Goal: Task Accomplishment & Management: Use online tool/utility

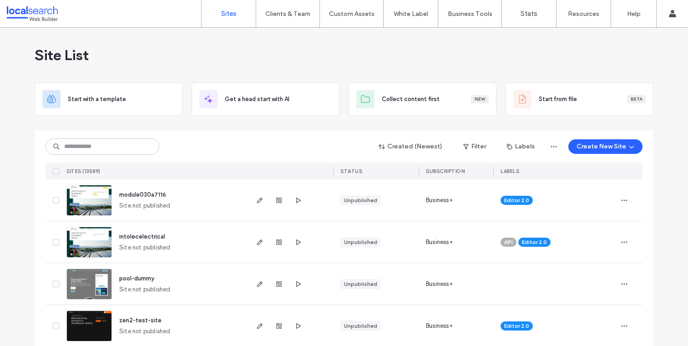
click at [127, 145] on input at bounding box center [103, 146] width 114 height 16
type input "********"
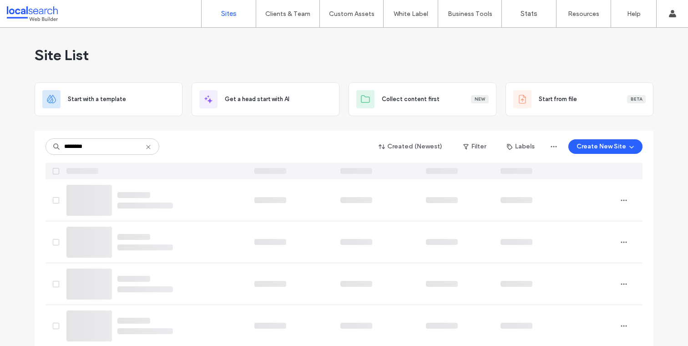
click at [104, 146] on input "********" at bounding box center [103, 146] width 114 height 16
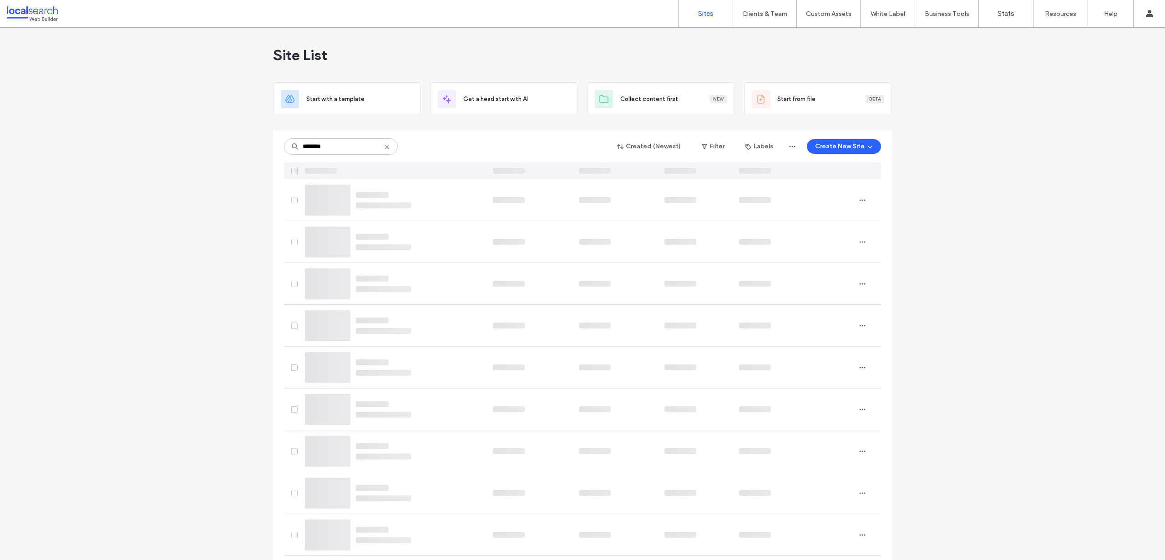
drag, startPoint x: 341, startPoint y: 148, endPoint x: 296, endPoint y: 148, distance: 45.1
click at [296, 148] on input "********" at bounding box center [341, 146] width 114 height 16
click div "Site List Start with a template Get a head start with AI Collect content first …"
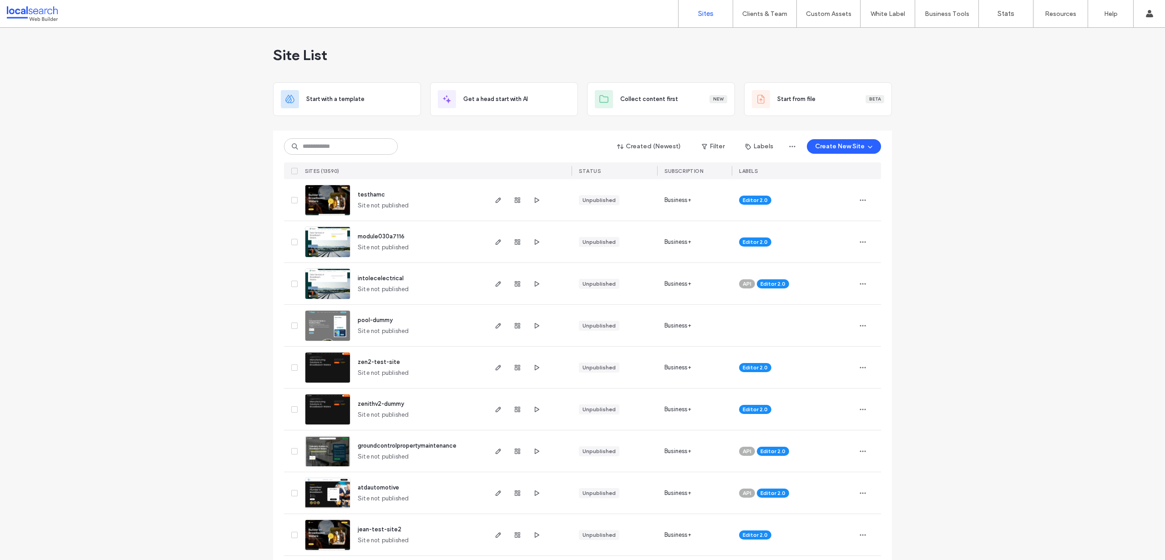
click at [344, 141] on input at bounding box center [341, 146] width 114 height 16
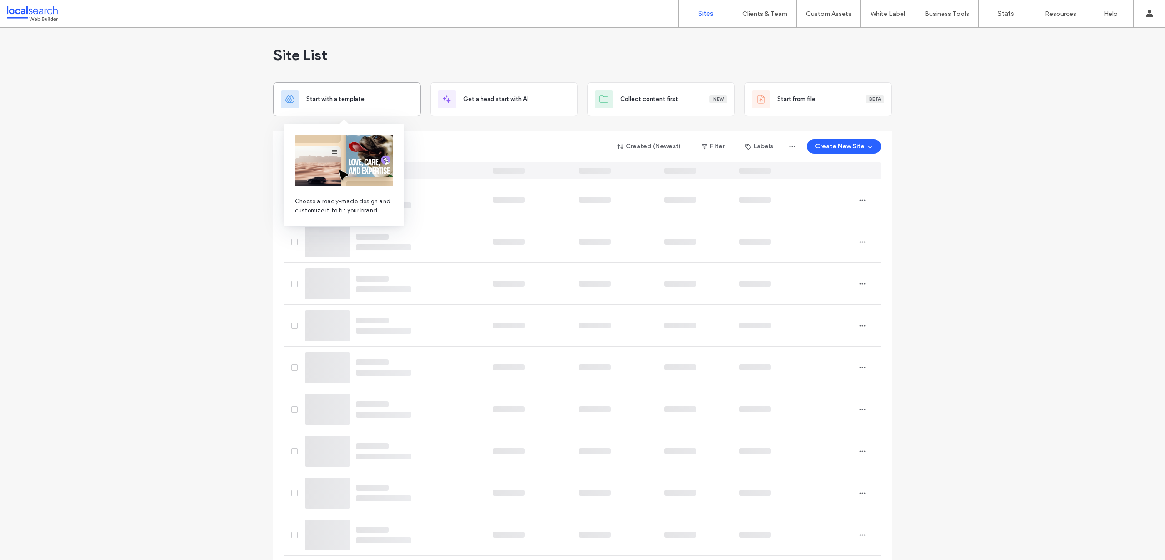
type input "********"
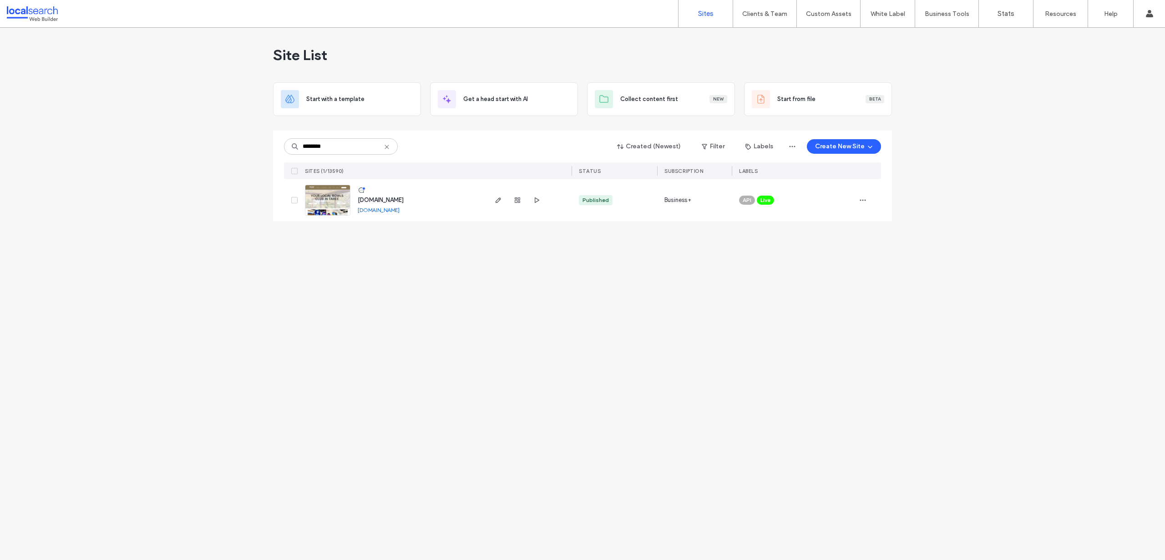
click at [338, 200] on img at bounding box center [327, 216] width 45 height 62
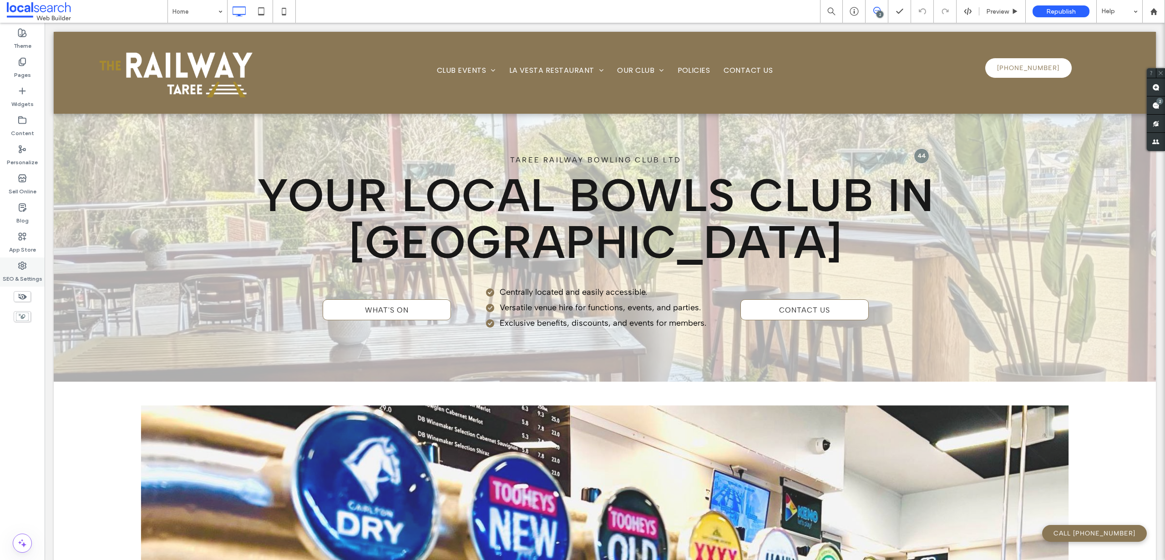
click at [15, 265] on div "SEO & Settings" at bounding box center [22, 272] width 45 height 29
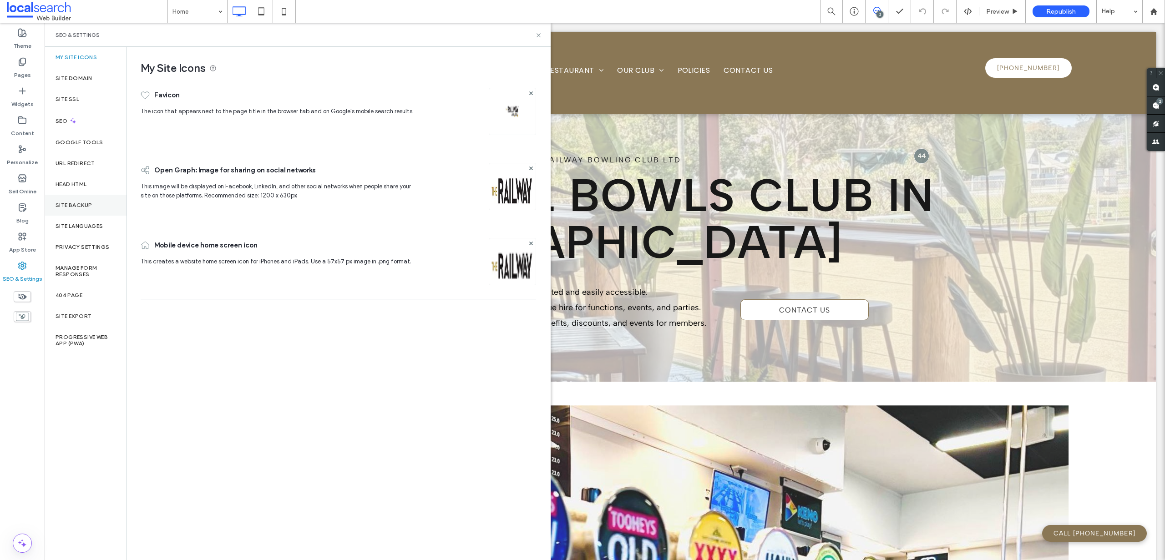
click at [76, 202] on label "Site Backup" at bounding box center [74, 205] width 36 height 6
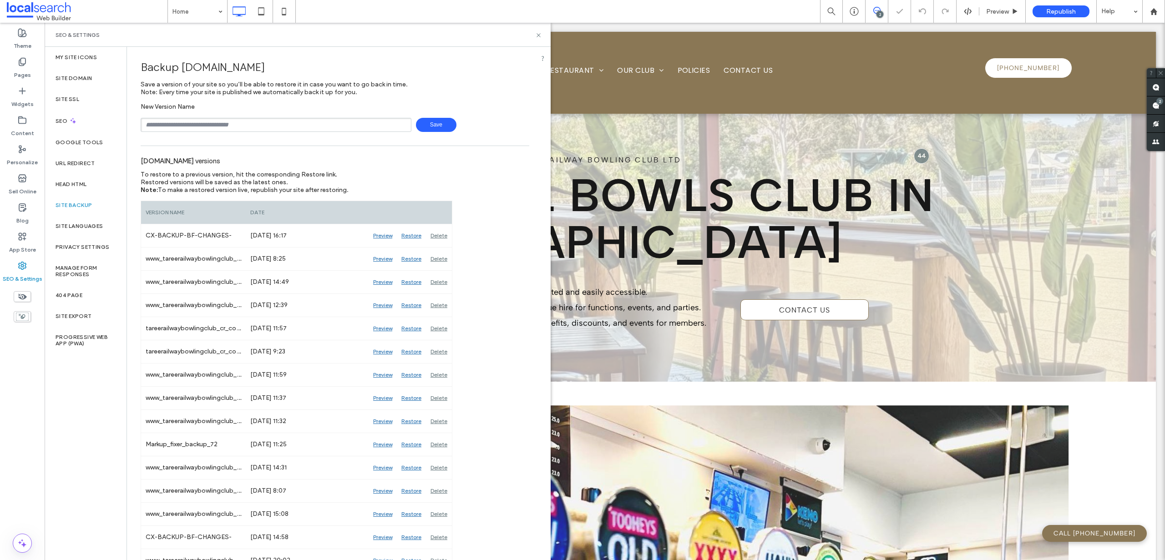
click at [218, 127] on input "text" at bounding box center [276, 125] width 271 height 14
type input "**********"
click at [539, 35] on icon at bounding box center [538, 35] width 7 height 7
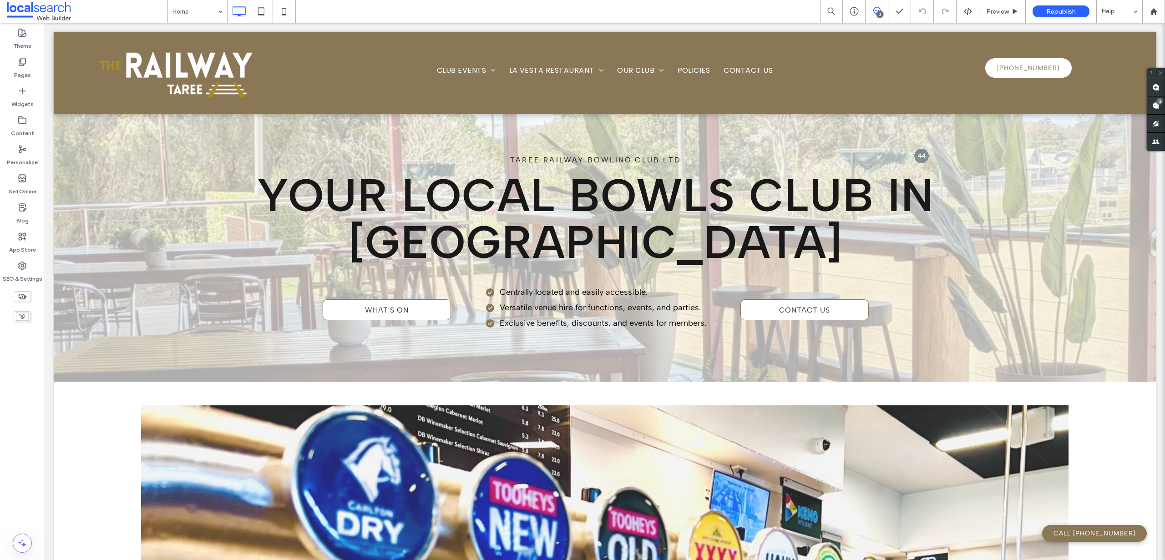
click at [881, 14] on div "2" at bounding box center [880, 14] width 7 height 7
click at [878, 14] on div "2" at bounding box center [880, 14] width 7 height 7
click at [1154, 104] on div "2" at bounding box center [1156, 106] width 18 height 18
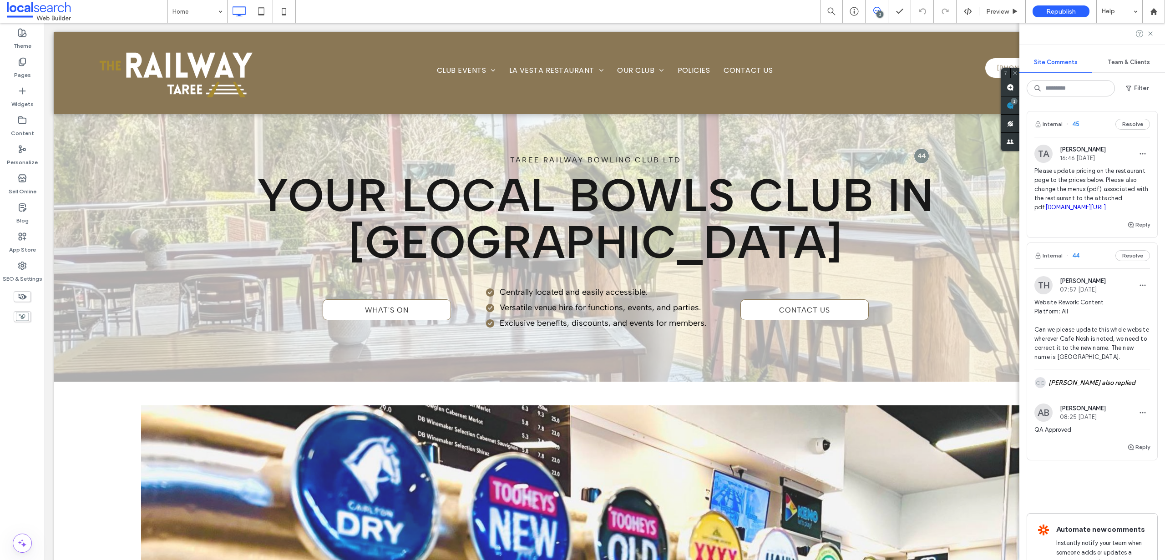
click at [1097, 192] on span "Please update pricing on the restaurant page to the prices below. Please also c…" at bounding box center [1093, 190] width 116 height 46
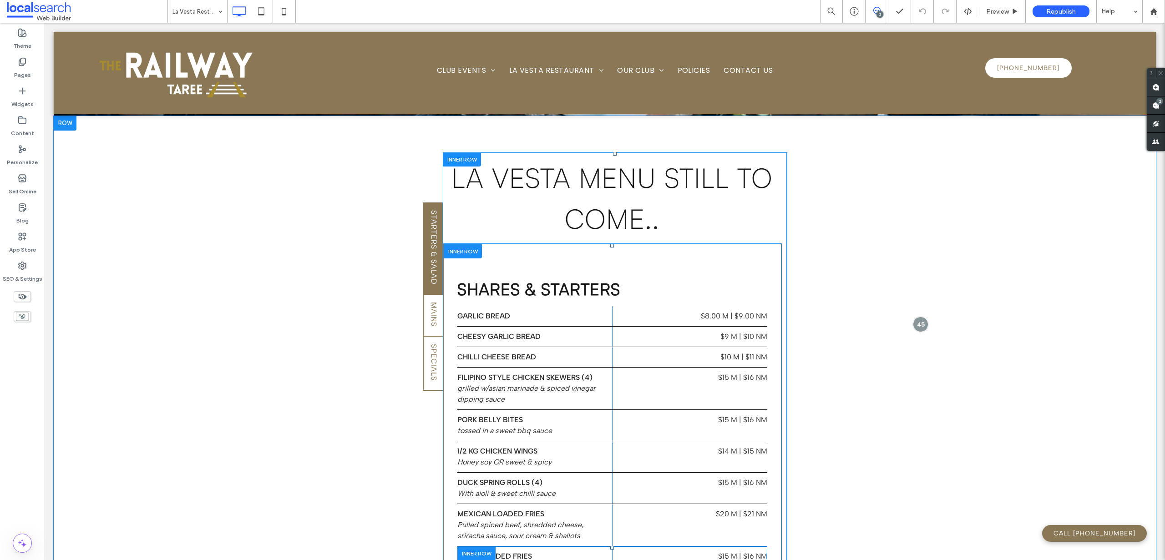
scroll to position [497, 0]
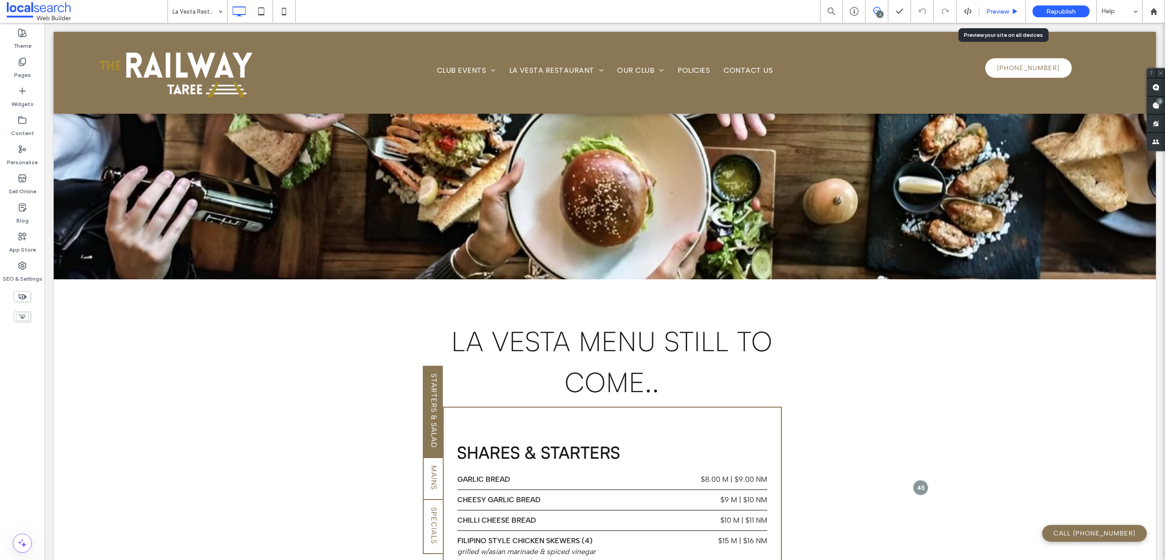
click at [1008, 10] on span "Preview" at bounding box center [997, 12] width 23 height 8
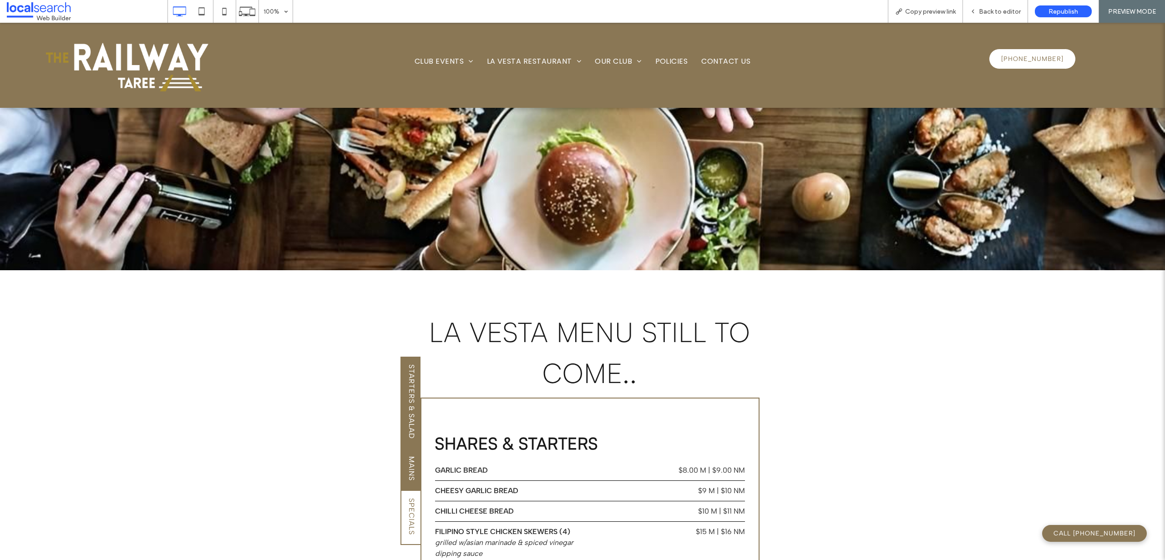
click at [412, 453] on span "Mains" at bounding box center [411, 469] width 9 height 32
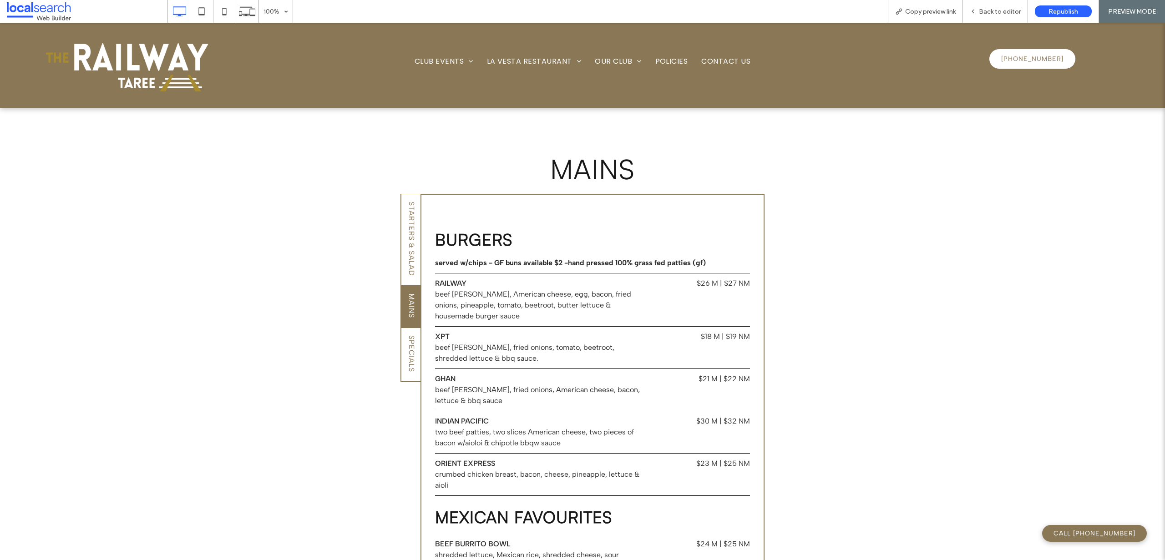
scroll to position [457, 0]
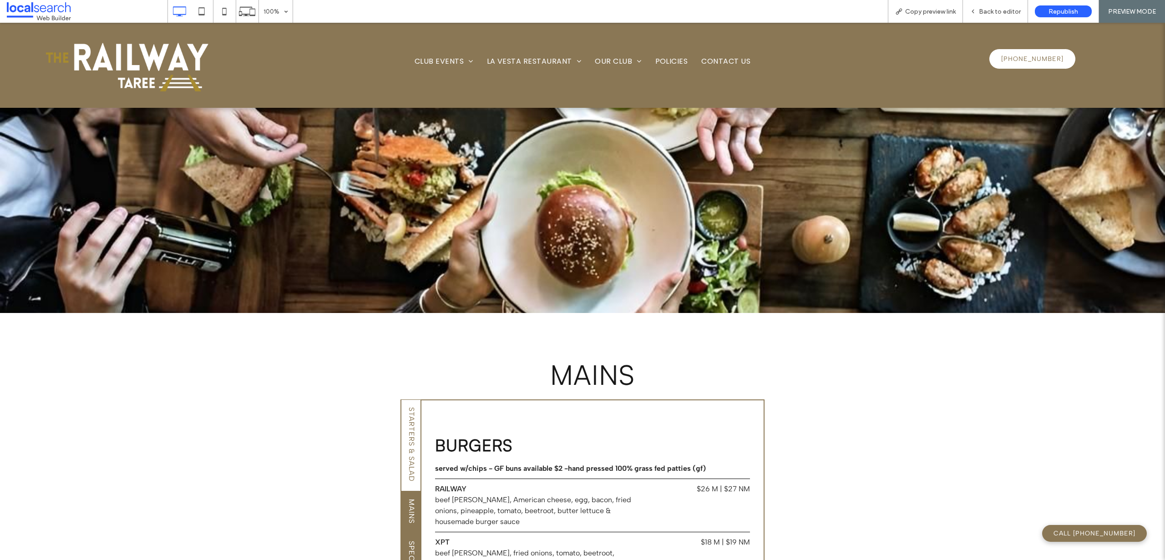
click at [409, 538] on span "SPECIALS" at bounding box center [411, 560] width 9 height 44
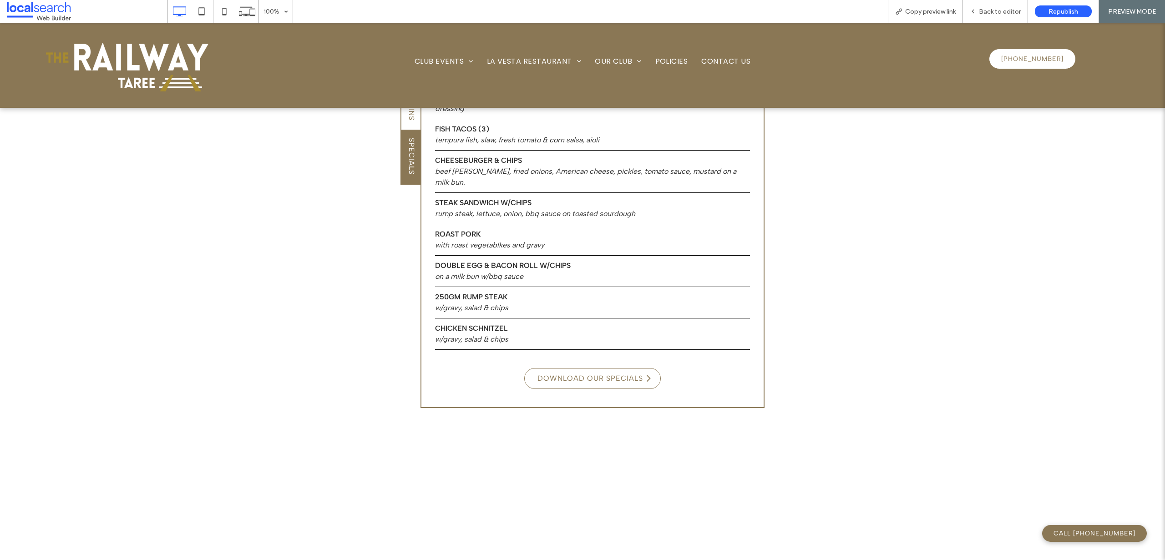
scroll to position [954, 0]
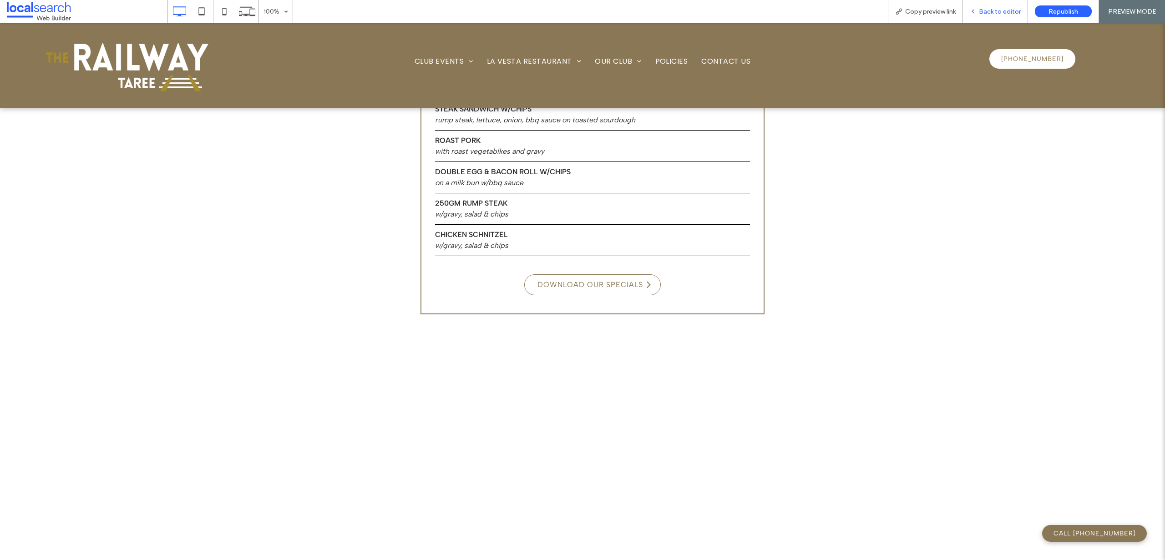
click at [1000, 10] on span "Back to editor" at bounding box center [1000, 12] width 42 height 8
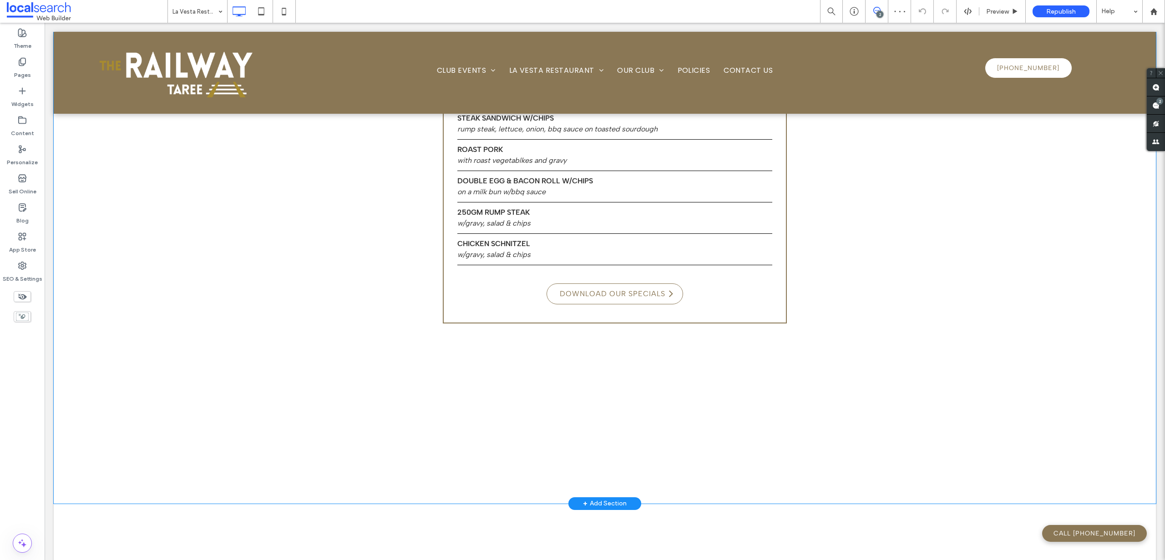
scroll to position [650, 0]
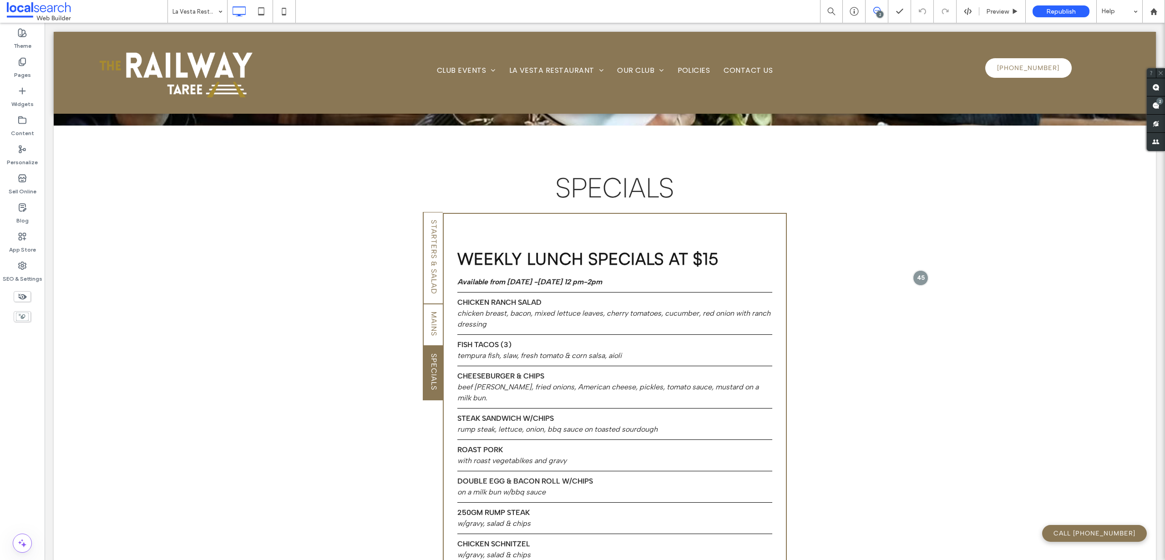
click at [881, 13] on div "2" at bounding box center [880, 14] width 7 height 7
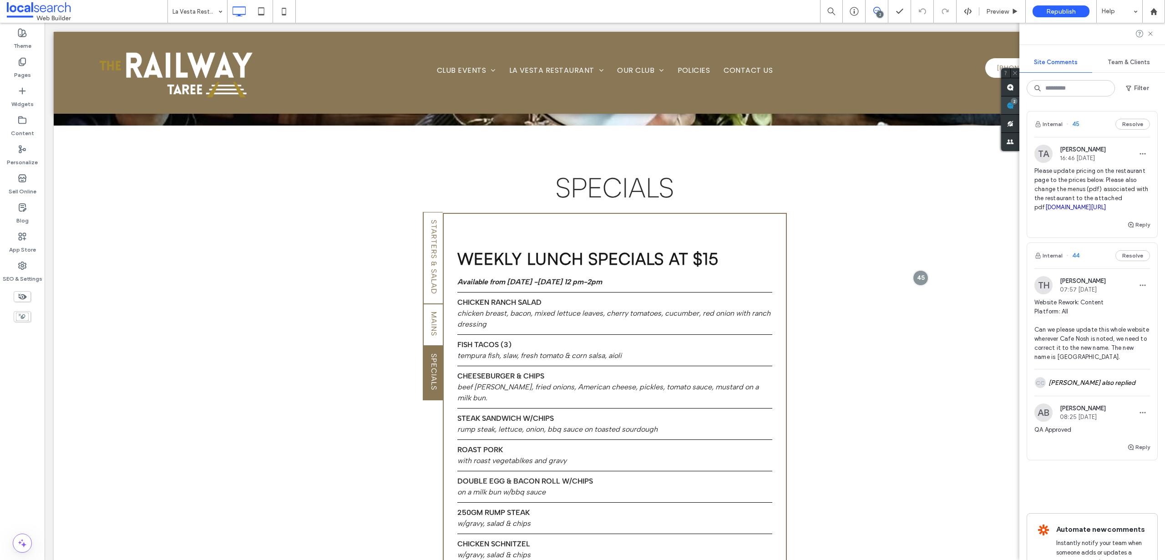
click at [1156, 105] on div "Site Comments Team & Clients Filter Internal 45 Resolve TA Tayla Adams 16:46 Se…" at bounding box center [1093, 292] width 146 height 538
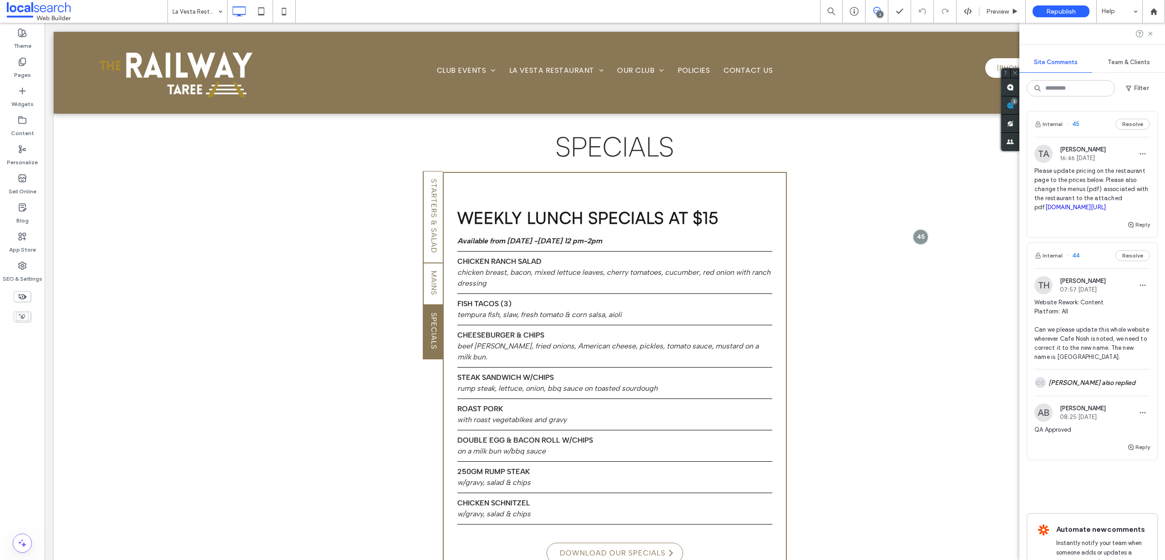
scroll to position [486, 0]
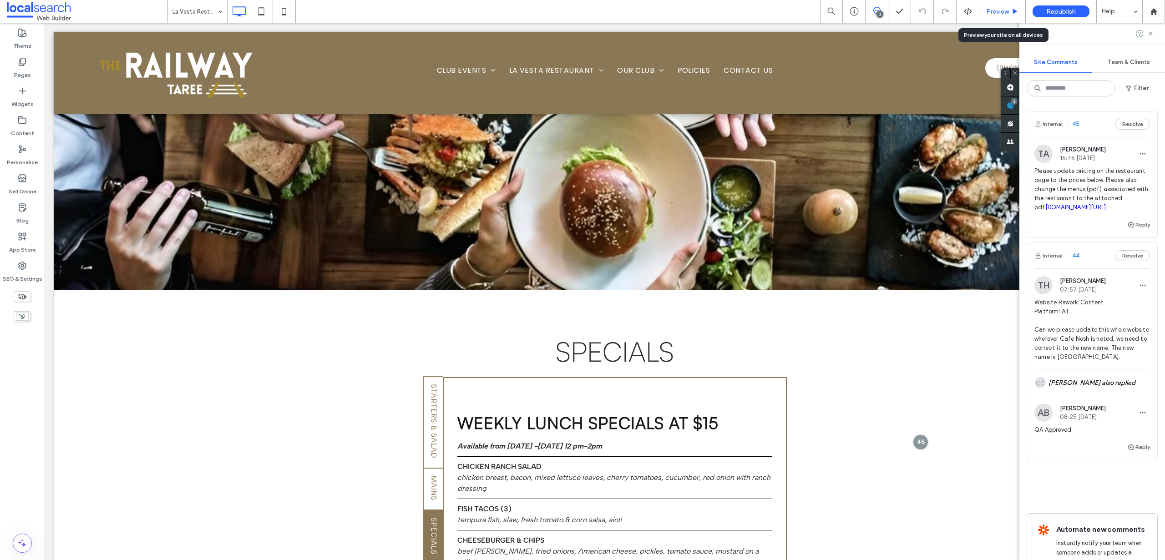
click at [1002, 12] on span "Preview" at bounding box center [997, 12] width 23 height 8
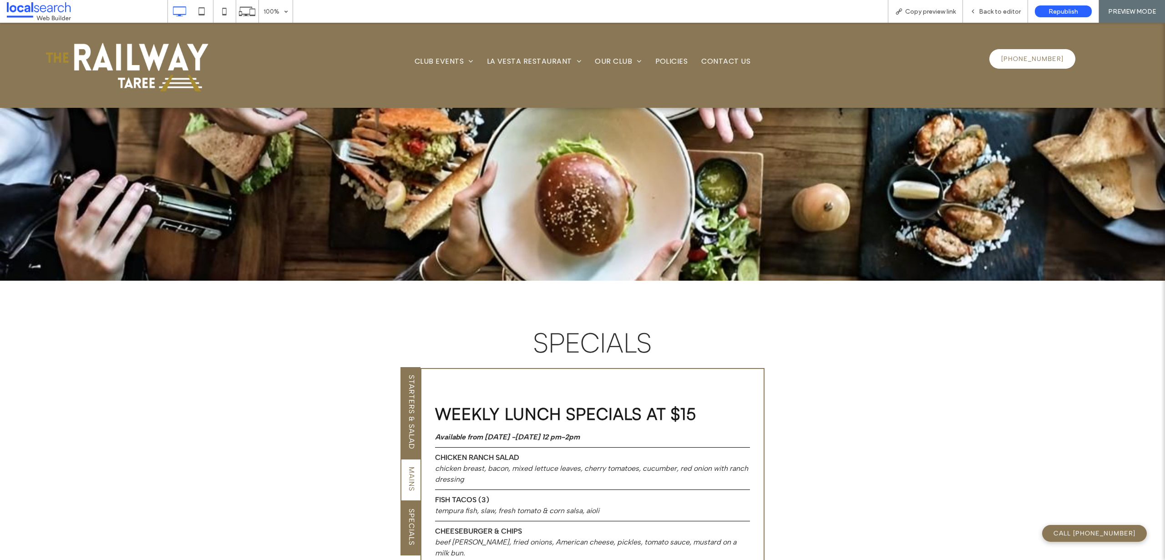
click at [412, 371] on span "Starters & Salad" at bounding box center [411, 412] width 9 height 82
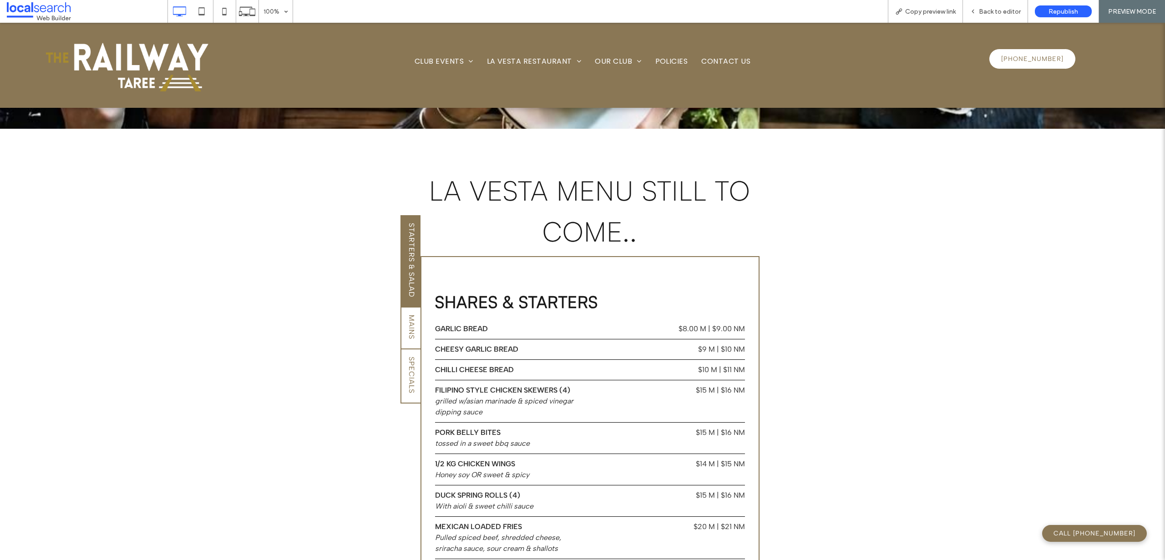
scroll to position [443, 0]
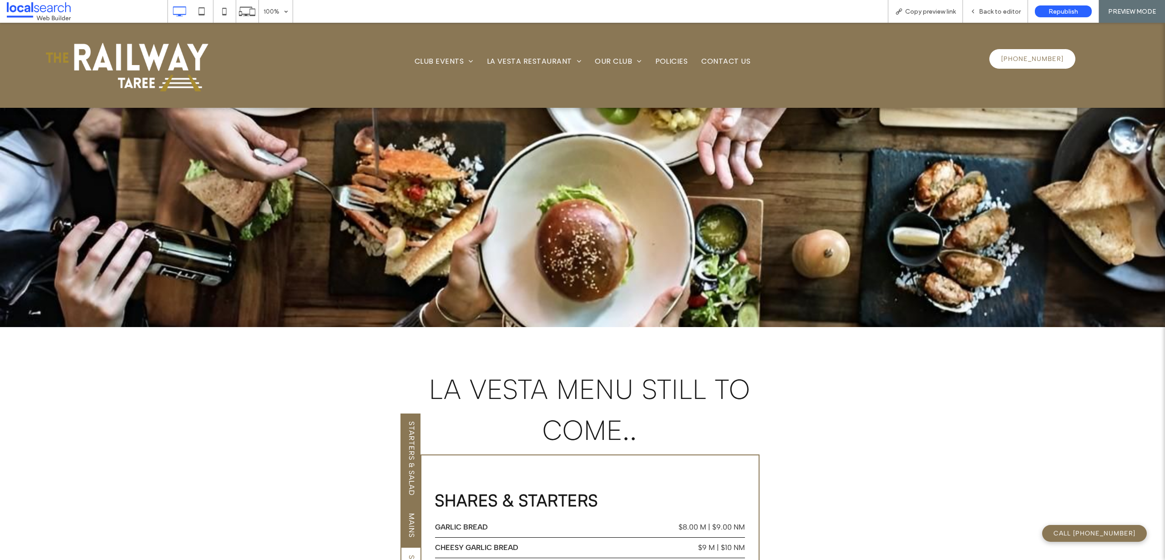
click at [411, 510] on span "Mains" at bounding box center [411, 526] width 9 height 32
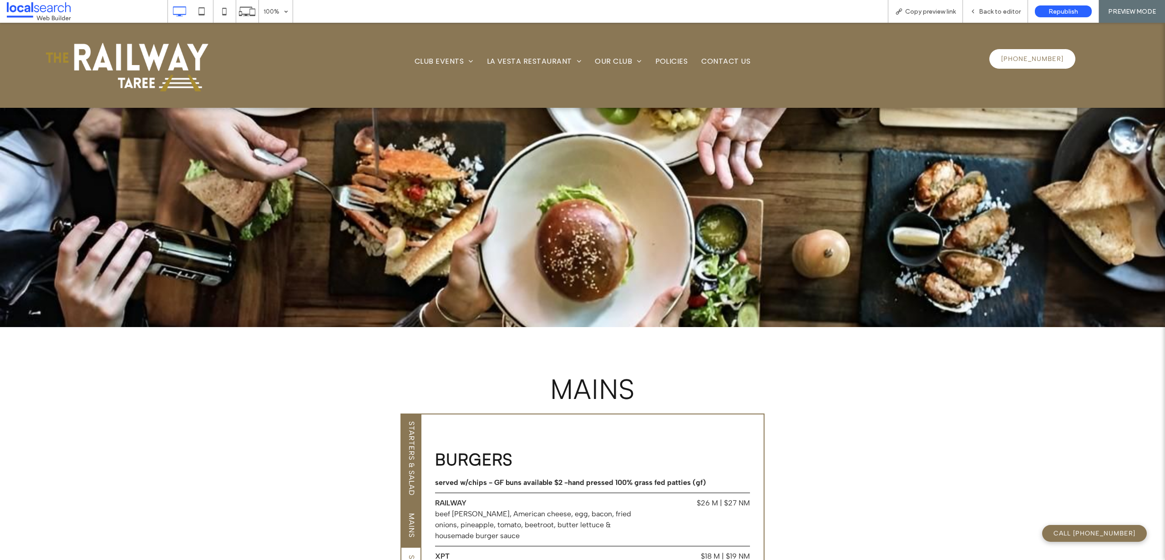
click at [407, 418] on span "Starters & Salad" at bounding box center [411, 459] width 9 height 82
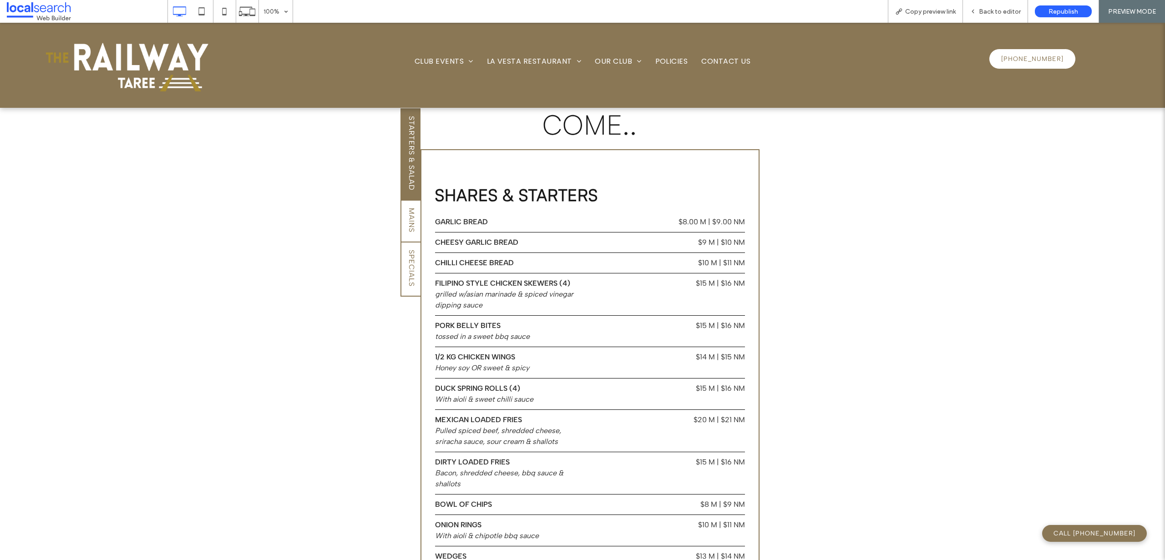
scroll to position [567, 0]
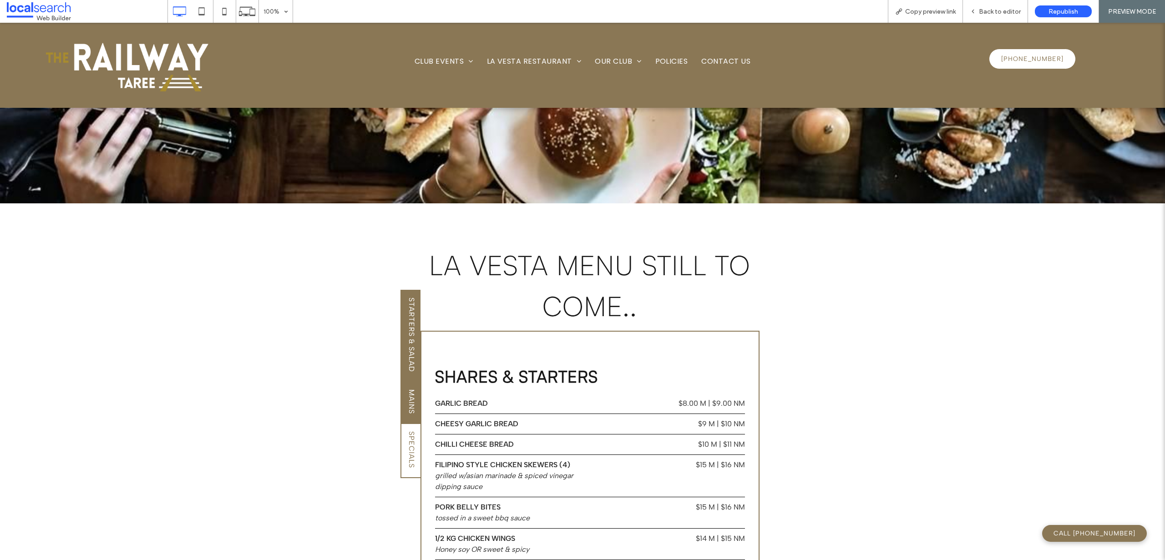
click at [412, 386] on span "Mains" at bounding box center [411, 402] width 9 height 32
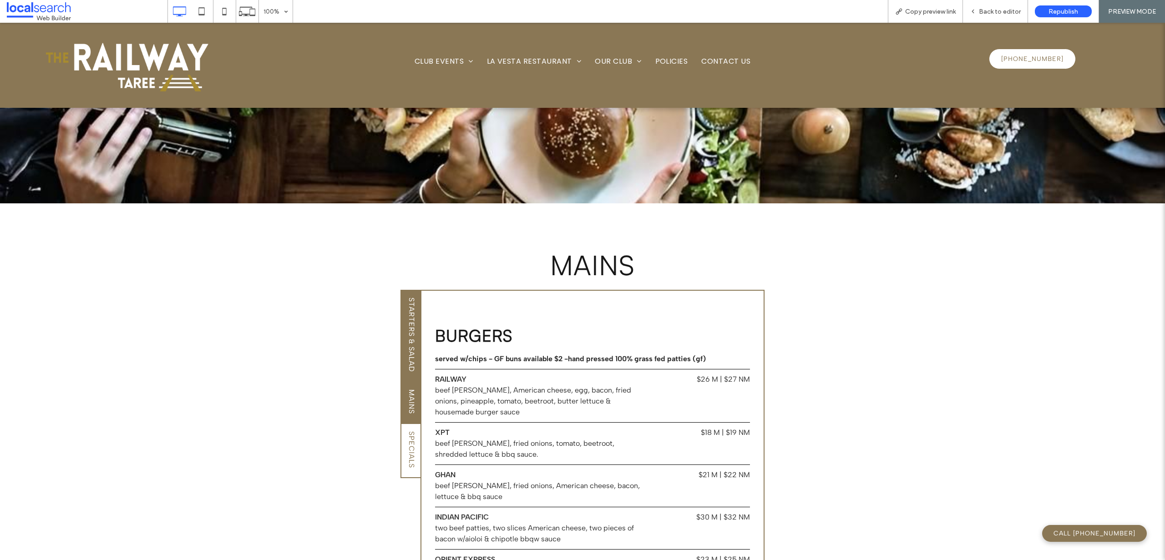
click at [401, 290] on link "Starters & Salad" at bounding box center [411, 336] width 20 height 92
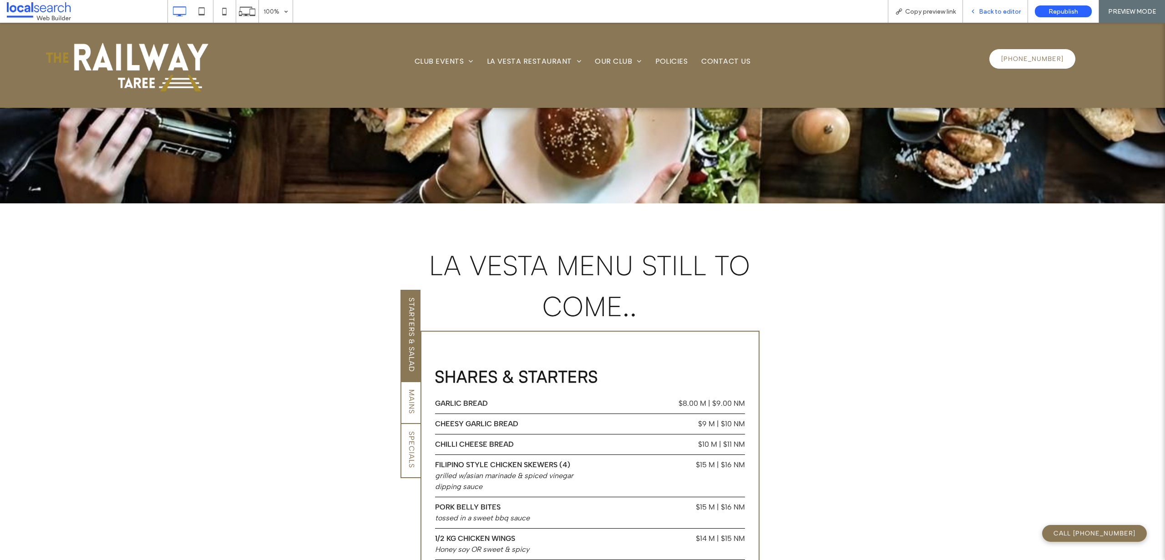
click at [999, 17] on div "Back to editor" at bounding box center [995, 11] width 65 height 23
click at [999, 12] on span "Back to editor" at bounding box center [1000, 12] width 42 height 8
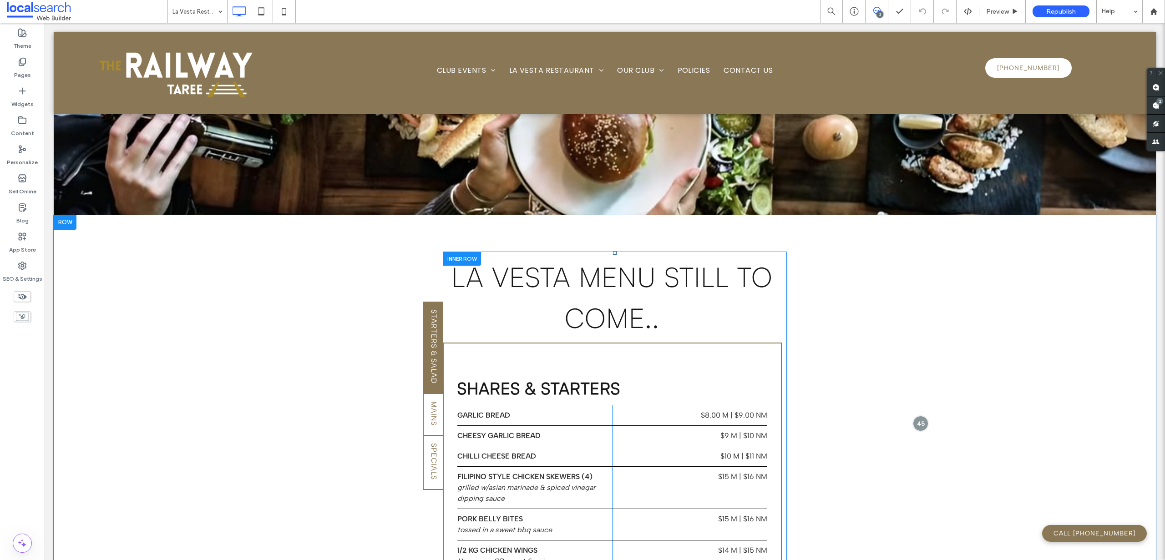
scroll to position [559, 0]
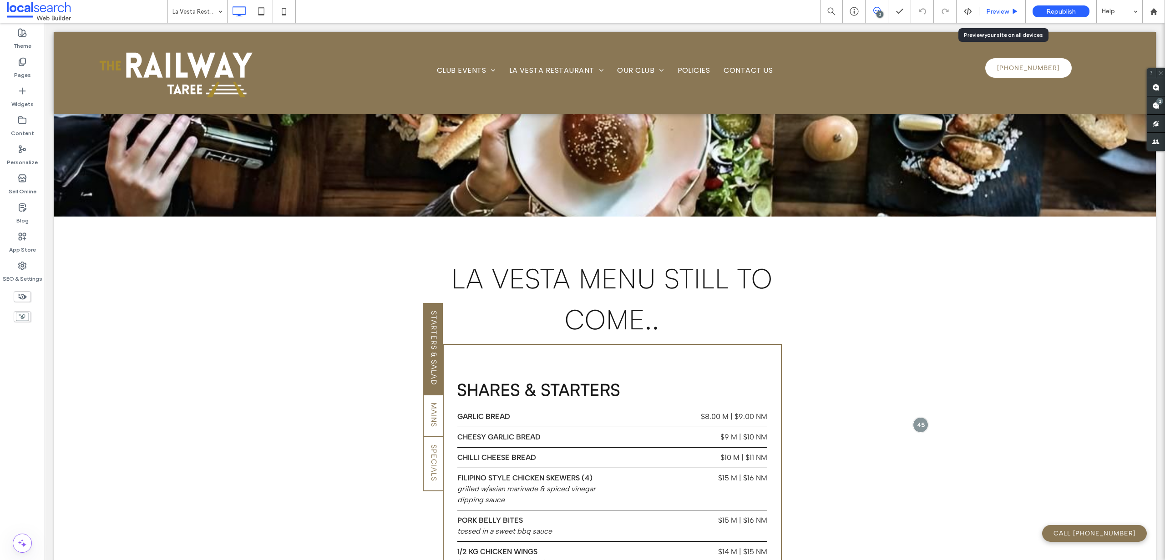
click at [999, 11] on span "Preview" at bounding box center [997, 12] width 23 height 8
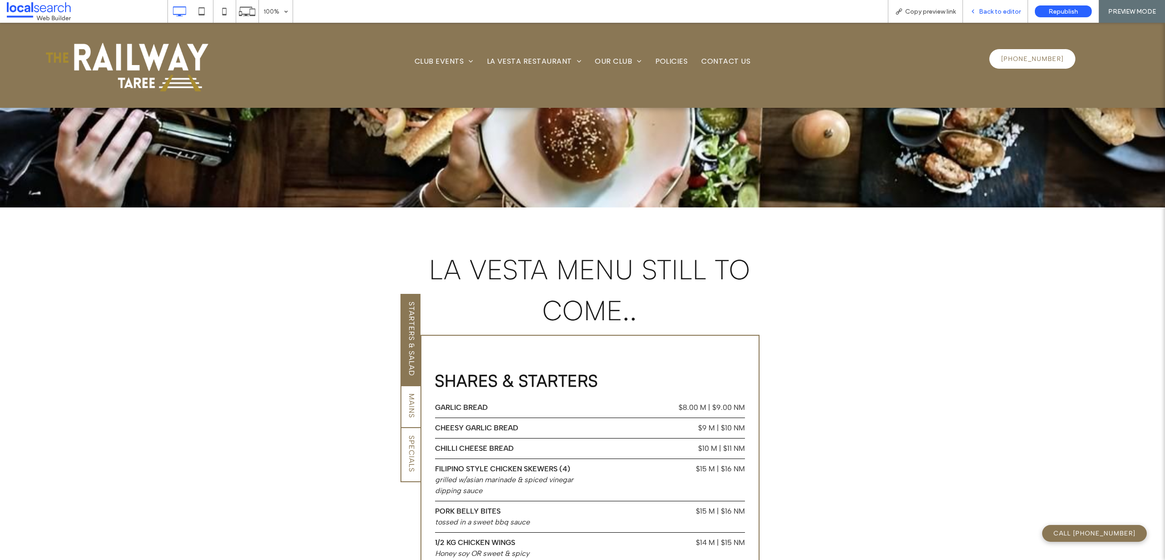
click at [1017, 9] on span "Back to editor" at bounding box center [1000, 12] width 42 height 8
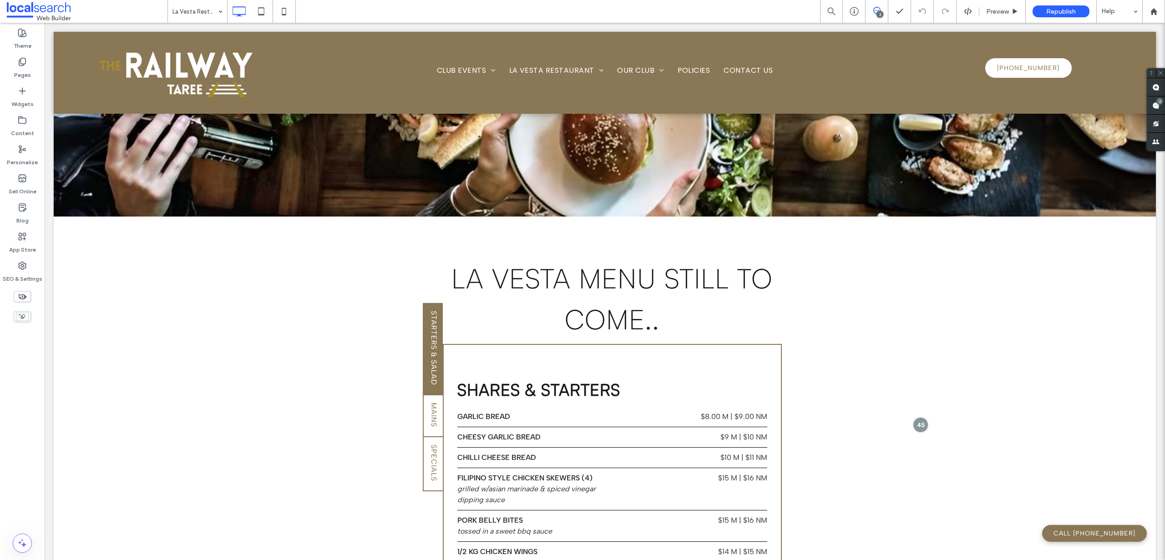
click at [885, 11] on span at bounding box center [877, 10] width 22 height 7
click at [885, 14] on span at bounding box center [877, 10] width 22 height 7
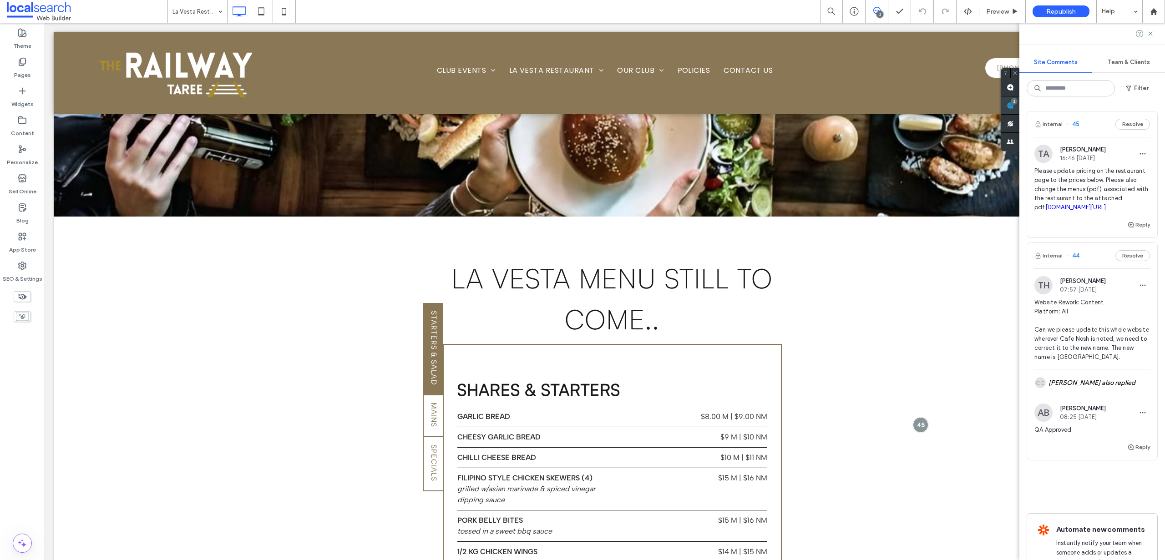
click at [1158, 104] on div "Site Comments Team & Clients Filter Internal 45 Resolve TA Tayla Adams 16:46 Se…" at bounding box center [1093, 292] width 146 height 538
click at [991, 8] on span "Preview" at bounding box center [997, 12] width 23 height 8
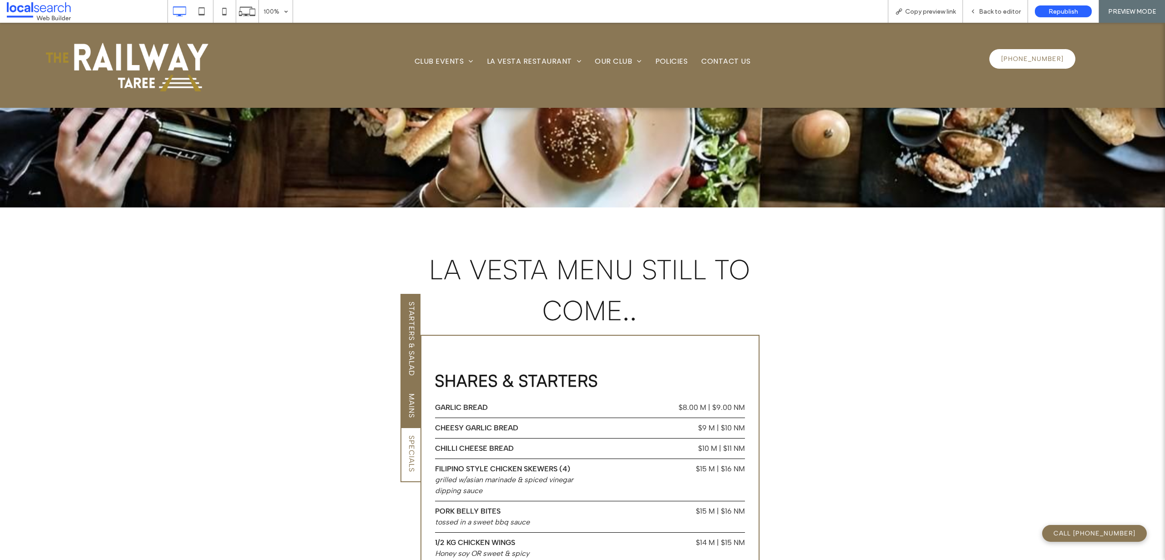
click at [412, 390] on span "Mains" at bounding box center [411, 406] width 9 height 32
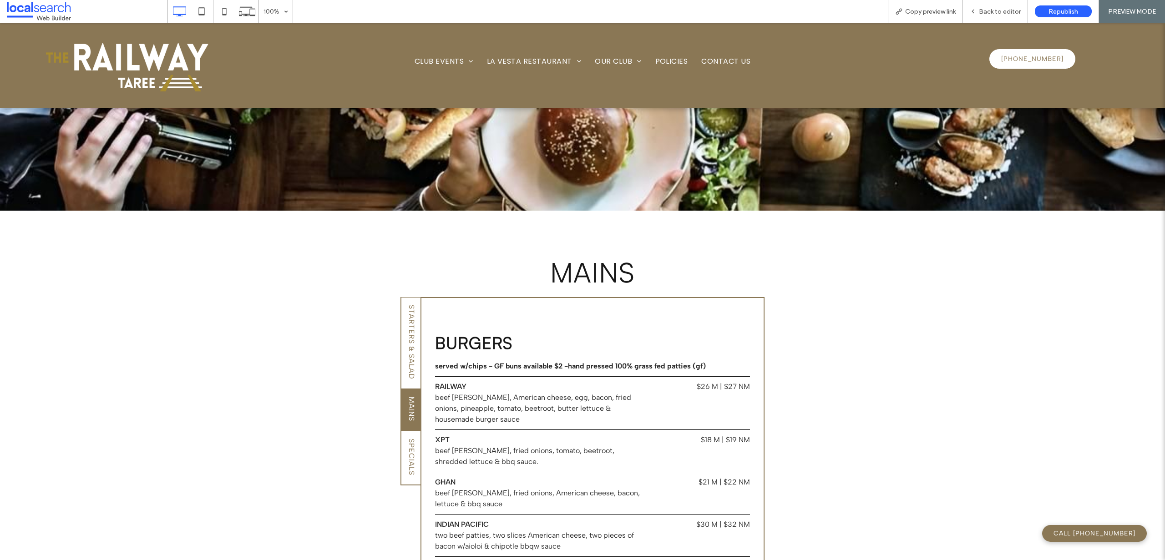
scroll to position [563, 0]
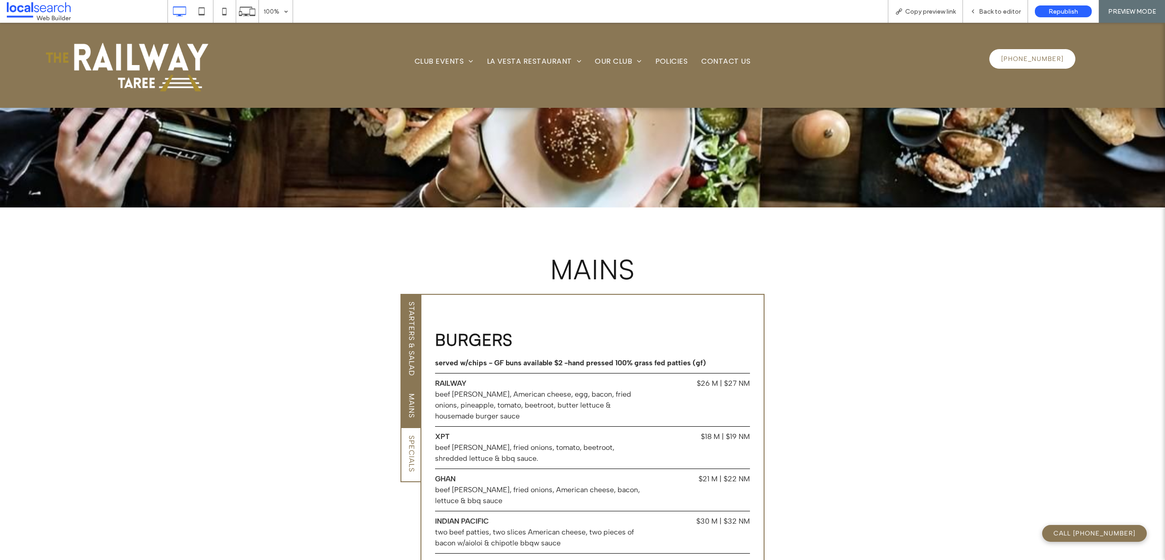
click at [413, 294] on link "Starters & Salad" at bounding box center [411, 340] width 20 height 92
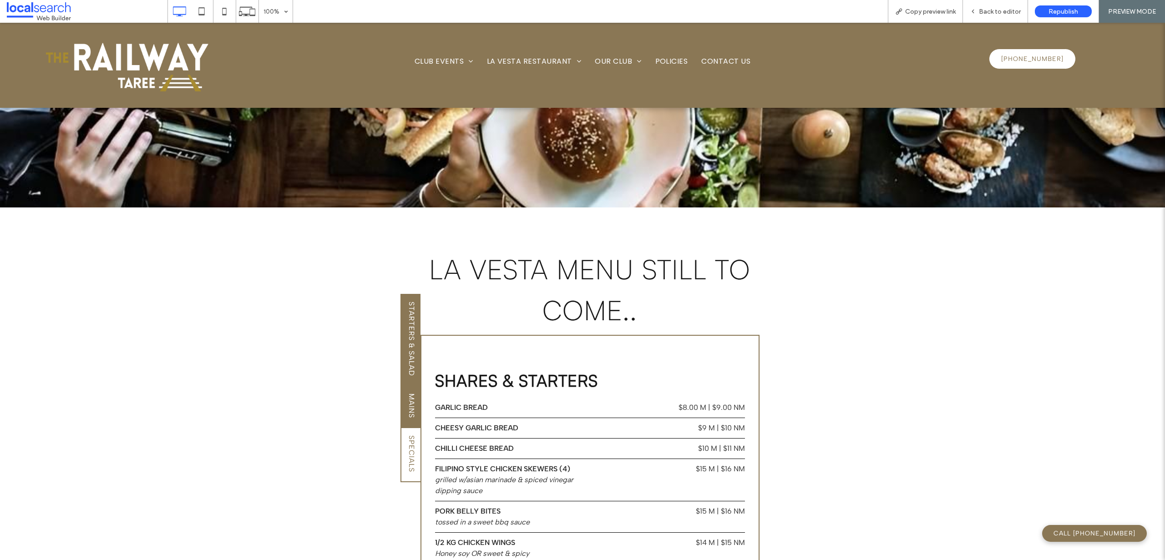
click at [407, 390] on span "Mains" at bounding box center [411, 406] width 9 height 32
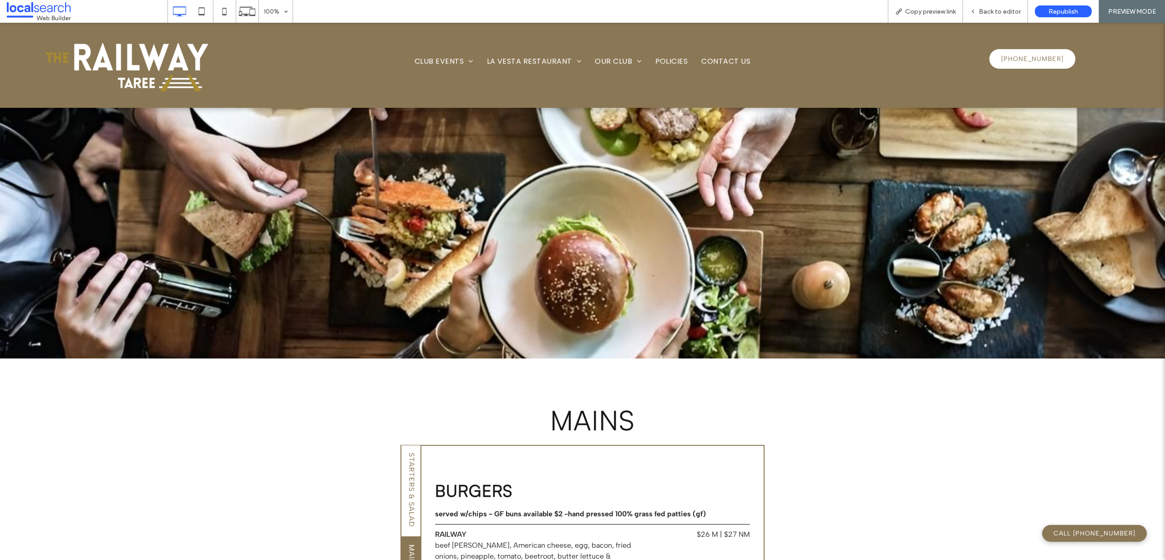
scroll to position [289, 0]
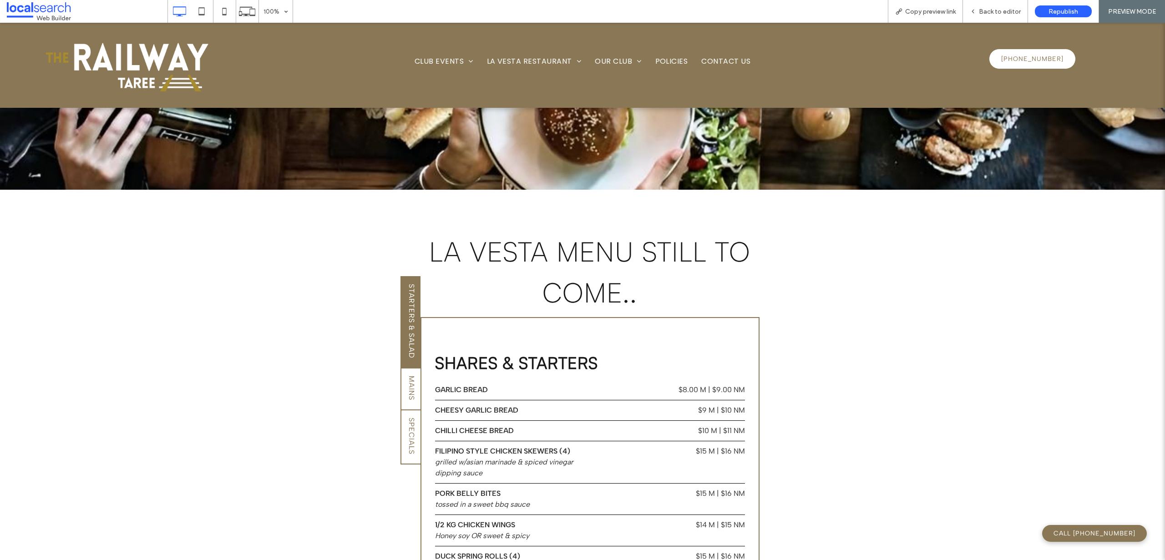
scroll to position [713, 0]
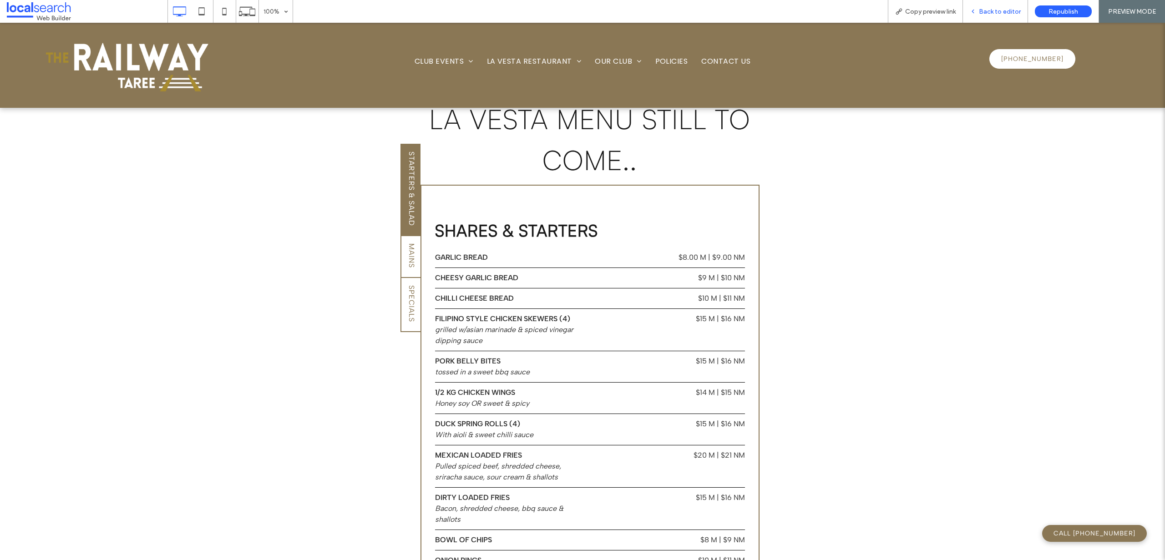
click at [998, 9] on span "Back to editor" at bounding box center [1000, 12] width 42 height 8
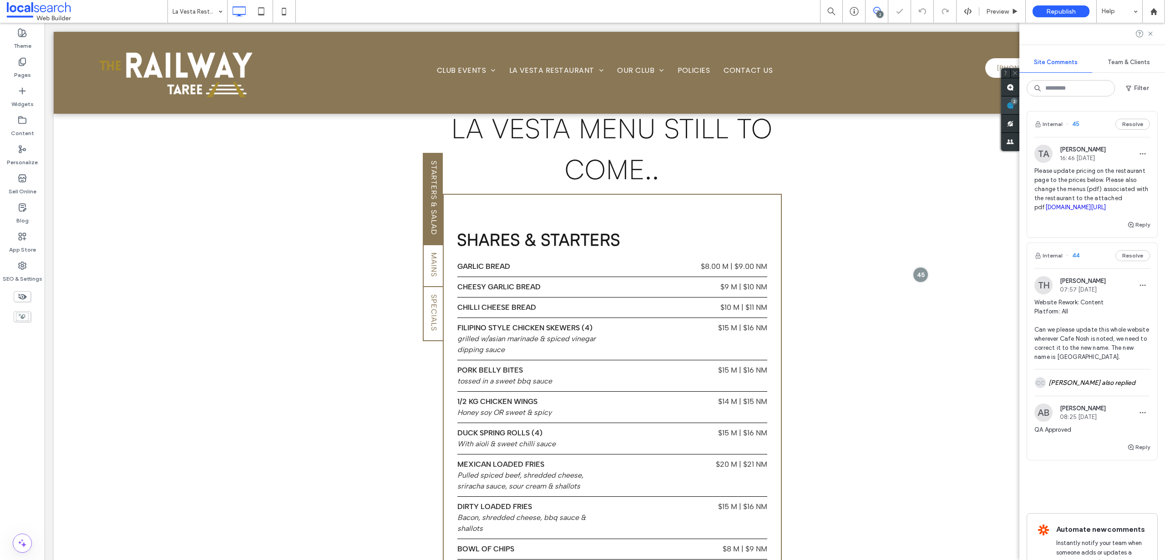
click at [1020, 102] on div "2" at bounding box center [1010, 106] width 18 height 18
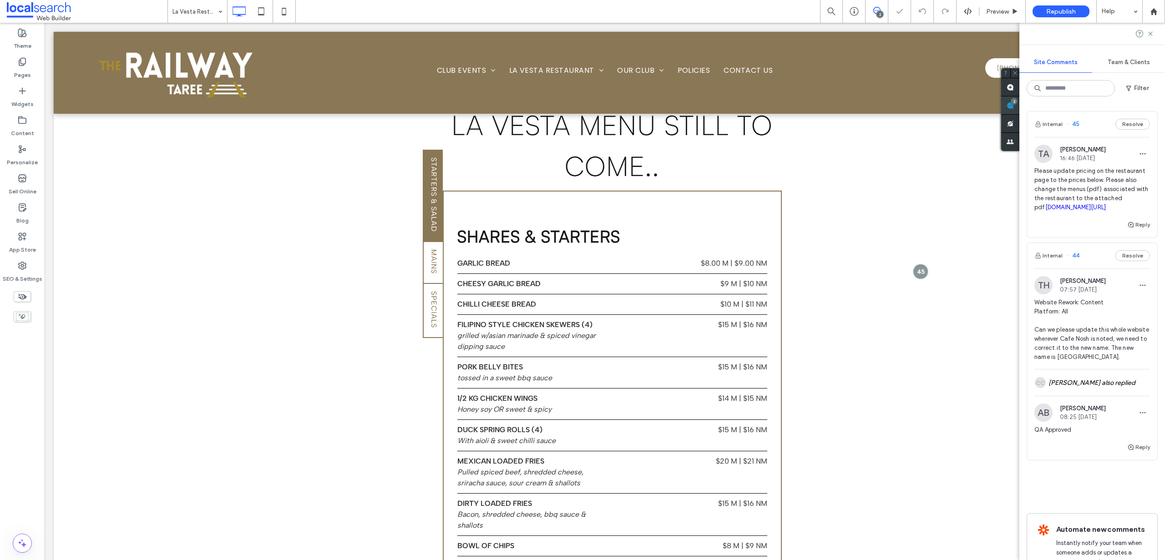
scroll to position [710, 0]
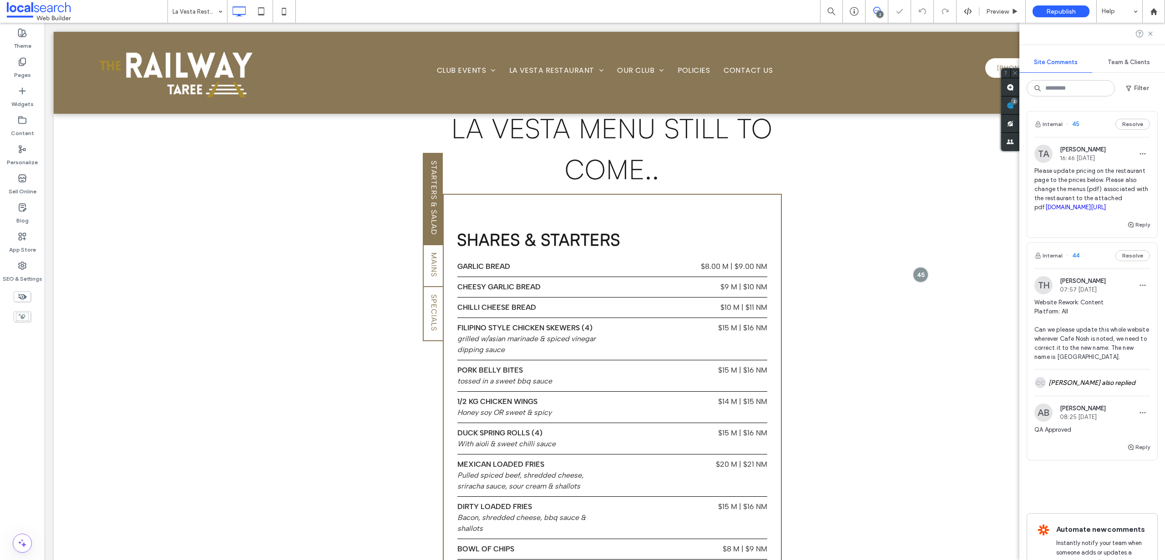
click at [1073, 184] on span "Please update pricing on the restaurant page to the prices below. Please also c…" at bounding box center [1093, 190] width 116 height 46
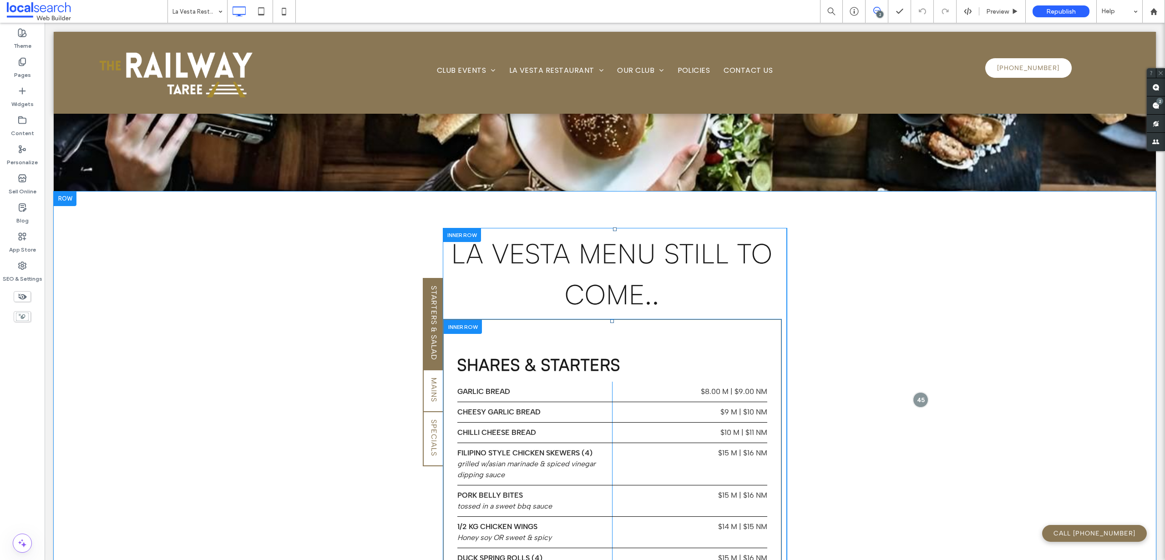
scroll to position [584, 0]
click at [917, 392] on div at bounding box center [921, 400] width 17 height 17
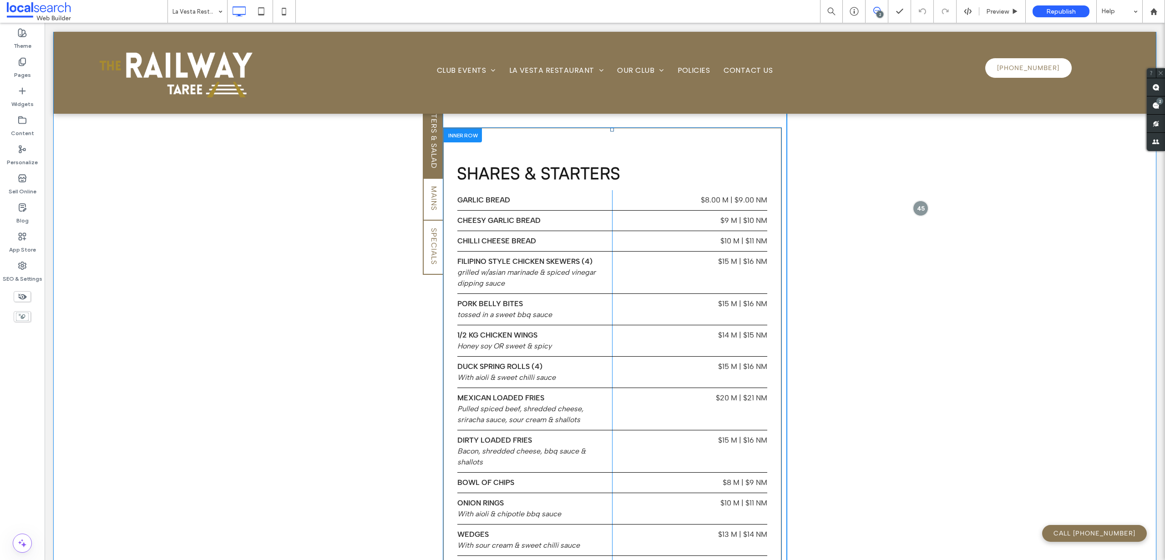
scroll to position [769, 0]
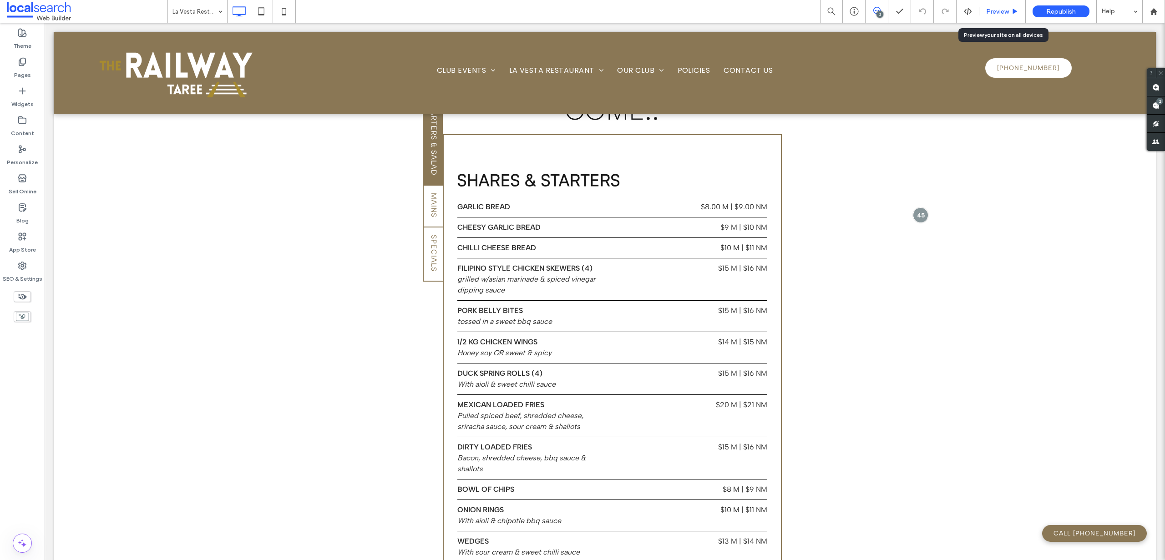
click at [996, 8] on span "Preview" at bounding box center [997, 12] width 23 height 8
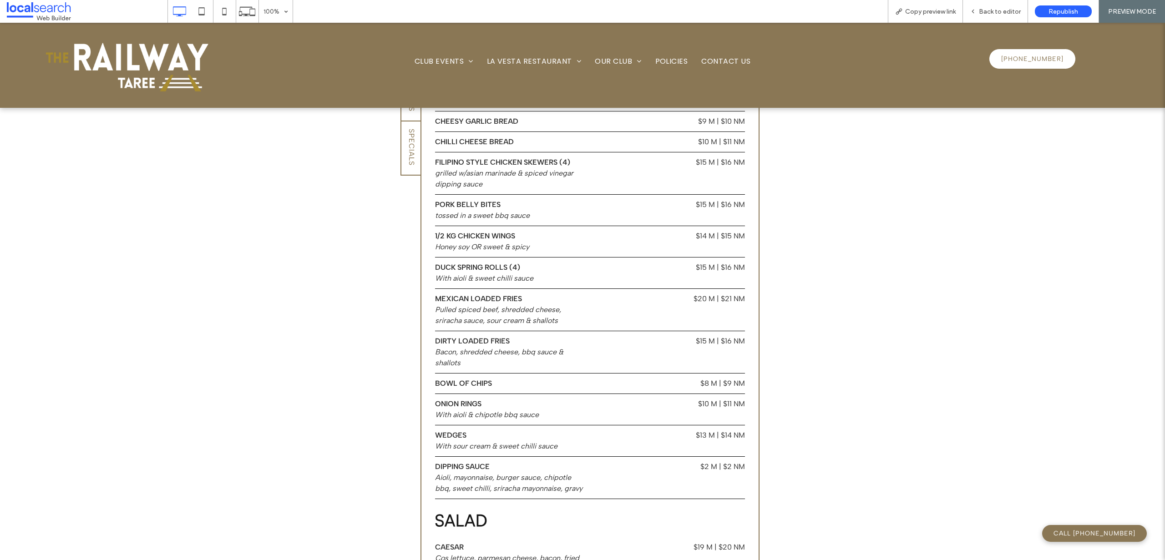
scroll to position [685, 0]
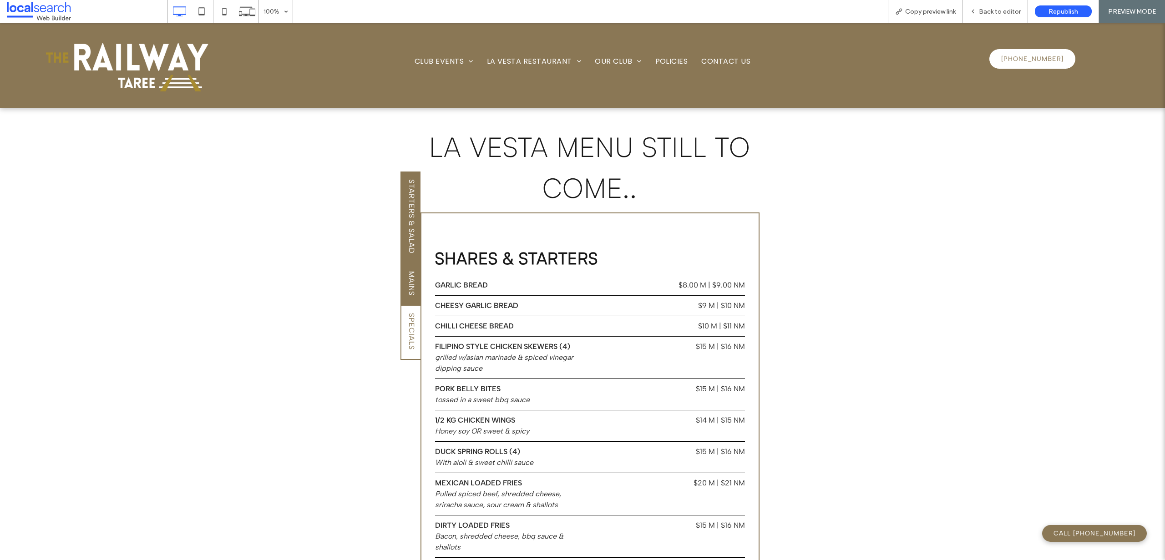
click at [410, 268] on span "Mains" at bounding box center [411, 284] width 9 height 32
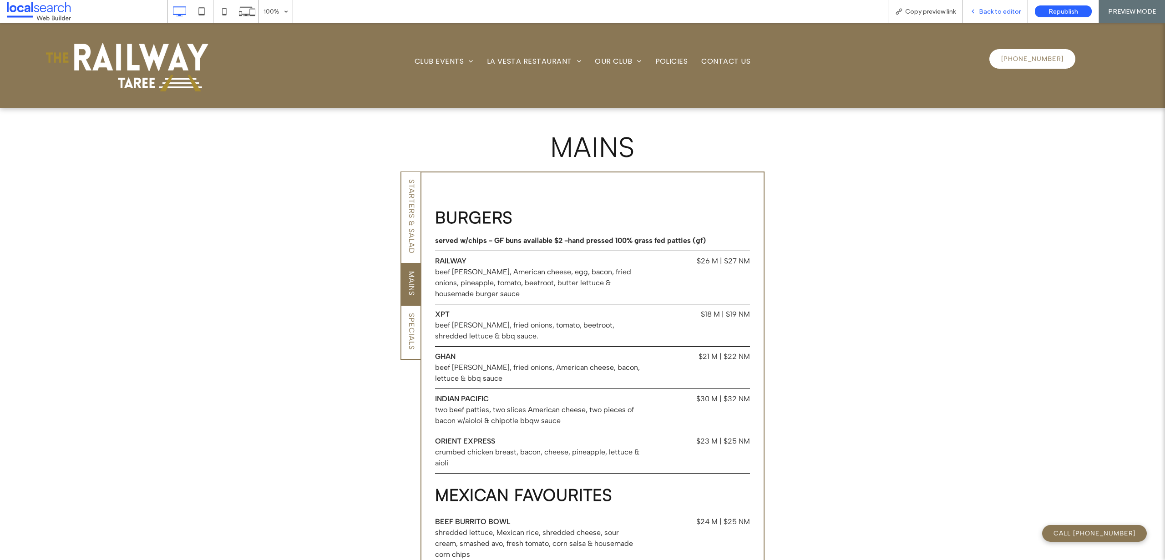
click at [995, 10] on span "Back to editor" at bounding box center [1000, 12] width 42 height 8
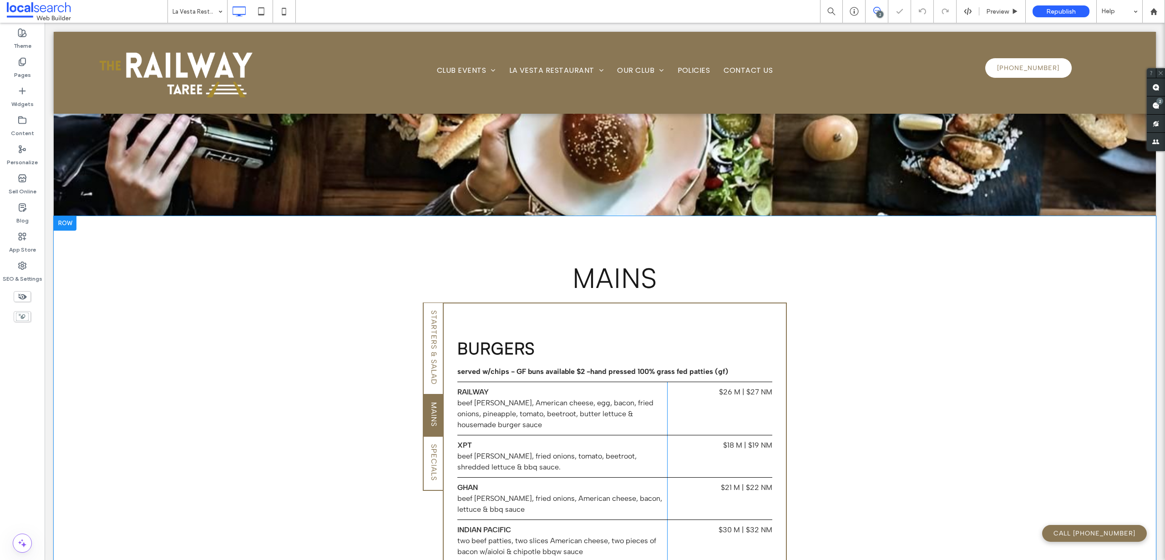
scroll to position [687, 0]
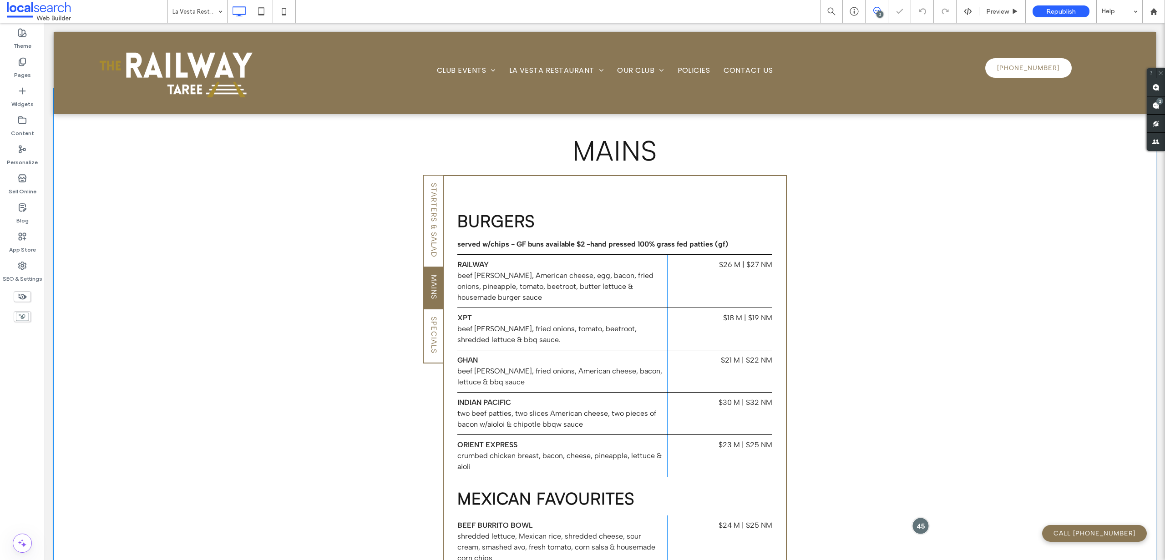
click at [919, 518] on div at bounding box center [921, 526] width 17 height 17
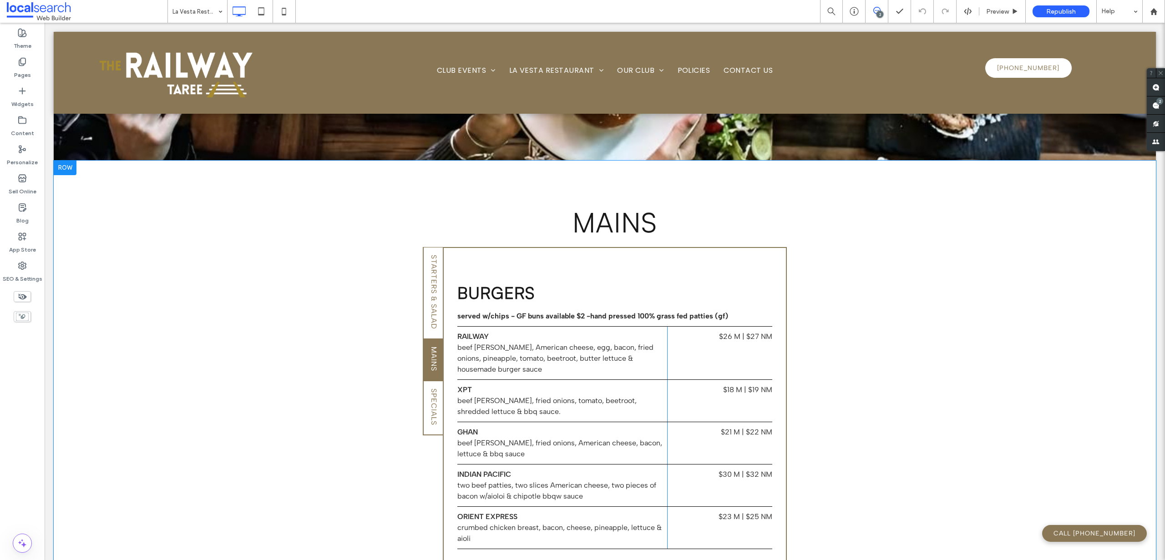
scroll to position [407, 0]
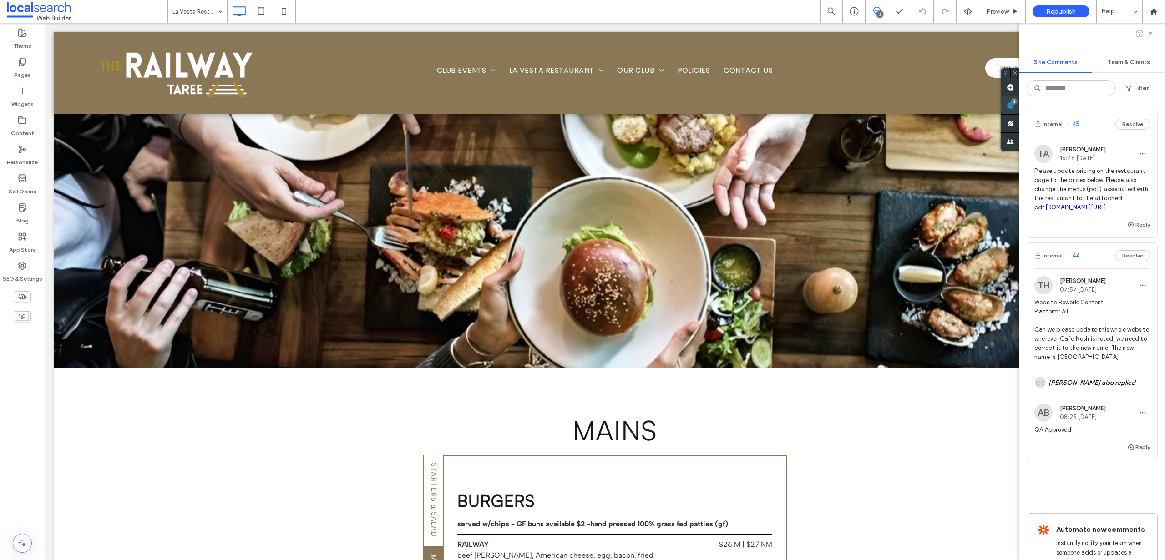
click at [1014, 105] on use at bounding box center [1010, 105] width 7 height 7
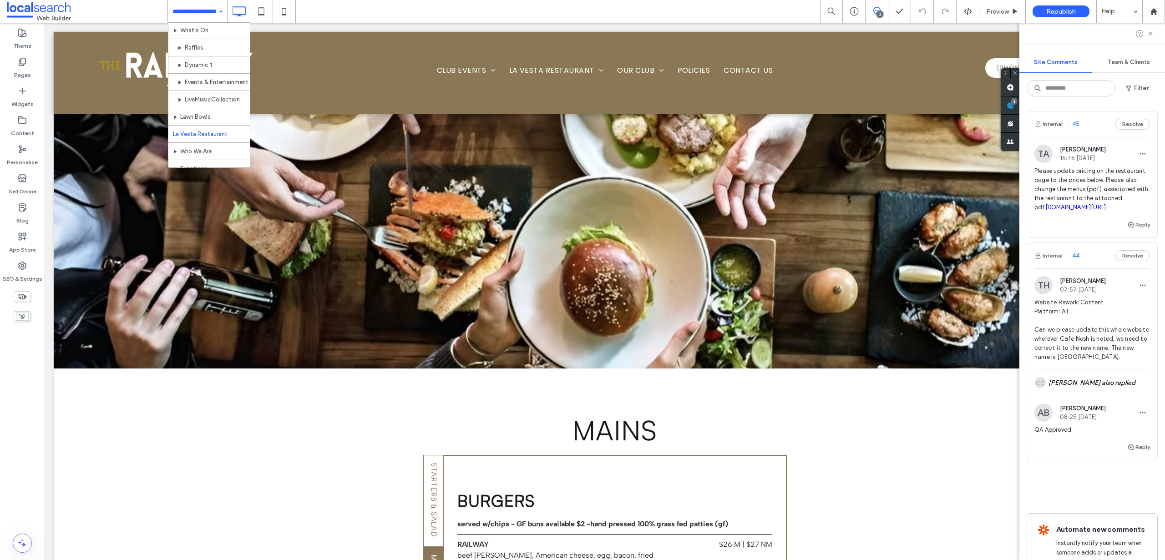
scroll to position [71, 0]
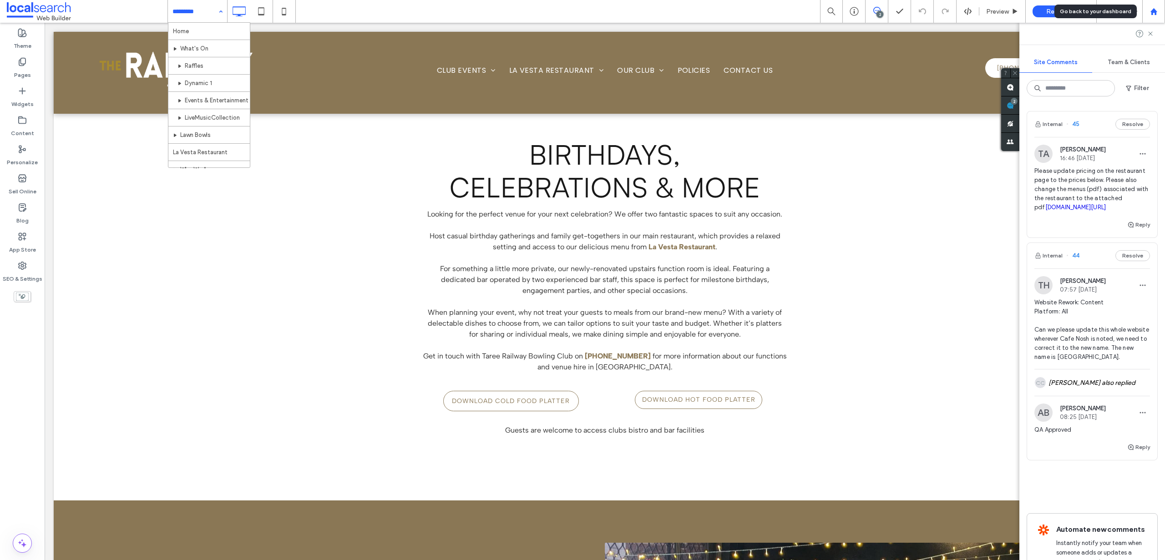
click at [1153, 10] on use at bounding box center [1153, 11] width 7 height 7
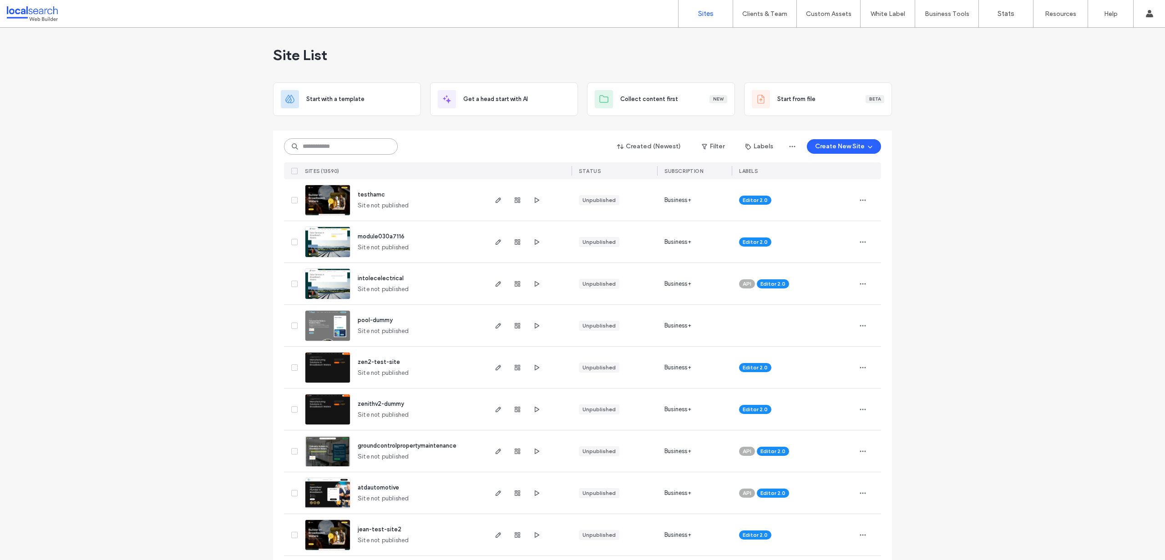
click at [306, 143] on input at bounding box center [341, 146] width 114 height 16
paste input "********"
type input "********"
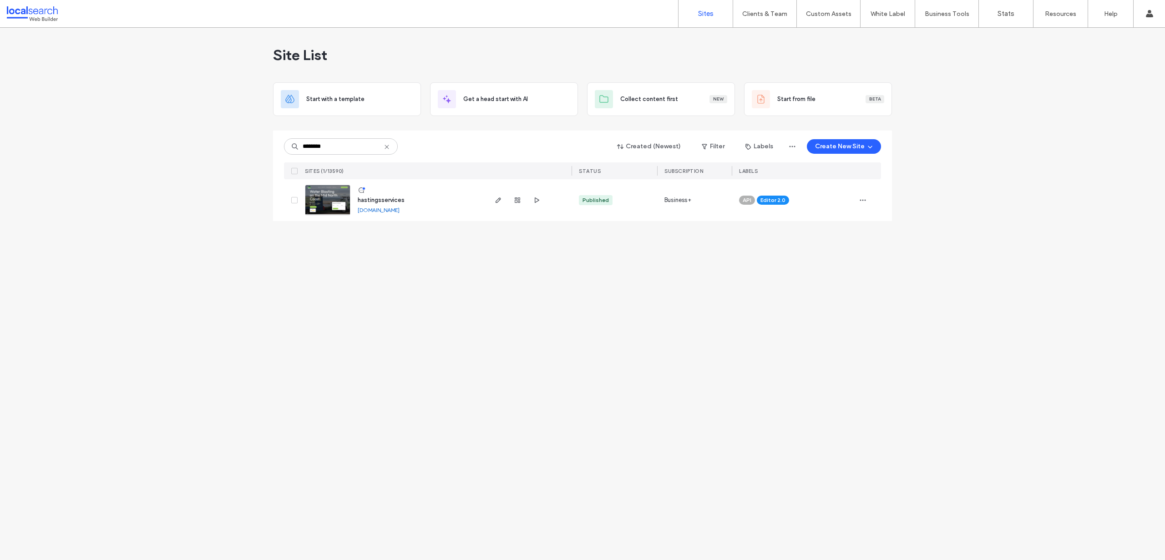
click at [326, 206] on img at bounding box center [327, 216] width 45 height 62
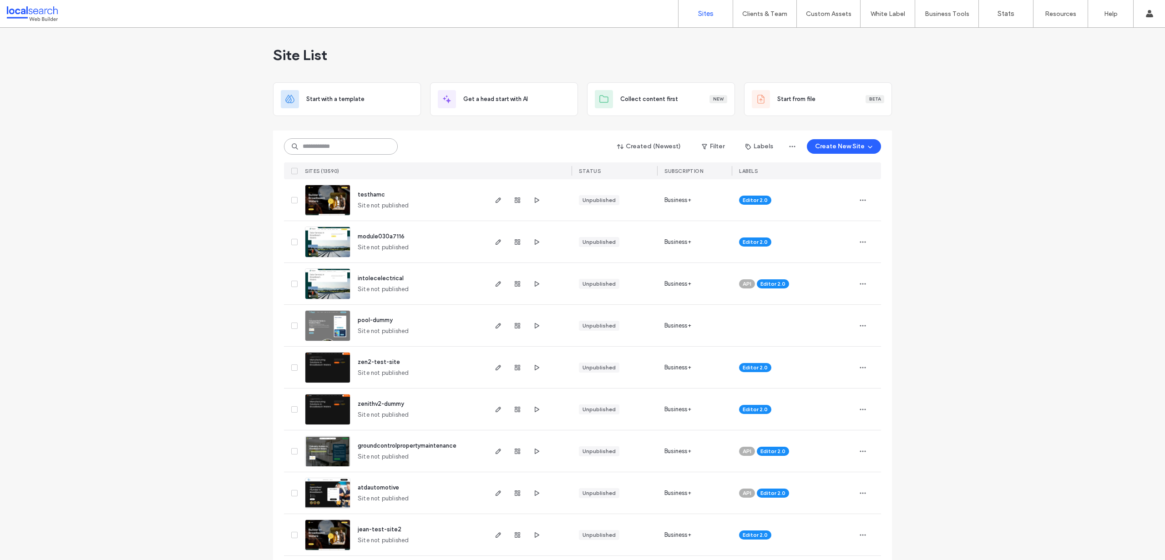
click at [319, 150] on input at bounding box center [341, 146] width 114 height 16
paste input "********"
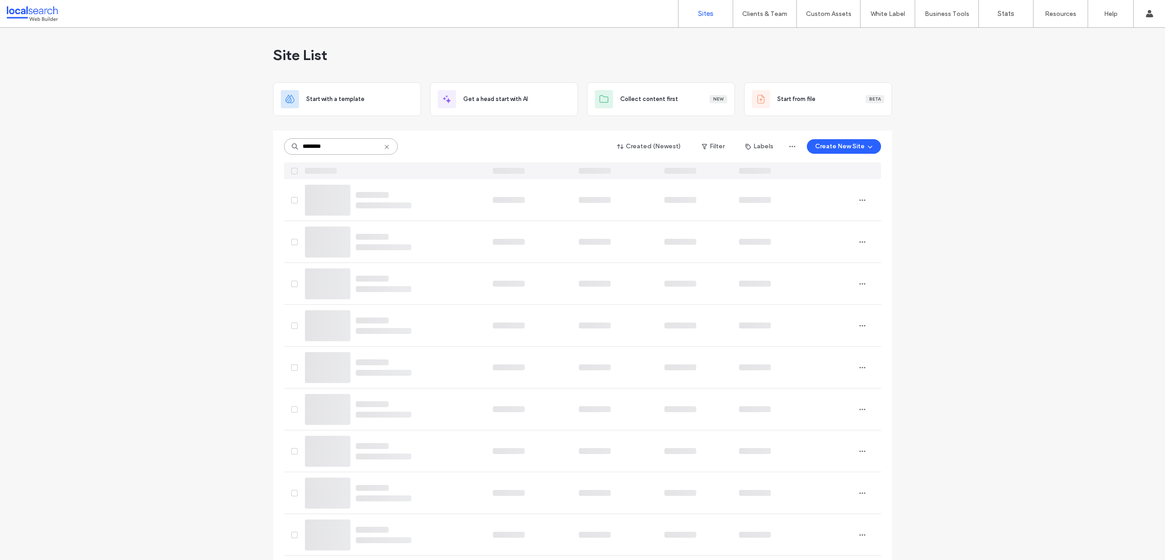
type input "********"
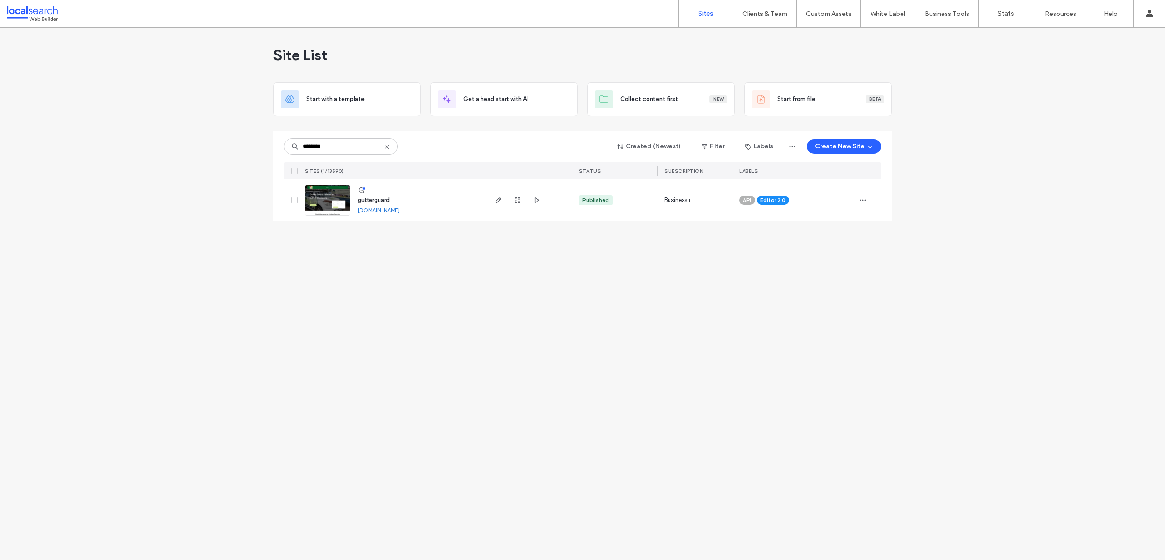
click at [325, 203] on img at bounding box center [327, 216] width 45 height 62
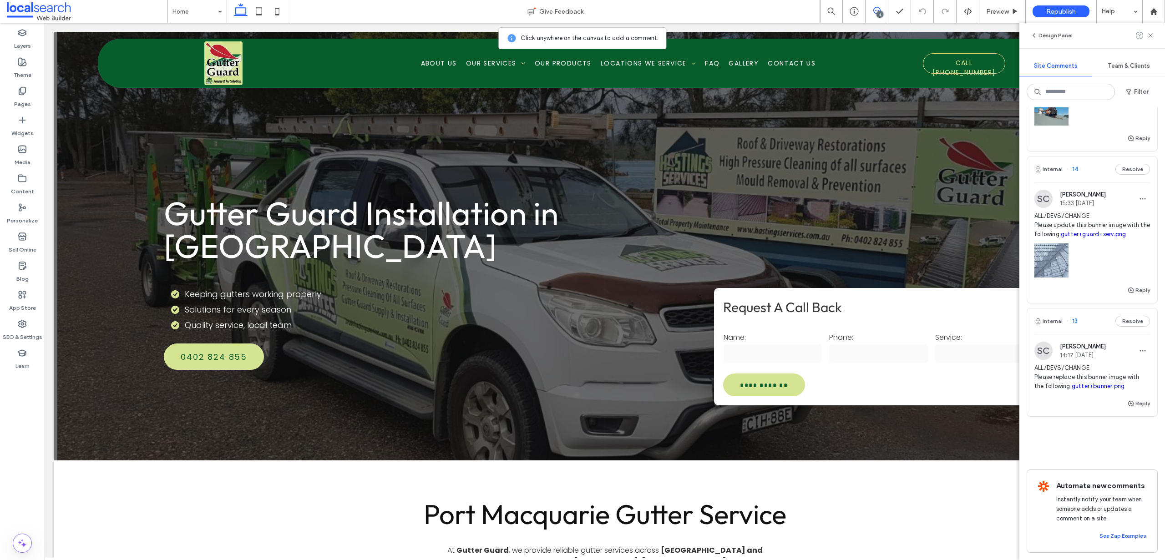
click at [1079, 364] on span "ALL/DEVS/CHANGE Please replace this banner image with the following: gutter+ban…" at bounding box center [1093, 377] width 116 height 27
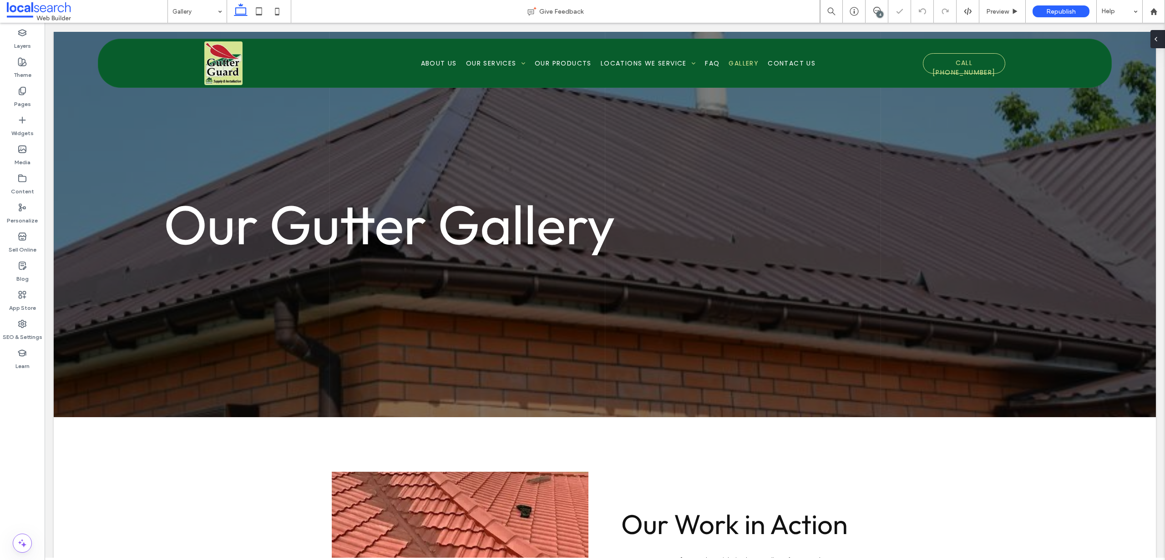
click at [1163, 42] on div at bounding box center [1158, 39] width 15 height 18
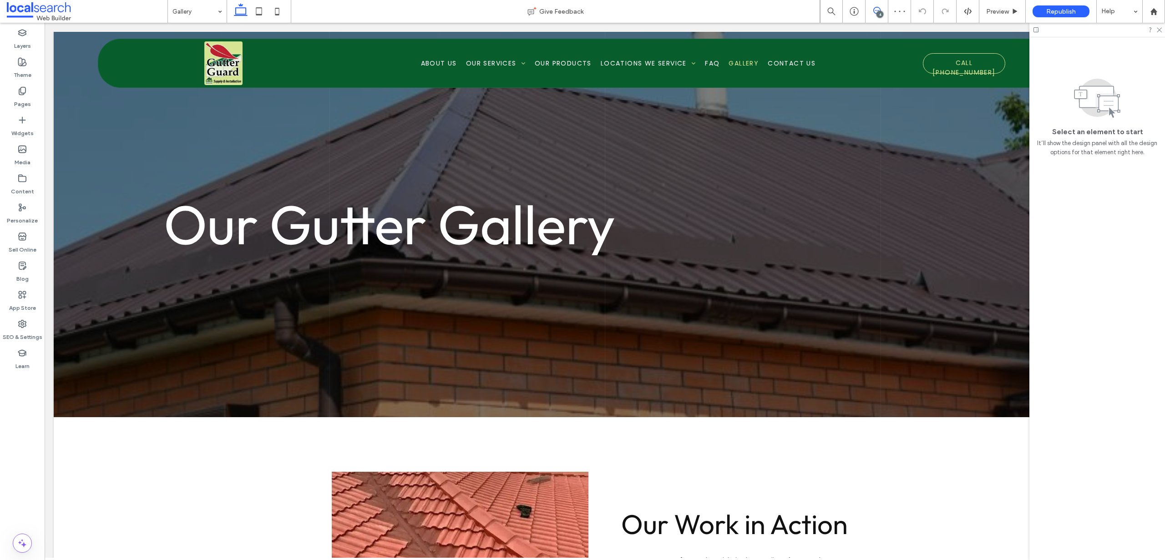
click at [876, 7] on use at bounding box center [877, 10] width 7 height 7
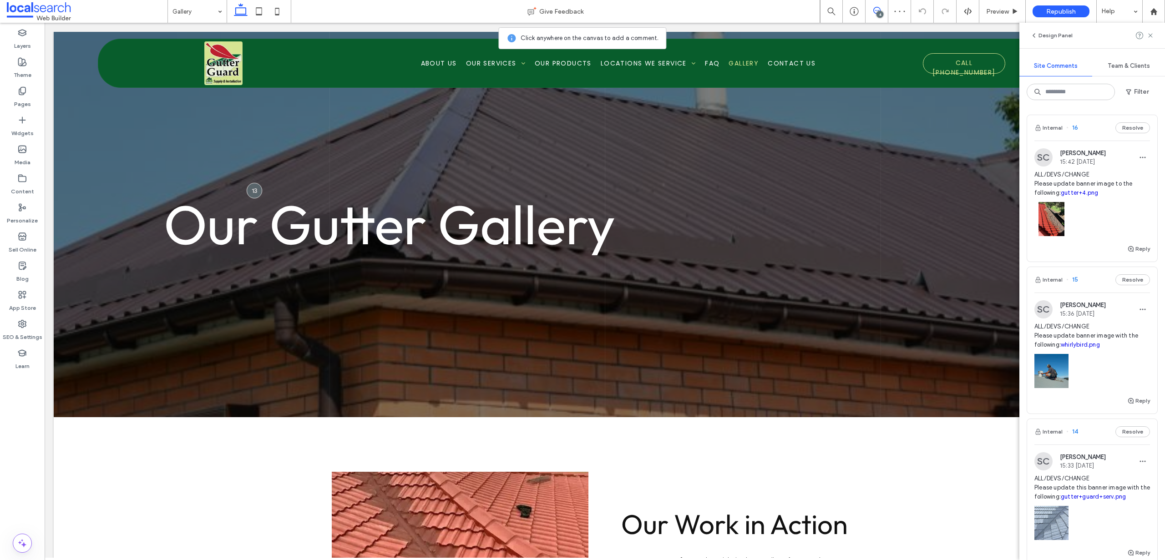
scroll to position [309, 0]
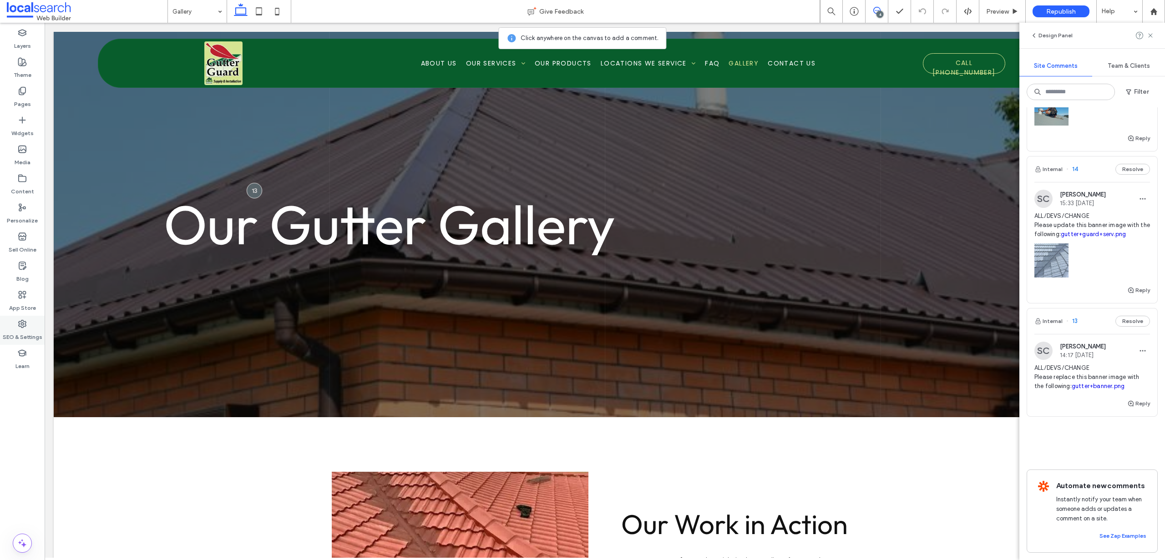
click at [32, 330] on label "SEO & Settings" at bounding box center [23, 335] width 40 height 13
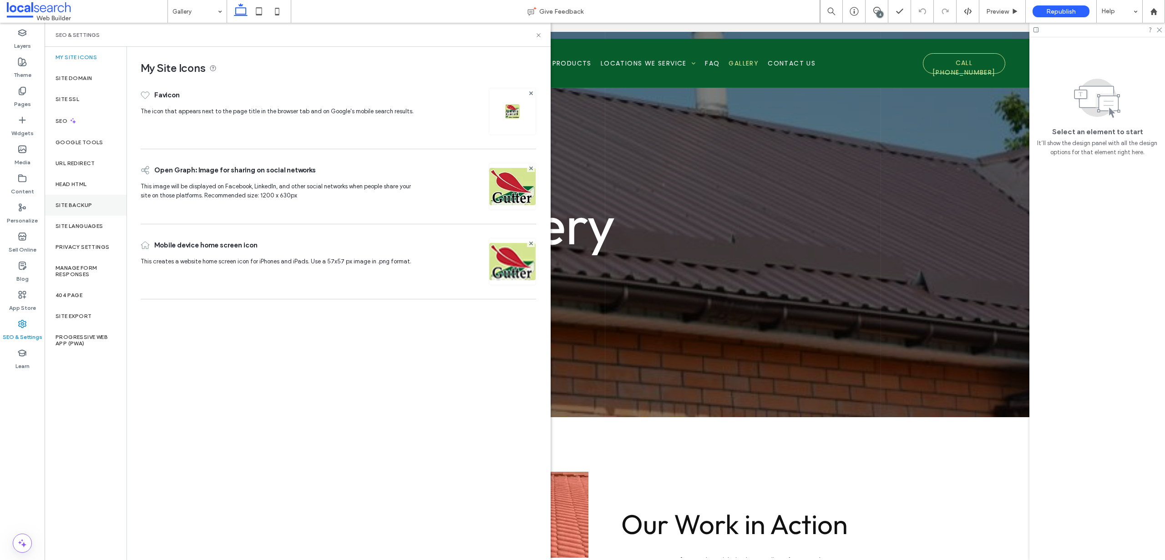
click at [83, 204] on label "Site Backup" at bounding box center [74, 205] width 36 height 6
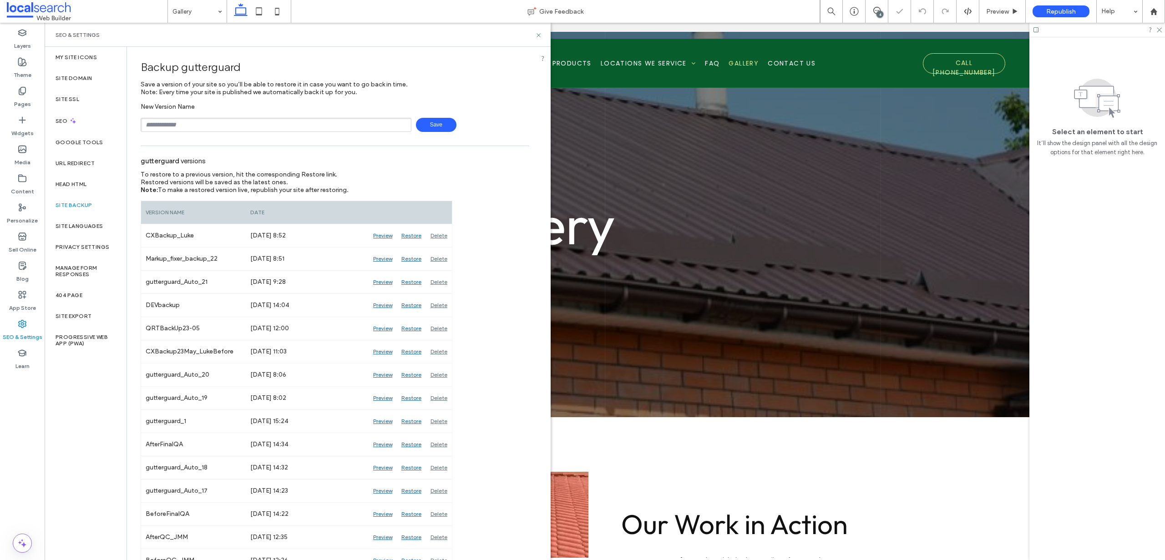
click at [203, 122] on input "text" at bounding box center [276, 125] width 271 height 14
type input "**********"
click at [435, 121] on span "Save" at bounding box center [436, 125] width 41 height 14
click at [538, 35] on icon at bounding box center [538, 35] width 7 height 7
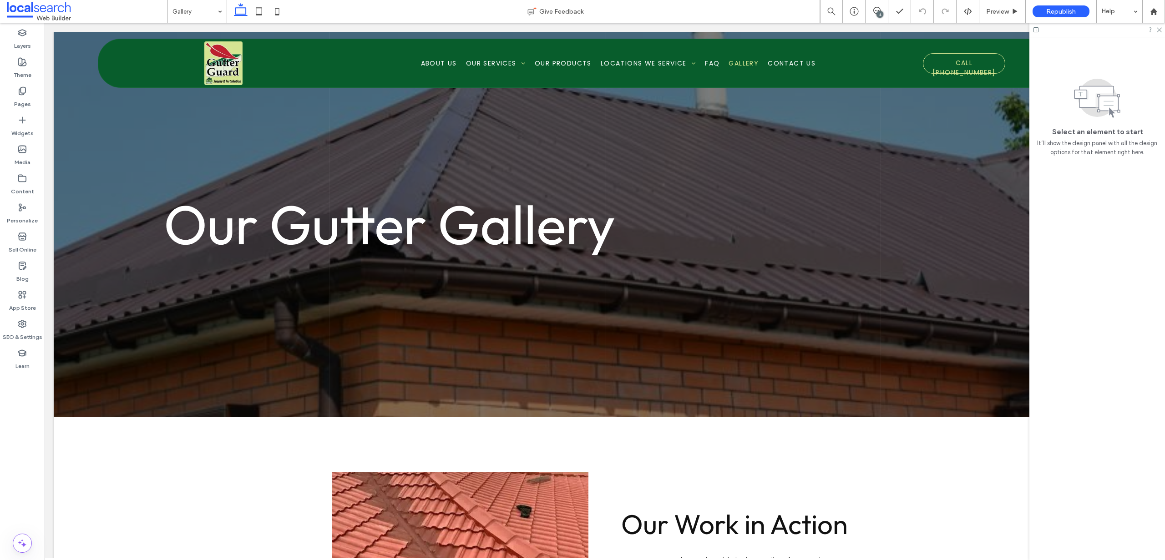
click at [879, 12] on div "4" at bounding box center [880, 14] width 7 height 7
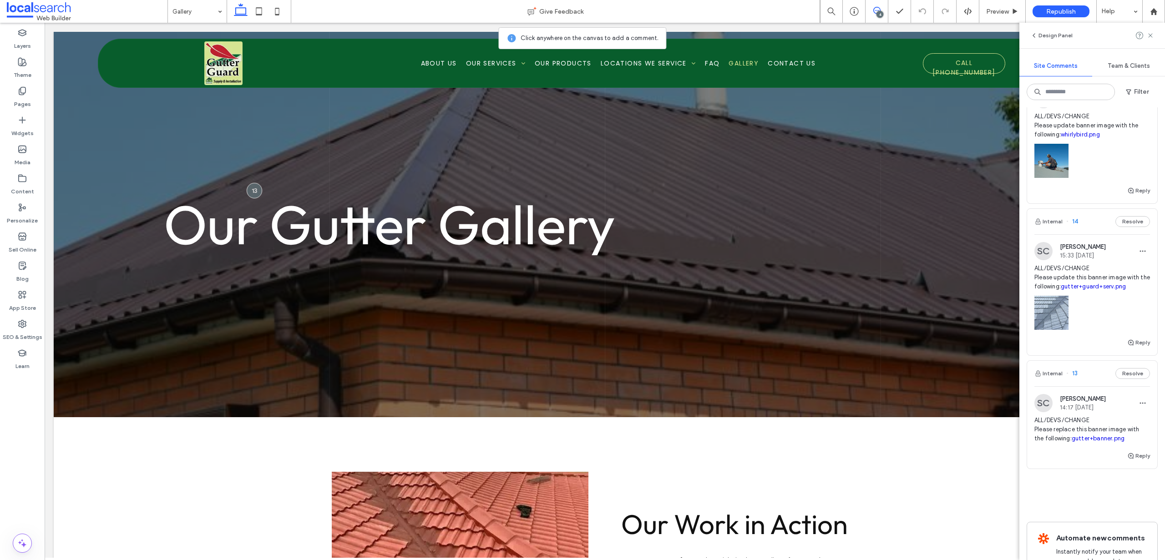
scroll to position [309, 0]
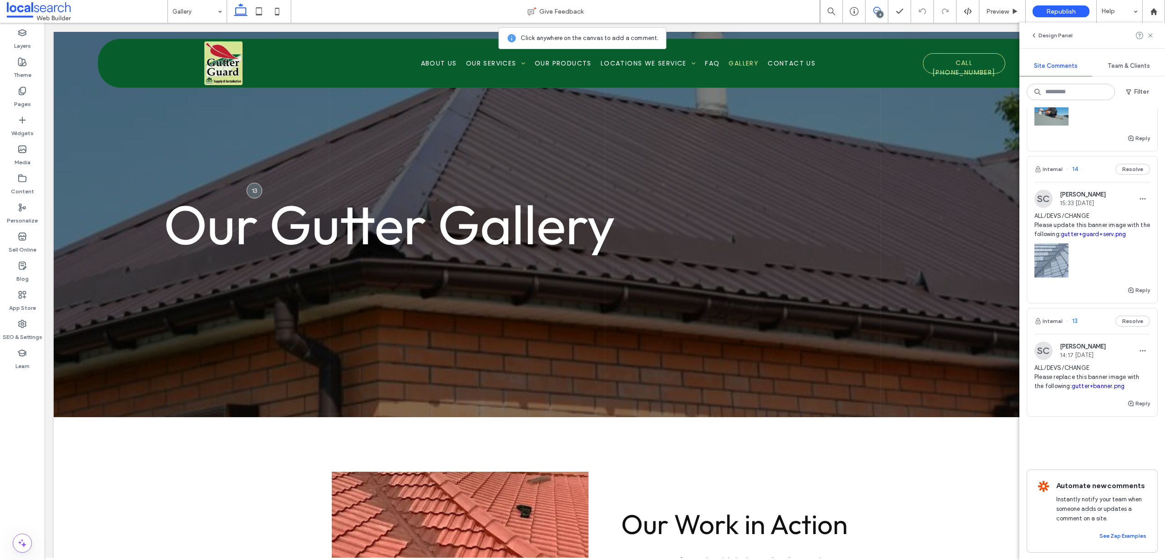
click at [1082, 364] on span "ALL/DEVS/CHANGE Please replace this banner image with the following: gutter+ban…" at bounding box center [1093, 377] width 116 height 27
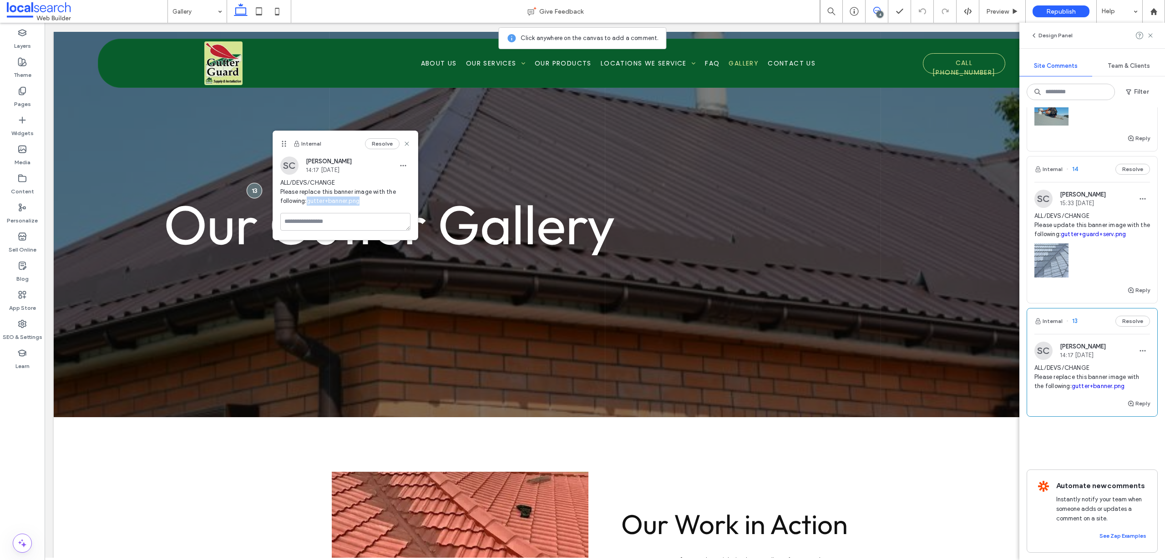
drag, startPoint x: 337, startPoint y: 208, endPoint x: 281, endPoint y: 209, distance: 56.0
click at [281, 206] on span "ALL/DEVS/CHANGE Please replace this banner image with the following: gutter+ban…" at bounding box center [345, 191] width 130 height 27
copy link "gutter+banner.png"
click at [255, 190] on div at bounding box center [254, 191] width 17 height 17
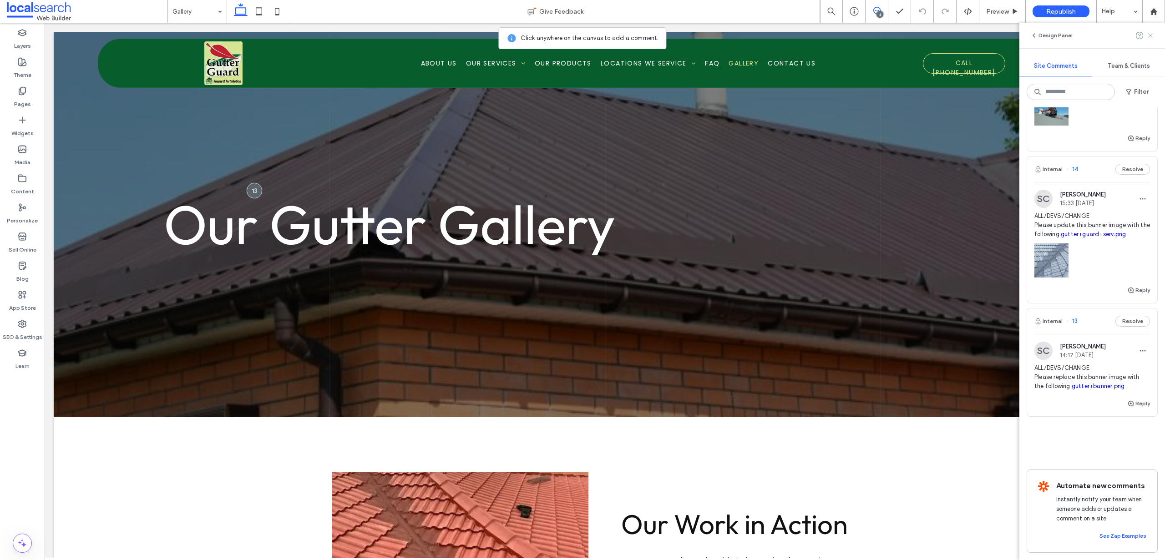
click at [1150, 36] on use at bounding box center [1150, 35] width 4 height 4
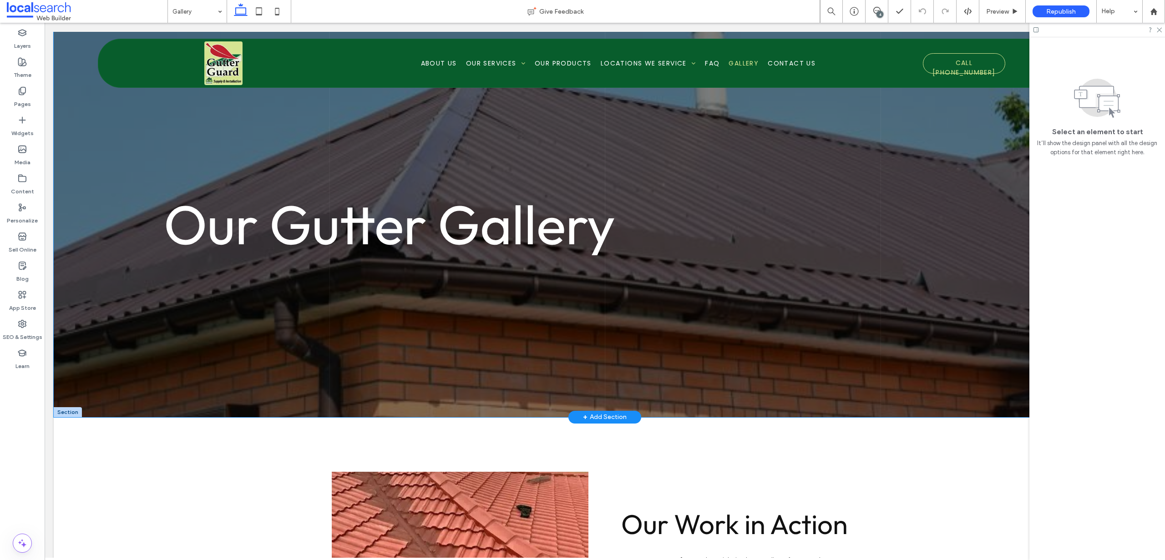
click at [115, 326] on div "Our Gutter Gallery" at bounding box center [605, 225] width 1102 height 386
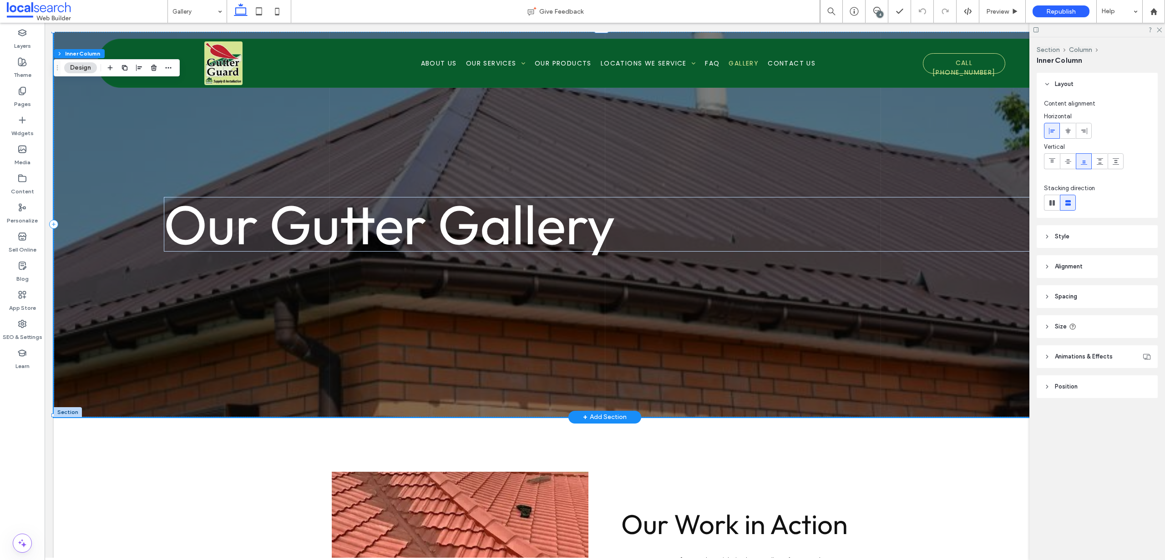
click at [116, 326] on div "Our Gutter Gallery" at bounding box center [605, 225] width 1102 height 386
click at [75, 409] on div at bounding box center [68, 412] width 28 height 10
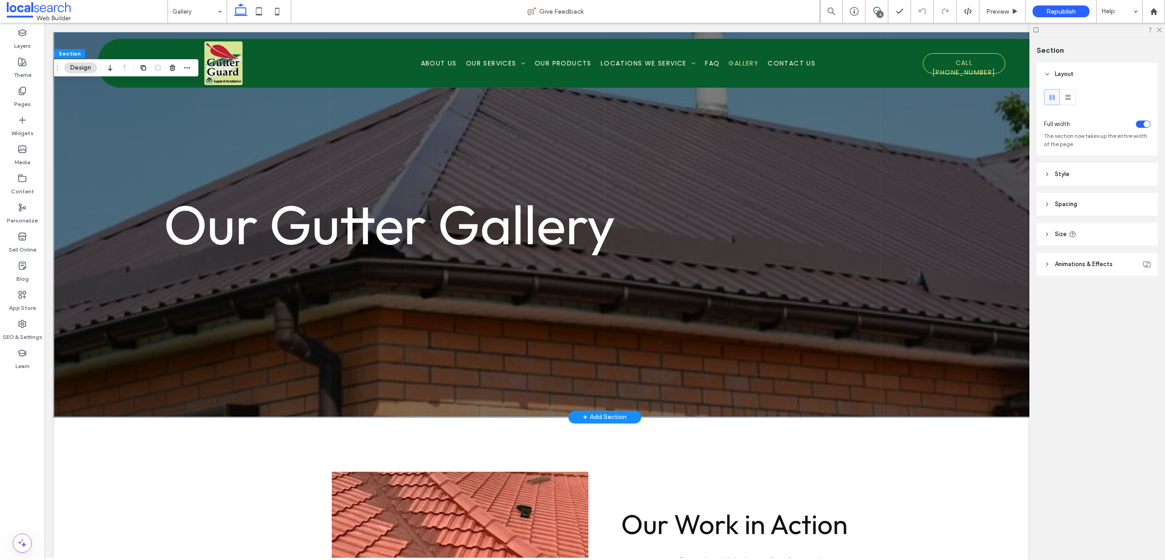
click at [84, 375] on div "Our Gutter Gallery" at bounding box center [605, 225] width 1102 height 386
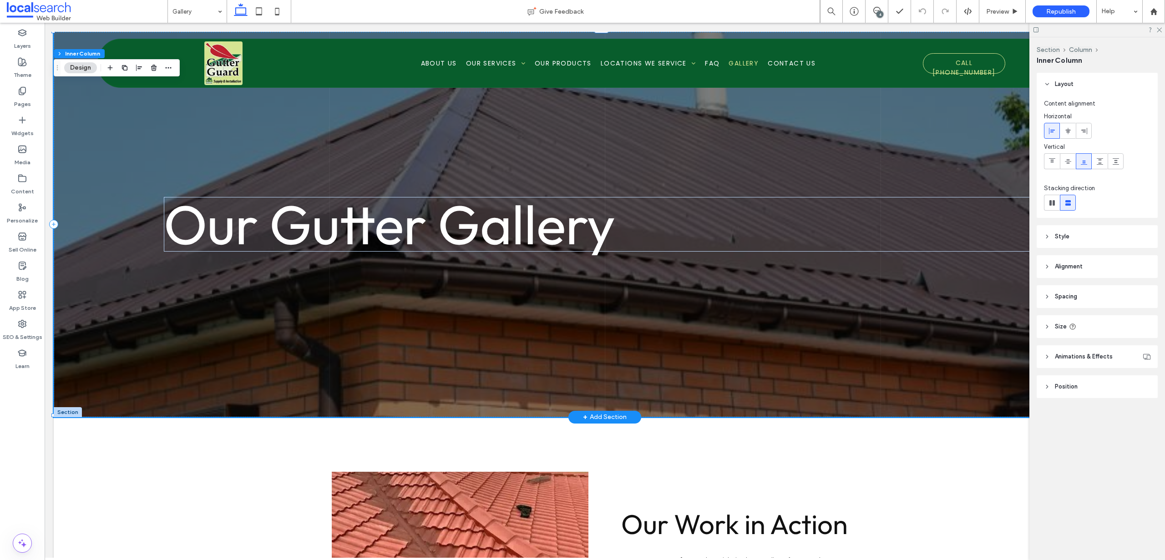
click at [84, 375] on div "Our Gutter Gallery" at bounding box center [605, 225] width 1102 height 386
click at [1063, 387] on span "Position" at bounding box center [1066, 386] width 23 height 9
click at [1068, 237] on span "Style" at bounding box center [1062, 236] width 15 height 9
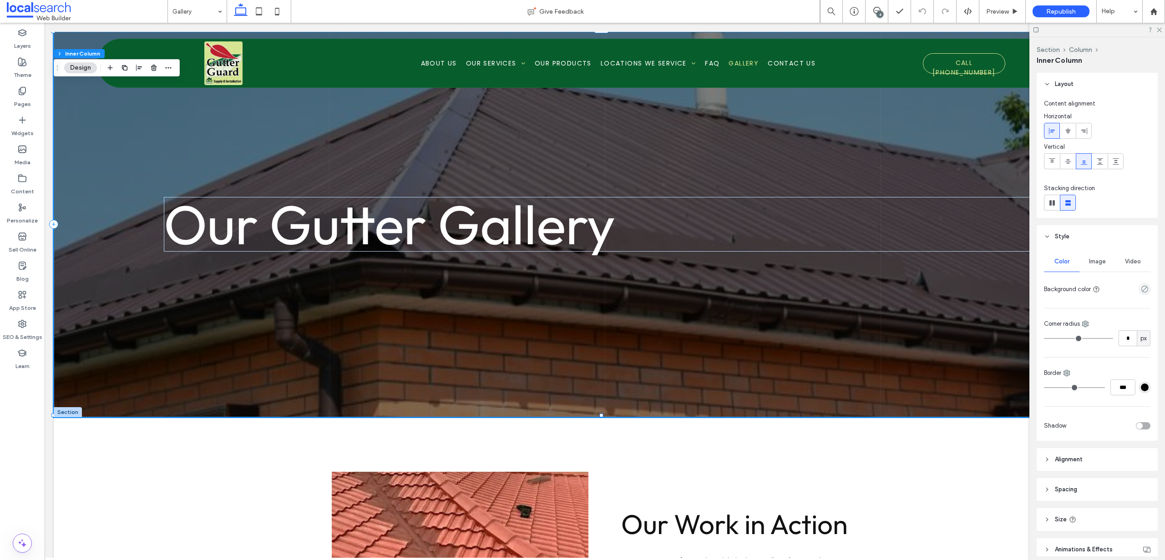
click at [1068, 237] on span "Style" at bounding box center [1062, 236] width 15 height 9
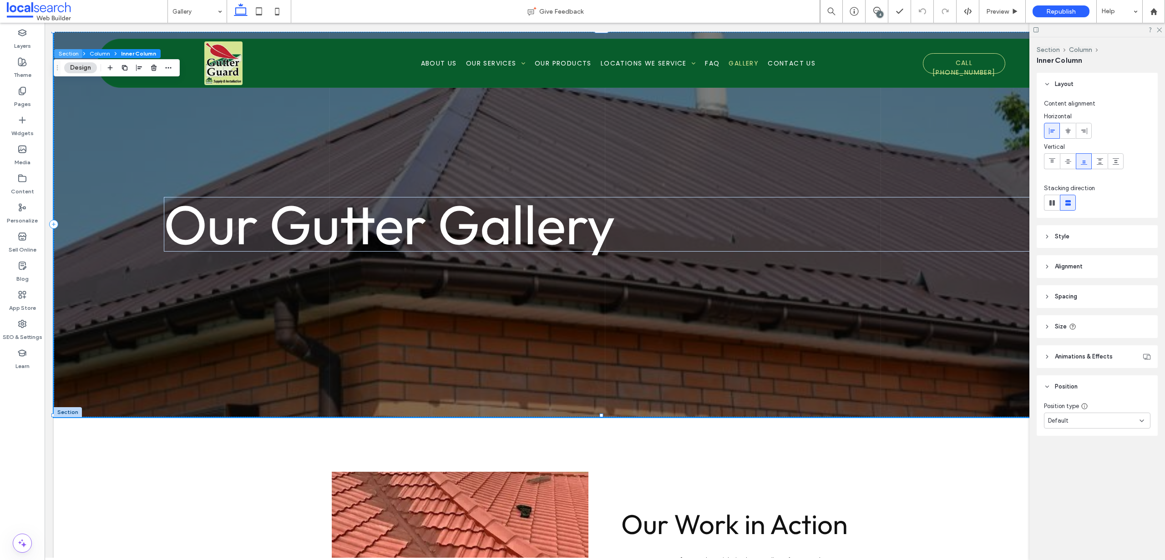
click at [69, 54] on button "Section" at bounding box center [68, 53] width 28 height 9
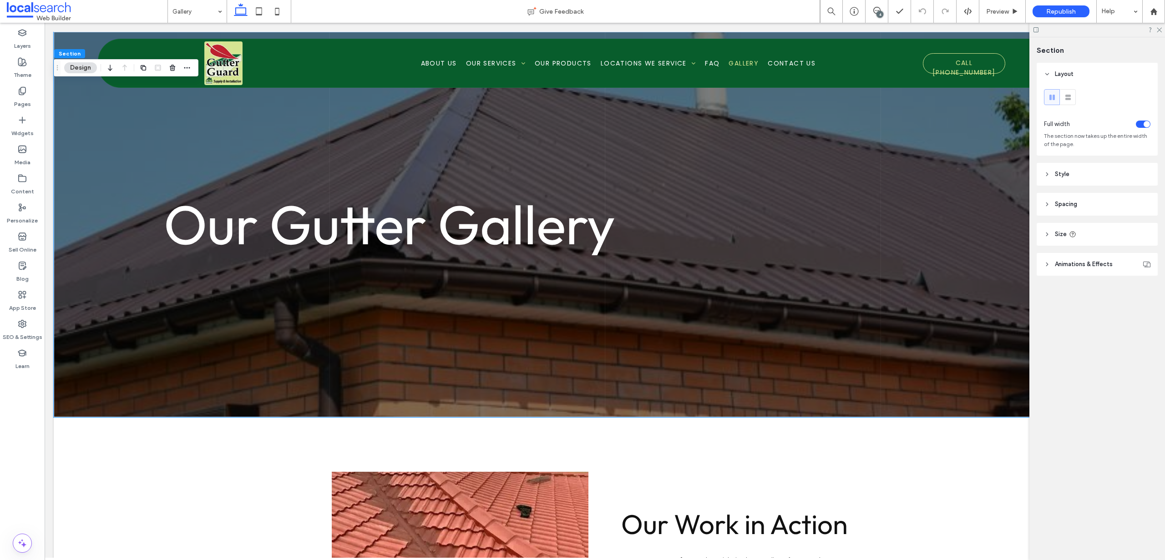
click at [1062, 200] on span "Spacing" at bounding box center [1066, 204] width 22 height 9
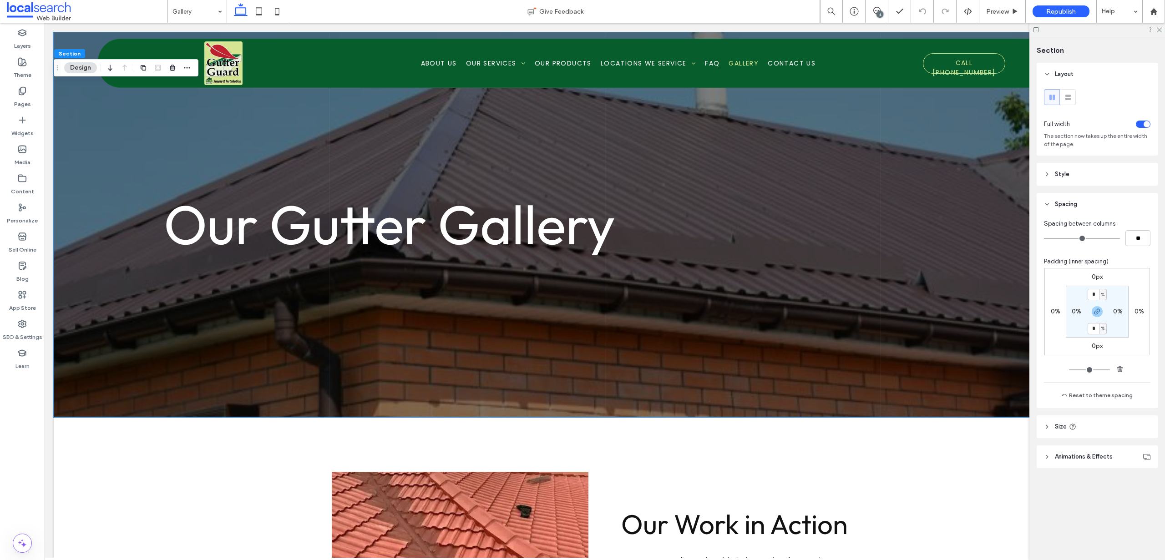
click at [1062, 201] on span "Spacing" at bounding box center [1066, 204] width 22 height 9
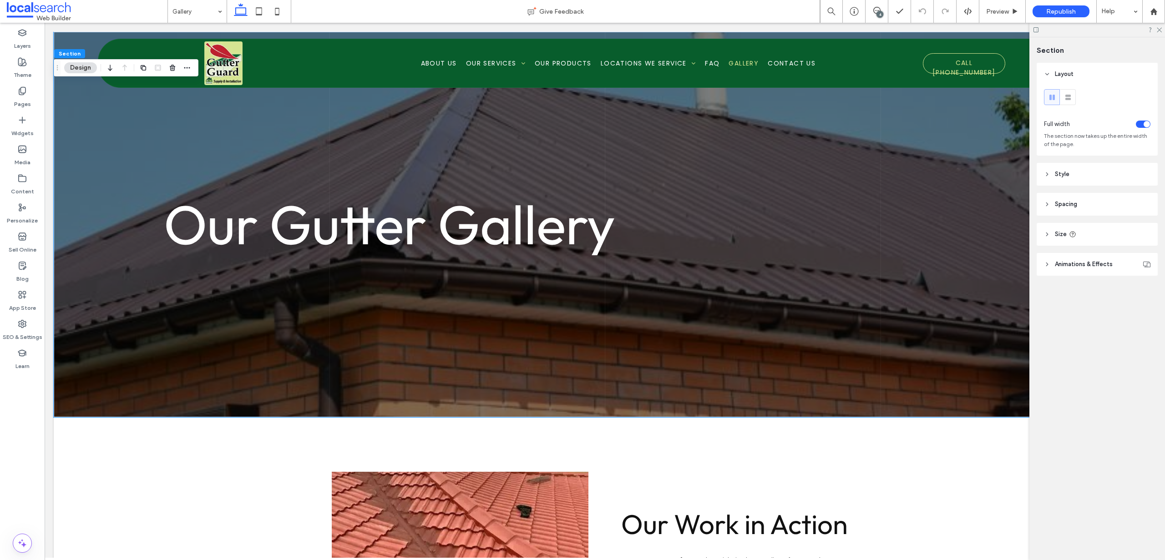
click at [1064, 178] on span "Style" at bounding box center [1062, 174] width 15 height 9
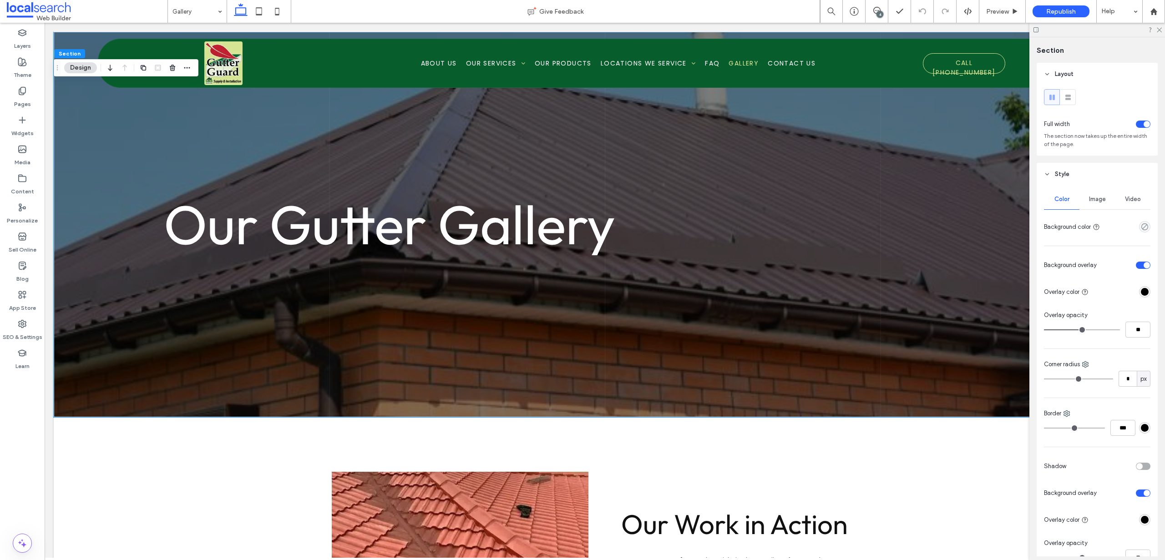
click at [1065, 176] on span "Style" at bounding box center [1062, 174] width 15 height 9
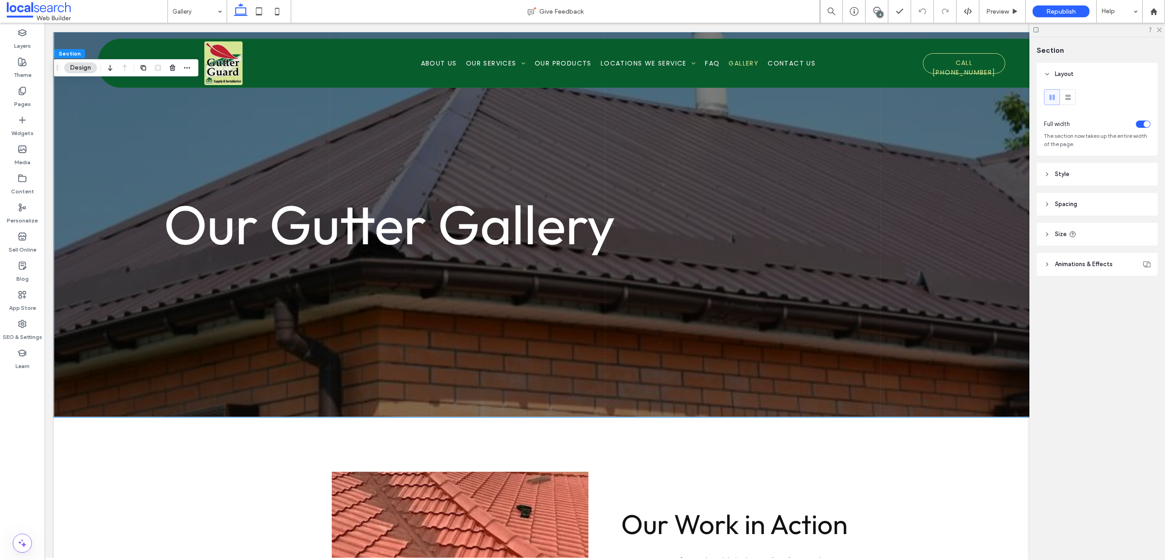
click at [1069, 178] on header "Style" at bounding box center [1097, 174] width 121 height 23
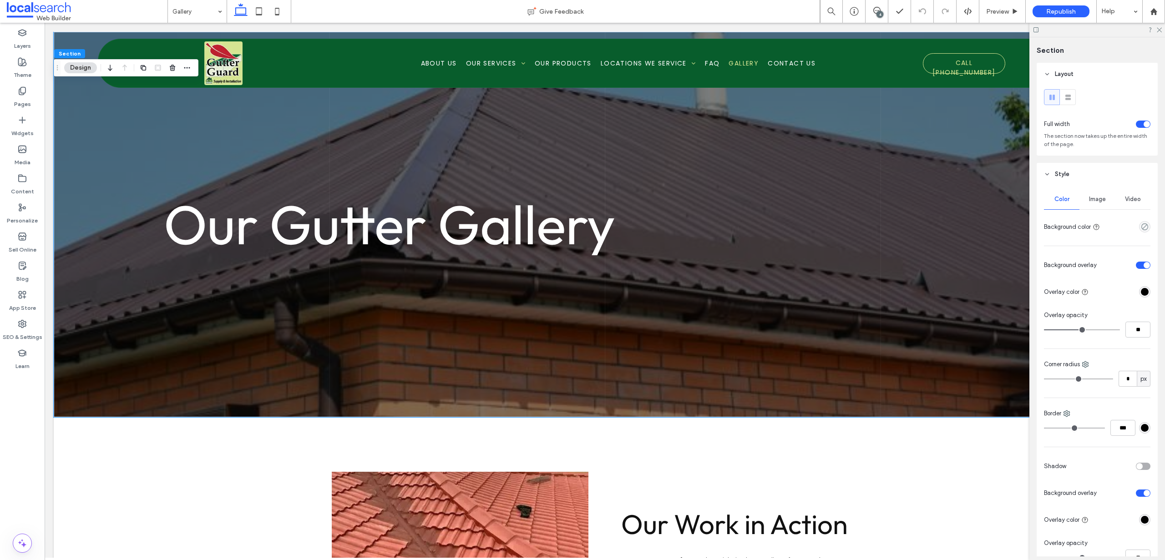
click at [1089, 198] on span "Image" at bounding box center [1097, 199] width 17 height 7
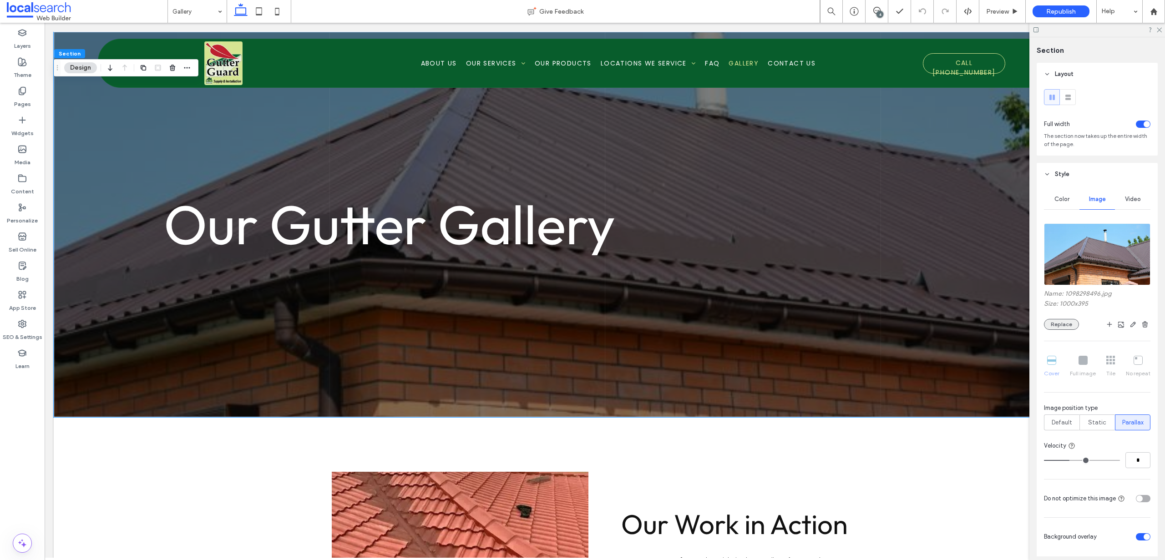
click at [1070, 323] on button "Replace" at bounding box center [1061, 324] width 35 height 11
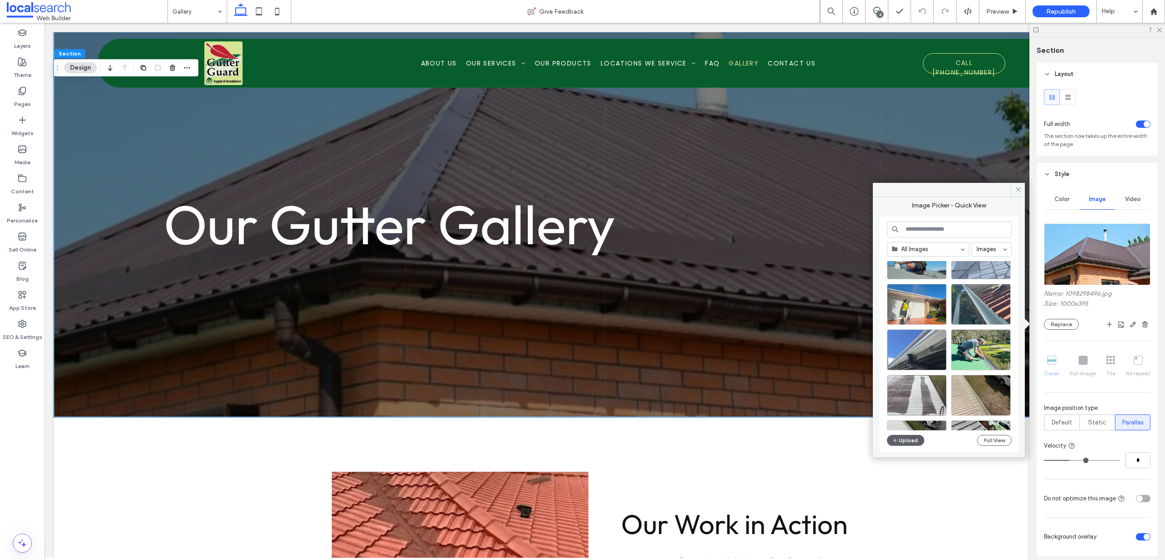
scroll to position [84, 0]
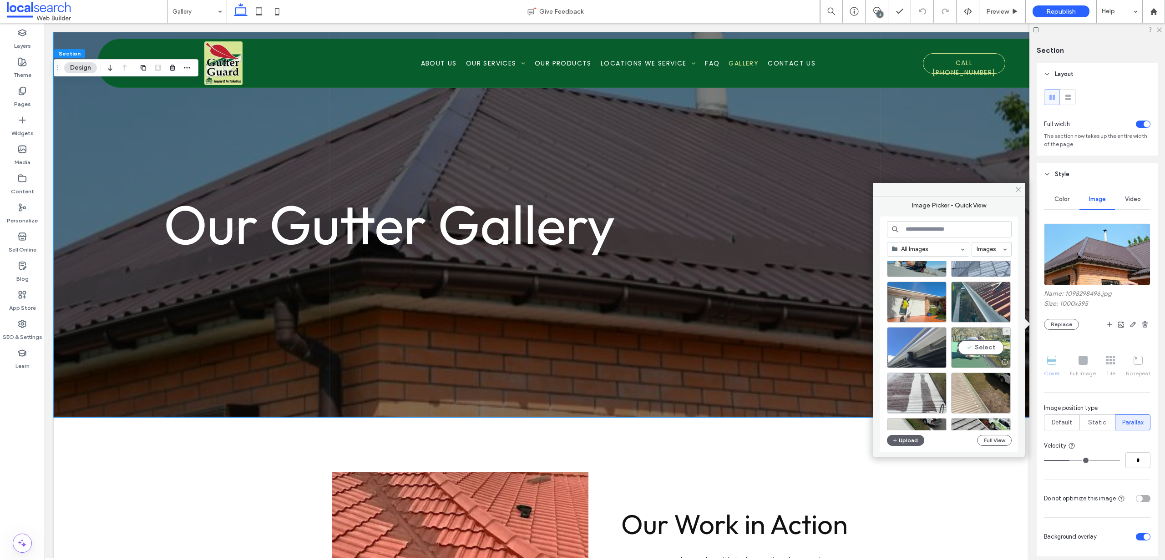
click at [980, 349] on div "Select" at bounding box center [981, 347] width 60 height 41
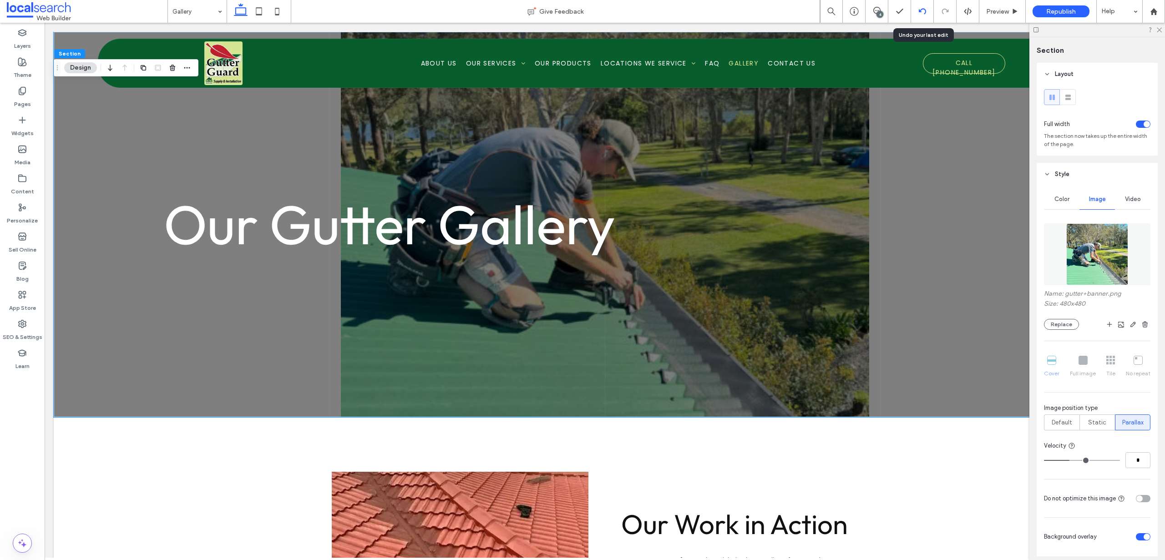
click at [915, 9] on div at bounding box center [922, 11] width 22 height 7
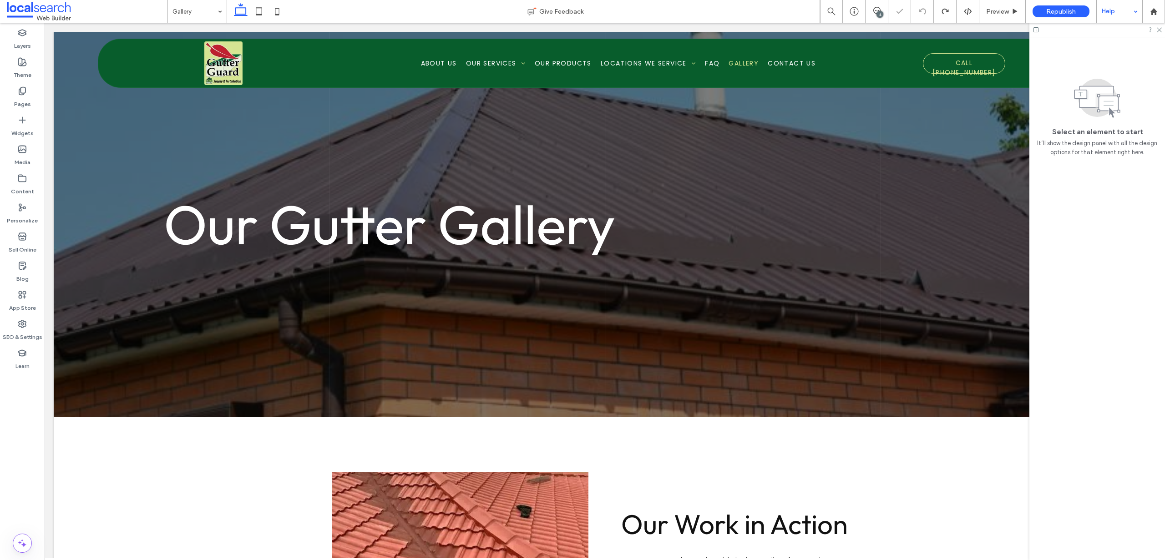
scroll to position [0, 0]
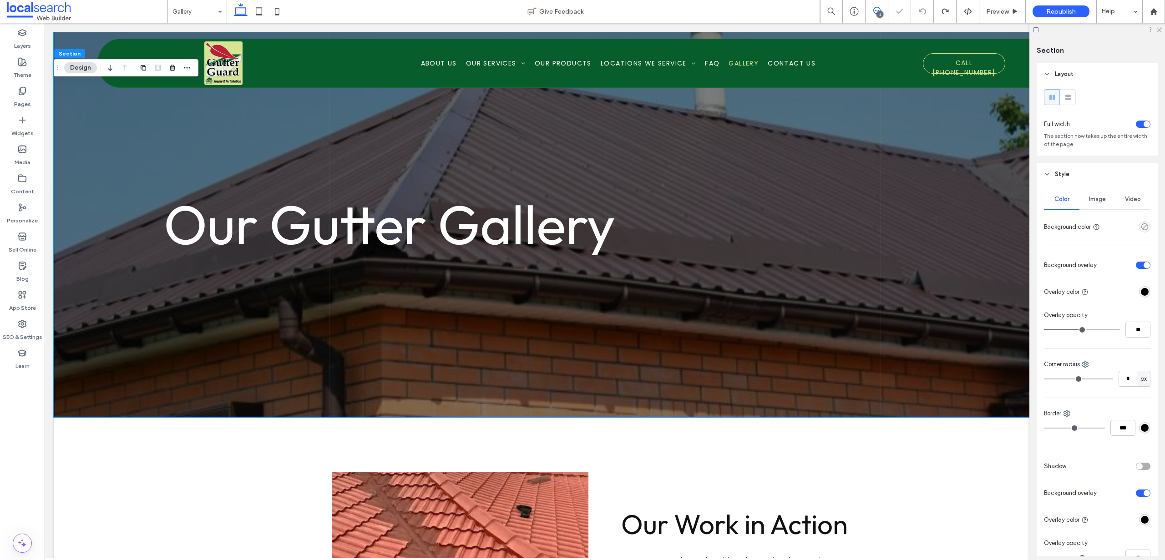
click at [874, 11] on icon at bounding box center [877, 10] width 7 height 7
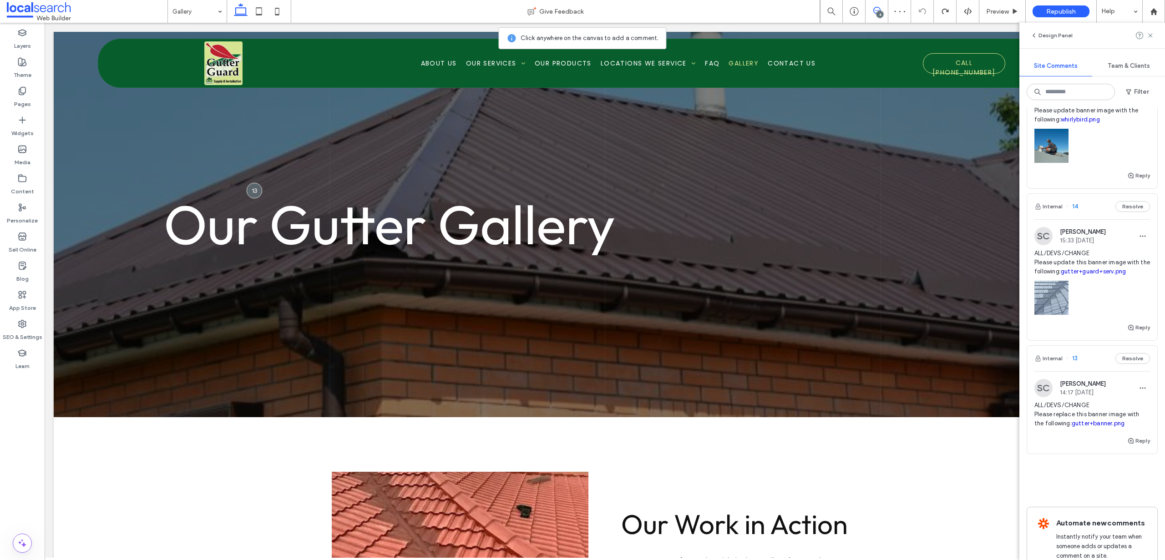
scroll to position [309, 0]
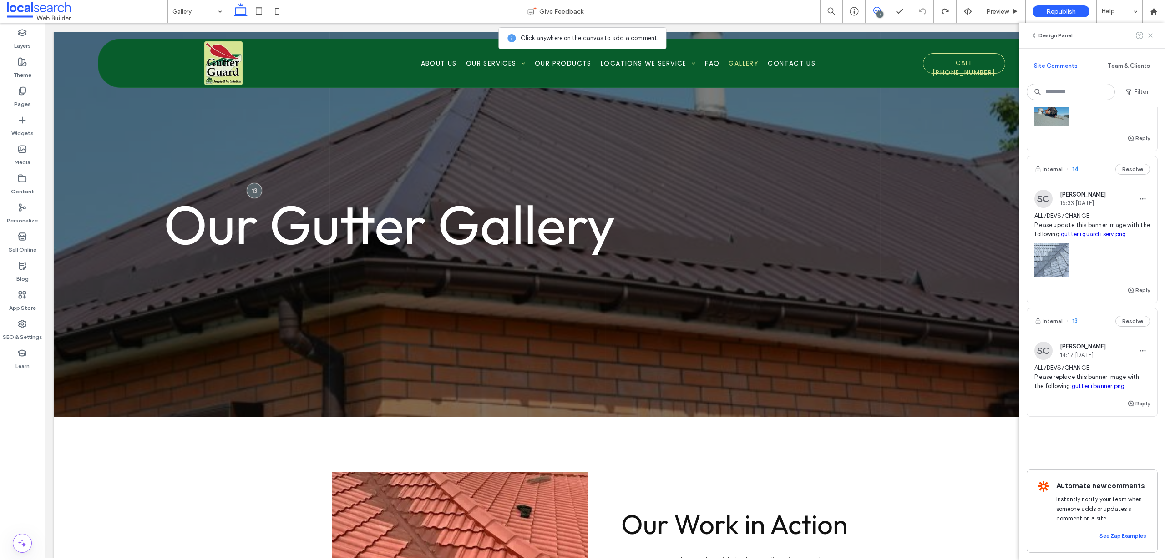
click at [1148, 35] on icon at bounding box center [1150, 35] width 7 height 7
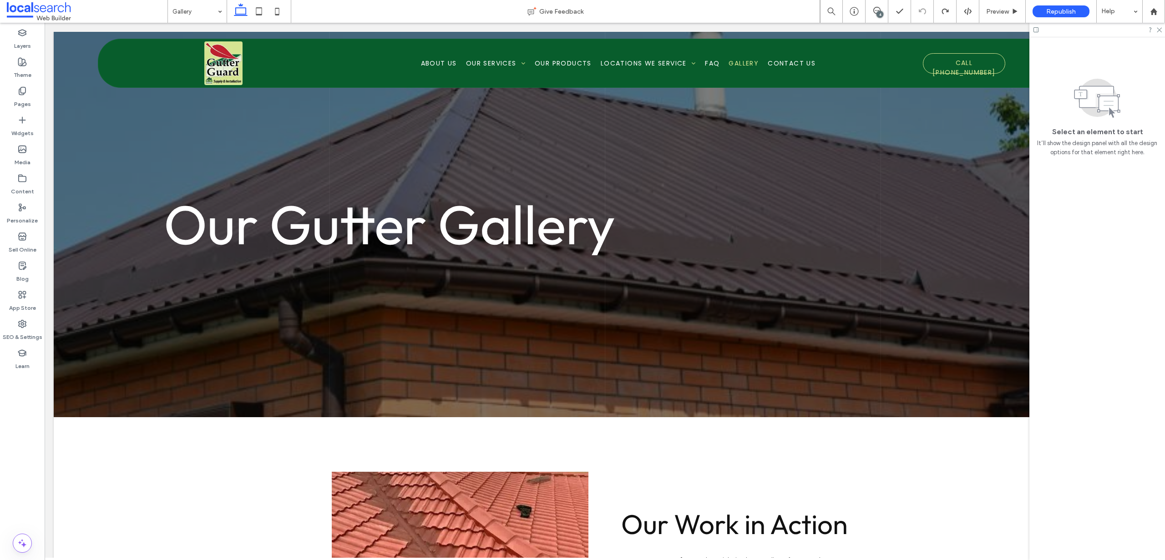
scroll to position [0, 0]
click at [74, 409] on div at bounding box center [68, 412] width 28 height 10
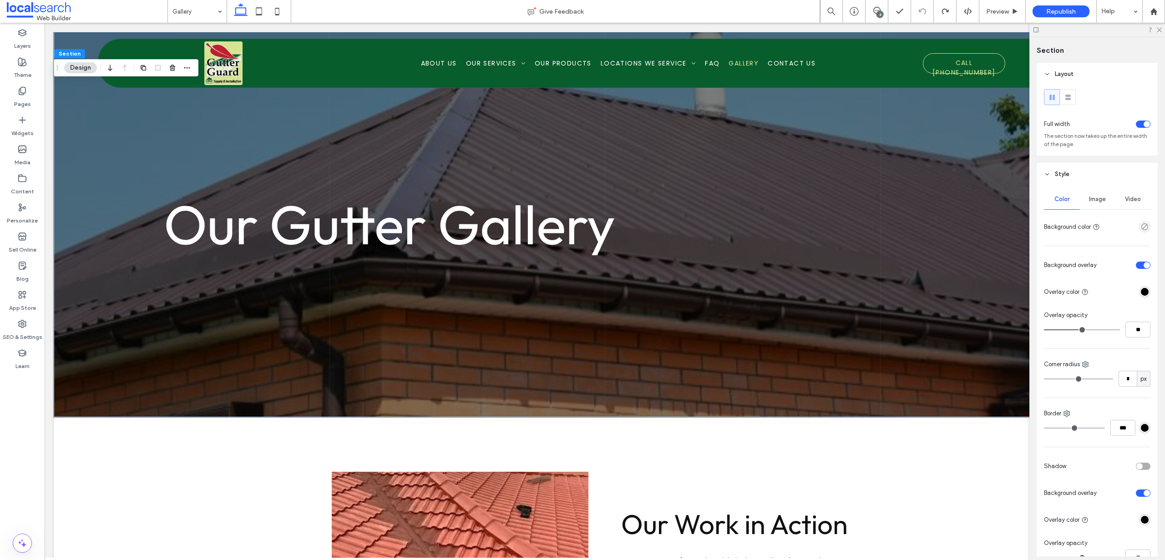
click at [1108, 199] on div "Image" at bounding box center [1098, 199] width 36 height 20
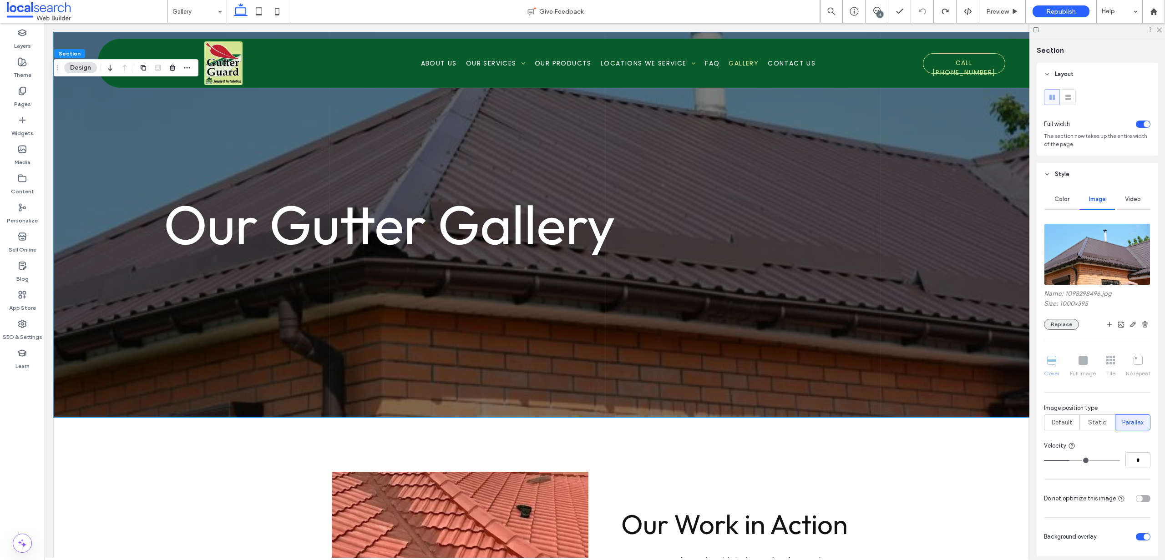
click at [1074, 322] on button "Replace" at bounding box center [1061, 324] width 35 height 11
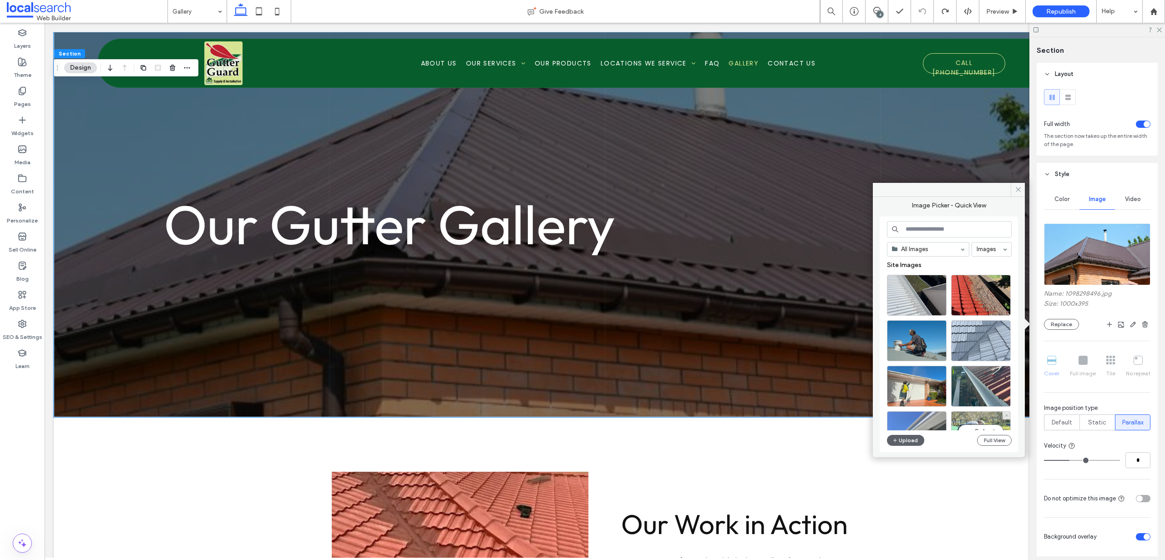
click at [987, 427] on div "Select" at bounding box center [981, 432] width 60 height 41
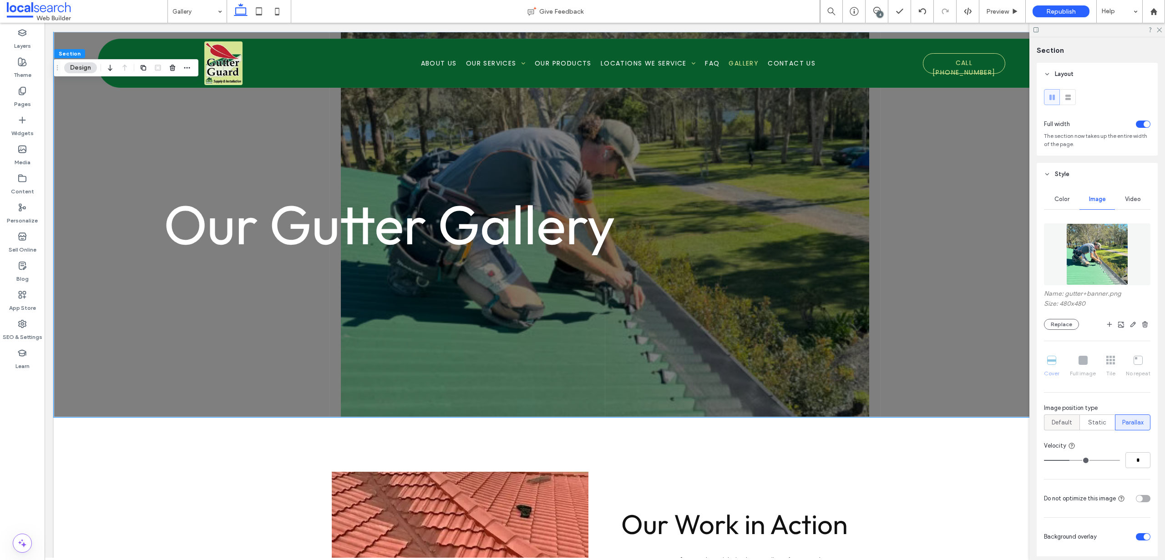
click at [1068, 425] on span "Default" at bounding box center [1062, 422] width 20 height 9
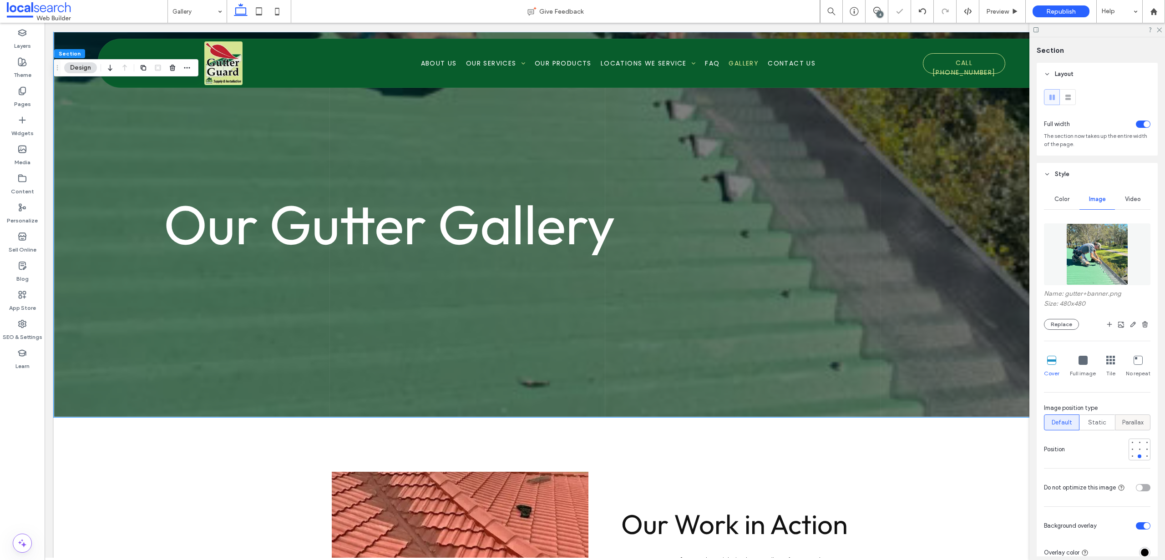
click at [1123, 422] on span "Parallax" at bounding box center [1133, 422] width 21 height 9
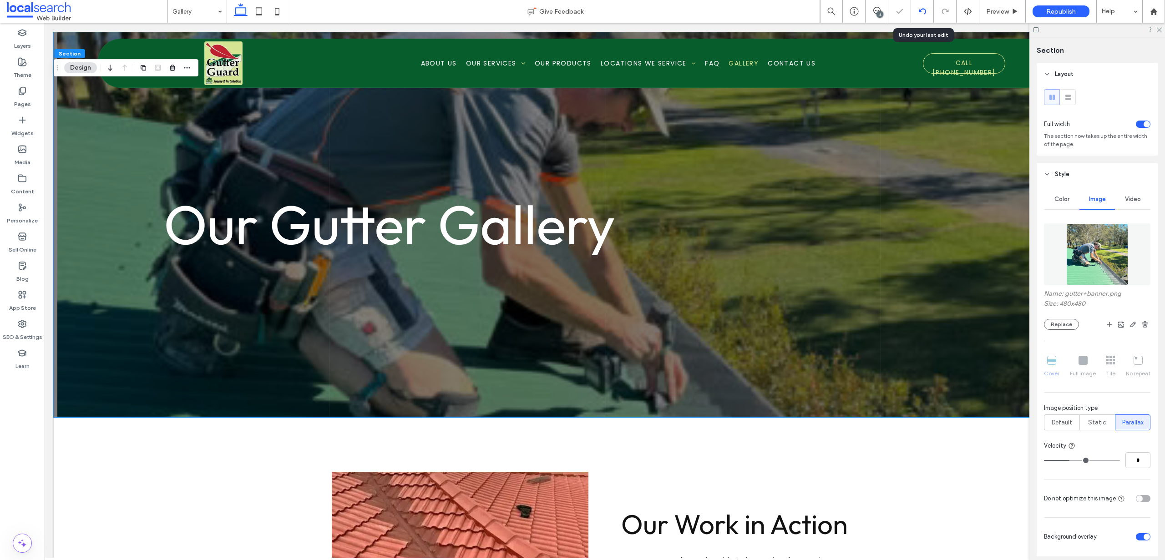
click at [925, 14] on icon at bounding box center [922, 11] width 7 height 7
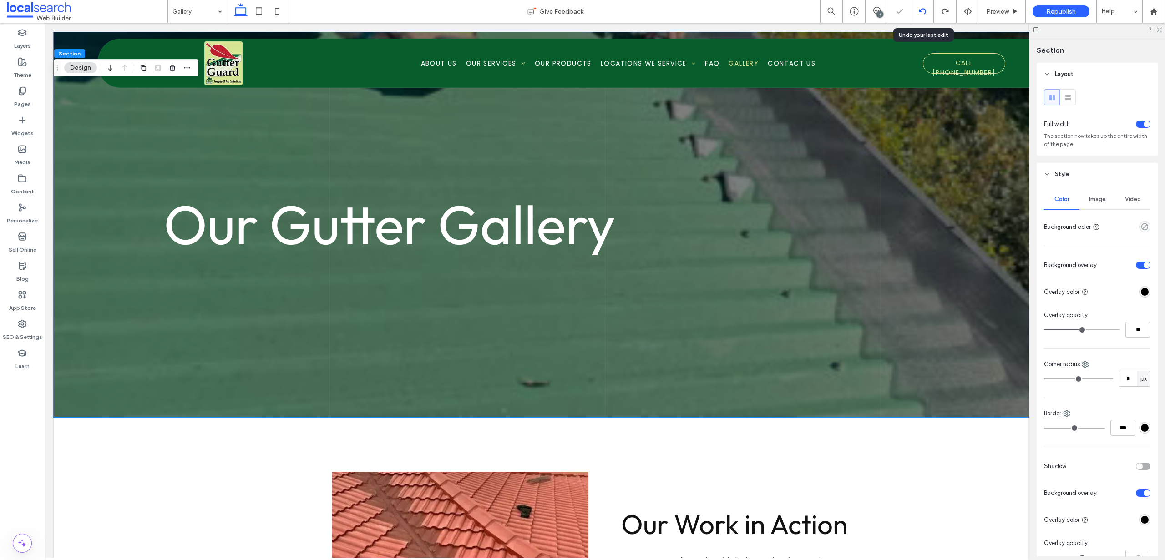
click at [926, 9] on div at bounding box center [922, 11] width 22 height 7
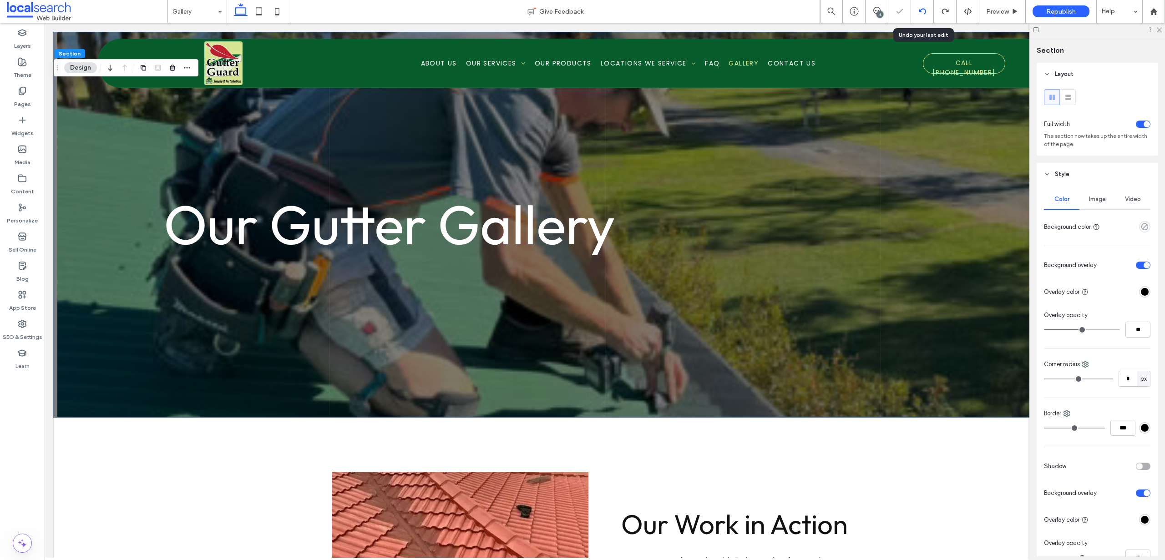
click at [926, 9] on div at bounding box center [922, 11] width 22 height 7
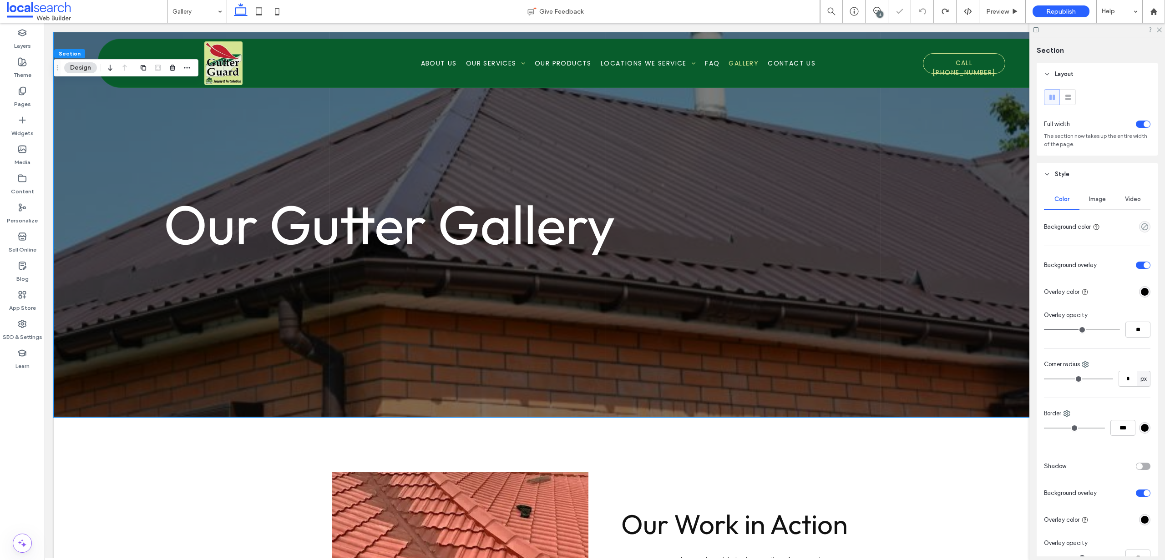
click at [1097, 199] on span "Image" at bounding box center [1097, 199] width 17 height 7
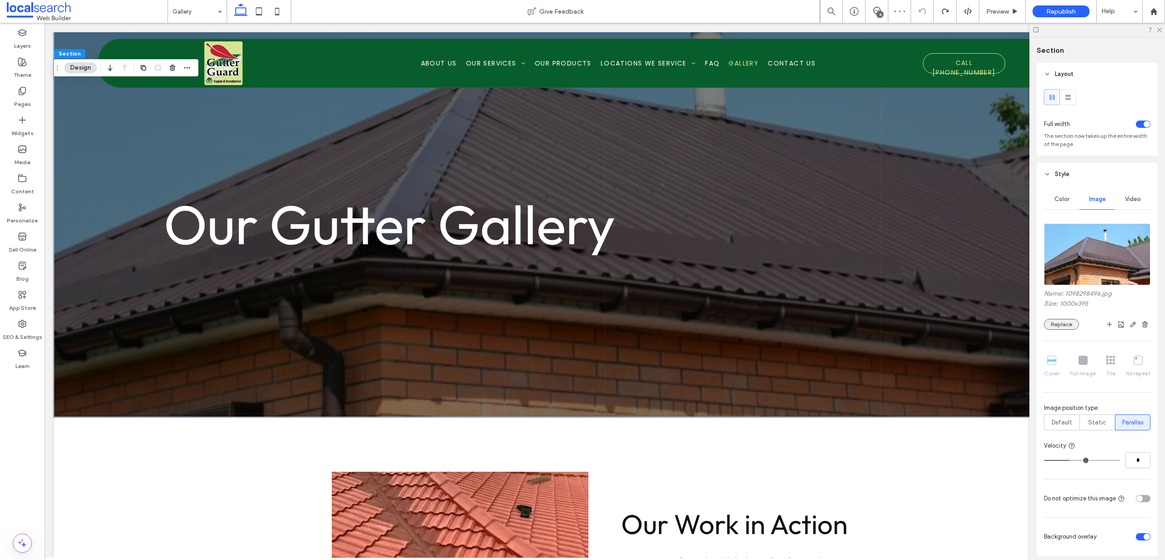
click at [1067, 328] on button "Replace" at bounding box center [1061, 324] width 35 height 11
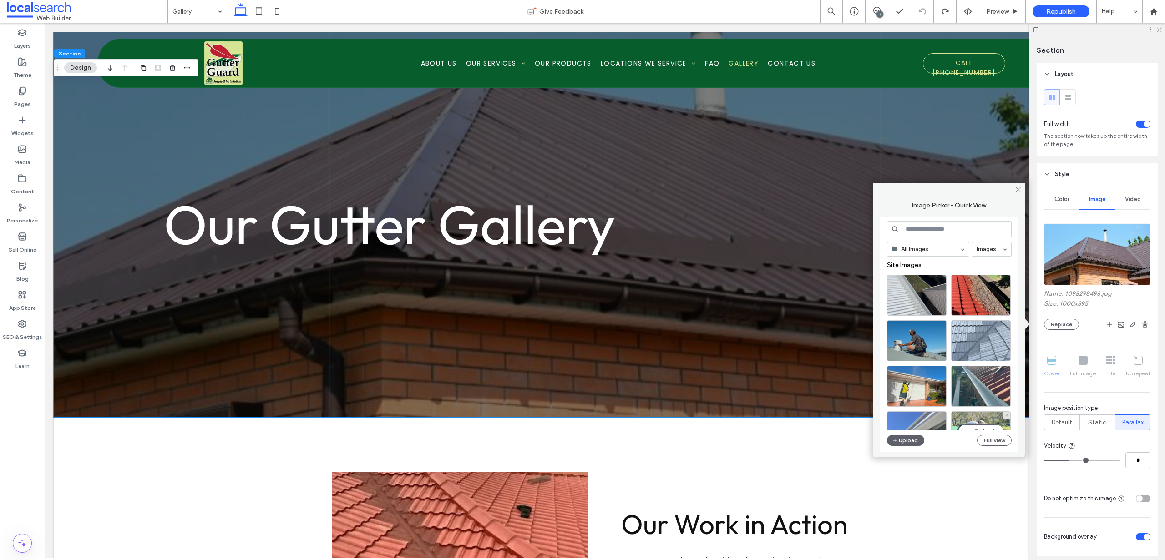
click at [982, 423] on div "Select" at bounding box center [981, 432] width 60 height 41
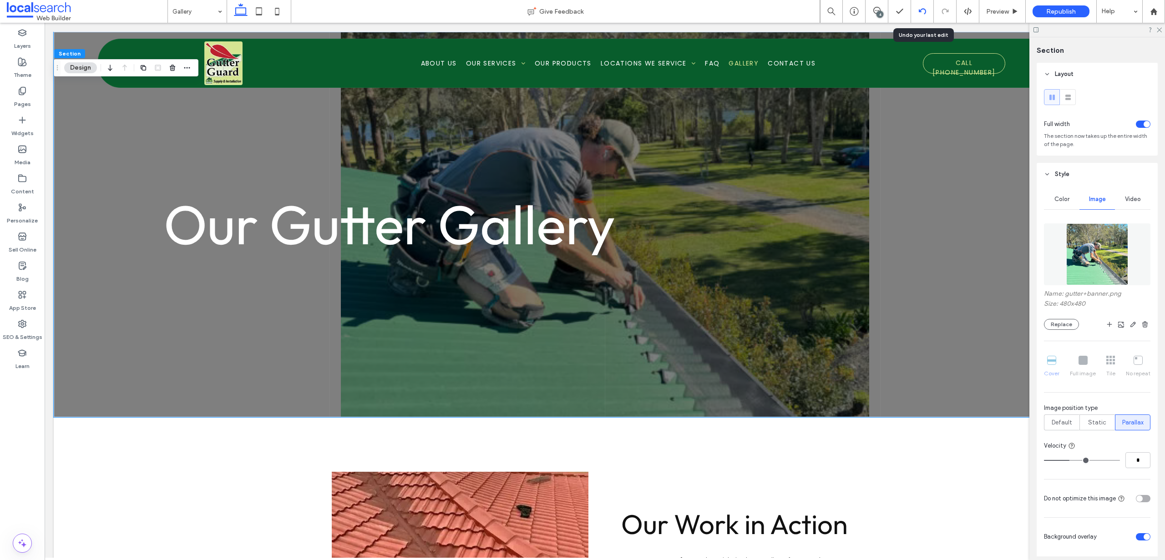
click at [924, 10] on icon at bounding box center [922, 11] width 7 height 7
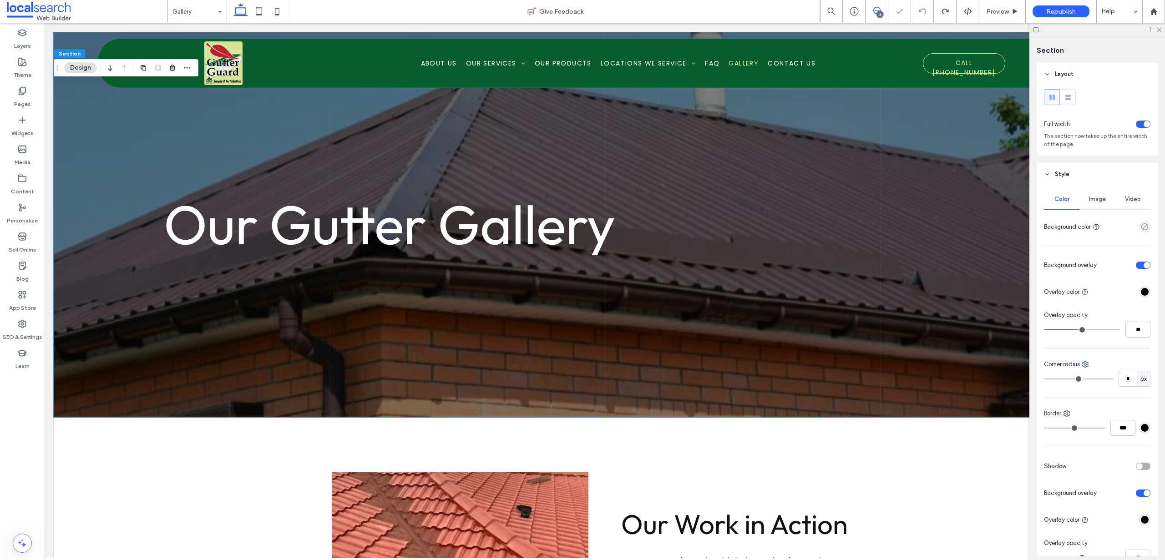
click at [876, 7] on icon at bounding box center [877, 10] width 7 height 7
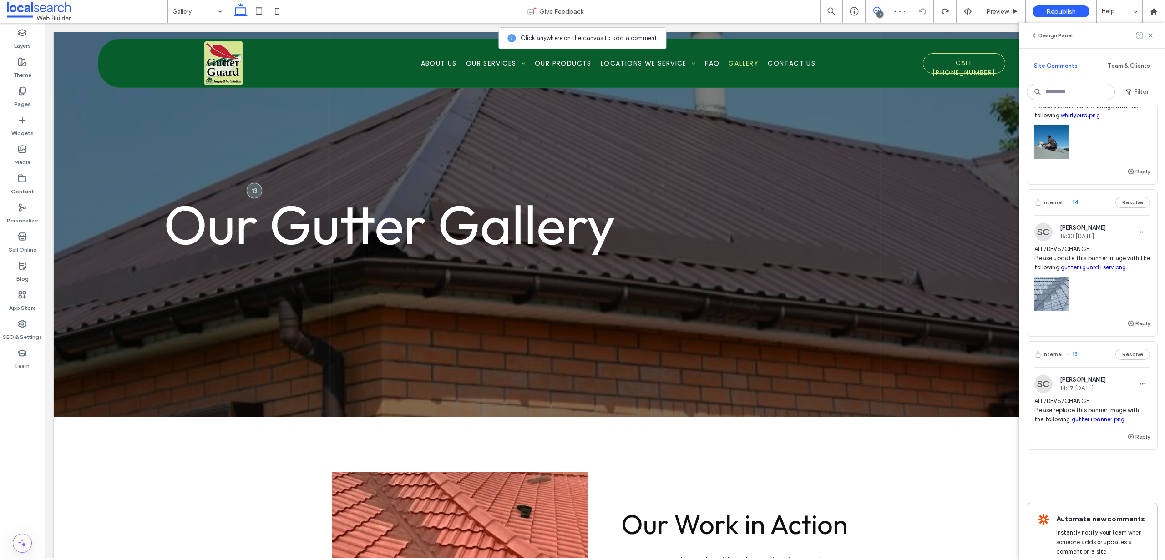
scroll to position [309, 0]
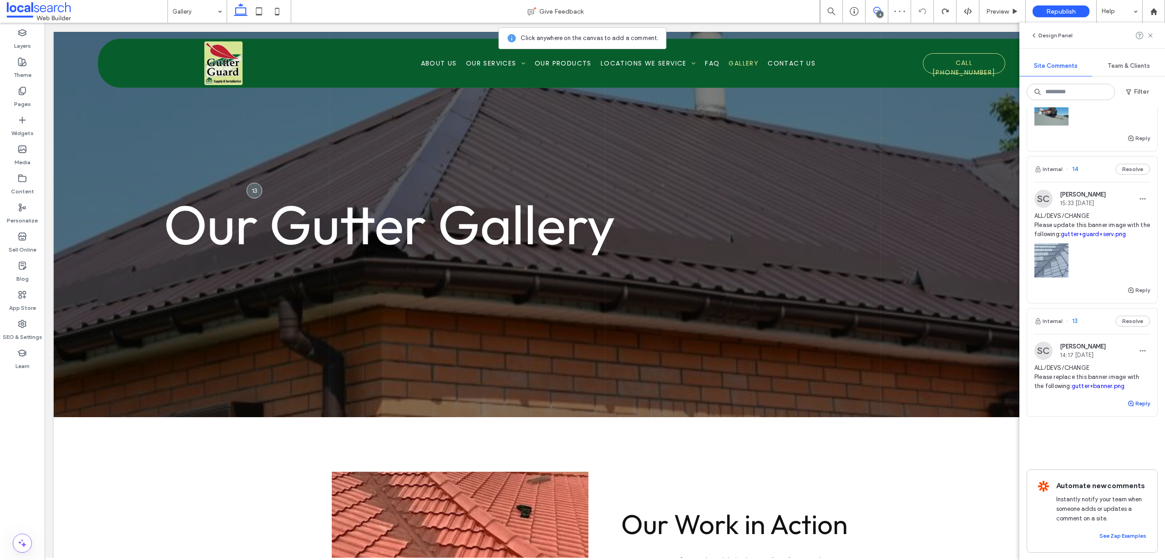
click at [1131, 398] on button "Reply" at bounding box center [1139, 403] width 23 height 11
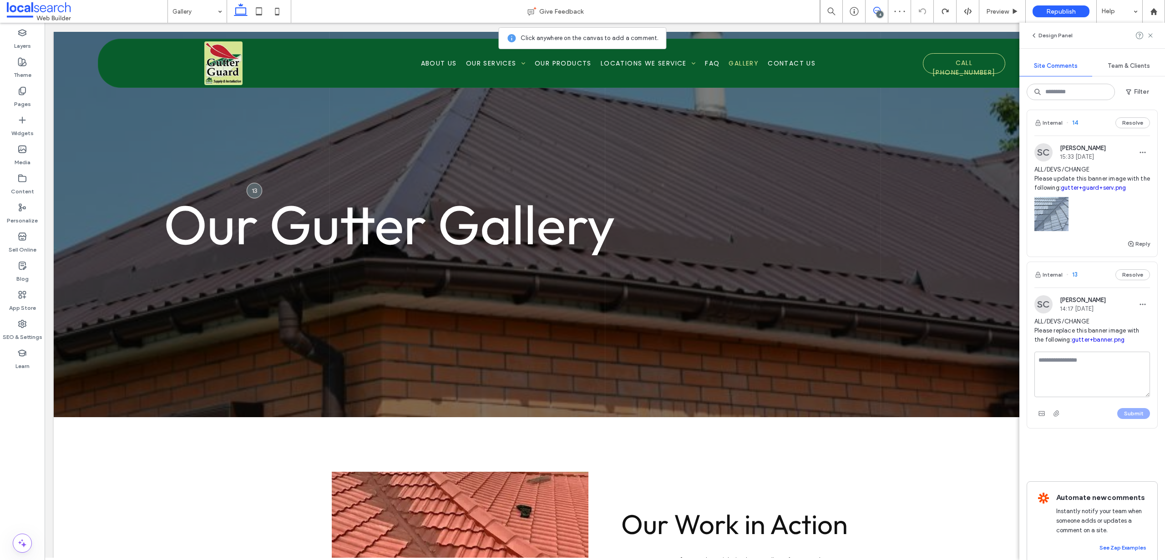
click at [1089, 397] on textarea at bounding box center [1093, 375] width 116 height 46
drag, startPoint x: 1069, startPoint y: 420, endPoint x: 1085, endPoint y: 403, distance: 23.5
click at [1085, 397] on textarea "**********" at bounding box center [1089, 375] width 109 height 46
type textarea "**********"
click at [1135, 419] on button "Submit" at bounding box center [1134, 413] width 33 height 11
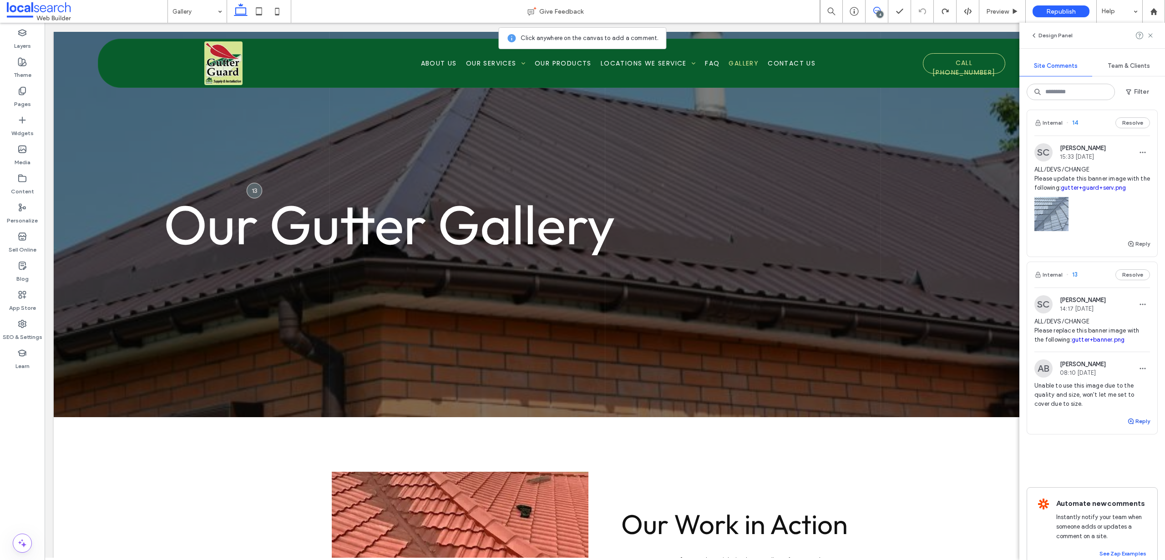
click at [1141, 427] on button "Reply" at bounding box center [1139, 421] width 23 height 11
click at [1044, 480] on use "button" at bounding box center [1042, 478] width 6 height 5
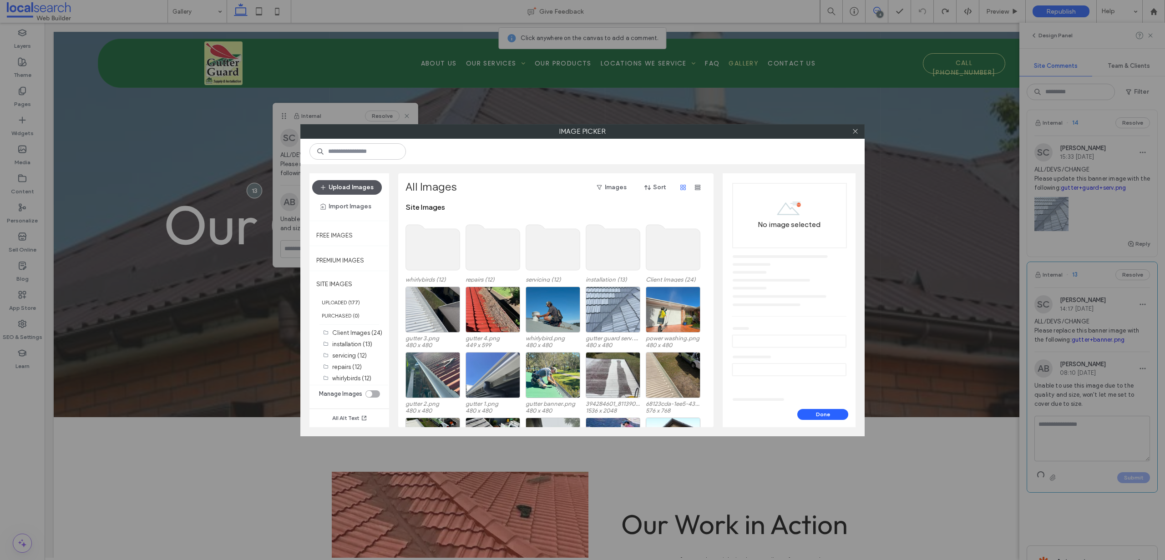
click at [347, 188] on button "Upload Images" at bounding box center [347, 187] width 70 height 15
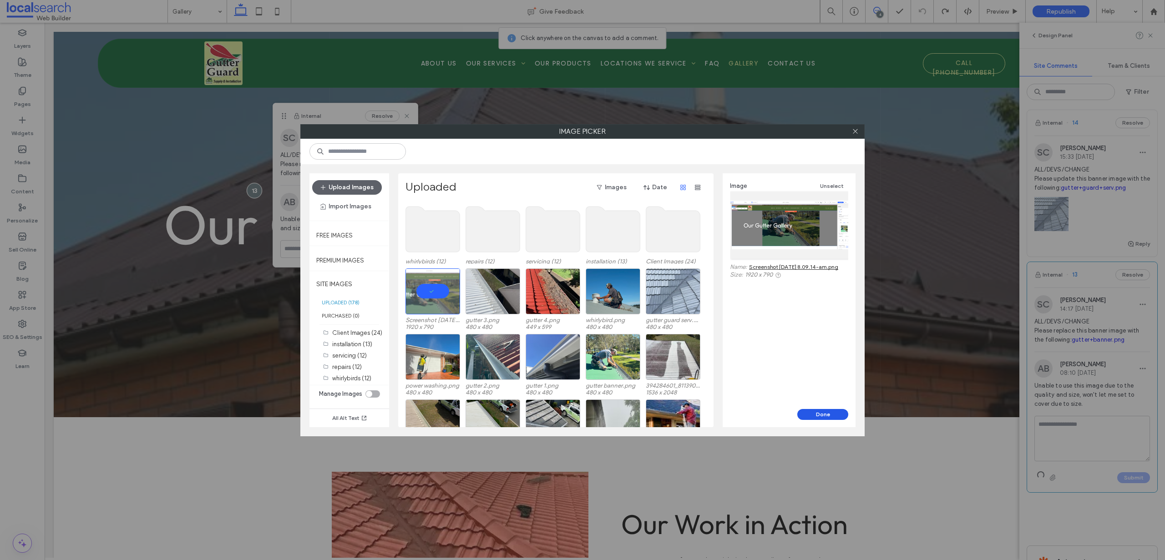
click at [835, 417] on button "Done" at bounding box center [823, 414] width 51 height 11
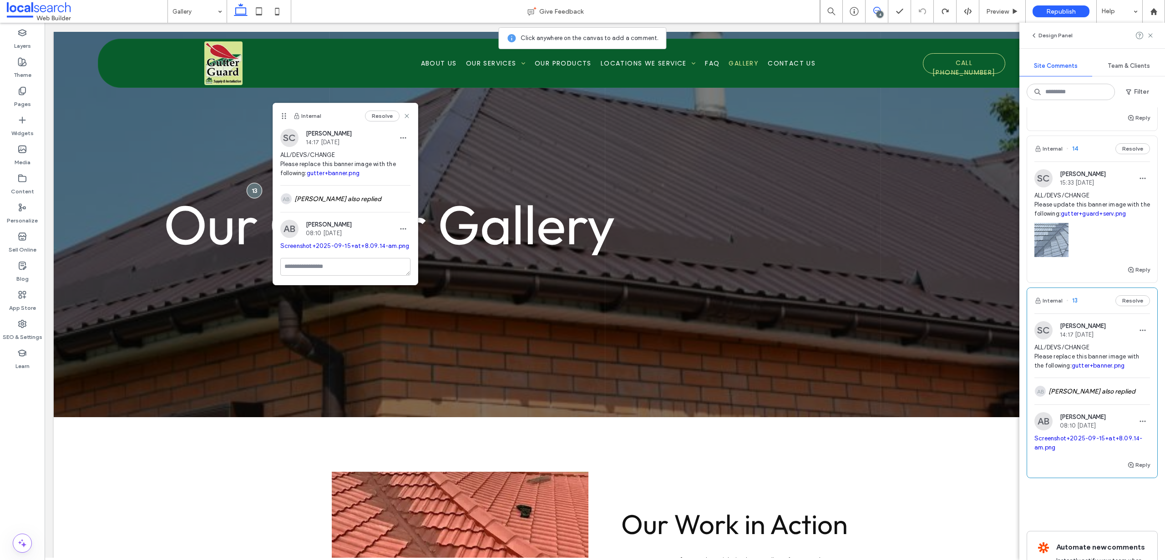
scroll to position [233, 0]
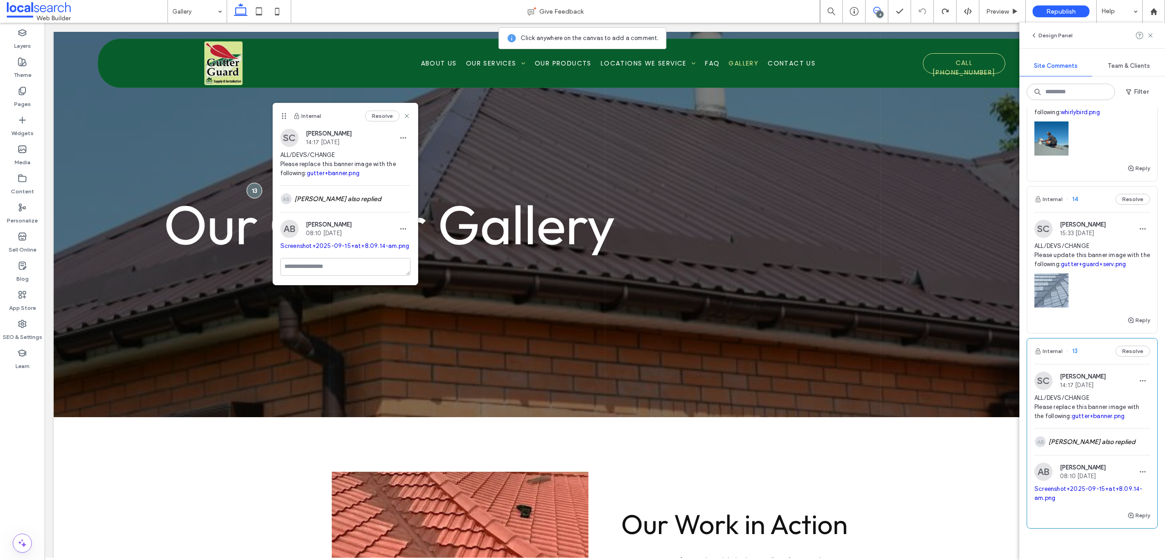
click at [1081, 269] on span "ALL/DEVS/CHANGE Please update this banner image with the following: gutter+guar…" at bounding box center [1093, 255] width 116 height 27
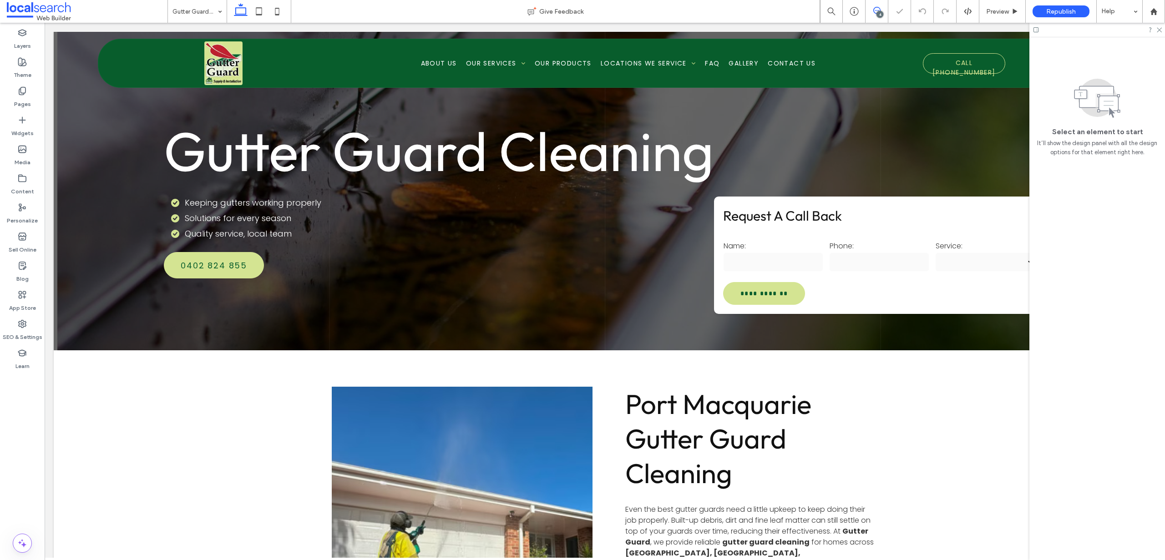
click at [877, 9] on icon at bounding box center [877, 10] width 7 height 7
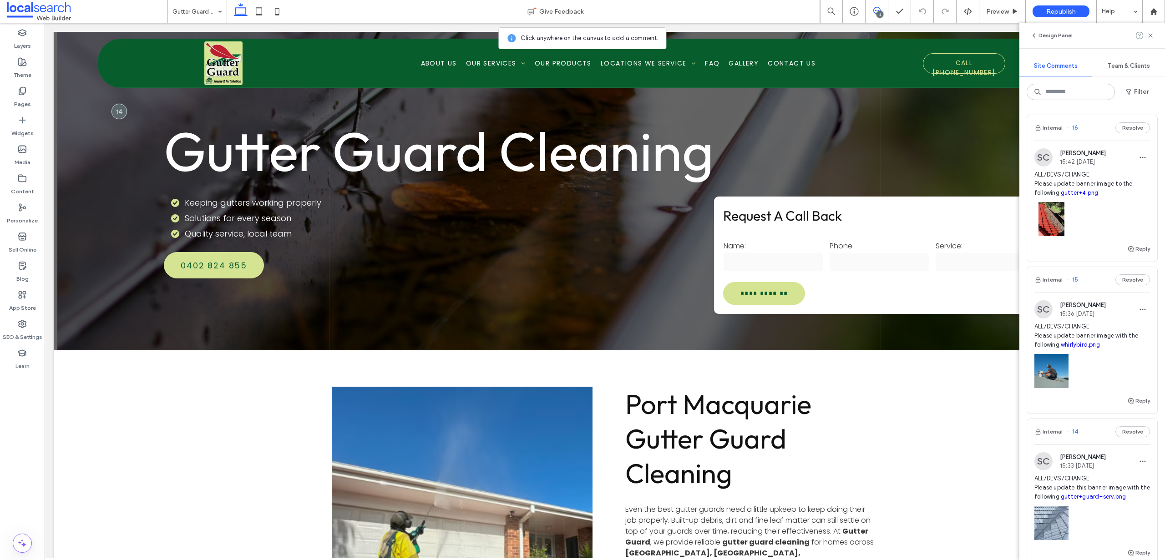
click at [1071, 348] on link "whirlybird.png" at bounding box center [1080, 344] width 39 height 7
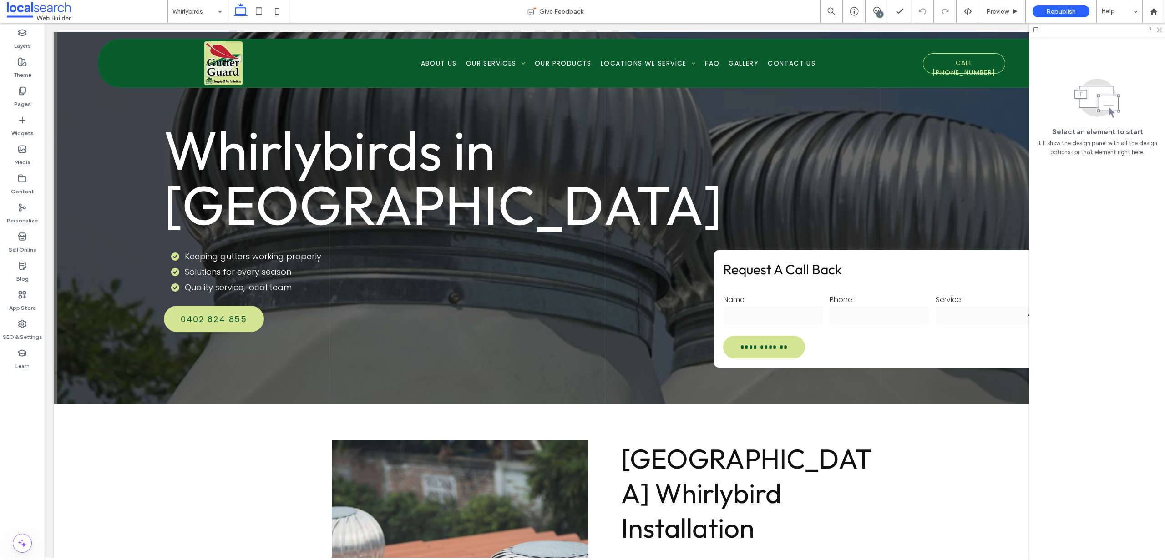
click at [878, 13] on div "4" at bounding box center [880, 14] width 7 height 7
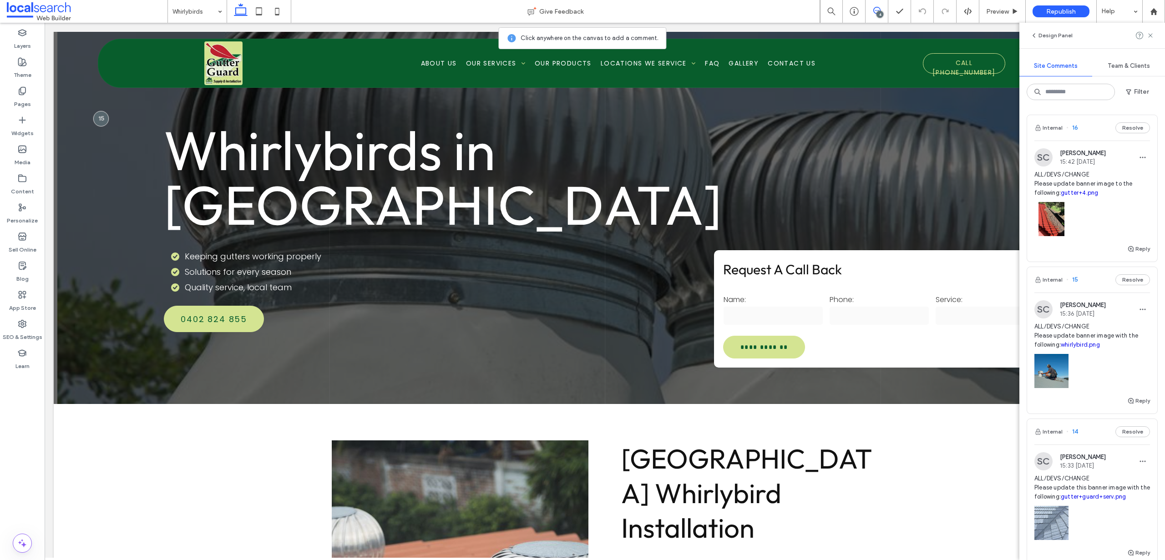
click at [1080, 350] on span "ALL/DEVS/CHANGE Please update banner image with the following: whirlybird.png" at bounding box center [1093, 335] width 116 height 27
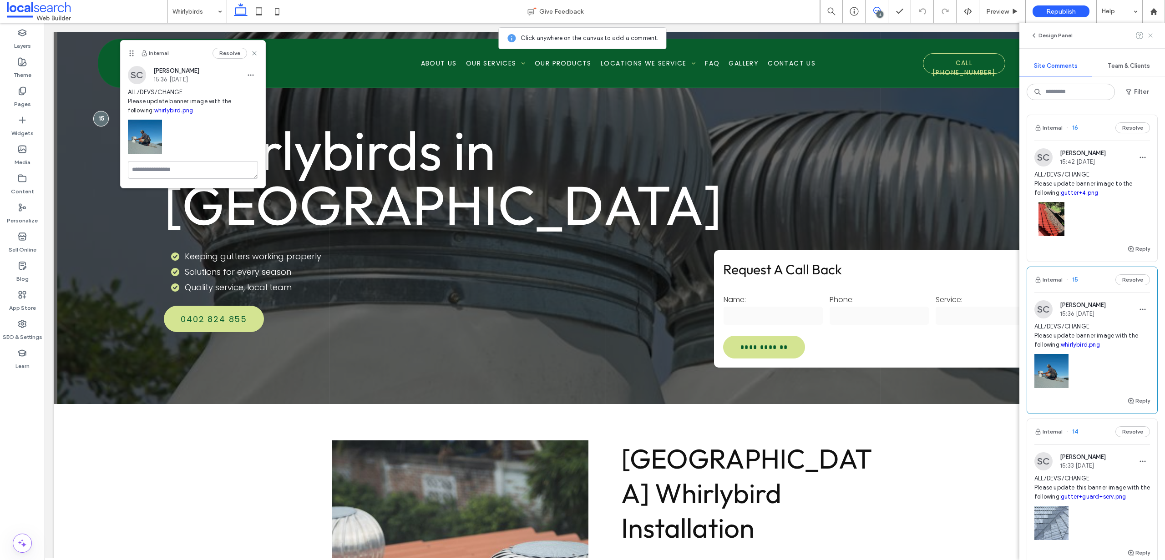
click at [1150, 35] on use at bounding box center [1150, 35] width 4 height 4
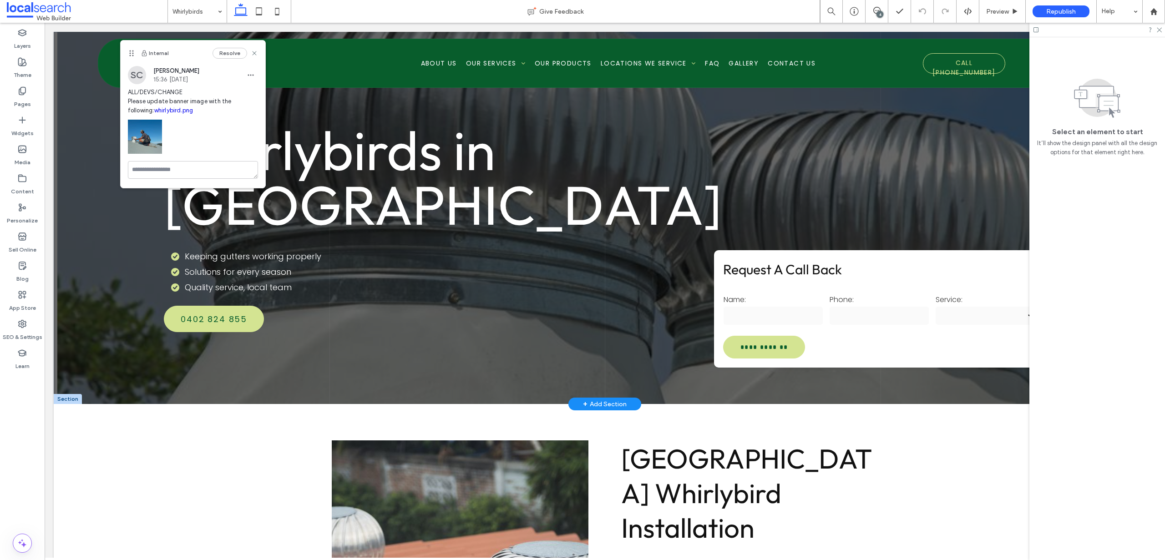
click at [74, 399] on div at bounding box center [68, 399] width 28 height 10
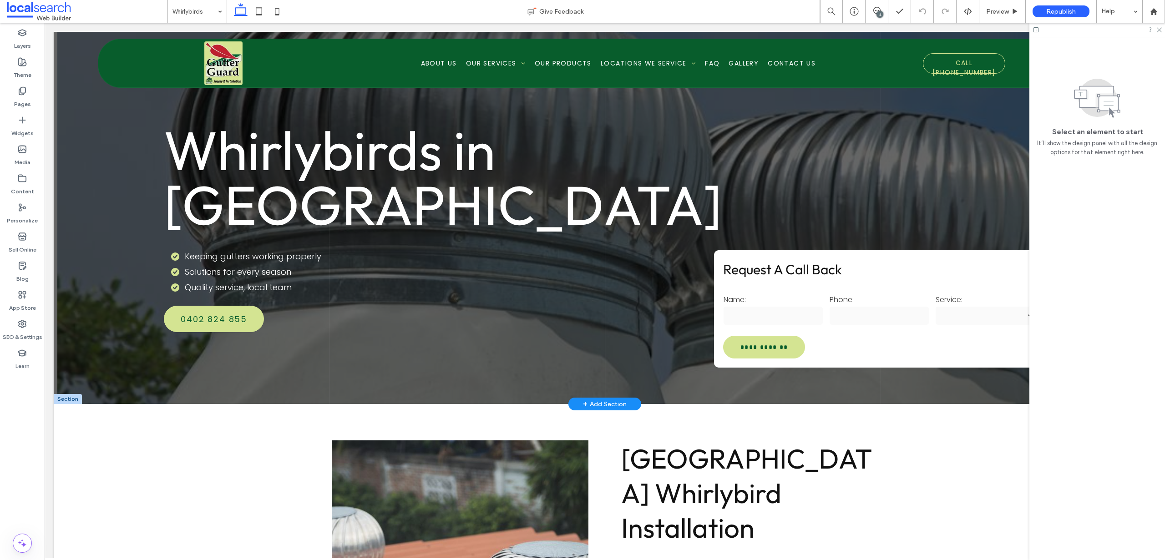
click at [74, 390] on div "**********" at bounding box center [605, 218] width 1102 height 372
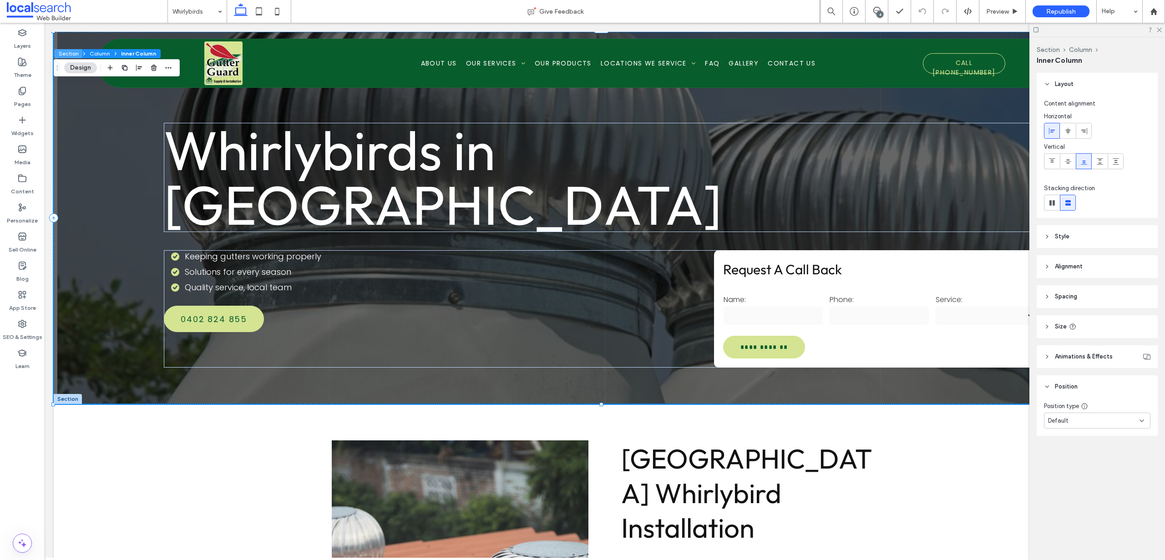
click at [70, 52] on button "Section" at bounding box center [68, 53] width 28 height 9
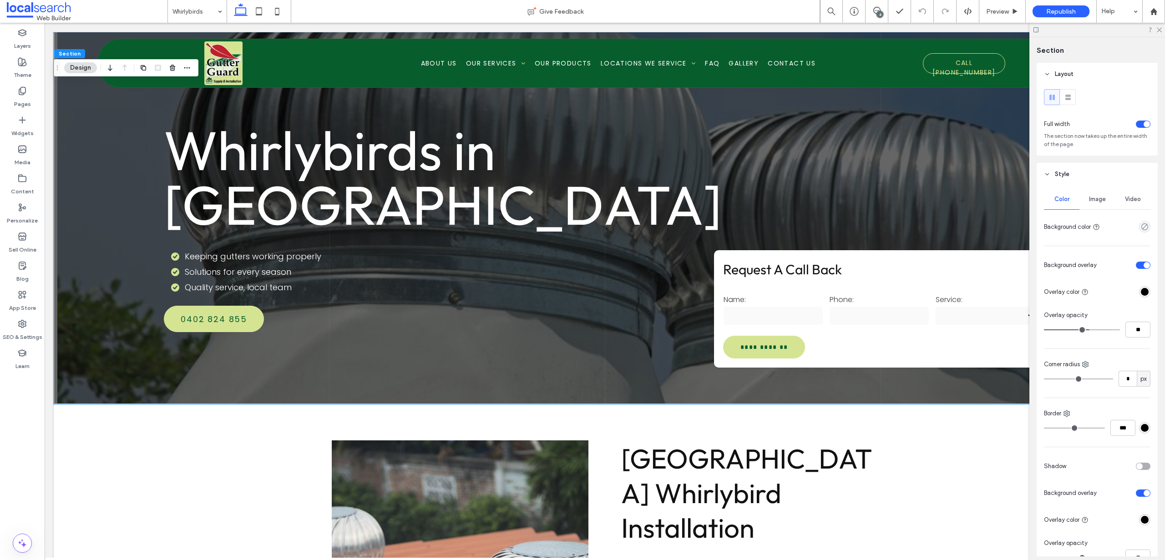
click at [79, 66] on button "Design" at bounding box center [80, 67] width 33 height 11
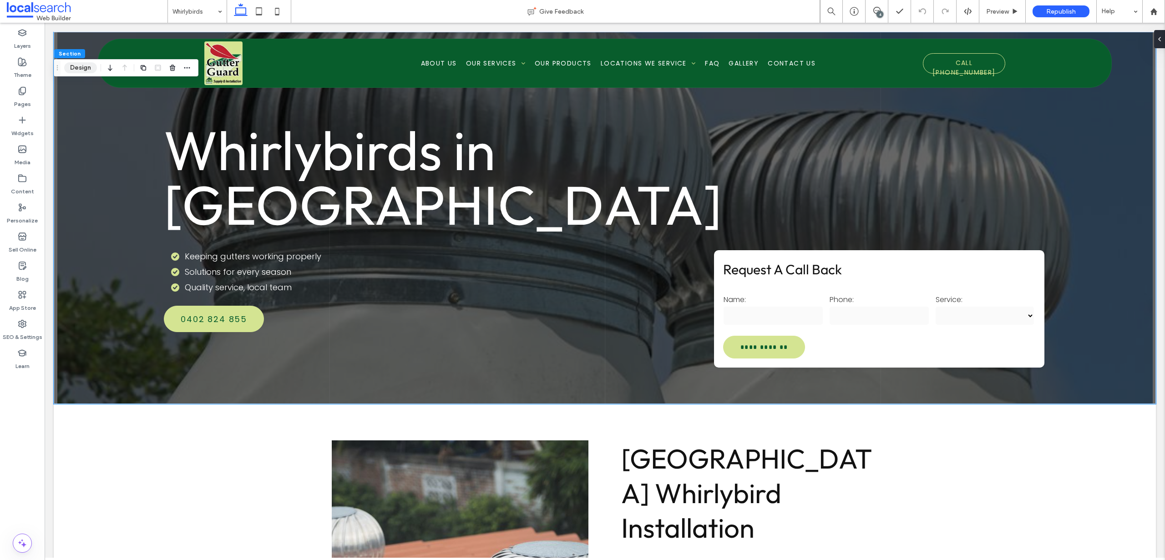
click at [79, 66] on button "Design" at bounding box center [80, 67] width 33 height 11
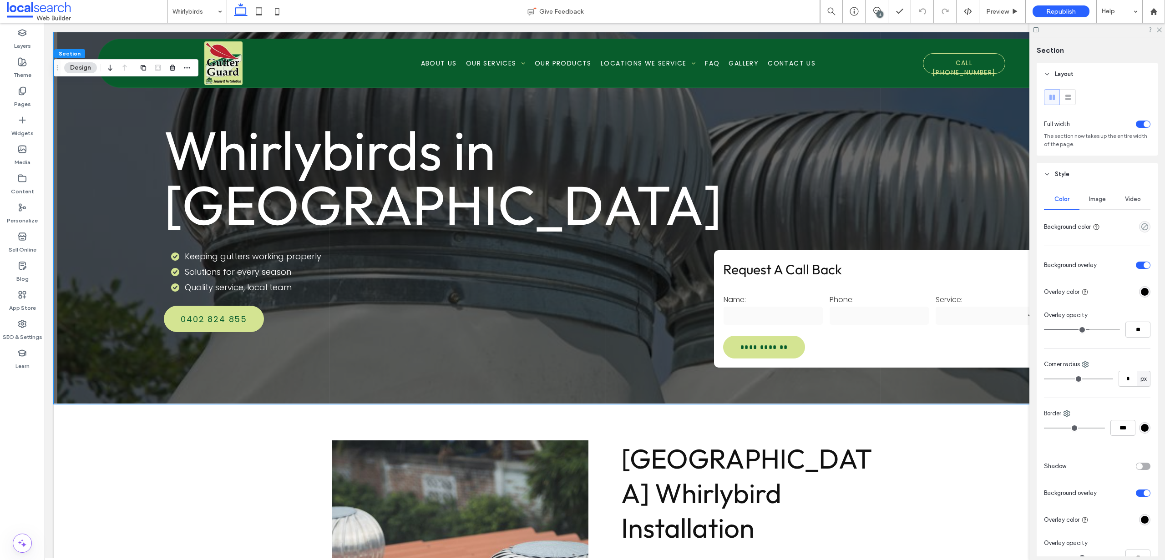
click at [1092, 200] on span "Image" at bounding box center [1097, 199] width 17 height 7
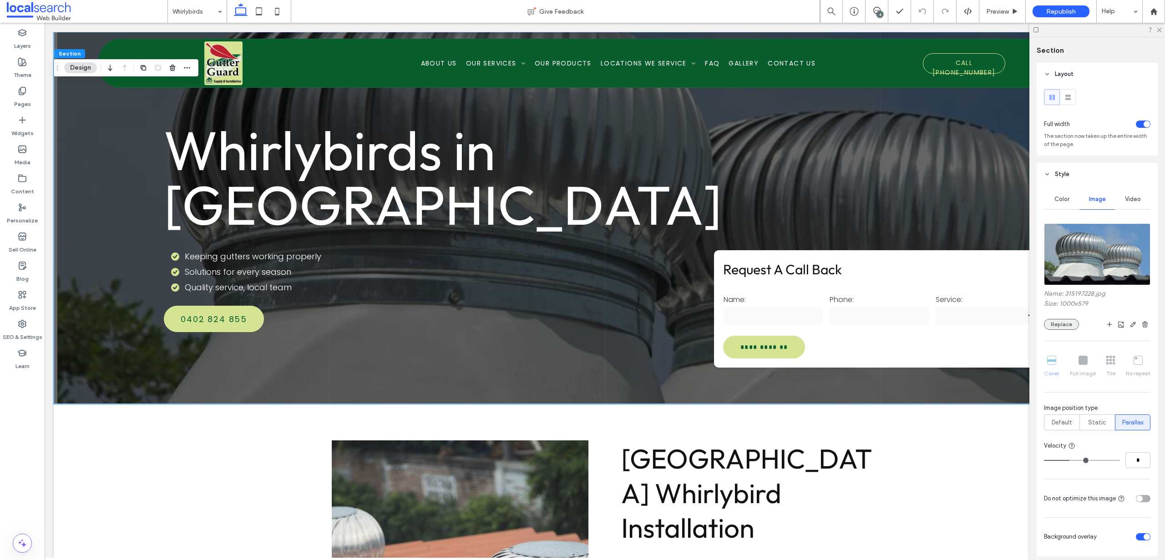
click at [1067, 321] on button "Replace" at bounding box center [1061, 324] width 35 height 11
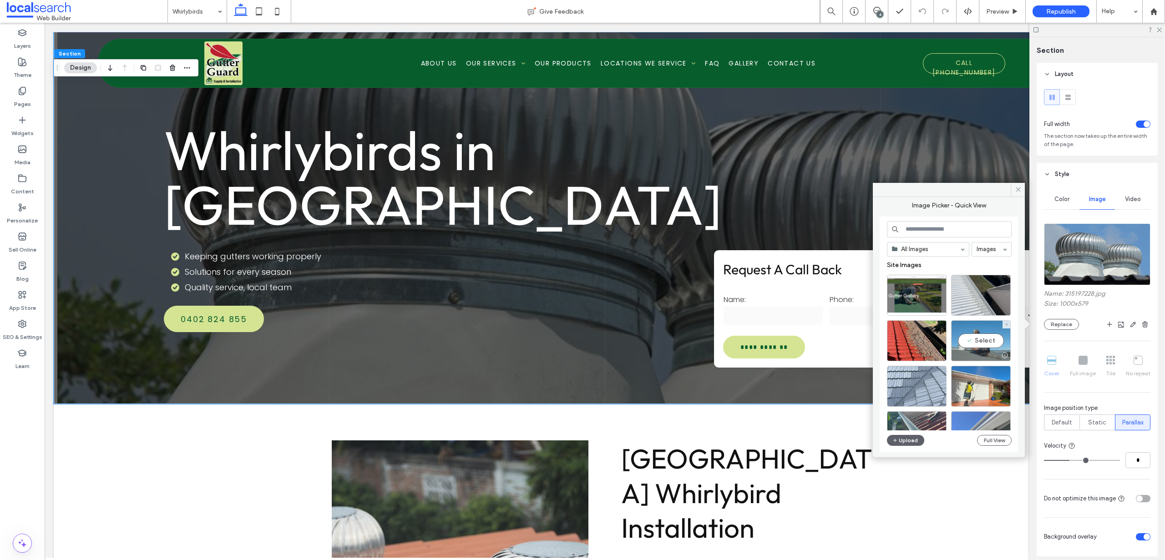
click at [991, 340] on div "Select" at bounding box center [981, 340] width 60 height 41
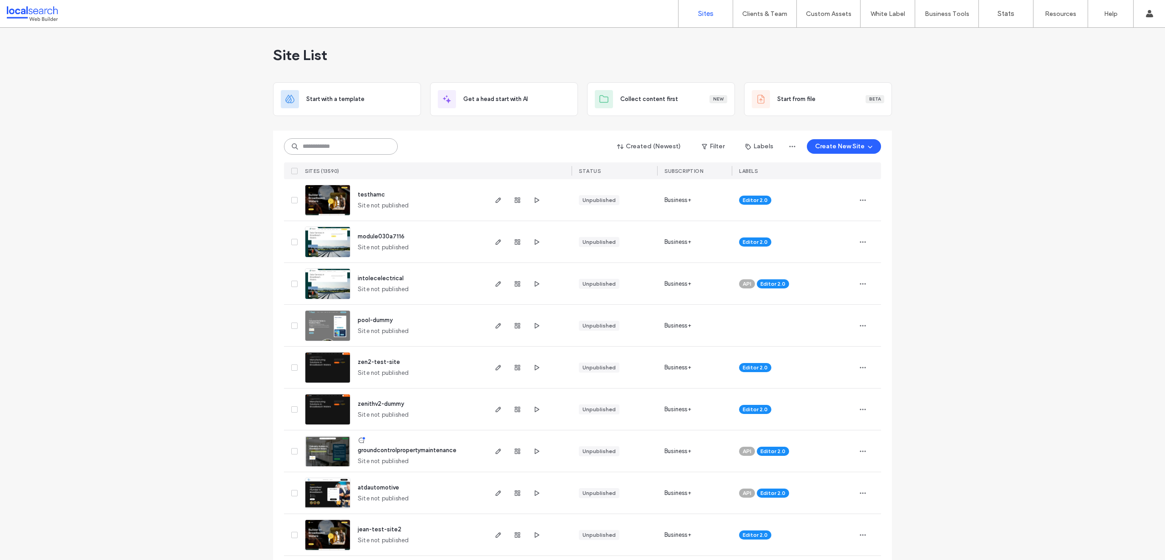
click at [326, 148] on input at bounding box center [341, 146] width 114 height 16
paste input "********"
type input "********"
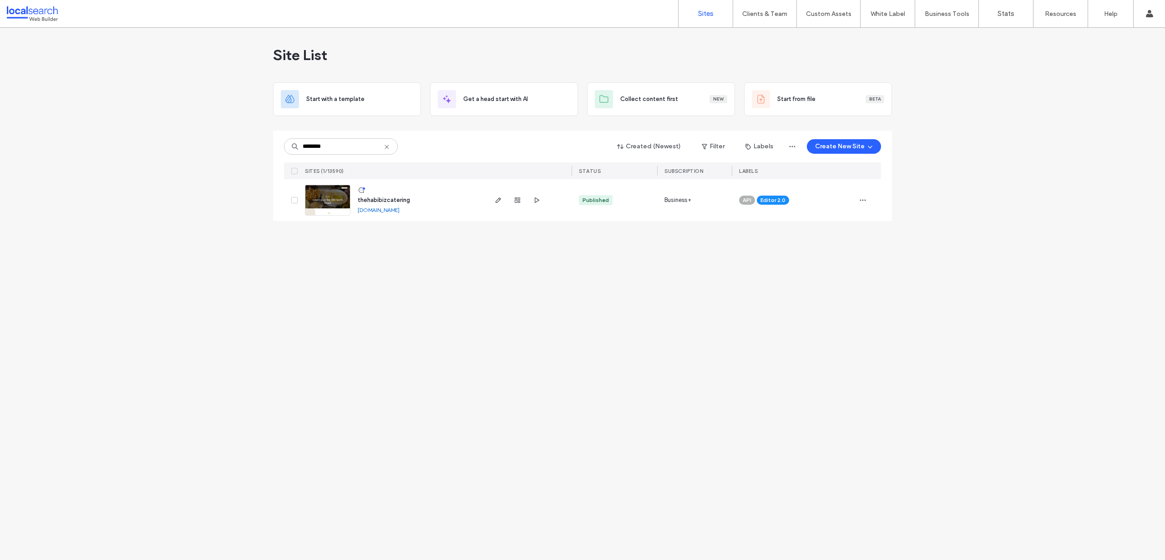
click at [486, 330] on div "Site List Start with a template Get a head start with AI Collect content first …" at bounding box center [582, 294] width 1165 height 533
copy link "[DOMAIN_NAME]"
click at [413, 391] on div "Site List Start with a template Get a head start with AI Collect content first …" at bounding box center [582, 294] width 1165 height 533
click at [505, 297] on div "Site List Start with a template Get a head start with AI Collect content first …" at bounding box center [582, 294] width 1165 height 533
click at [337, 202] on img at bounding box center [327, 216] width 45 height 62
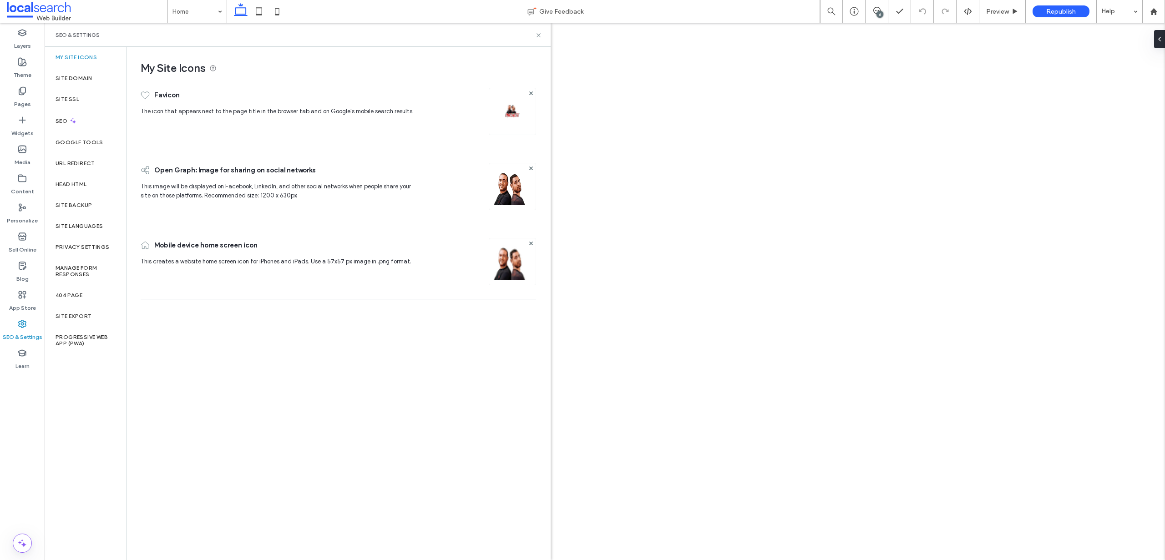
click at [79, 203] on label "Site Backup" at bounding box center [74, 205] width 36 height 6
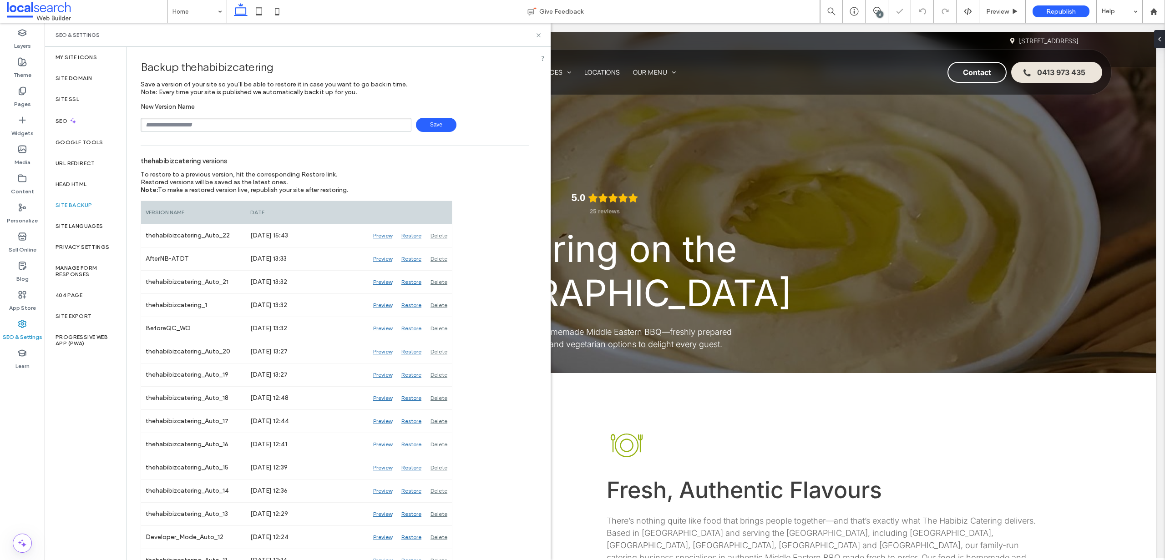
click at [214, 122] on input "text" at bounding box center [276, 125] width 271 height 14
type input "**********"
click at [425, 123] on span "Save" at bounding box center [436, 125] width 41 height 14
click at [539, 33] on icon at bounding box center [538, 35] width 7 height 7
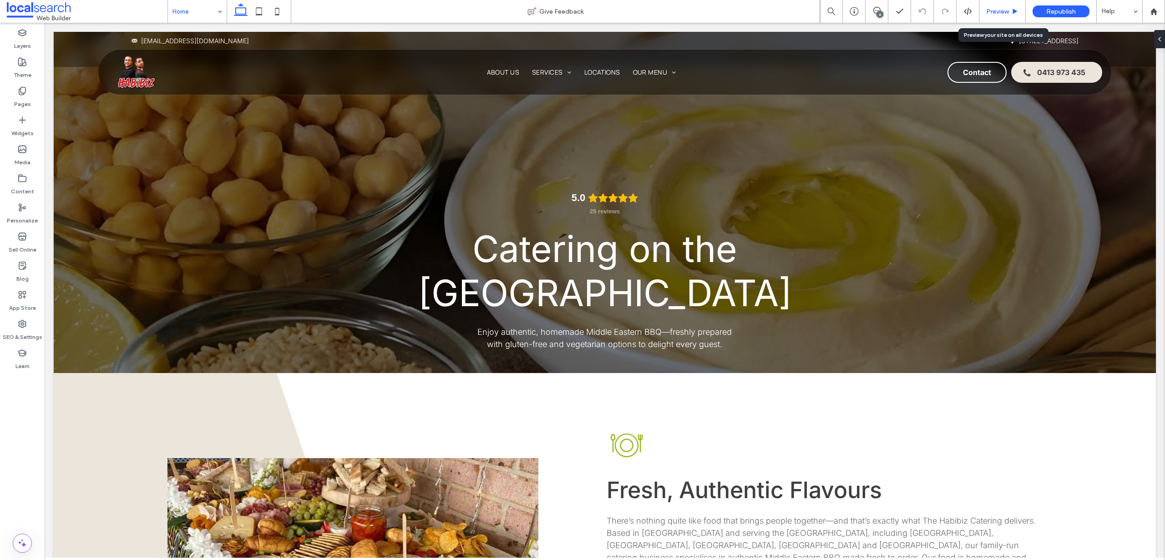
click at [992, 10] on span "Preview" at bounding box center [997, 12] width 23 height 8
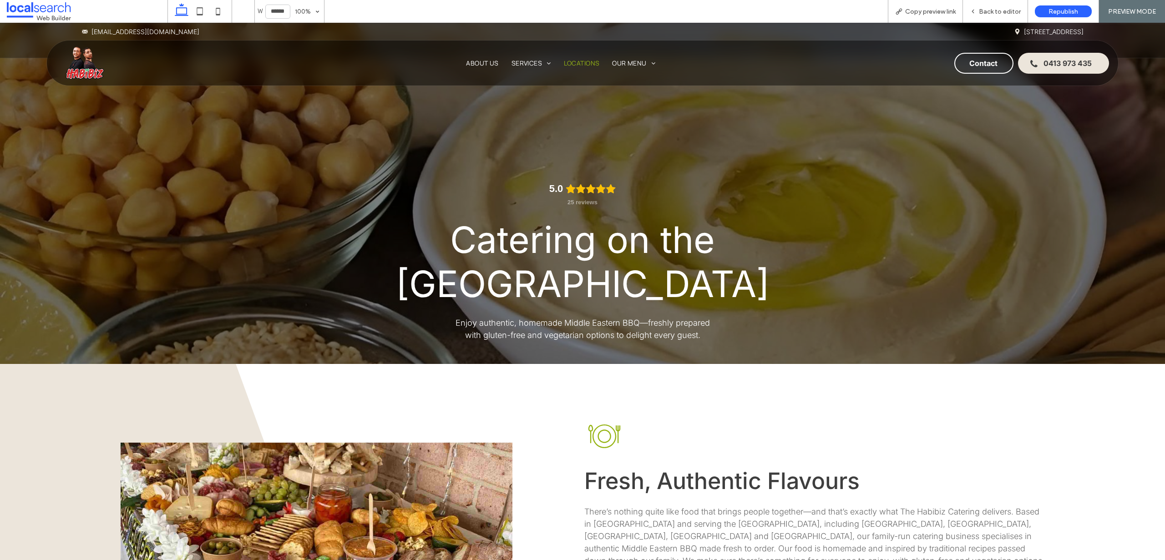
drag, startPoint x: 584, startPoint y: 61, endPoint x: 584, endPoint y: 83, distance: 22.8
click at [584, 61] on span "Locations" at bounding box center [582, 63] width 36 height 9
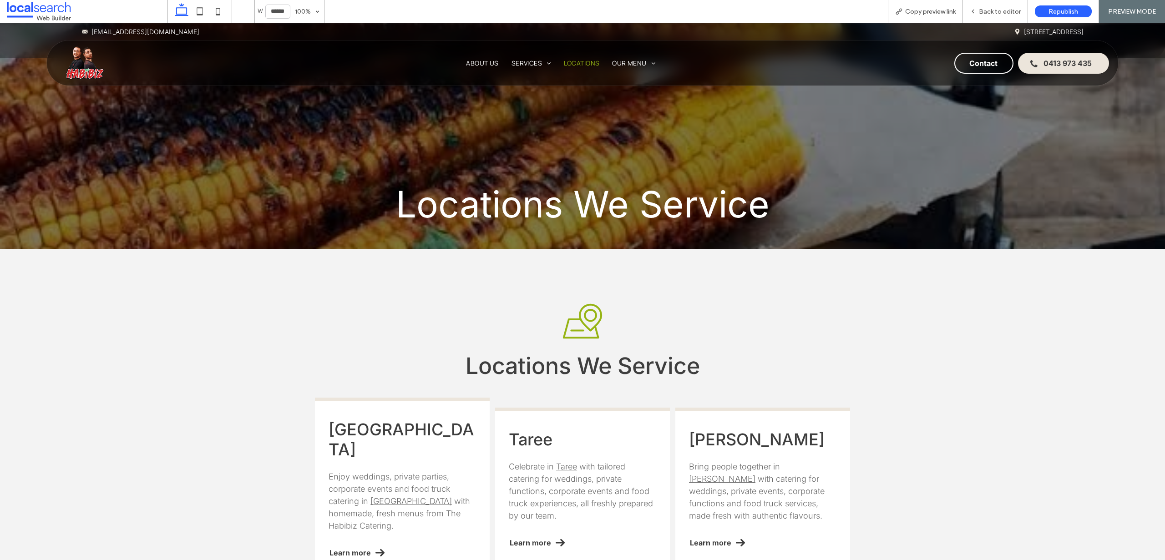
scroll to position [302, 0]
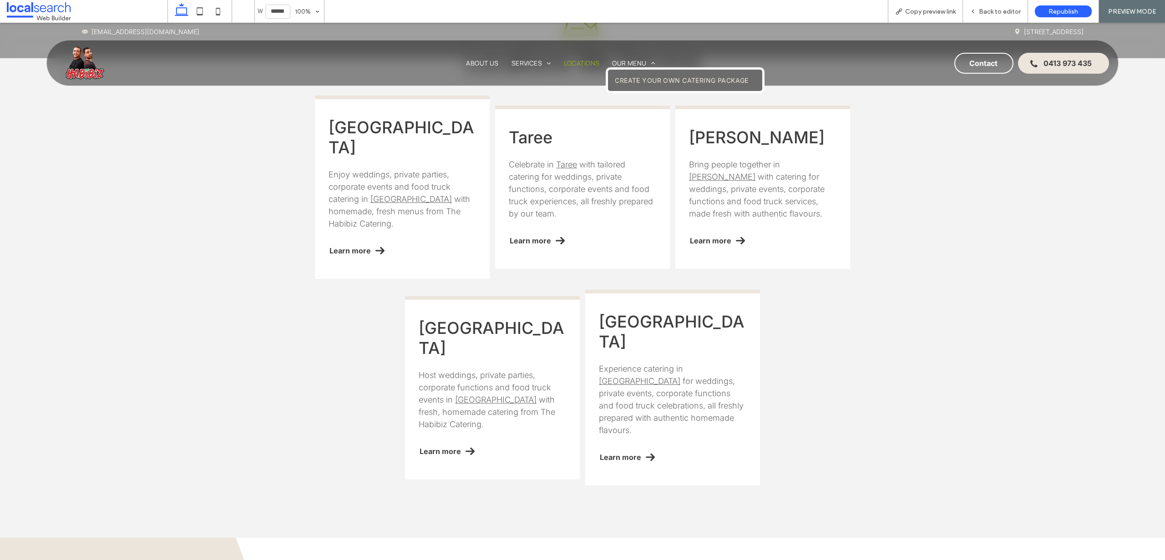
click at [634, 80] on span "Create Your Own Catering Package" at bounding box center [681, 80] width 133 height 8
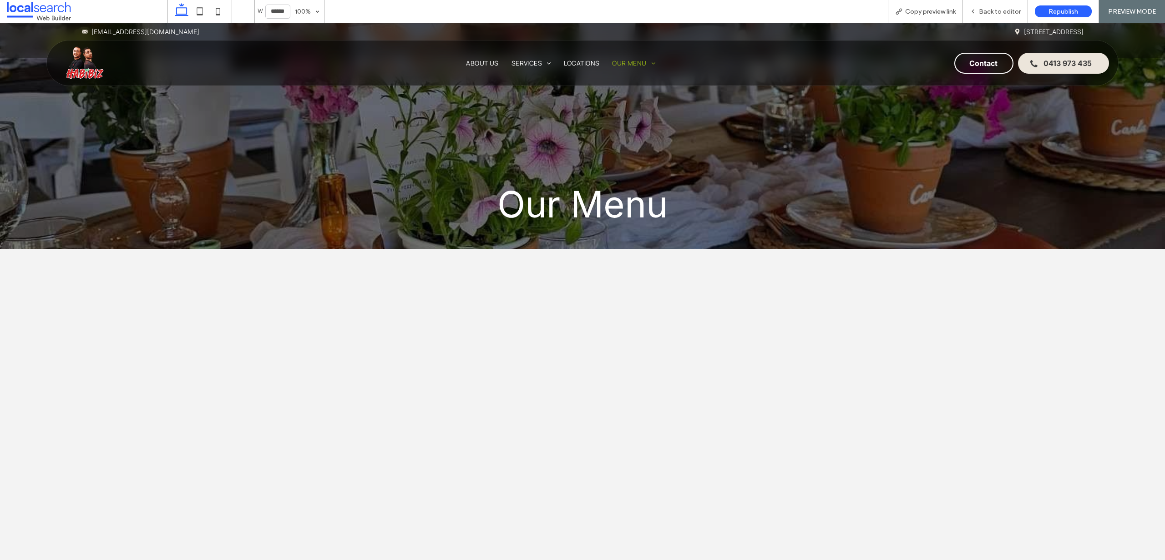
scroll to position [2398, 0]
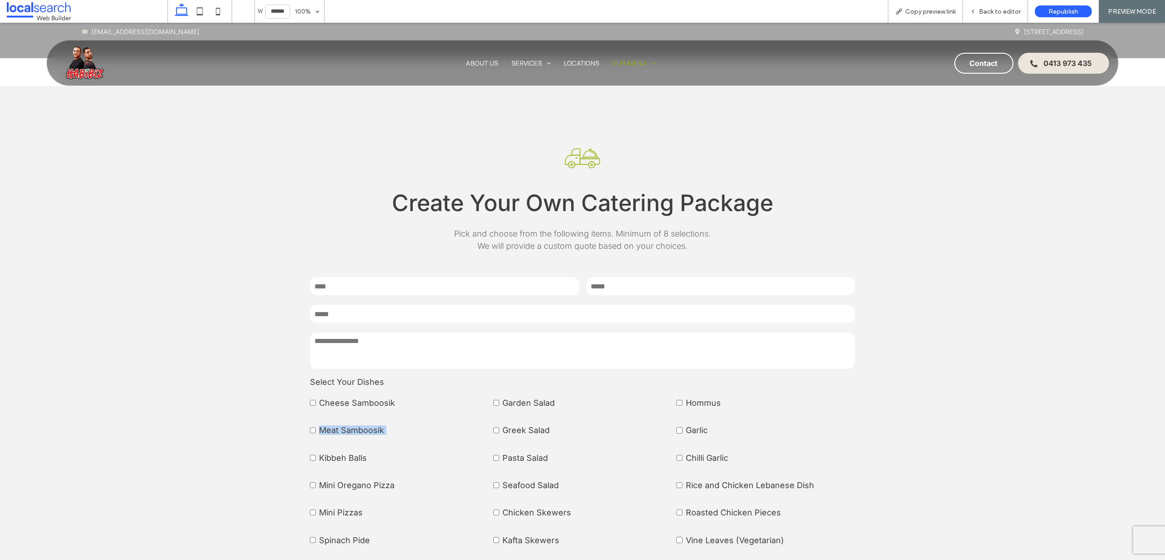
click at [310, 427] on label "Meat Samboosik" at bounding box center [358, 425] width 97 height 23
click at [233, 174] on div "Create Catering Icon Create Your Own Catering Package Pick and choose from the …" at bounding box center [582, 435] width 1165 height 594
click at [95, 64] on img at bounding box center [85, 63] width 40 height 40
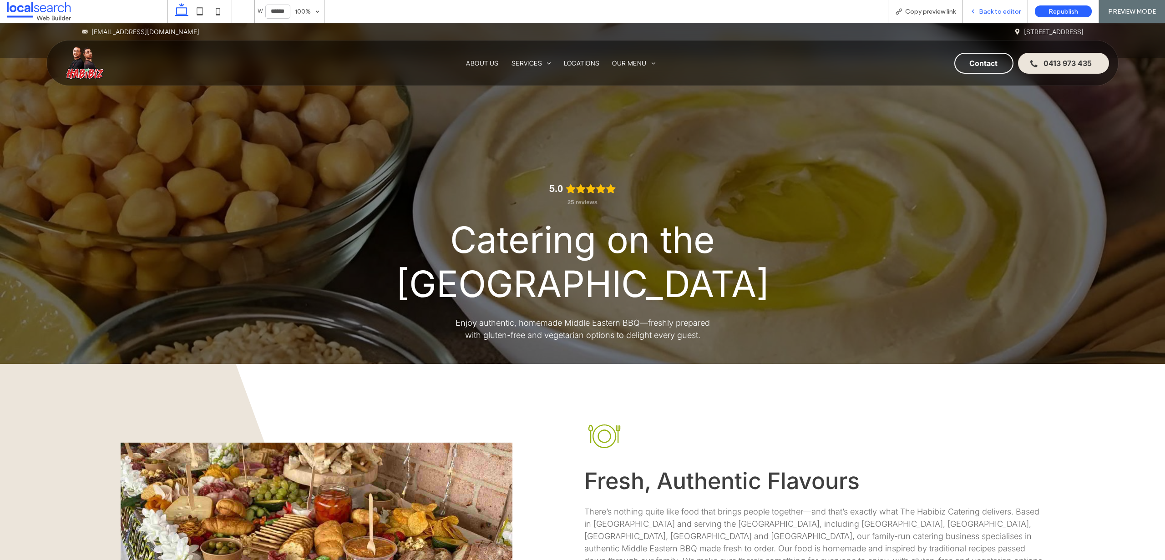
click at [998, 6] on div "Back to editor" at bounding box center [995, 11] width 65 height 23
click at [1001, 6] on div "Back to editor" at bounding box center [995, 11] width 65 height 23
click at [1008, 9] on span "Back to editor" at bounding box center [1000, 12] width 42 height 8
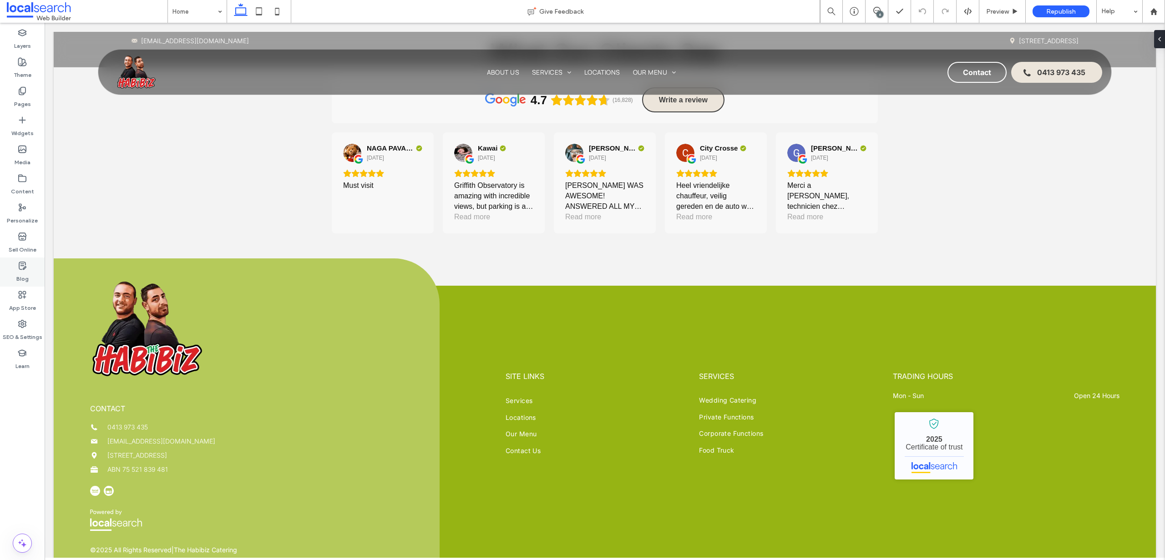
scroll to position [2081, 0]
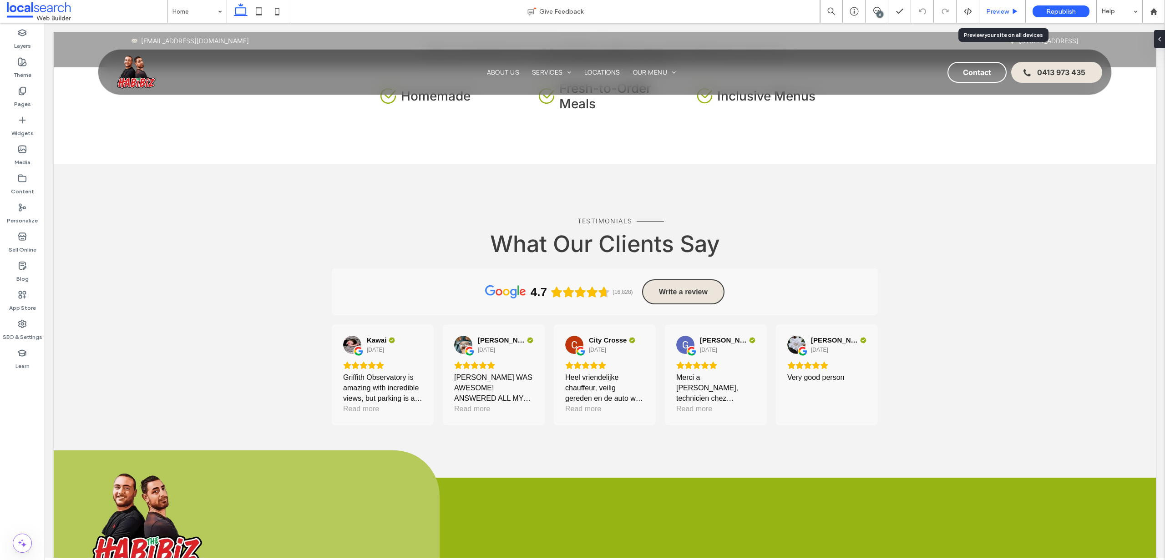
click at [1007, 9] on span "Preview" at bounding box center [997, 12] width 23 height 8
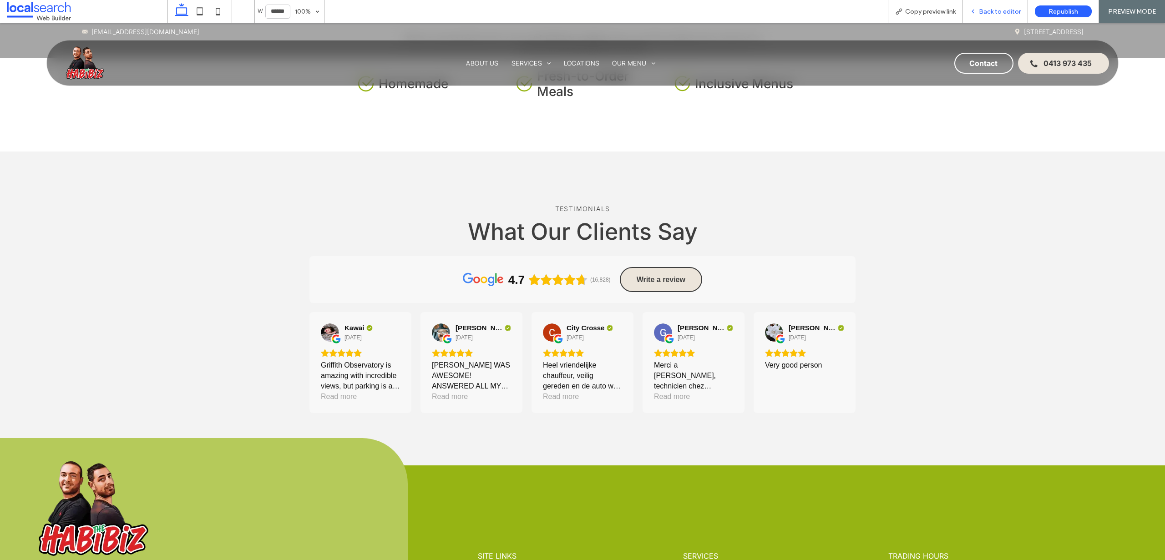
scroll to position [2059, 0]
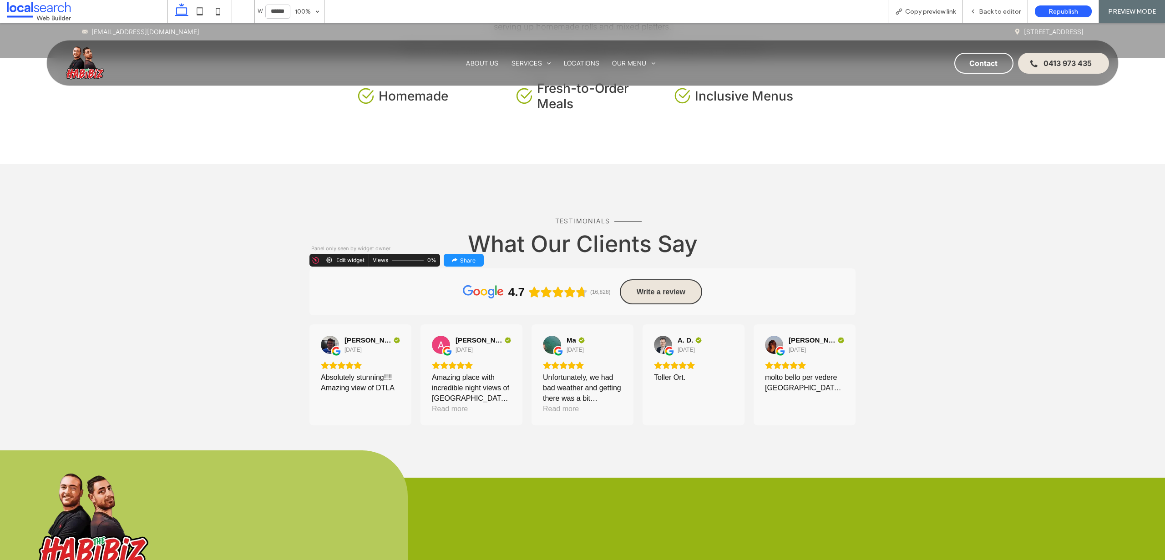
click at [349, 257] on div "Edit widget" at bounding box center [350, 260] width 28 height 6
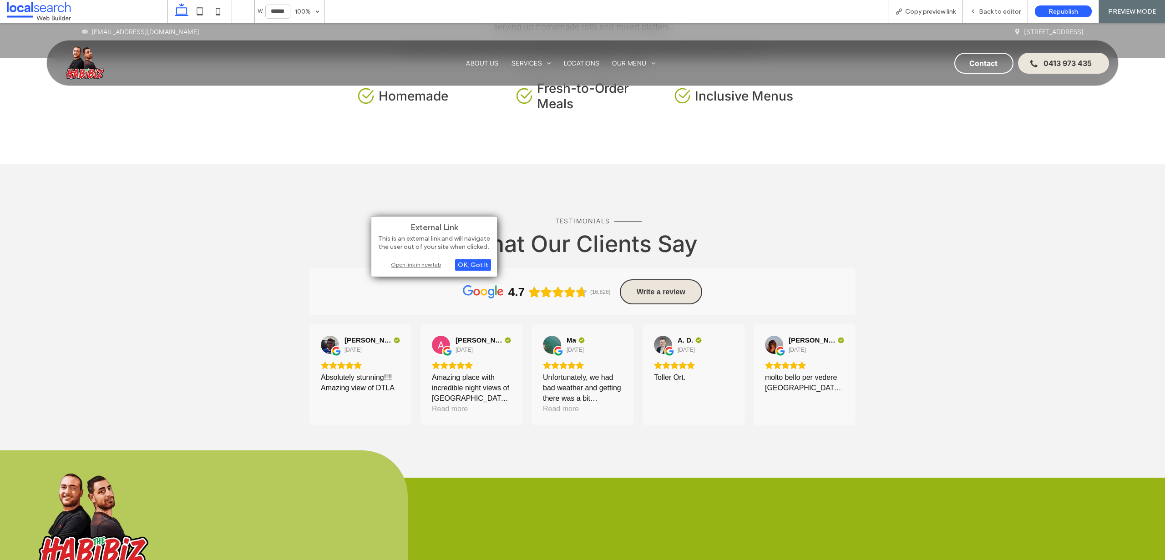
click at [411, 266] on div "Open link in new tab" at bounding box center [434, 265] width 114 height 10
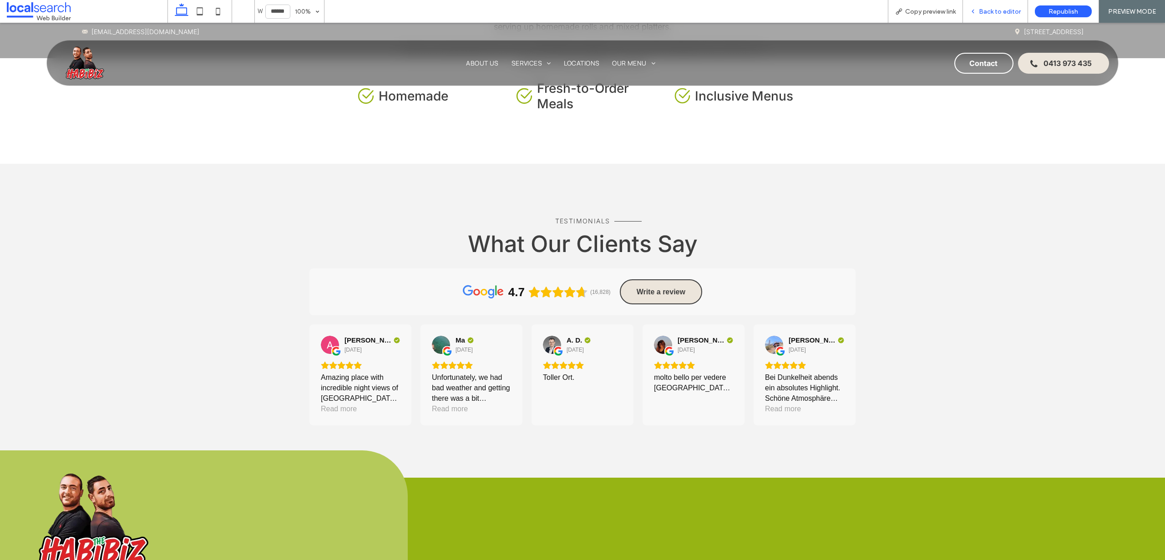
click at [995, 6] on div "Back to editor" at bounding box center [995, 11] width 65 height 23
click at [996, 6] on div "Back to editor" at bounding box center [995, 11] width 65 height 23
click at [999, 13] on span "Back to editor" at bounding box center [1000, 12] width 42 height 8
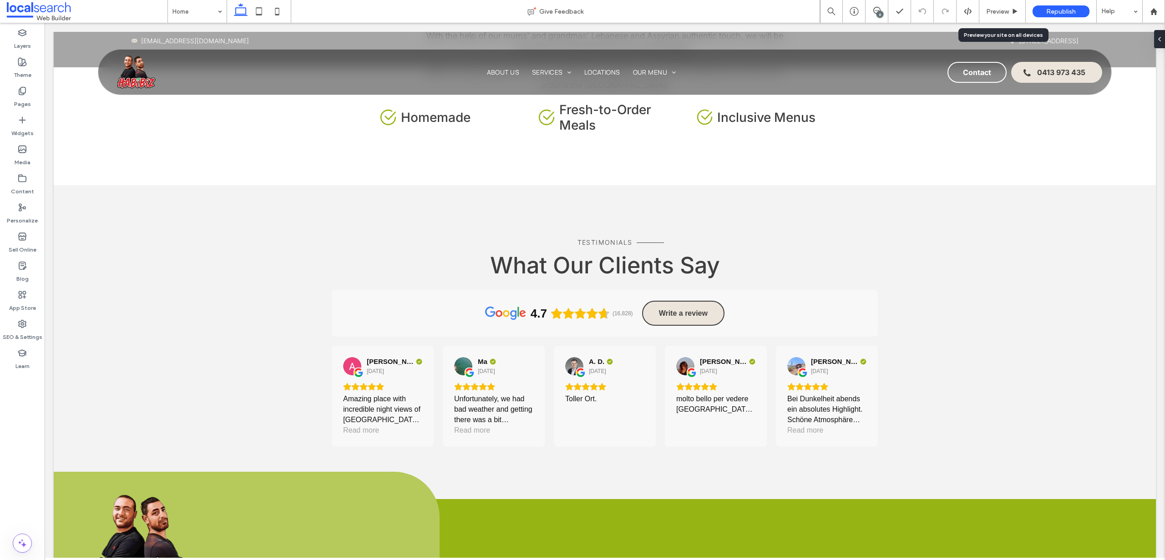
scroll to position [2081, 0]
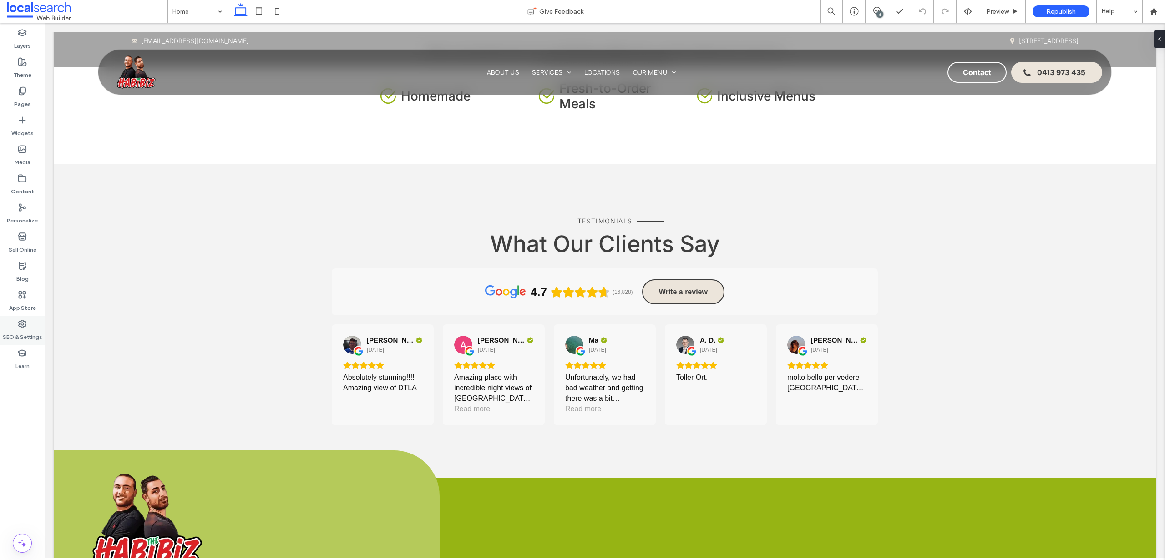
click at [26, 320] on icon at bounding box center [22, 324] width 9 height 9
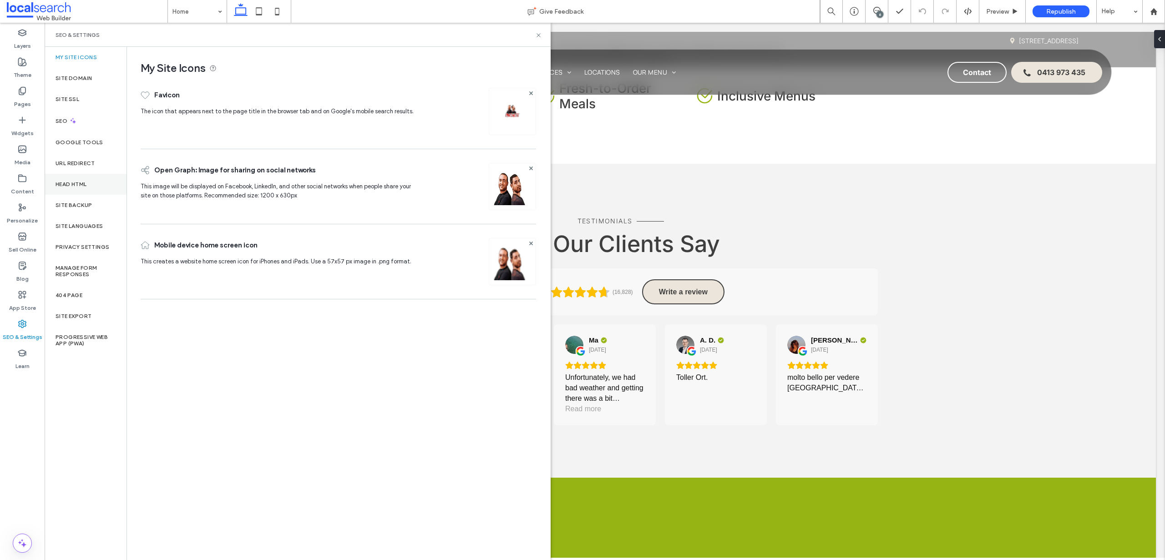
click at [76, 182] on label "Head HTML" at bounding box center [71, 184] width 31 height 6
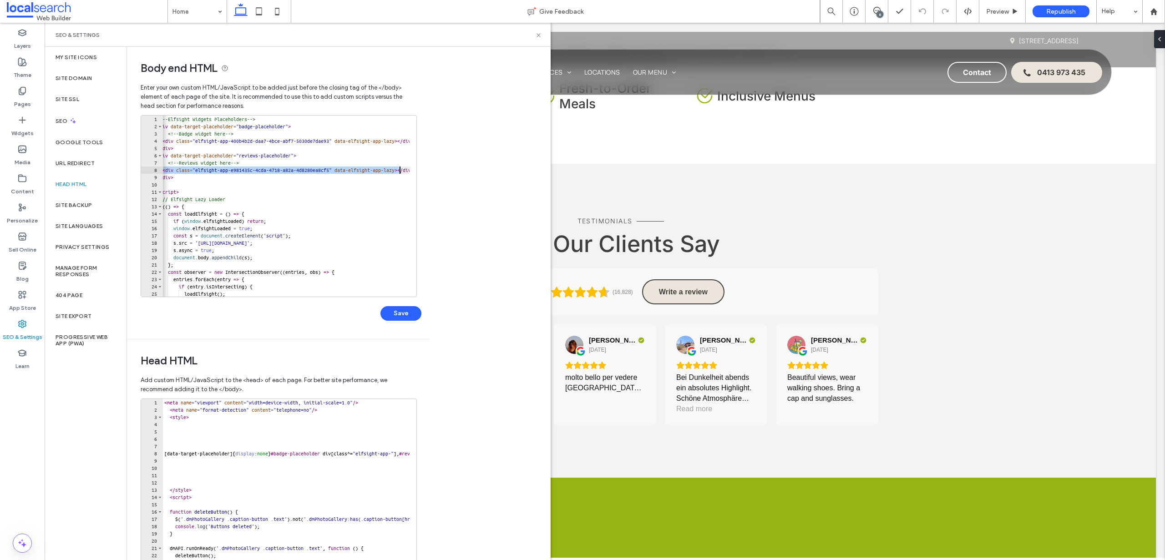
scroll to position [0, 73]
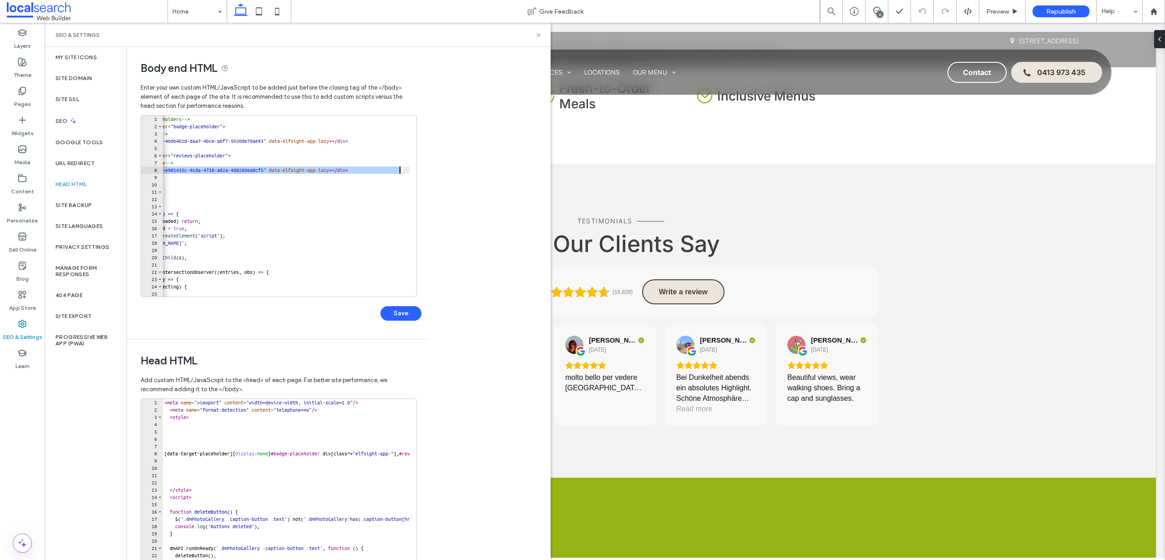
drag, startPoint x: 171, startPoint y: 170, endPoint x: 421, endPoint y: 170, distance: 249.4
click at [421, 170] on div "**********" at bounding box center [281, 222] width 281 height 215
paste textarea "Cursor at row 8"
type textarea "**********"
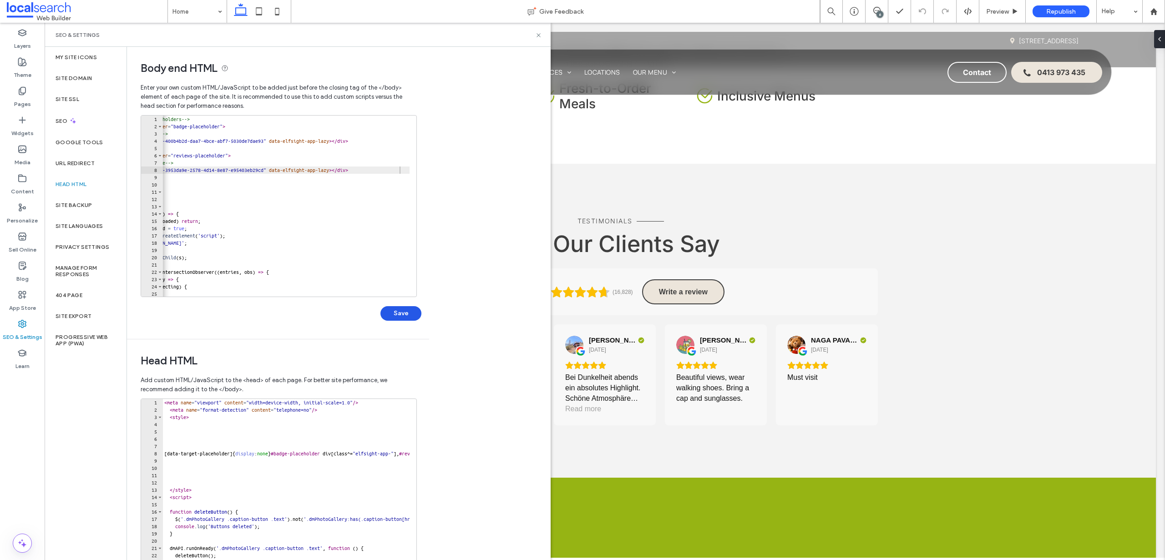
click at [407, 315] on button "Save" at bounding box center [401, 313] width 41 height 15
click at [539, 33] on icon at bounding box center [538, 35] width 7 height 7
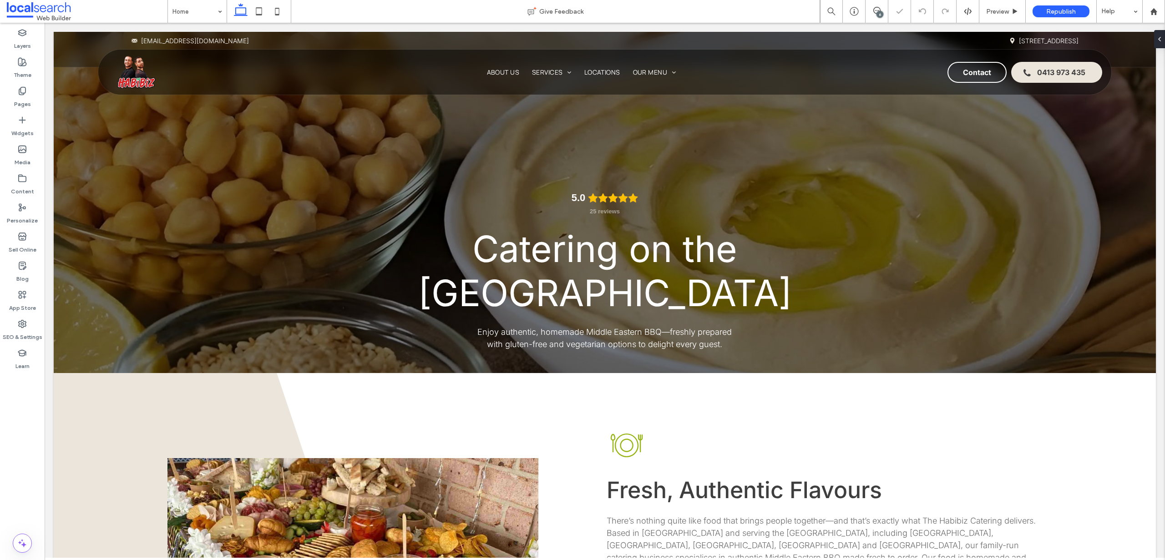
scroll to position [0, 0]
click at [1022, 12] on div "Preview" at bounding box center [1003, 12] width 46 height 8
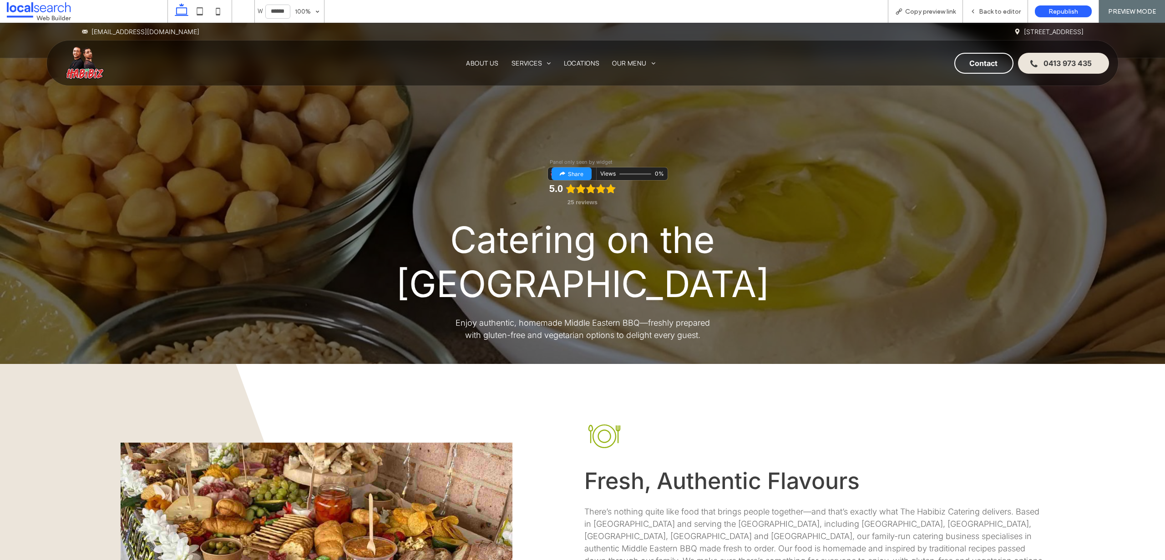
click at [591, 173] on div "Edit widget" at bounding box center [579, 173] width 36 height 21
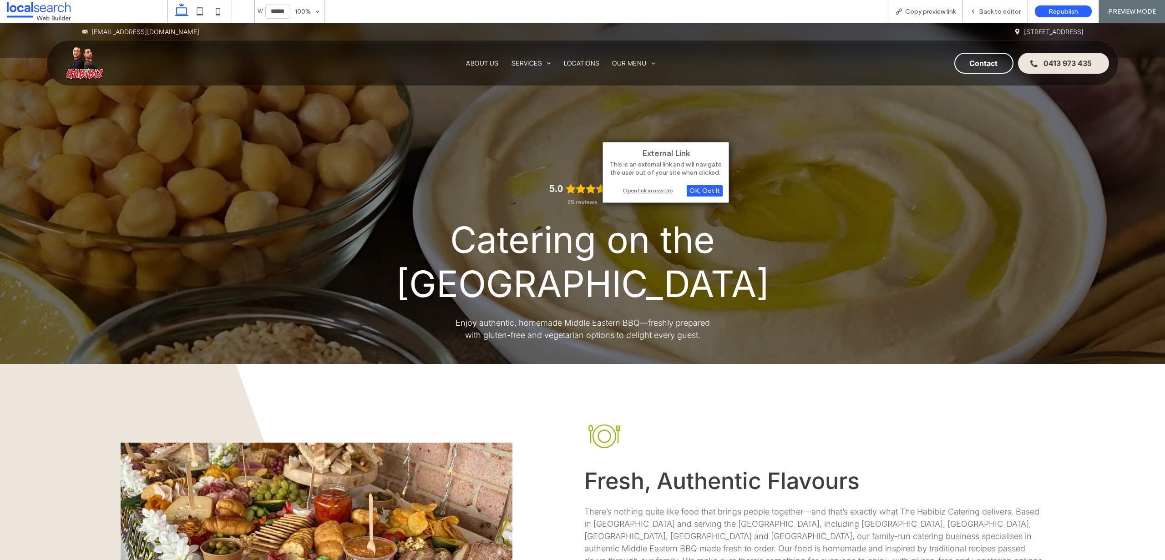
click at [656, 191] on div "Open link in new tab" at bounding box center [666, 191] width 114 height 10
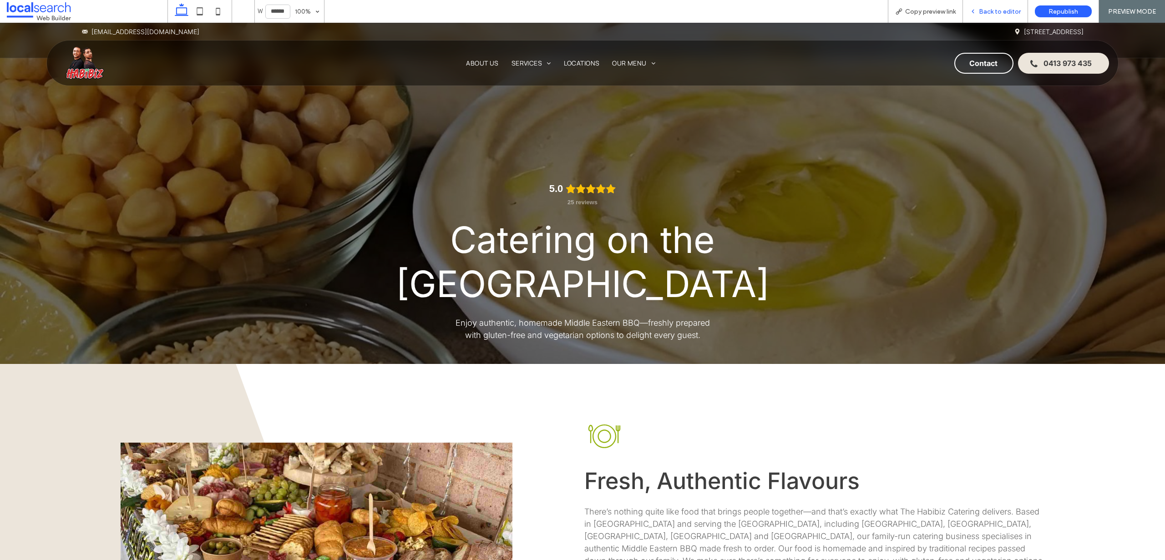
click at [995, 8] on span "Back to editor" at bounding box center [1000, 12] width 42 height 8
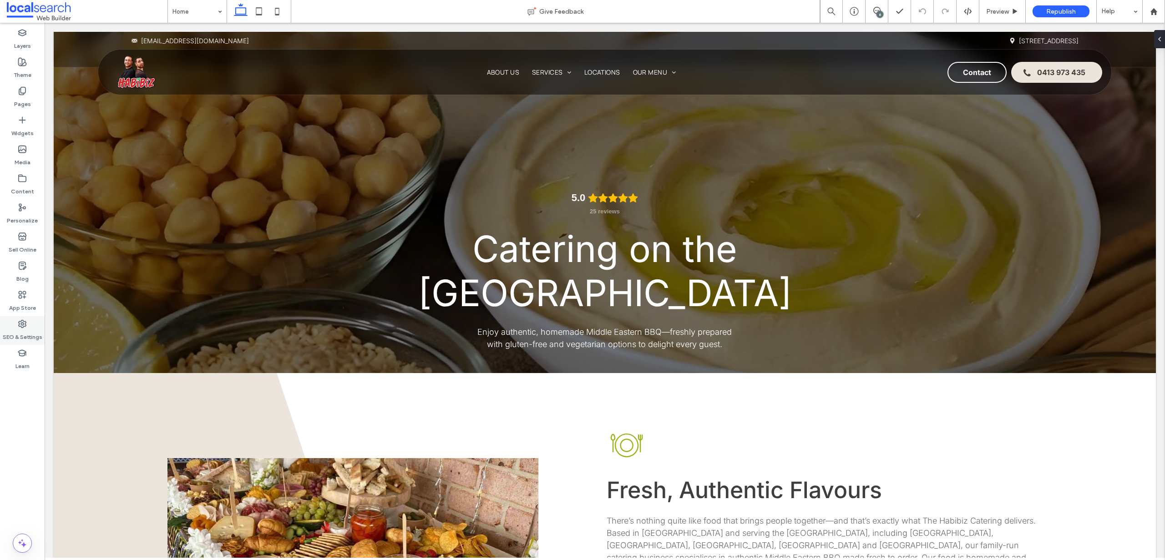
click at [30, 330] on label "SEO & Settings" at bounding box center [23, 335] width 40 height 13
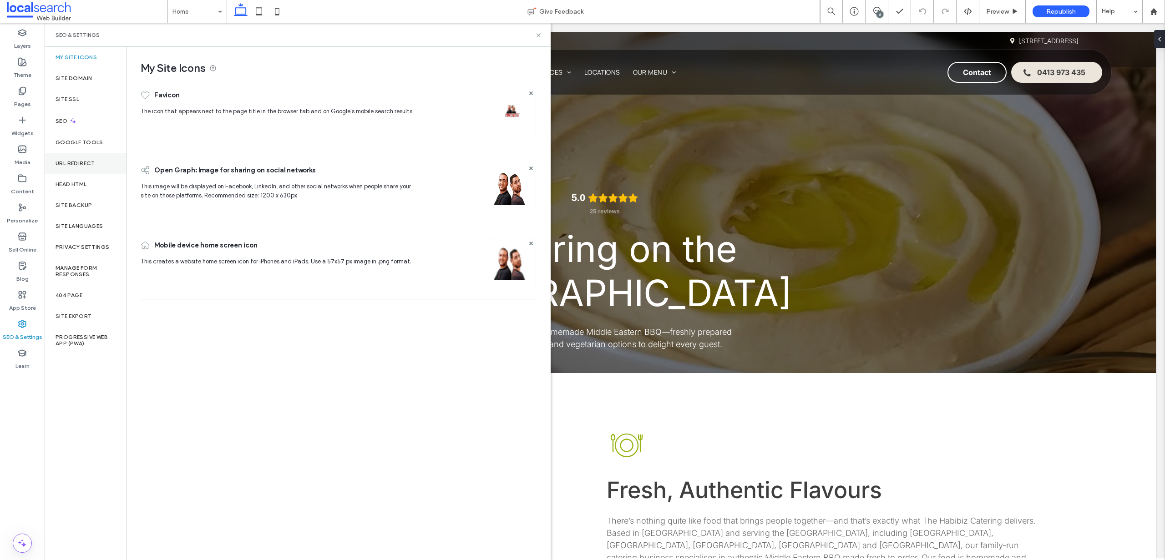
click at [83, 163] on label "URL Redirect" at bounding box center [76, 163] width 40 height 6
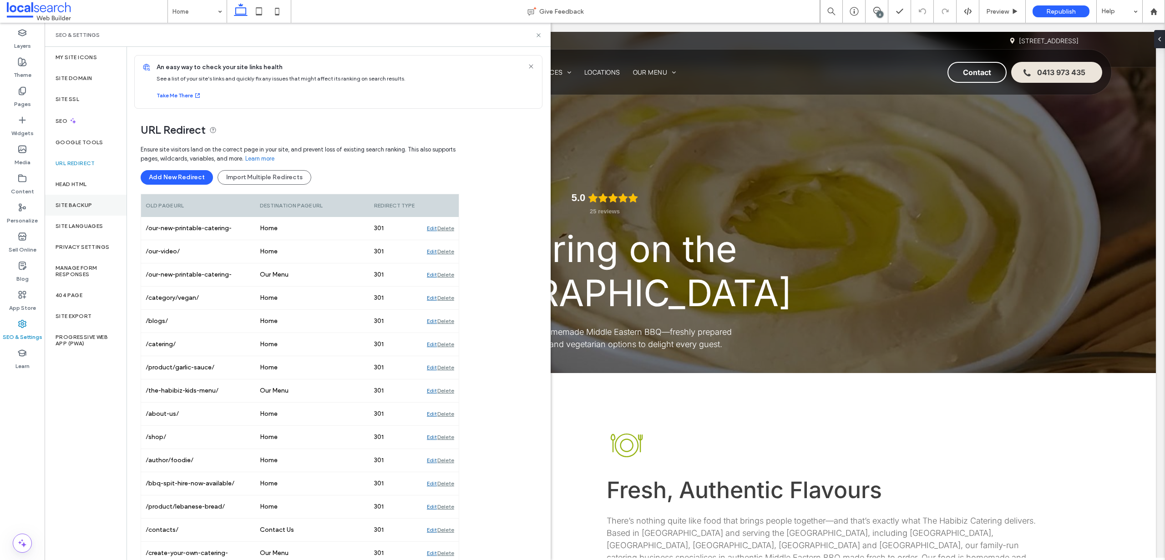
click at [77, 199] on div "Site Backup" at bounding box center [86, 205] width 82 height 21
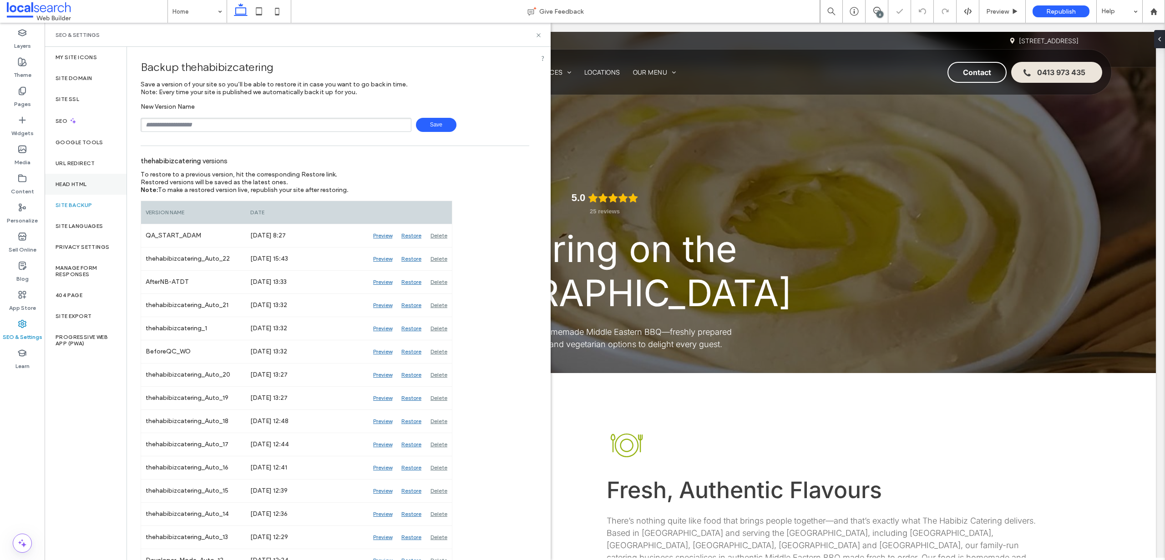
click at [90, 182] on div "Head HTML" at bounding box center [86, 184] width 82 height 21
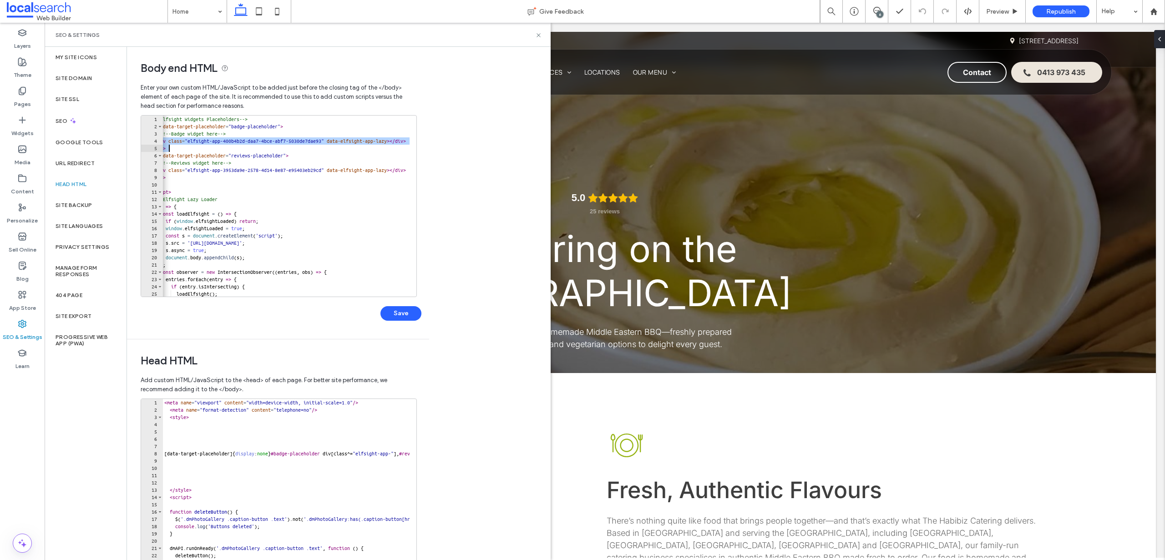
scroll to position [0, 73]
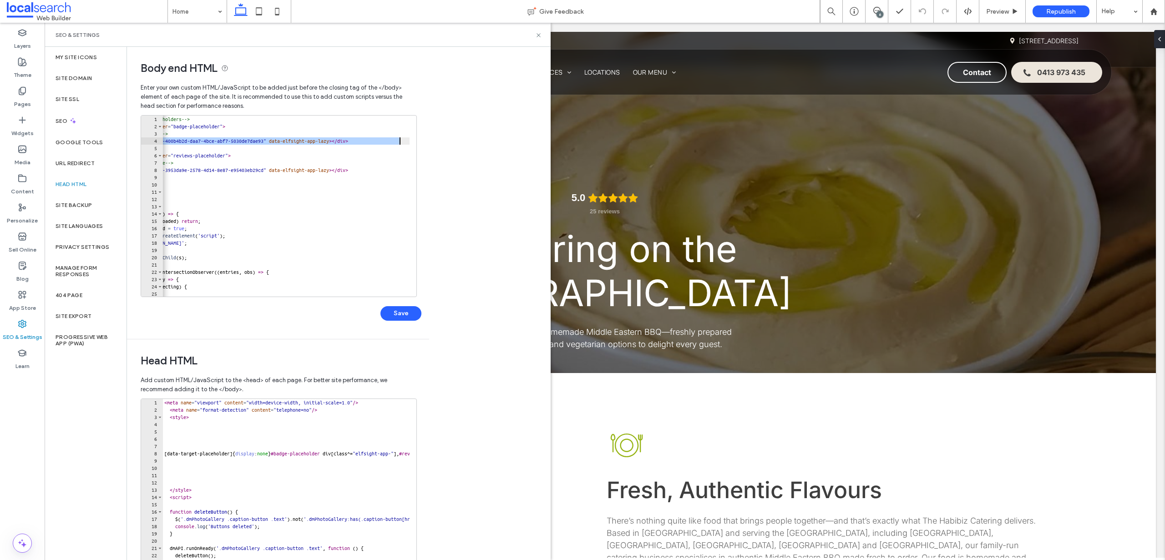
drag, startPoint x: 170, startPoint y: 140, endPoint x: 452, endPoint y: 138, distance: 281.3
click at [452, 138] on div "**********" at bounding box center [339, 303] width 424 height 513
paste textarea "Cursor at row 4"
type textarea "**********"
click at [405, 310] on button "Save" at bounding box center [401, 313] width 41 height 15
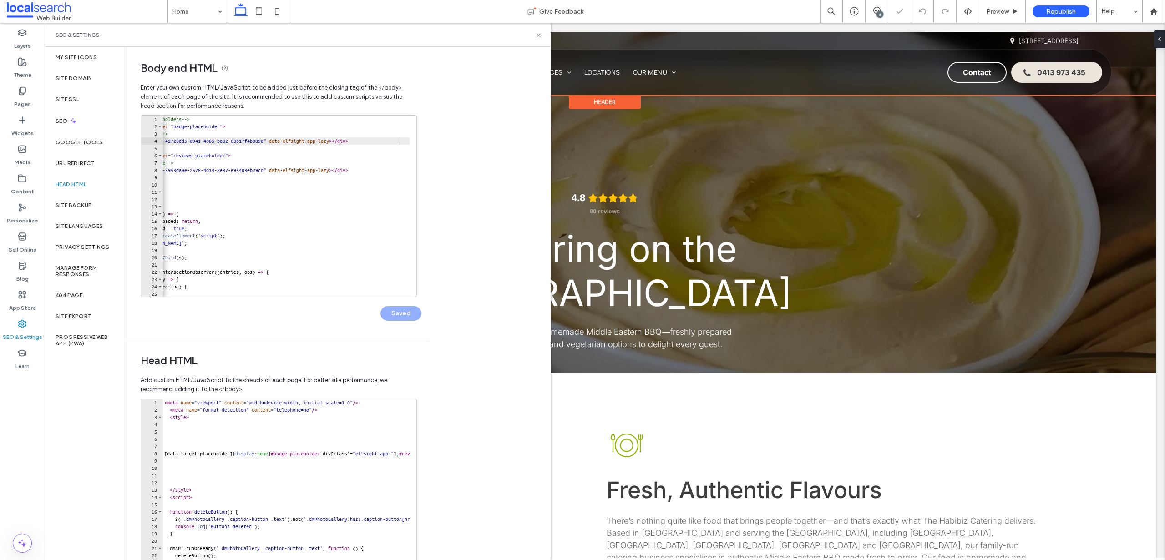
scroll to position [0, 0]
click at [541, 32] on icon at bounding box center [538, 35] width 7 height 7
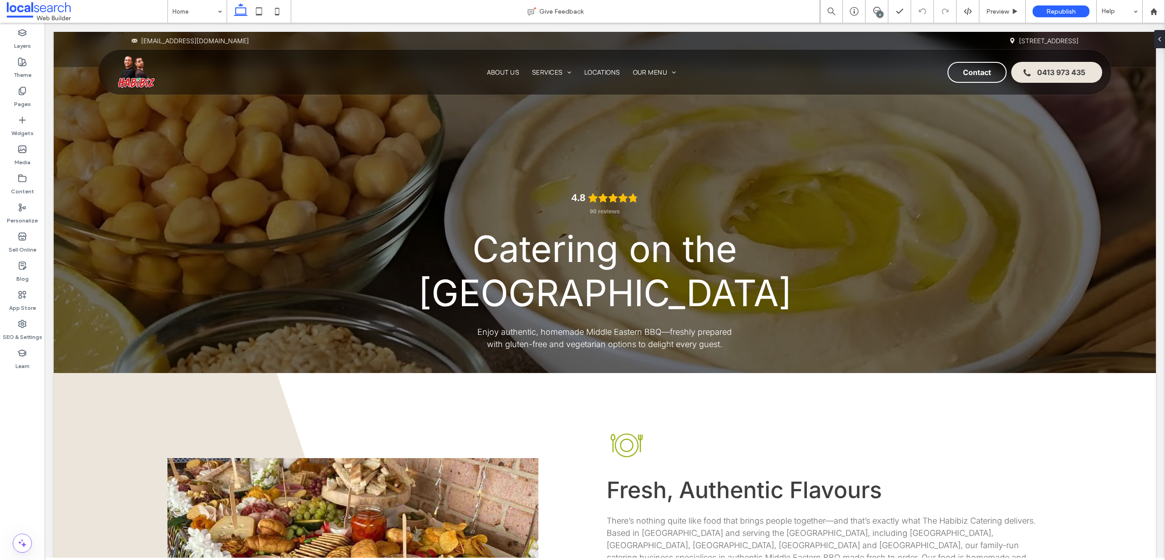
click at [1058, 9] on span "Republish" at bounding box center [1062, 12] width 30 height 8
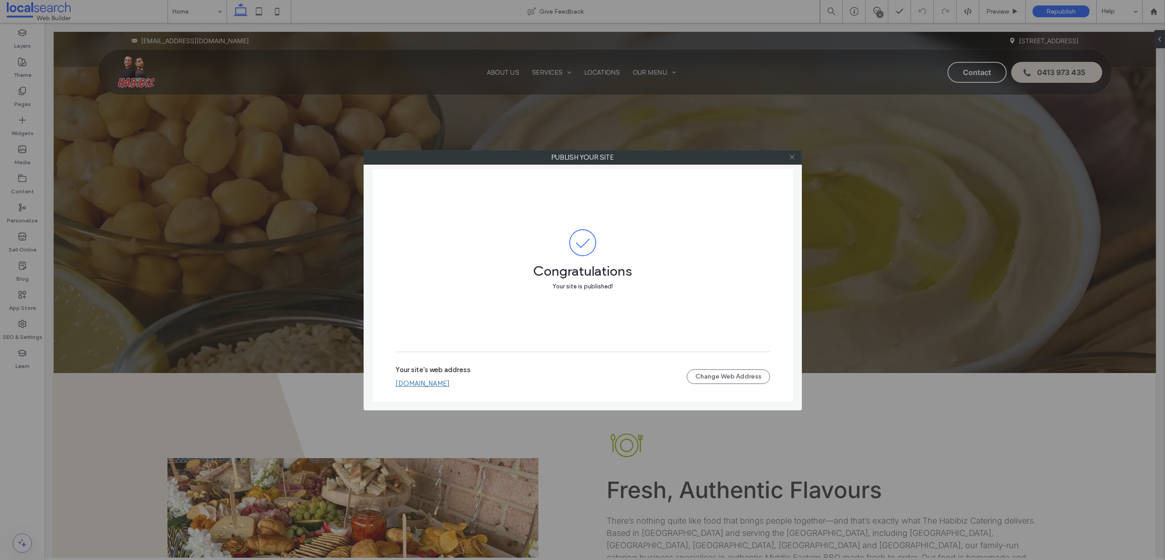
click at [790, 157] on icon at bounding box center [792, 157] width 7 height 7
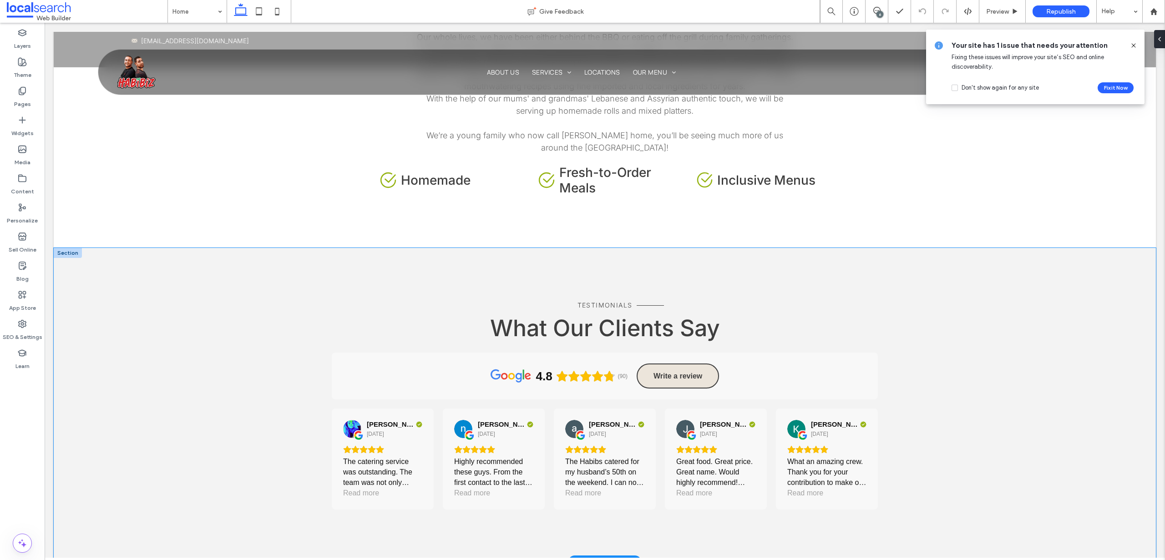
scroll to position [2273, 0]
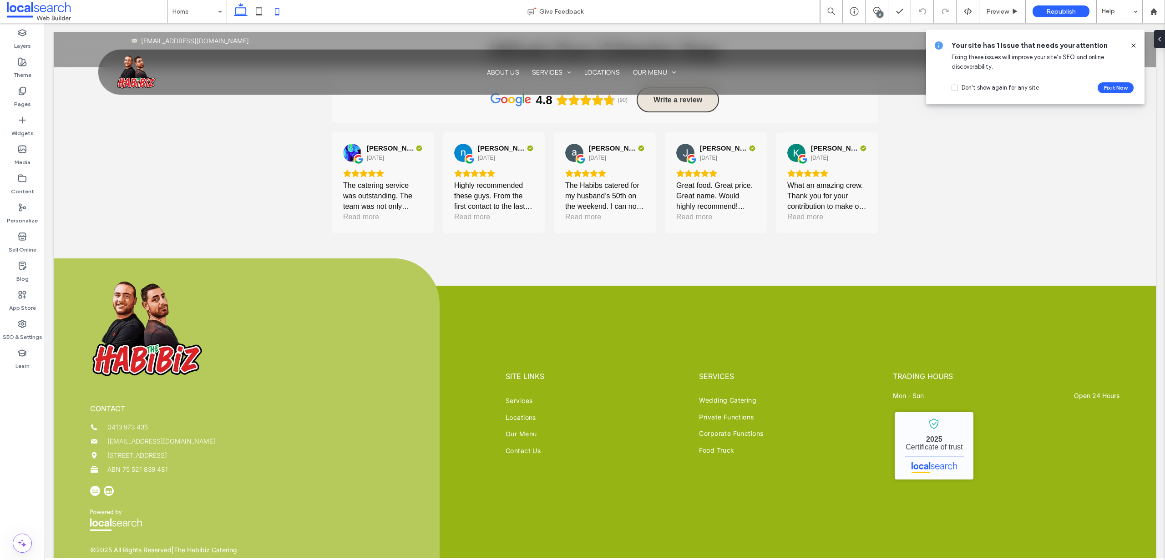
click at [276, 8] on use at bounding box center [277, 11] width 4 height 7
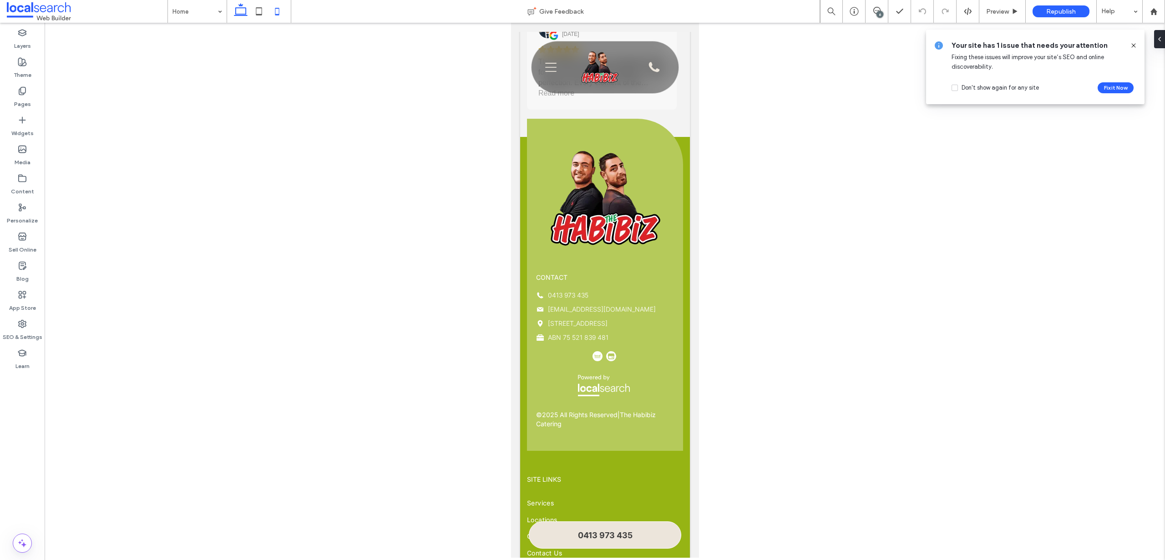
click at [239, 10] on icon at bounding box center [241, 11] width 18 height 18
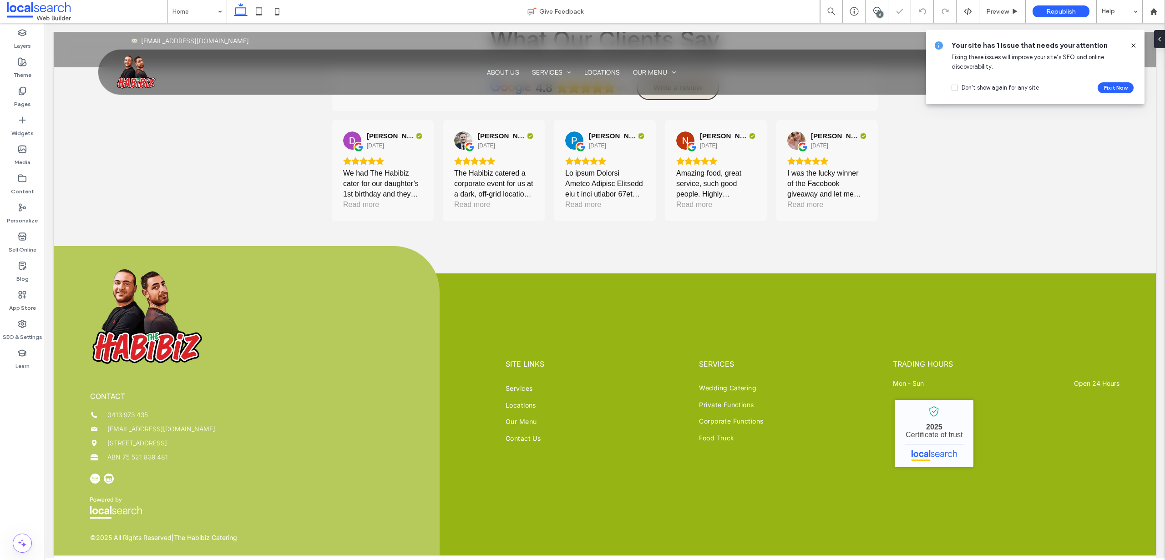
scroll to position [2273, 0]
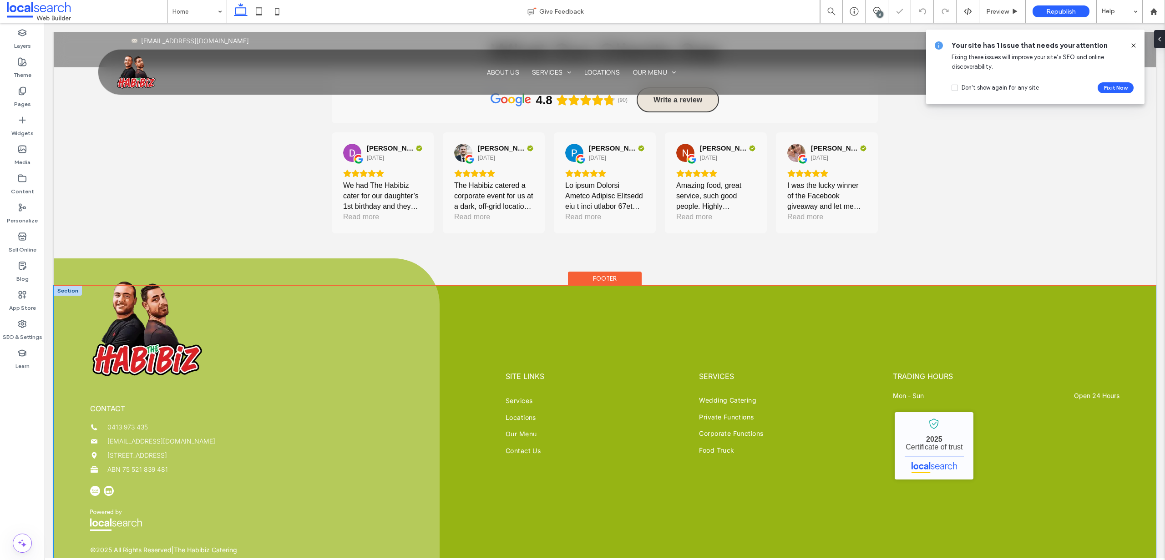
click at [470, 286] on div "contact 0413 973 435 foodie@thehabibiz.com.au 756 Bulga Rd, Wingham NSW 2429 AB…" at bounding box center [605, 427] width 1102 height 282
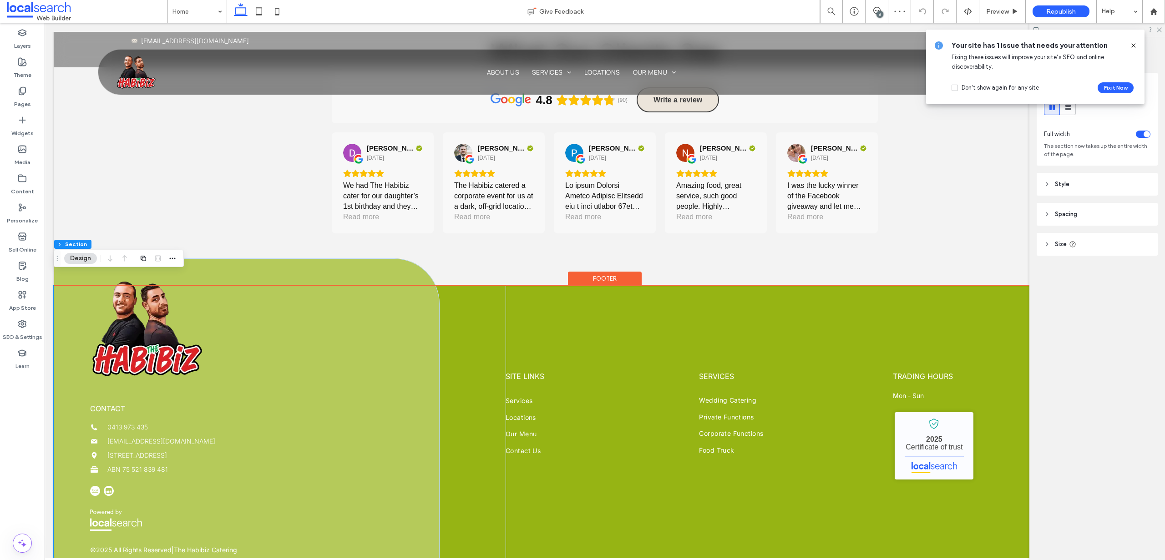
click at [459, 286] on div "contact 0413 973 435 foodie@thehabibiz.com.au 756 Bulga Rd, Wingham NSW 2429 AB…" at bounding box center [605, 427] width 1102 height 282
click at [1133, 44] on icon at bounding box center [1133, 45] width 7 height 7
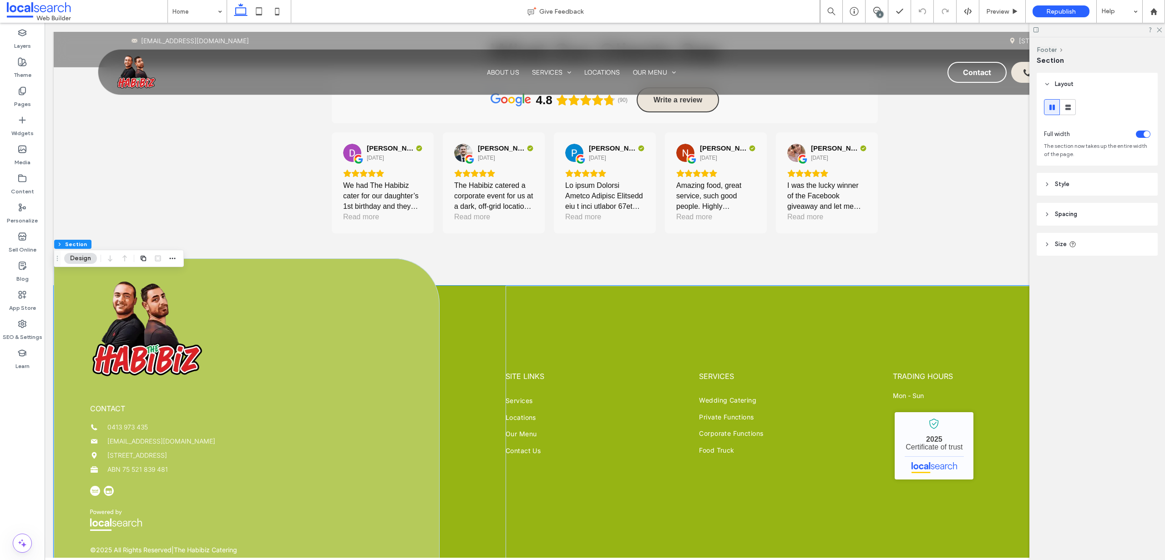
click at [1049, 186] on icon at bounding box center [1047, 184] width 6 height 6
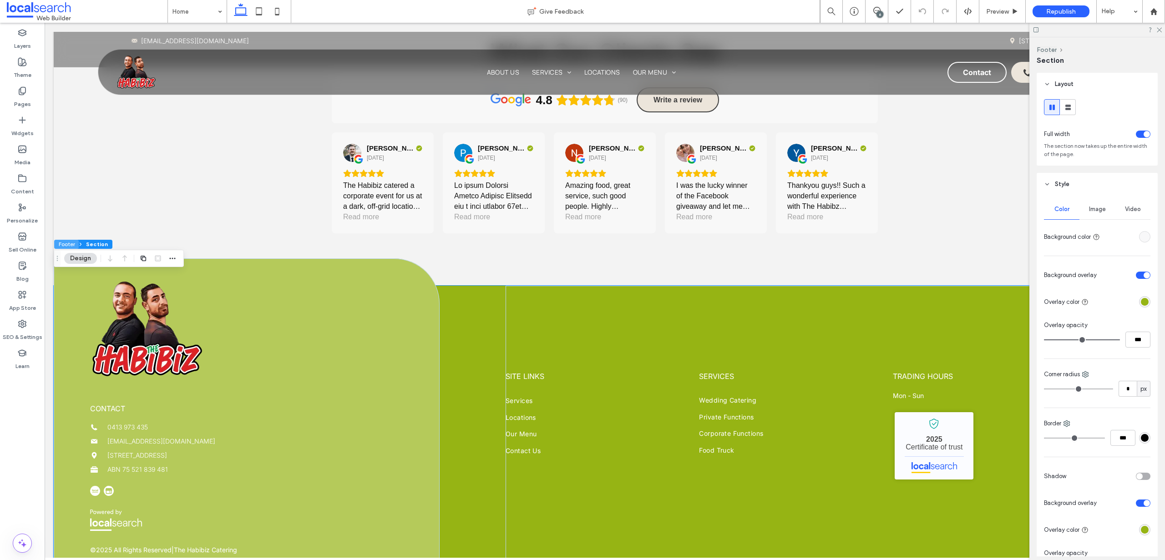
click at [67, 242] on button "Footer" at bounding box center [66, 244] width 25 height 9
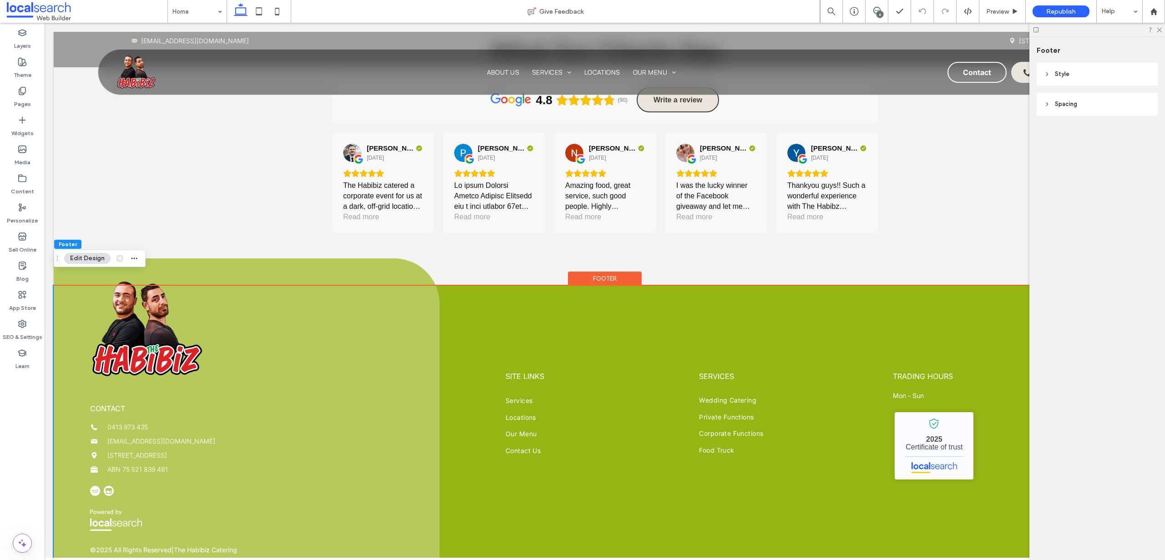
click at [1071, 81] on header "Style" at bounding box center [1097, 74] width 121 height 23
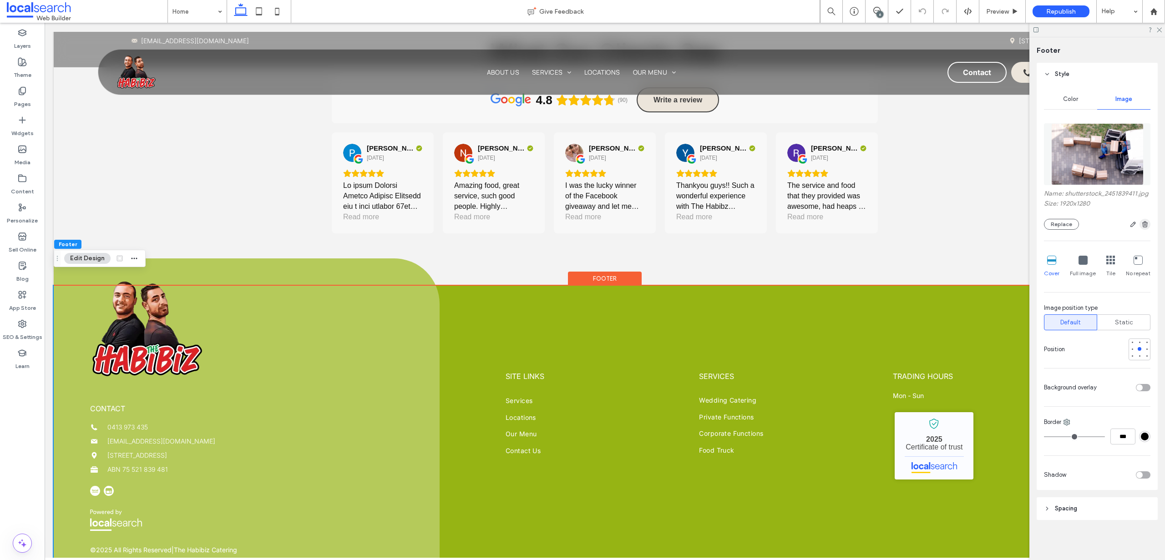
click at [1144, 228] on icon "button" at bounding box center [1145, 224] width 7 height 7
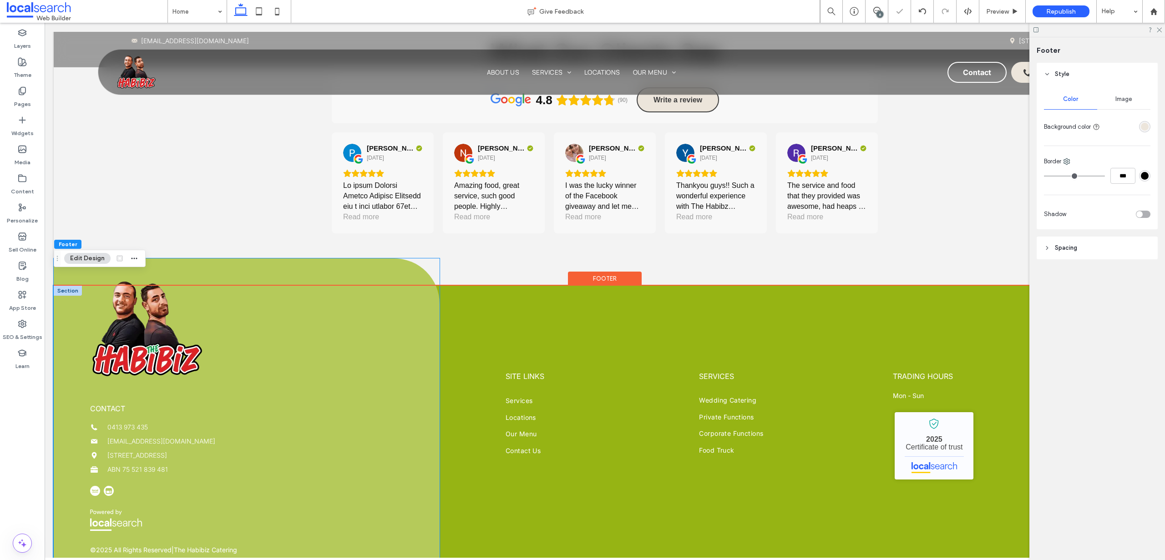
click at [280, 318] on div "contact 0413 973 435 foodie@thehabibiz.com.au 756 Bulga Rd, Wingham NSW 2429 AB…" at bounding box center [247, 414] width 386 height 310
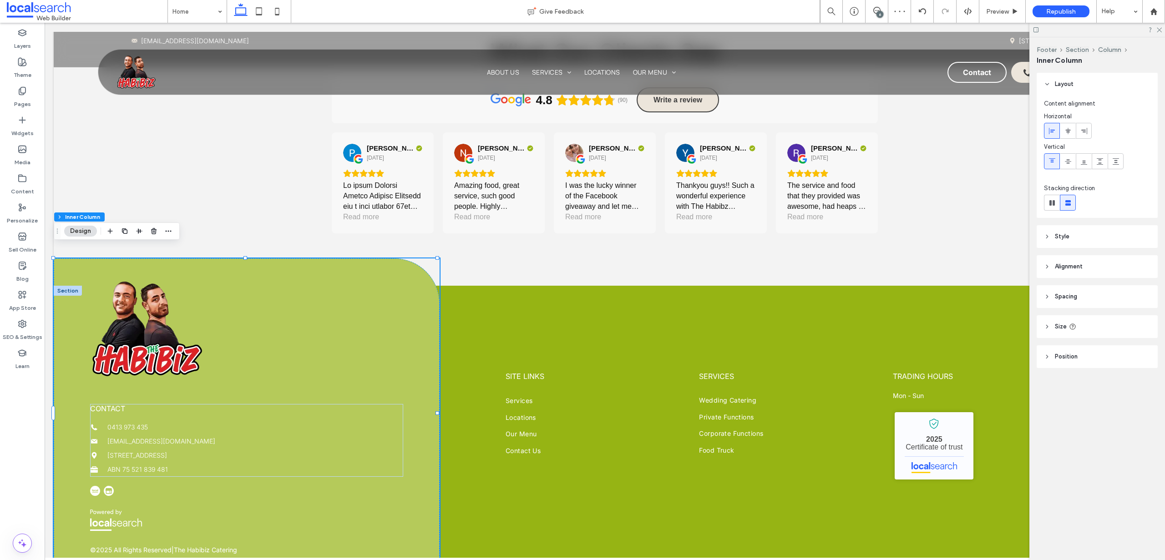
click at [1067, 228] on header "Style" at bounding box center [1097, 236] width 121 height 23
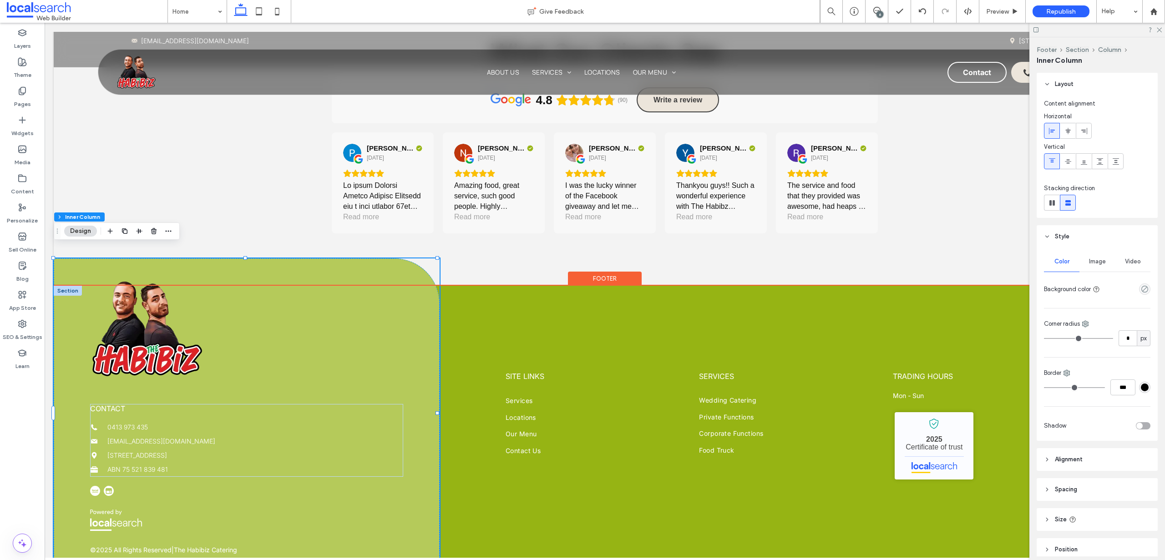
click at [477, 307] on div "contact 0413 973 435 foodie@thehabibiz.com.au 756 Bulga Rd, Wingham NSW 2429 AB…" at bounding box center [605, 427] width 1102 height 282
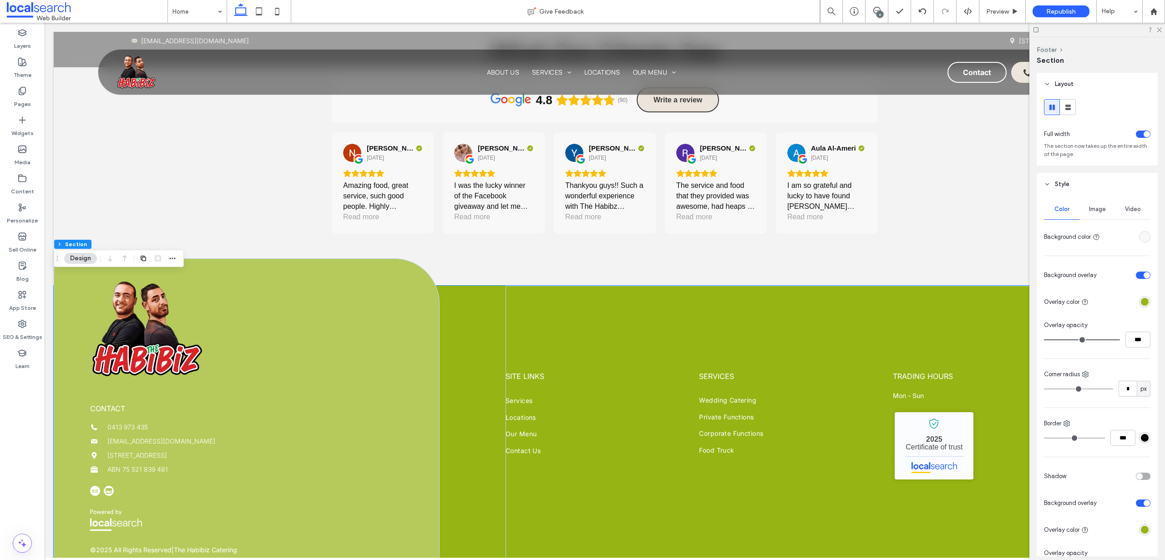
click at [1141, 298] on div "rgba(150,180,20,1)" at bounding box center [1145, 302] width 8 height 8
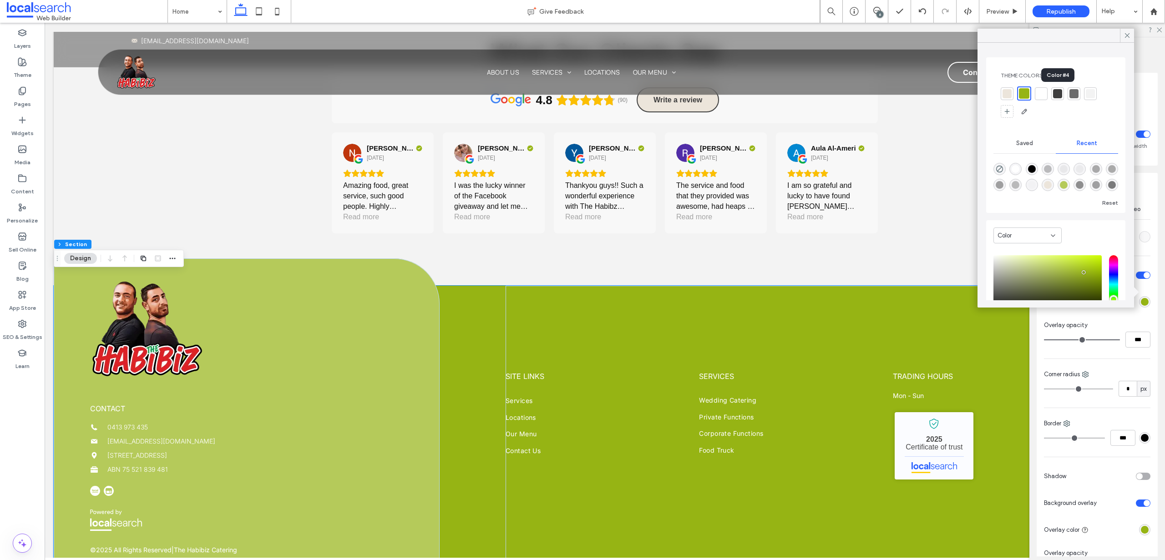
click at [1059, 96] on div at bounding box center [1057, 93] width 9 height 9
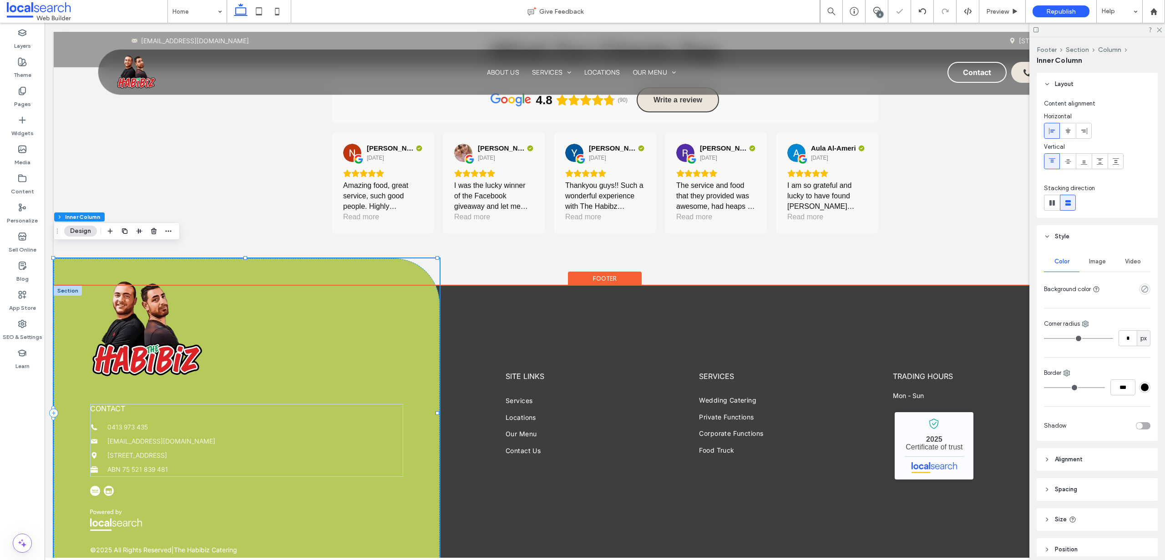
click at [410, 322] on div "contact 0413 973 435 foodie@thehabibiz.com.au 756 Bulga Rd, Wingham NSW 2429 AB…" at bounding box center [247, 414] width 386 height 310
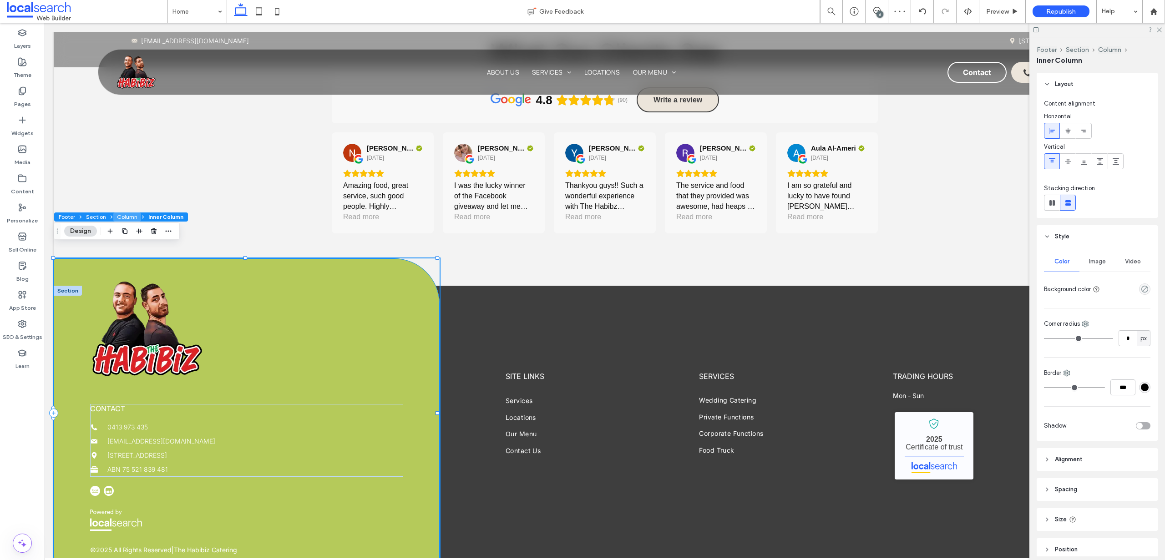
click at [130, 221] on button "Column" at bounding box center [127, 217] width 28 height 9
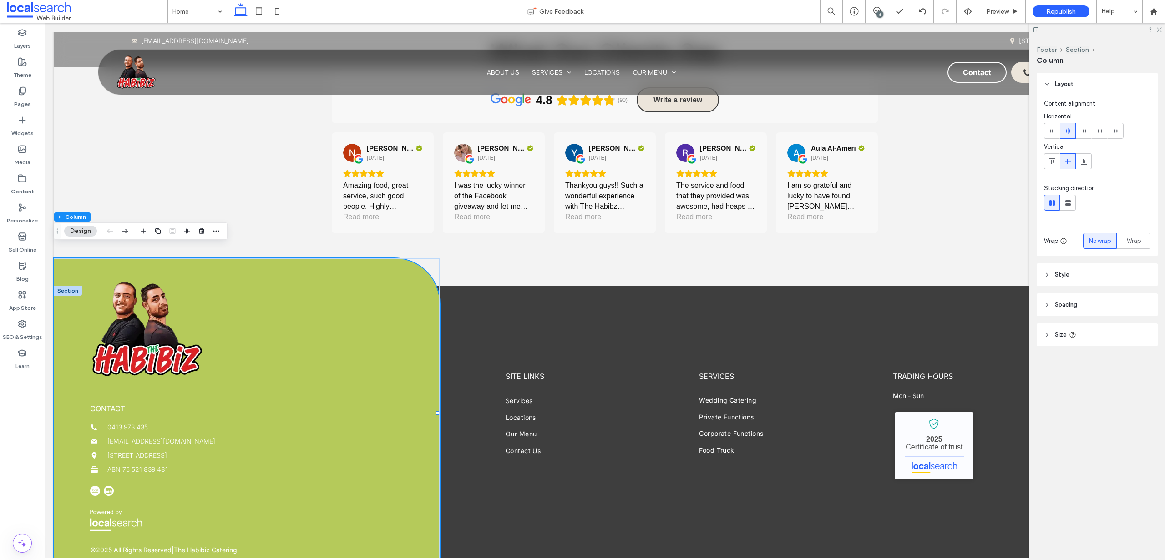
click at [1069, 279] on header "Style" at bounding box center [1097, 275] width 121 height 23
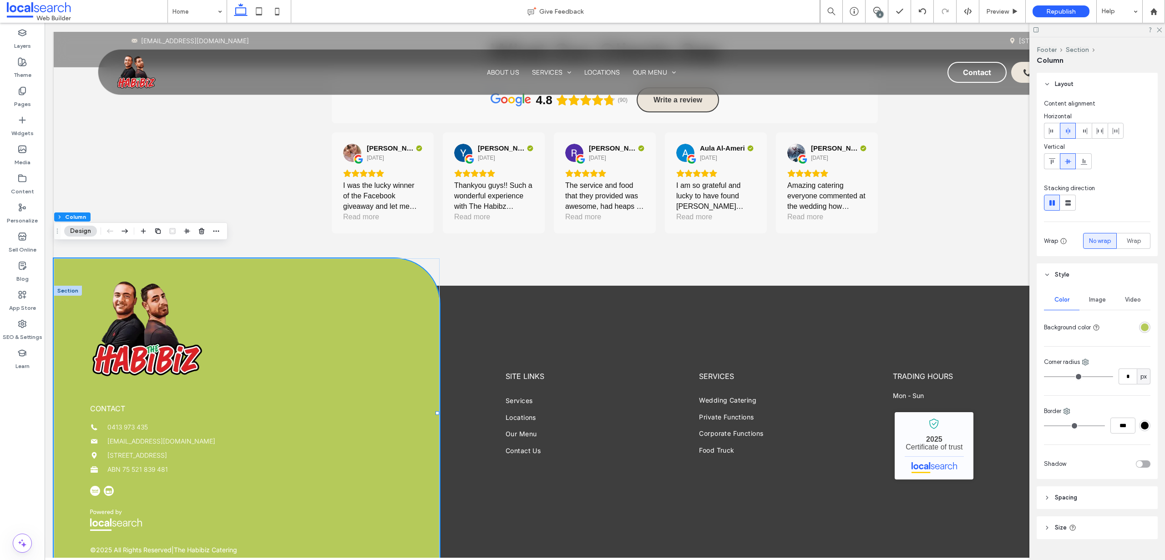
click at [1141, 325] on div "rgba(181, 202, 90, 1)" at bounding box center [1145, 328] width 8 height 8
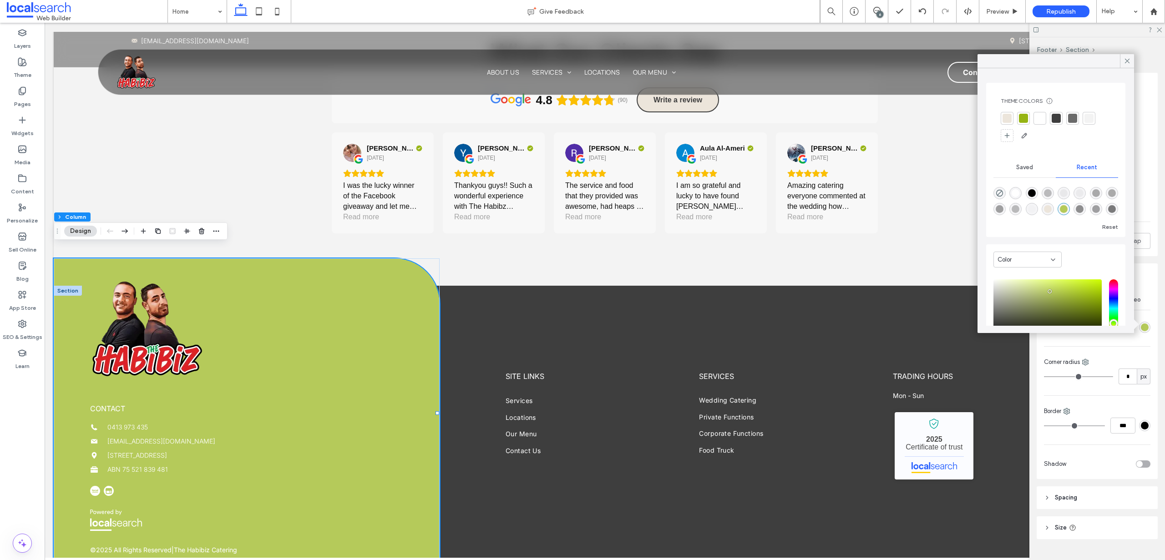
click at [1073, 119] on div at bounding box center [1072, 118] width 9 height 9
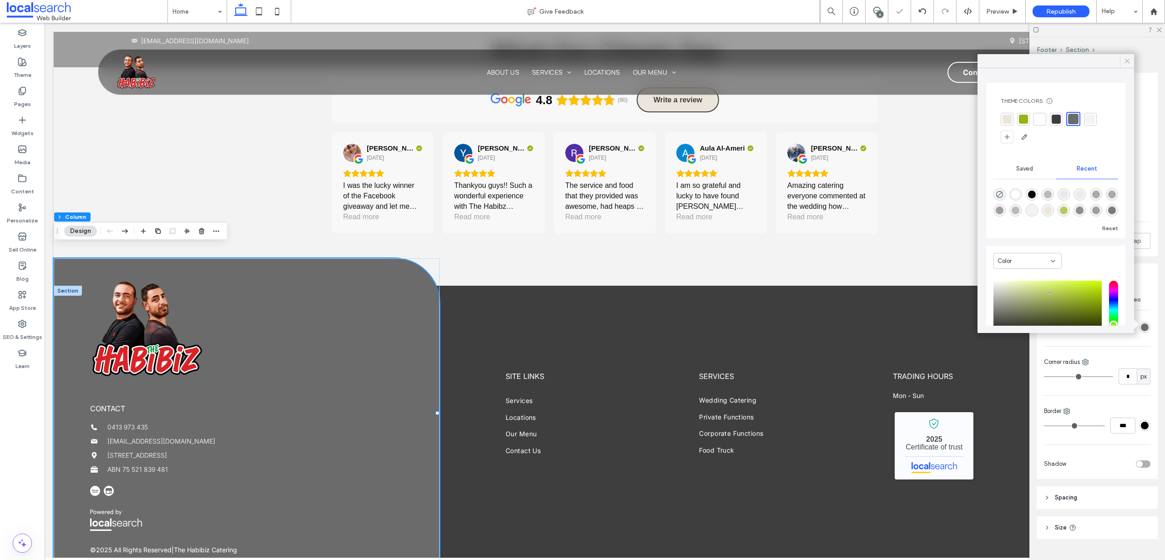
click at [1128, 59] on icon at bounding box center [1127, 61] width 8 height 8
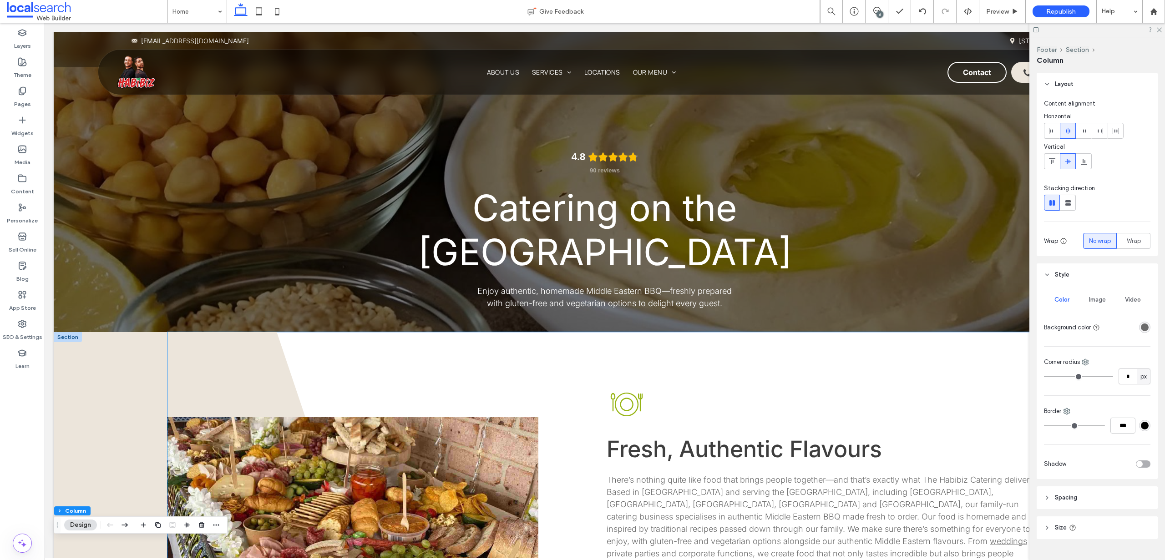
scroll to position [0, 0]
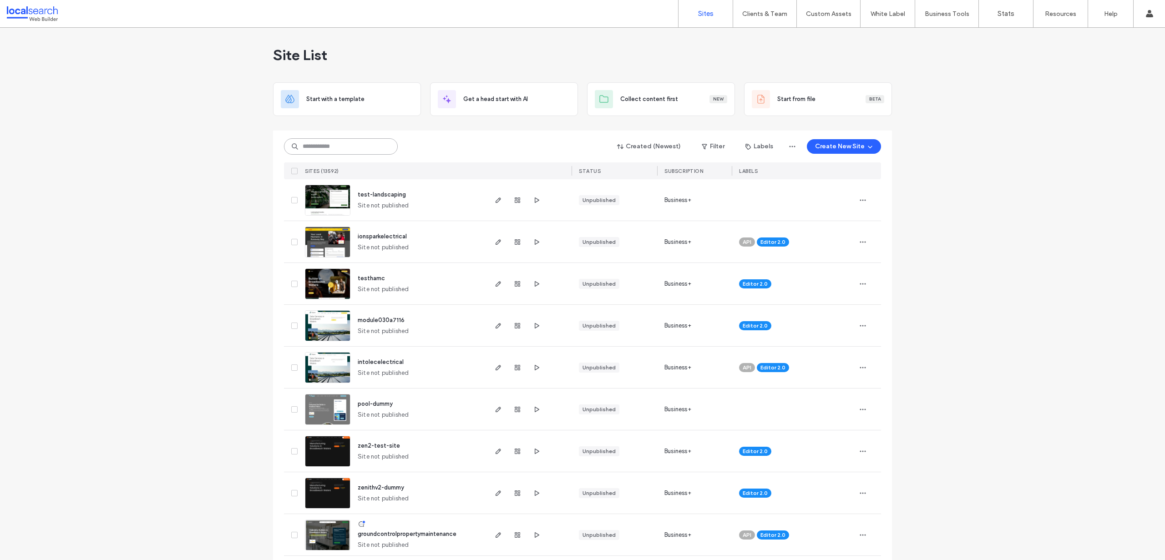
click at [314, 146] on input at bounding box center [341, 146] width 114 height 16
paste input "**********"
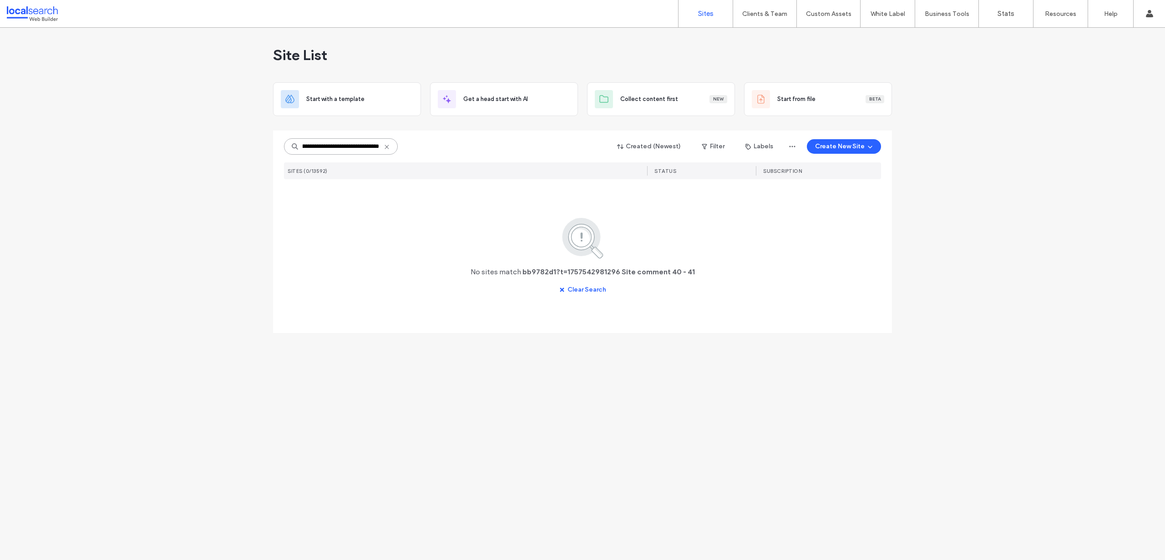
drag, startPoint x: 314, startPoint y: 147, endPoint x: 472, endPoint y: 149, distance: 157.5
click at [472, 149] on div "**********" at bounding box center [582, 146] width 597 height 17
drag, startPoint x: 330, startPoint y: 147, endPoint x: 427, endPoint y: 148, distance: 97.0
click at [449, 147] on div "**********" at bounding box center [582, 146] width 597 height 17
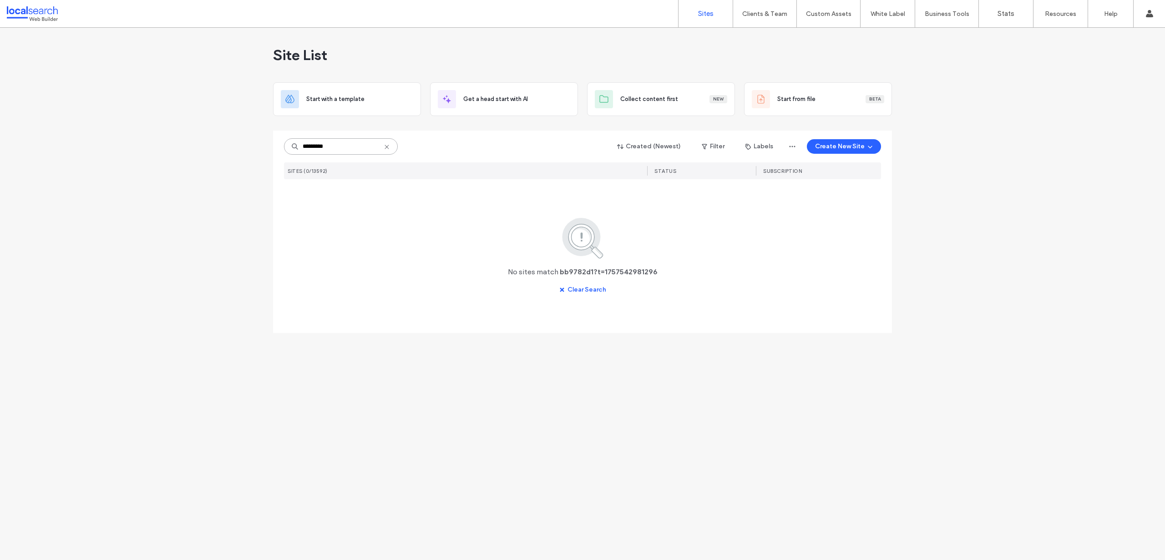
scroll to position [0, 0]
type input "********"
click at [325, 208] on img at bounding box center [327, 216] width 45 height 62
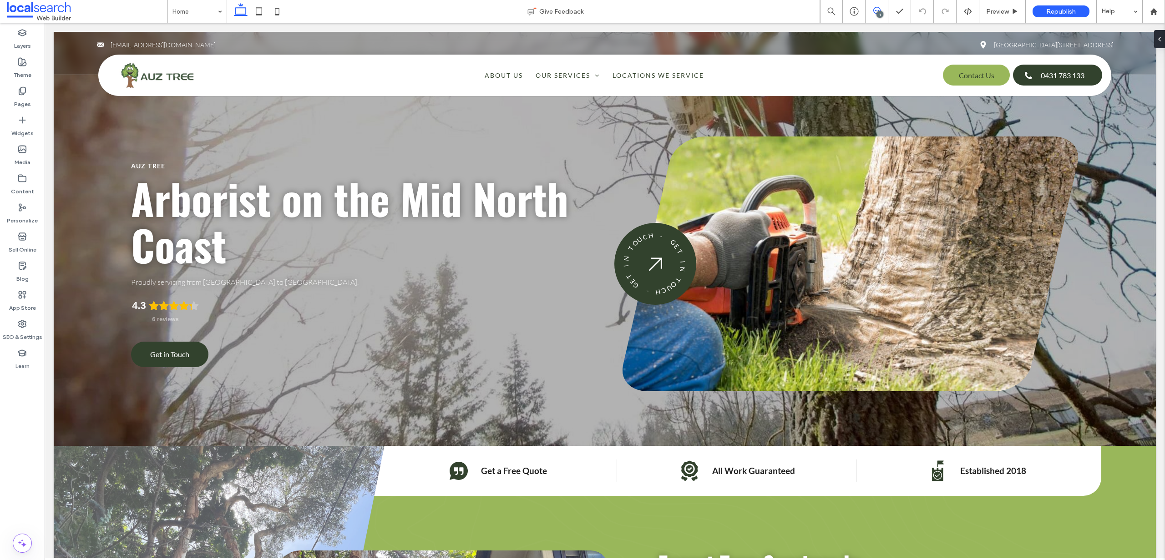
click at [879, 9] on use at bounding box center [877, 10] width 7 height 7
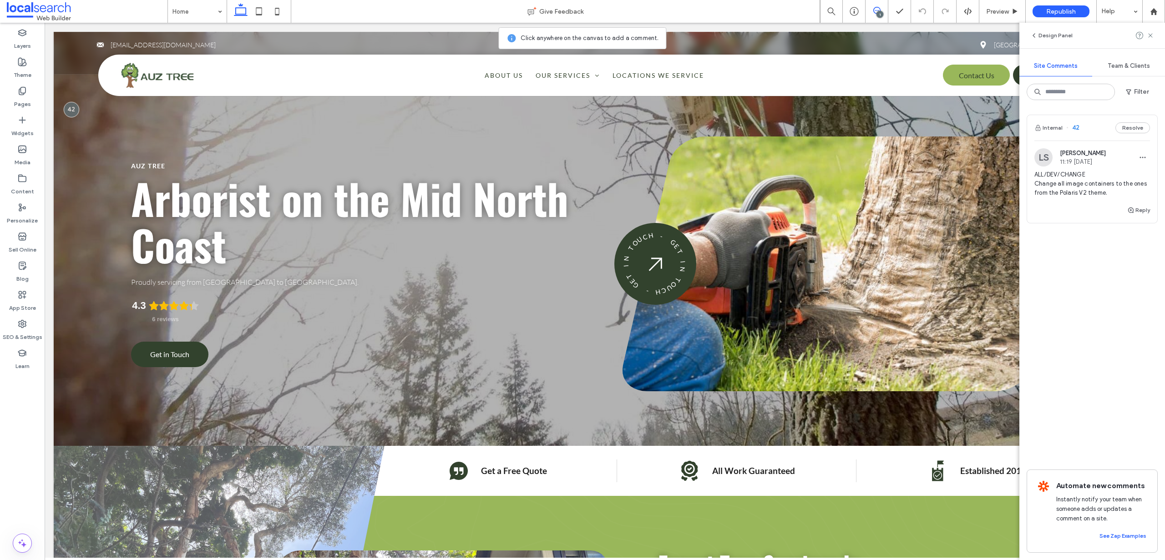
click at [1067, 191] on span "ALL/DEV/CHANGE Change all image containers to the ones from the Polaris V2 them…" at bounding box center [1093, 183] width 116 height 27
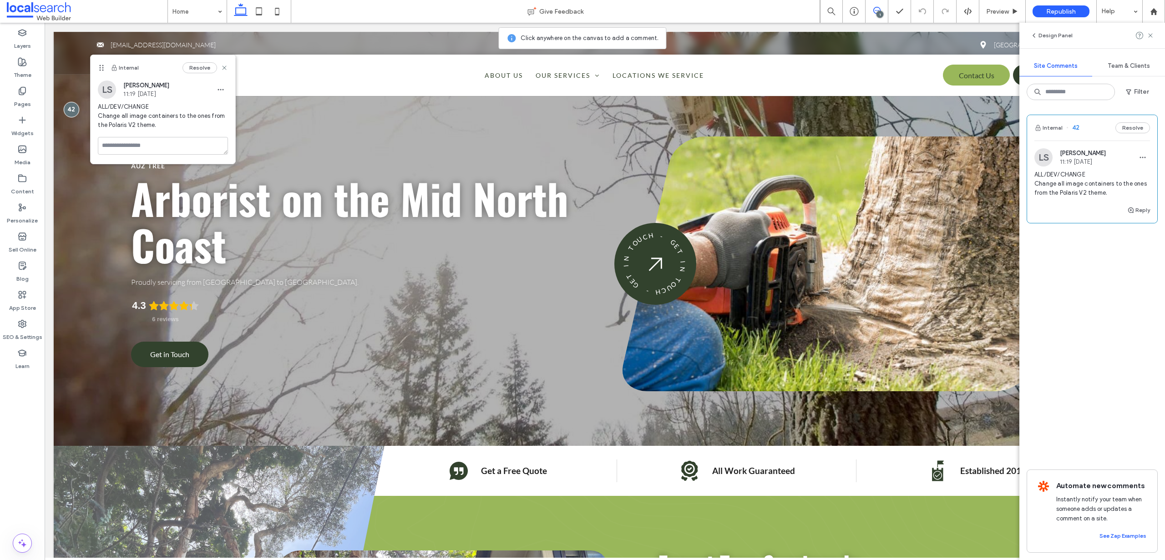
click at [1071, 190] on span "ALL/DEV/CHANGE Change all image containers to the ones from the Polaris V2 them…" at bounding box center [1093, 183] width 116 height 27
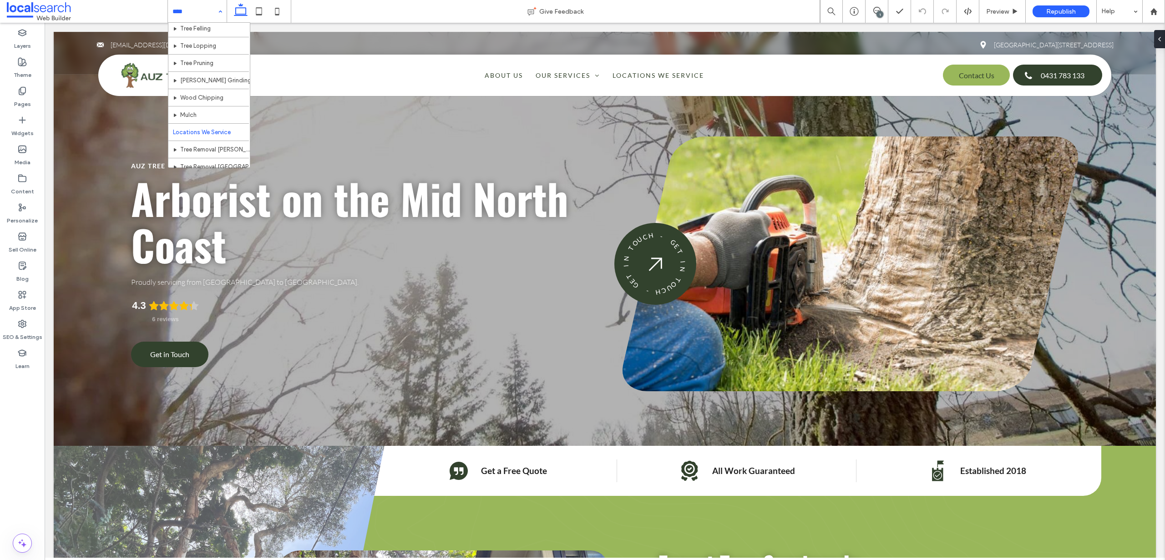
scroll to position [148, 0]
click at [877, 8] on icon at bounding box center [877, 10] width 7 height 7
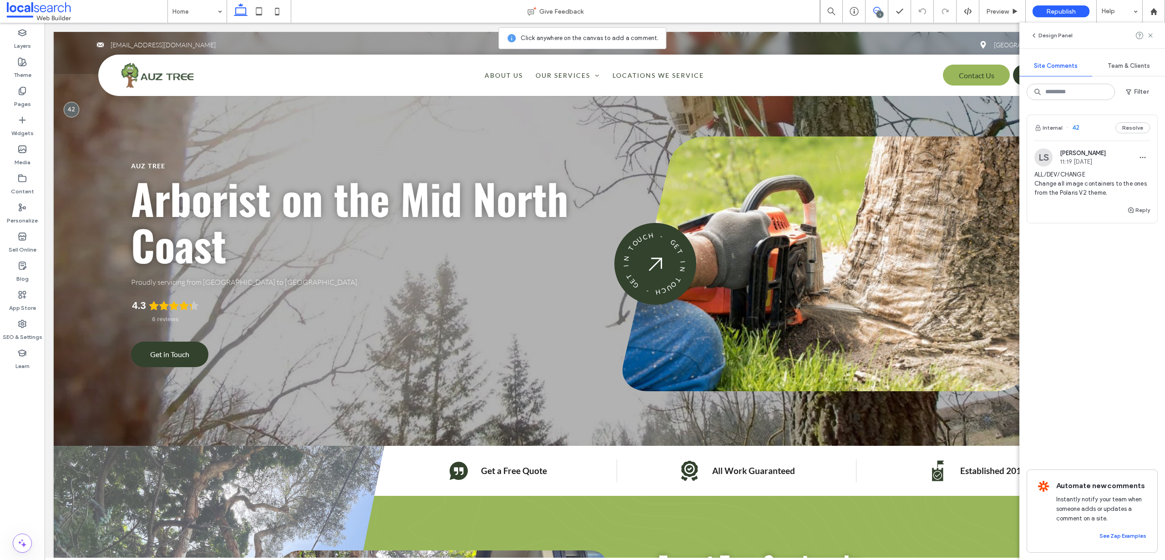
click at [1072, 191] on span "ALL/DEV/CHANGE Change all image containers to the ones from the Polaris V2 them…" at bounding box center [1093, 183] width 116 height 27
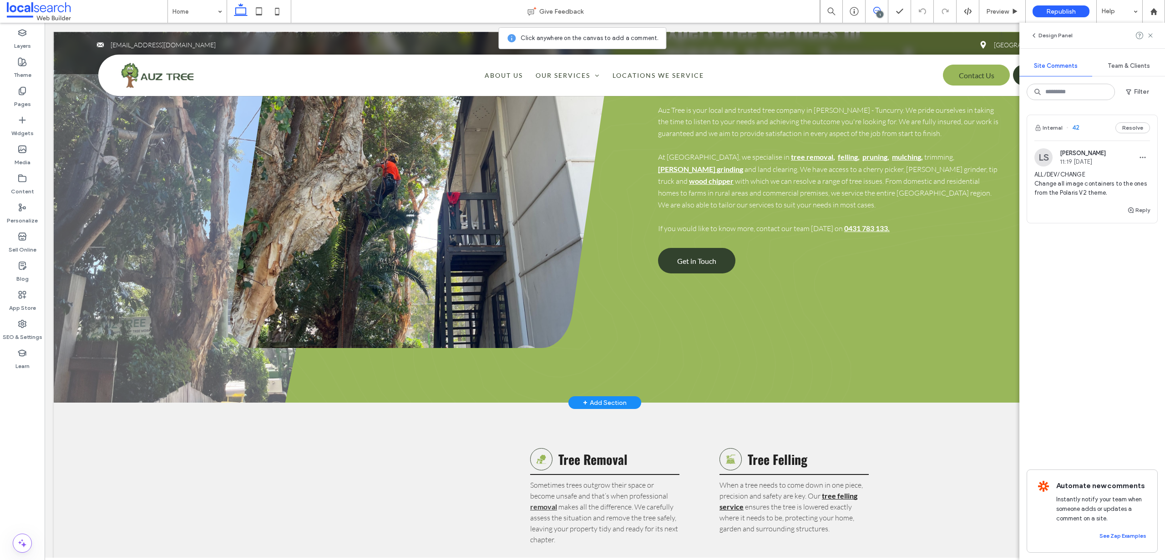
scroll to position [605, 0]
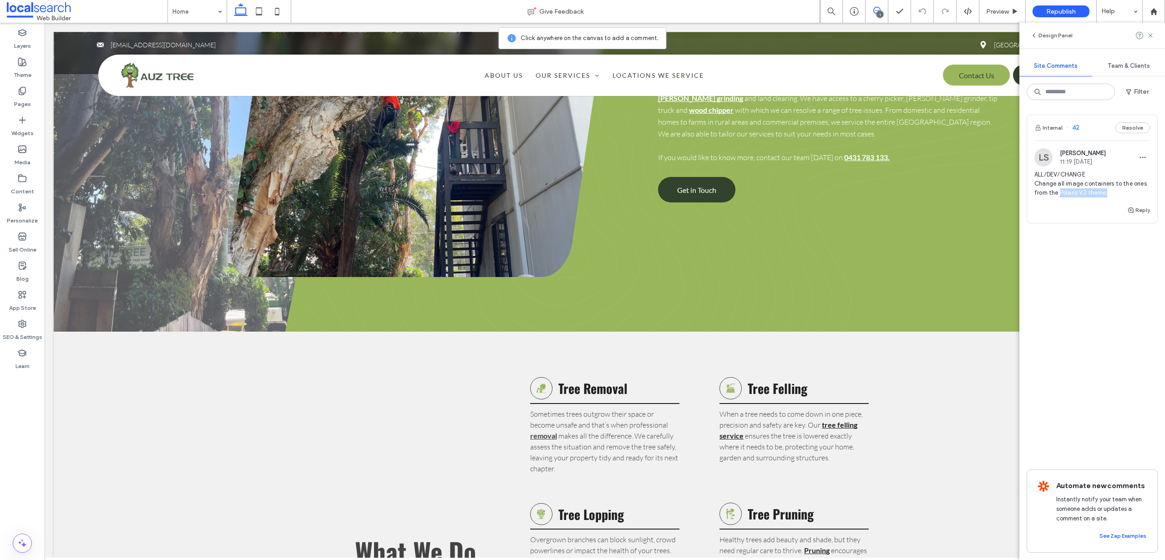
drag, startPoint x: 1107, startPoint y: 191, endPoint x: 1060, endPoint y: 197, distance: 47.3
click at [1060, 197] on span "ALL/DEV/CHANGE Change all image containers to the ones from the Polaris V2 them…" at bounding box center [1093, 183] width 116 height 27
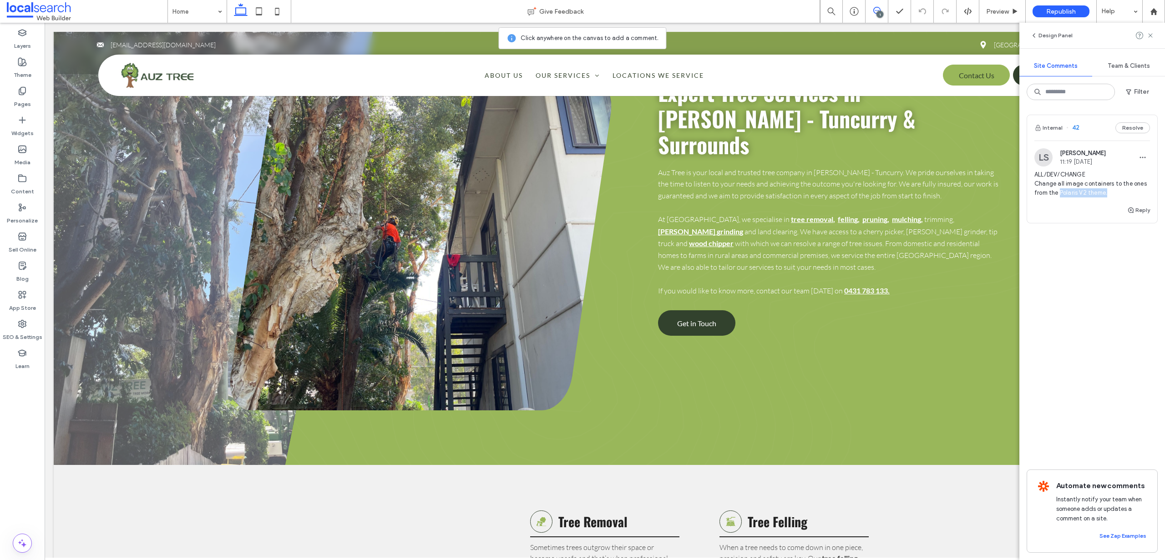
scroll to position [0, 0]
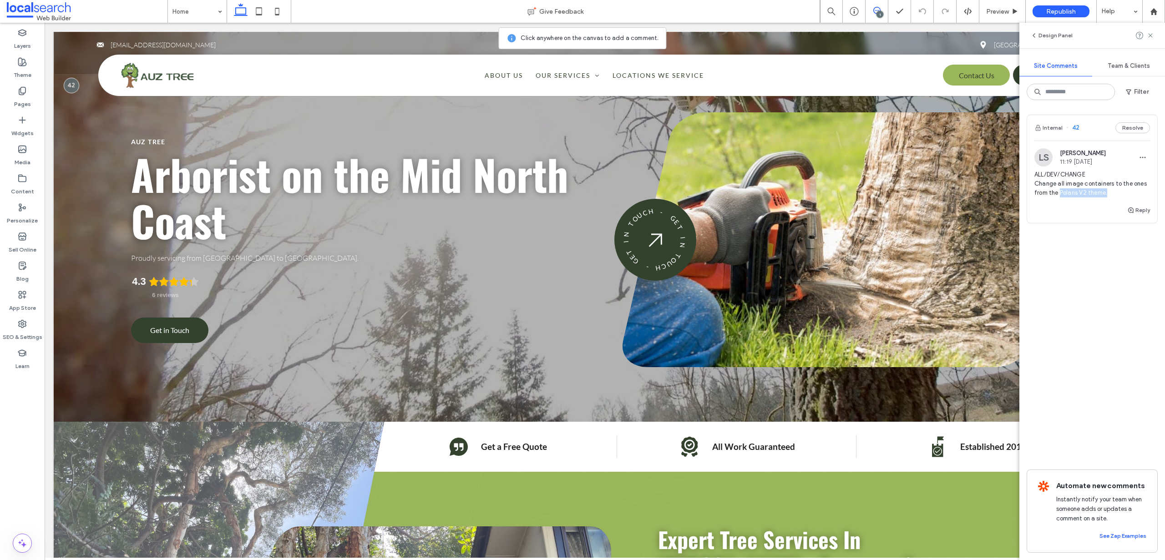
copy span "Polaris V2 theme."
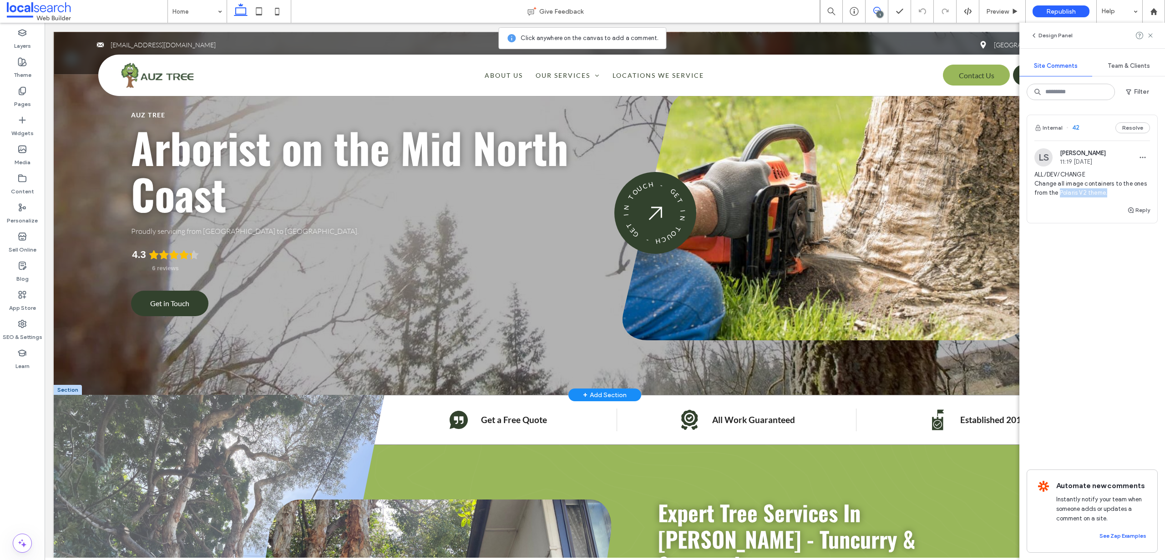
scroll to position [31, 0]
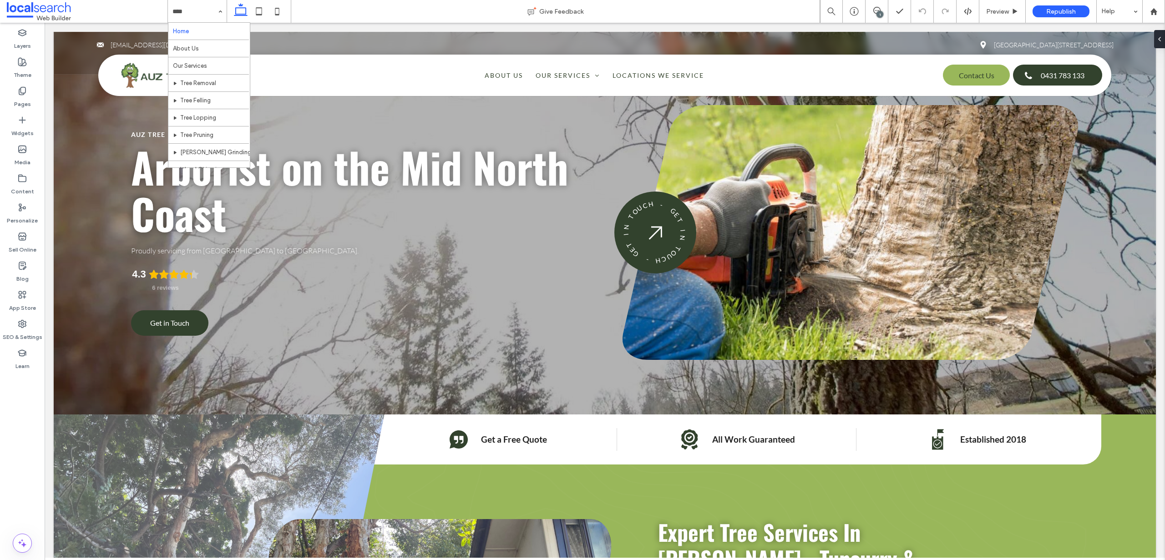
drag, startPoint x: 187, startPoint y: 17, endPoint x: 142, endPoint y: 1, distance: 47.2
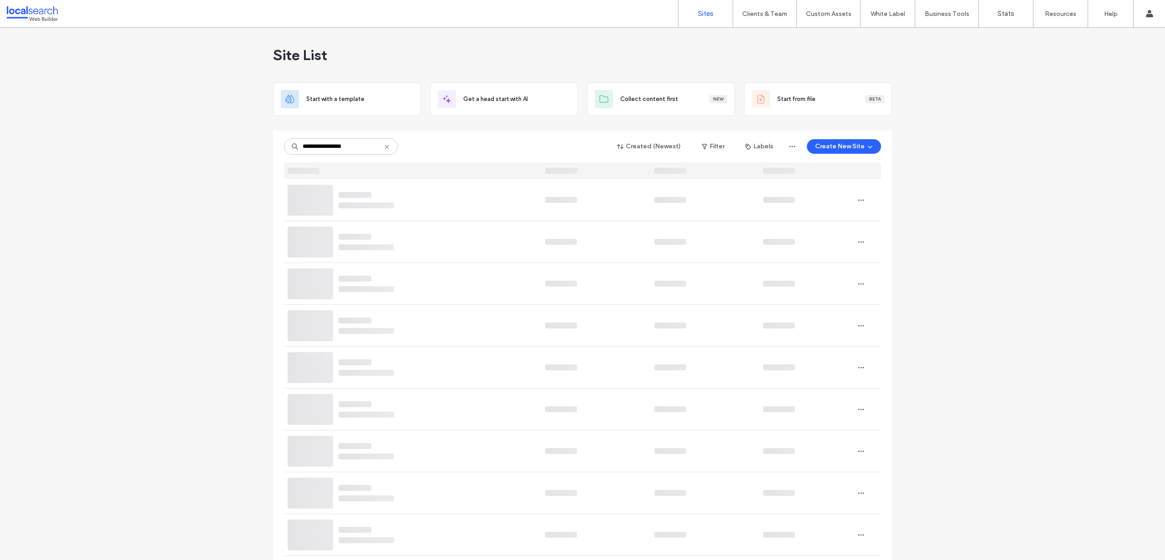
click at [387, 146] on div "**********" at bounding box center [341, 146] width 114 height 16
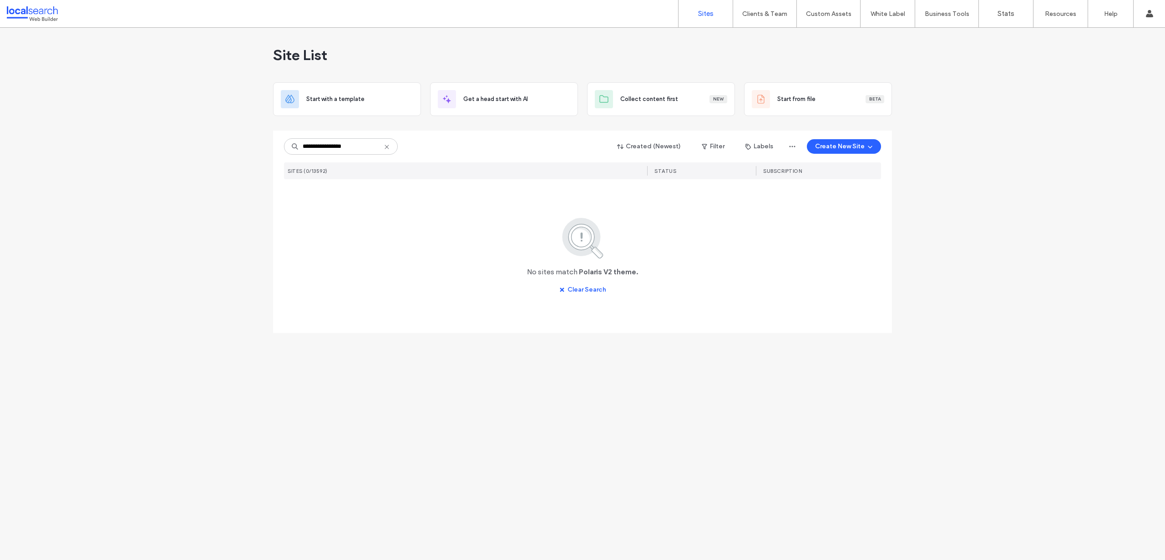
drag, startPoint x: 367, startPoint y: 146, endPoint x: 322, endPoint y: 149, distance: 45.2
click at [322, 149] on input "**********" at bounding box center [341, 146] width 114 height 16
type input "*******"
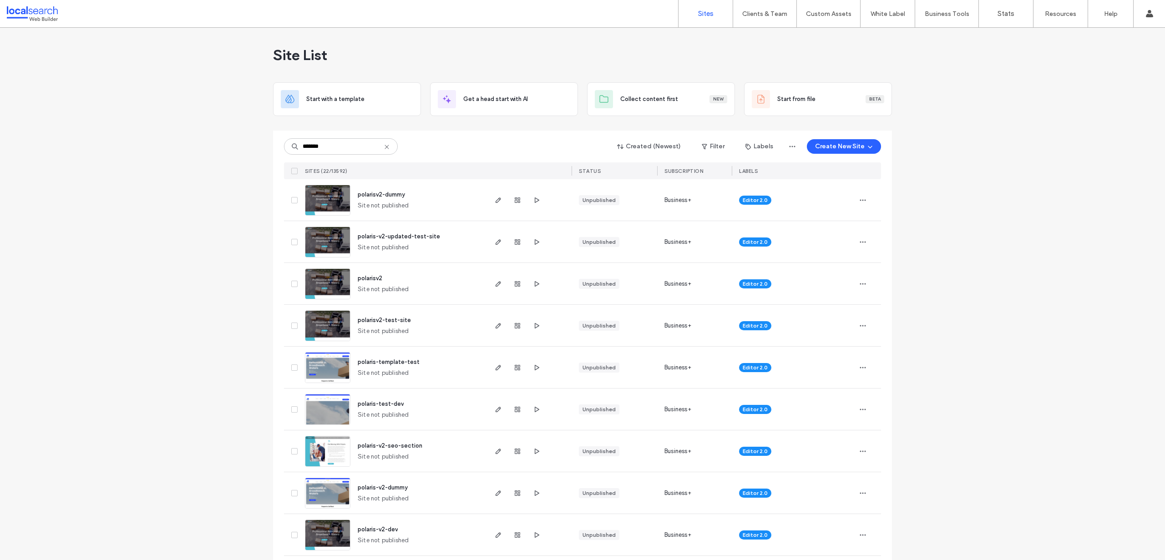
click at [339, 202] on img at bounding box center [327, 216] width 45 height 62
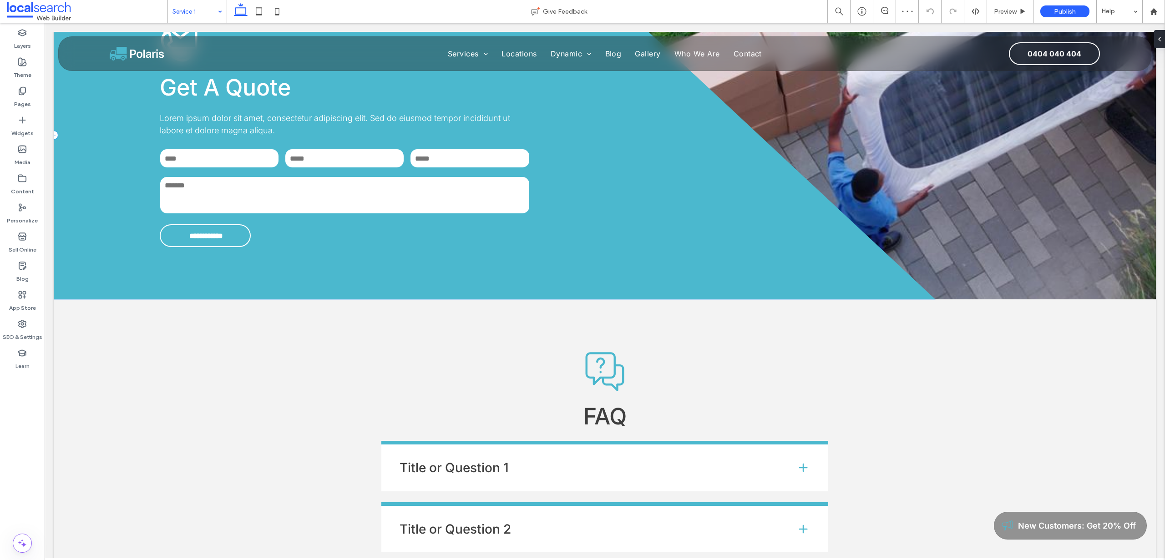
scroll to position [1178, 0]
click at [191, 5] on input at bounding box center [195, 11] width 45 height 23
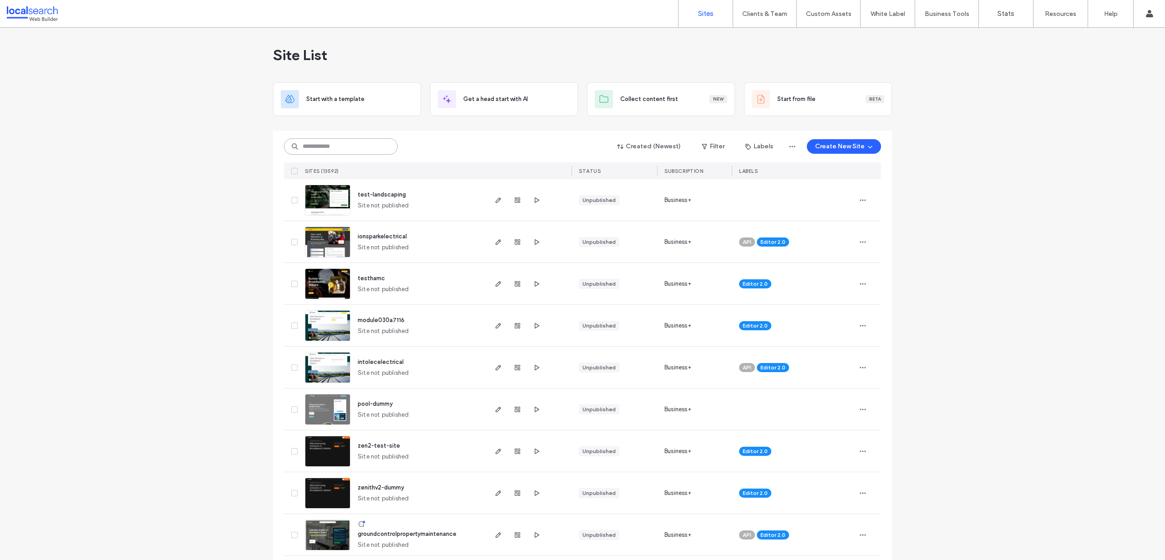
click at [324, 144] on input at bounding box center [341, 146] width 114 height 16
paste input "********"
type input "********"
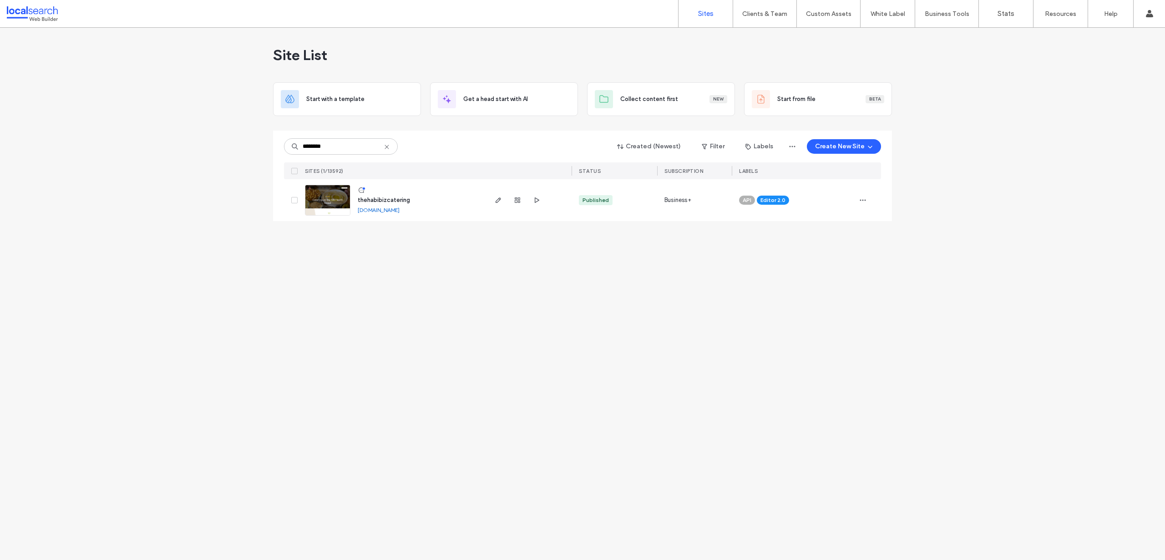
click at [335, 200] on img at bounding box center [327, 216] width 45 height 62
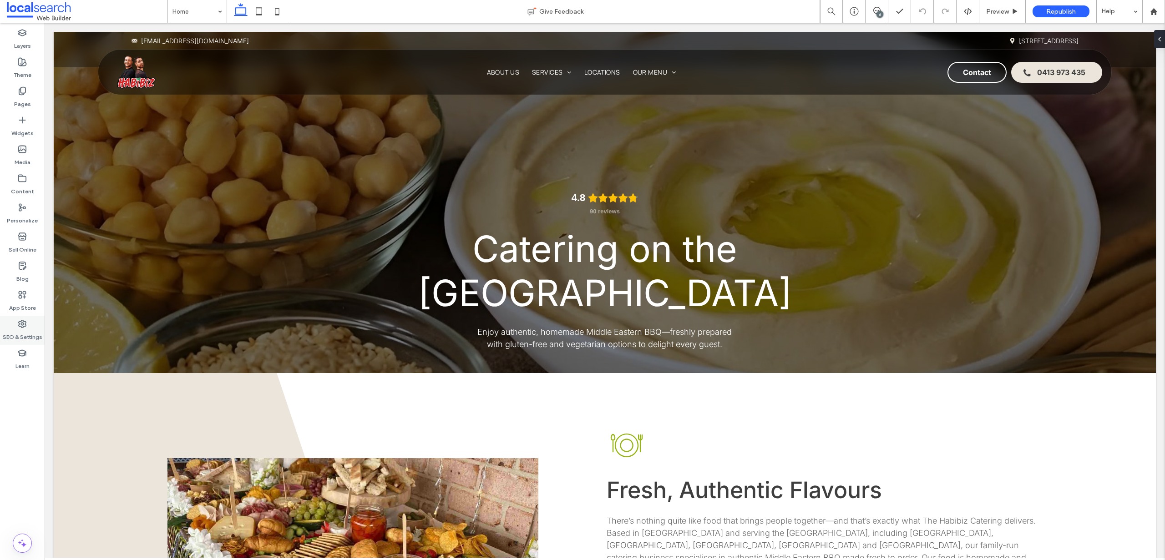
click at [15, 331] on label "SEO & Settings" at bounding box center [23, 335] width 40 height 13
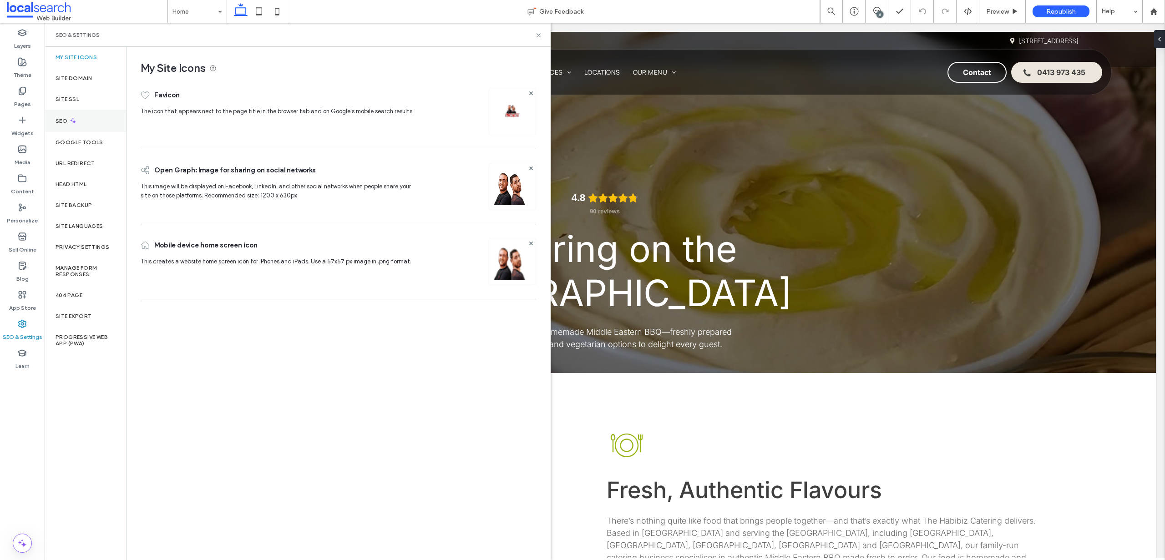
click at [69, 113] on div "SEO" at bounding box center [86, 121] width 82 height 22
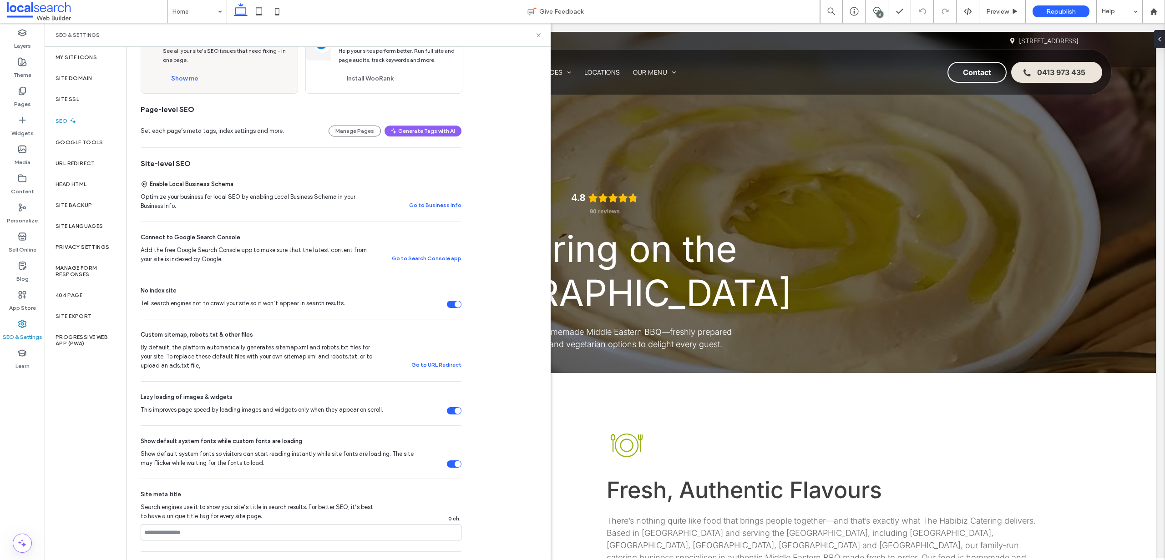
scroll to position [183, 0]
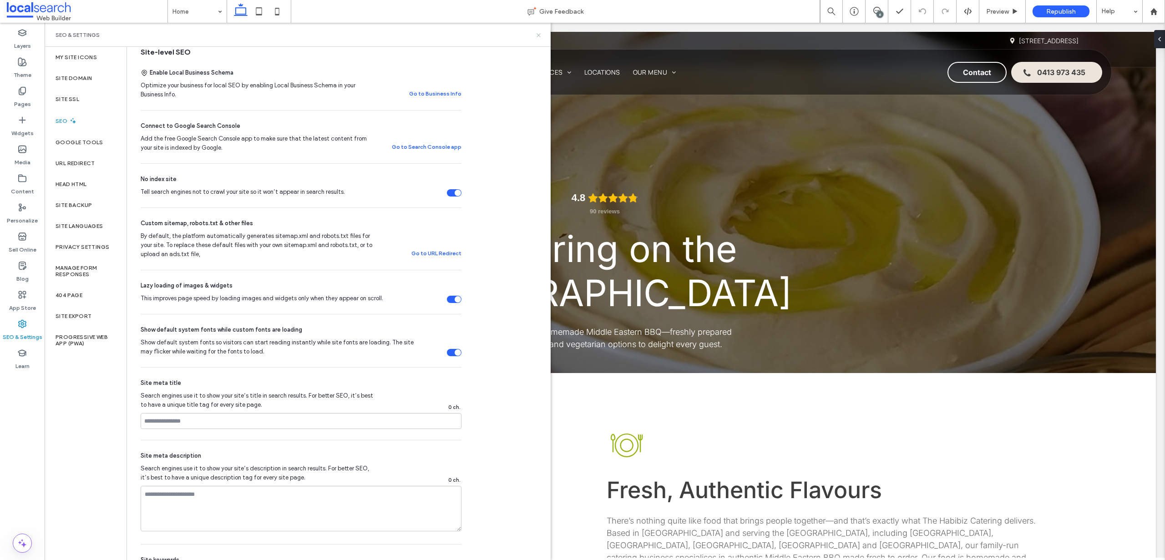
click at [536, 34] on icon at bounding box center [538, 35] width 7 height 7
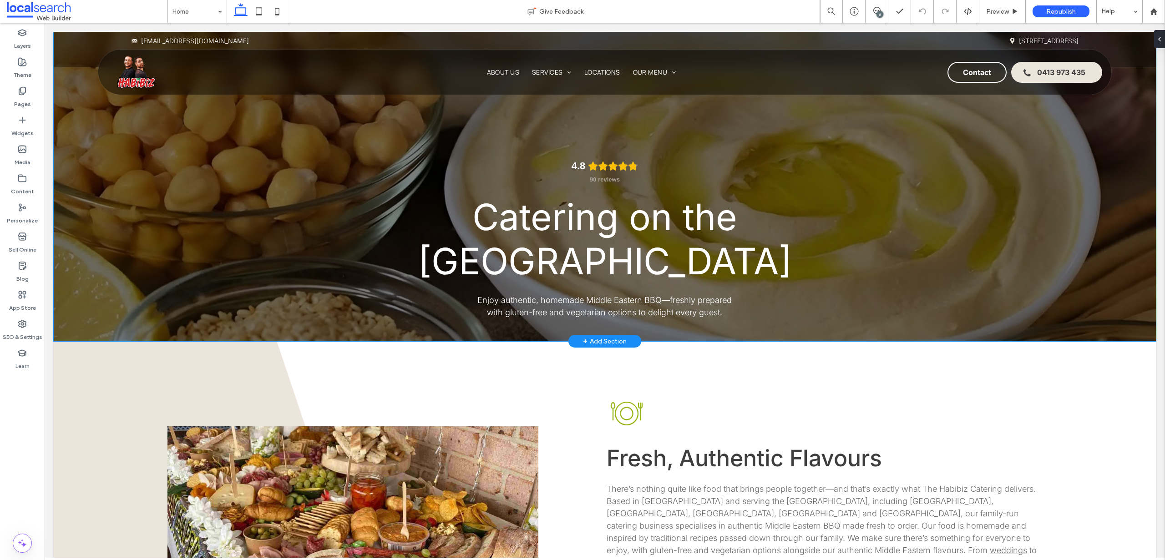
scroll to position [160, 0]
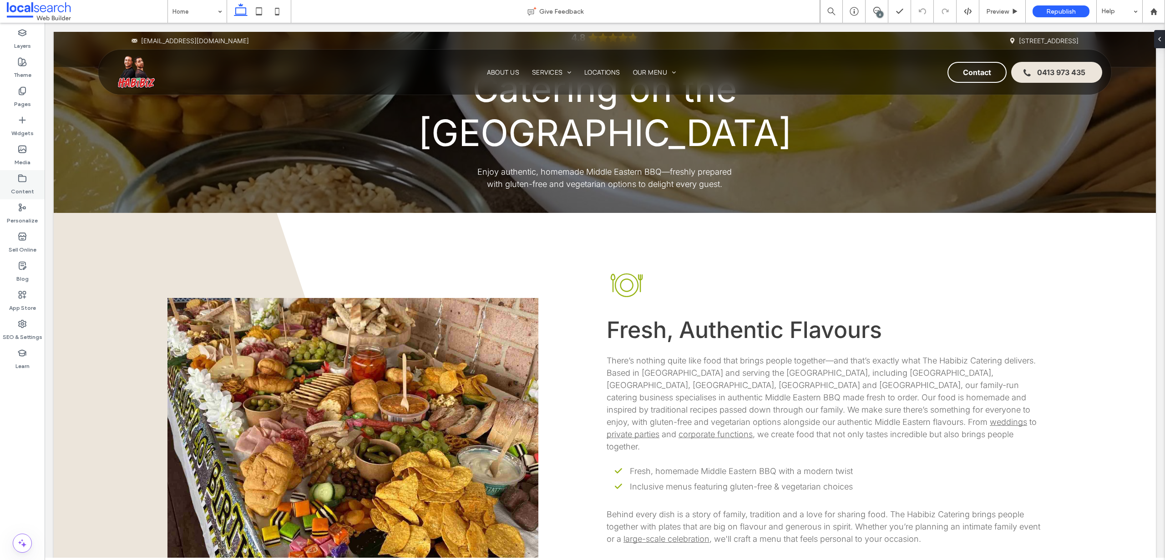
click at [28, 186] on label "Content" at bounding box center [22, 189] width 23 height 13
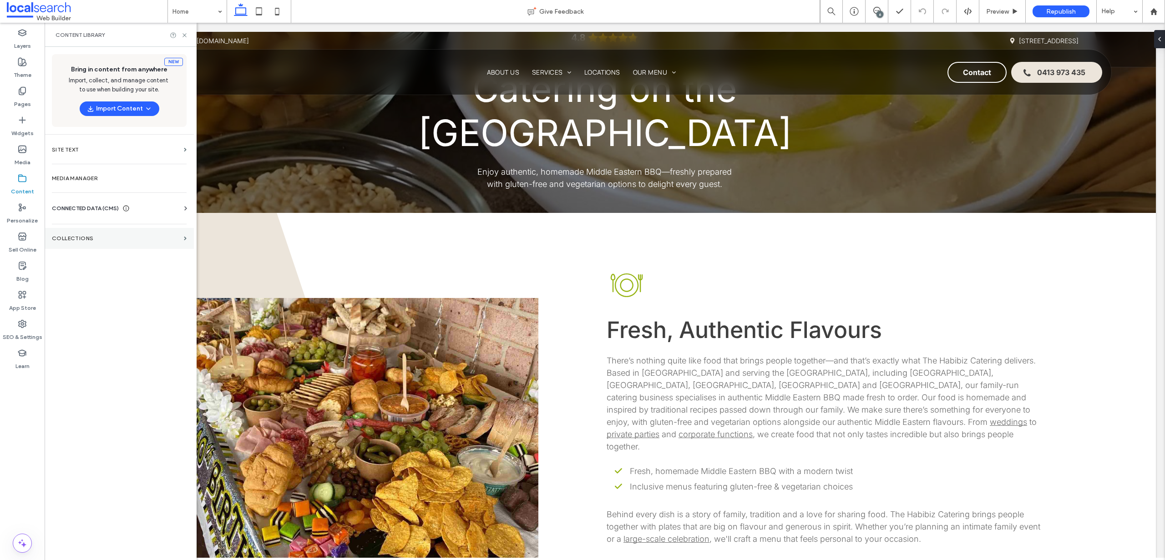
click at [83, 239] on label "Collections" at bounding box center [116, 238] width 128 height 6
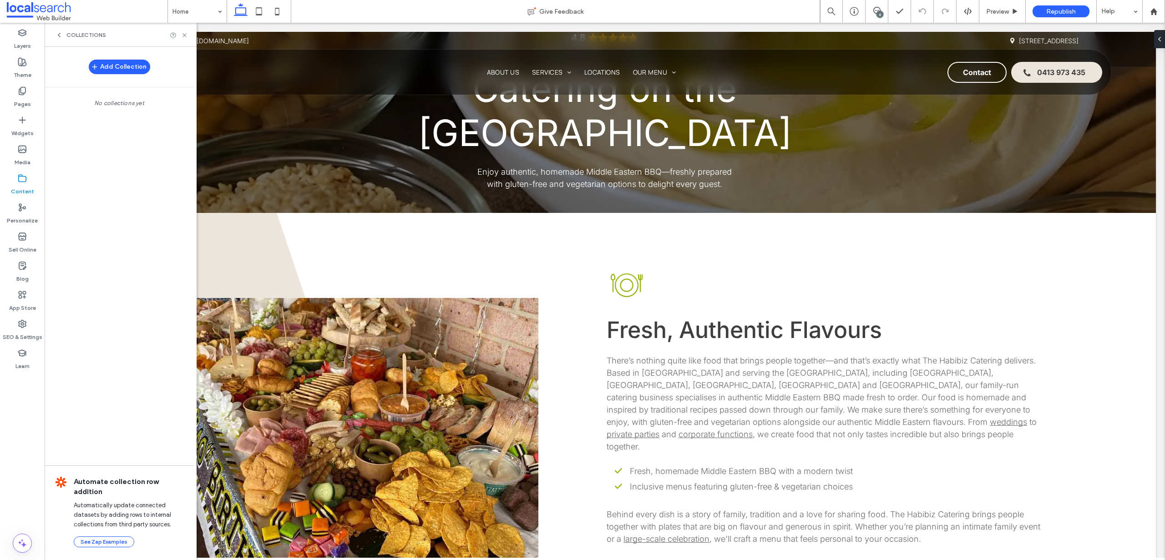
click at [59, 31] on icon at bounding box center [59, 34] width 7 height 7
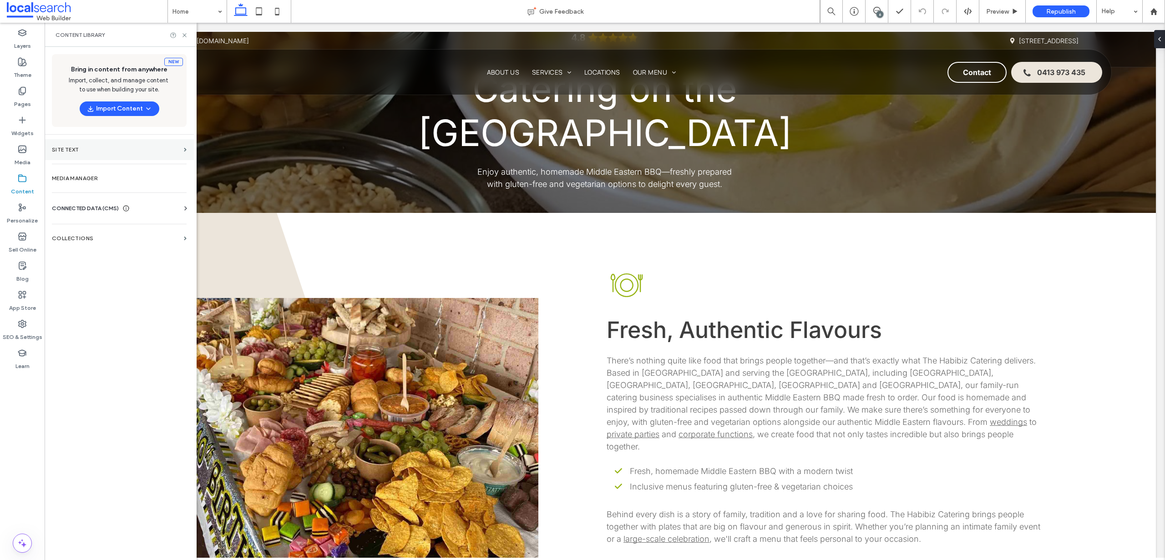
click at [98, 152] on label "Site Text" at bounding box center [116, 150] width 128 height 6
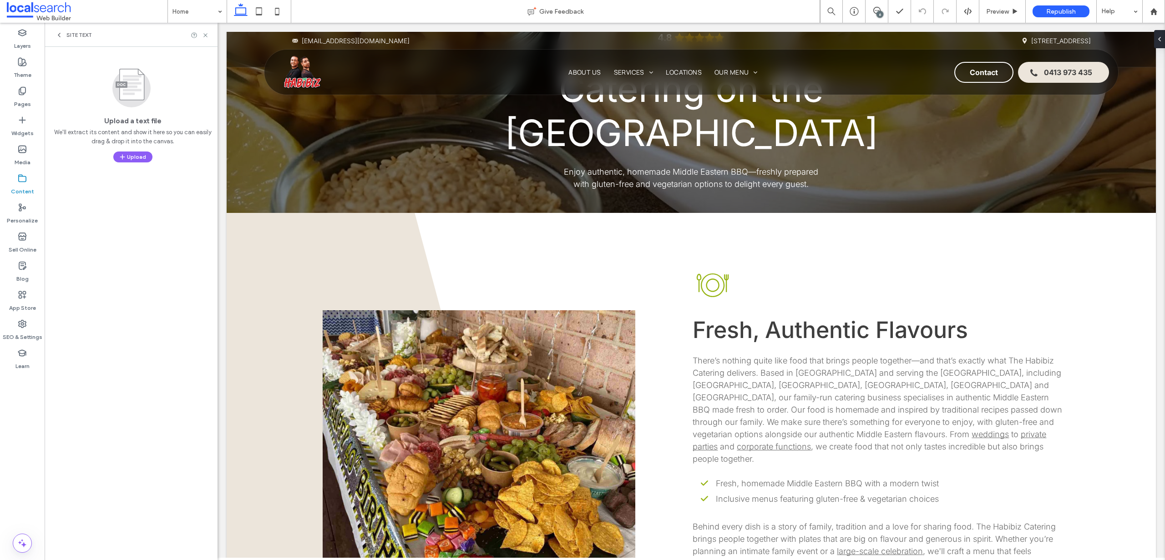
click at [78, 34] on span "Site Text" at bounding box center [78, 34] width 25 height 7
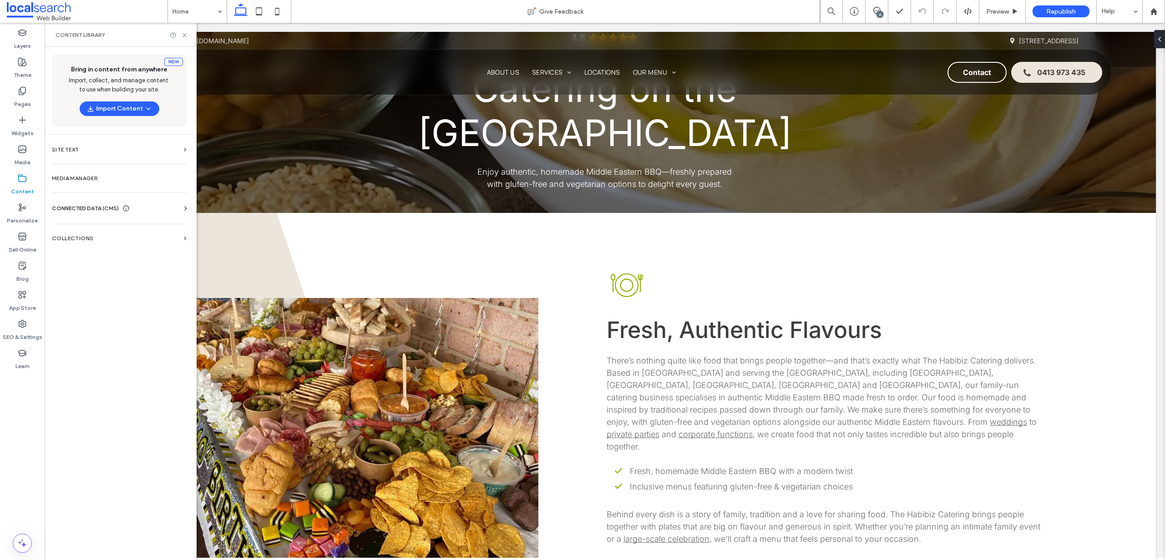
click at [74, 215] on div "Business Info Business Text Business Images Find and Replace" at bounding box center [121, 216] width 138 height 7
click at [76, 208] on span "CONNECTED DATA (CMS)" at bounding box center [85, 208] width 67 height 9
click at [82, 225] on section "Business Info" at bounding box center [121, 230] width 138 height 21
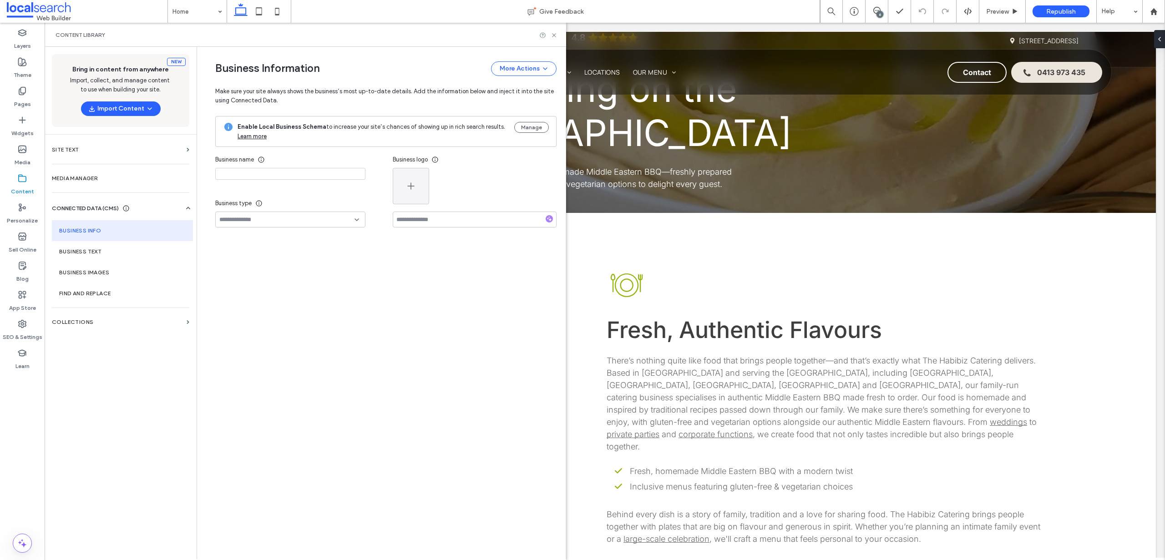
type input "**********"
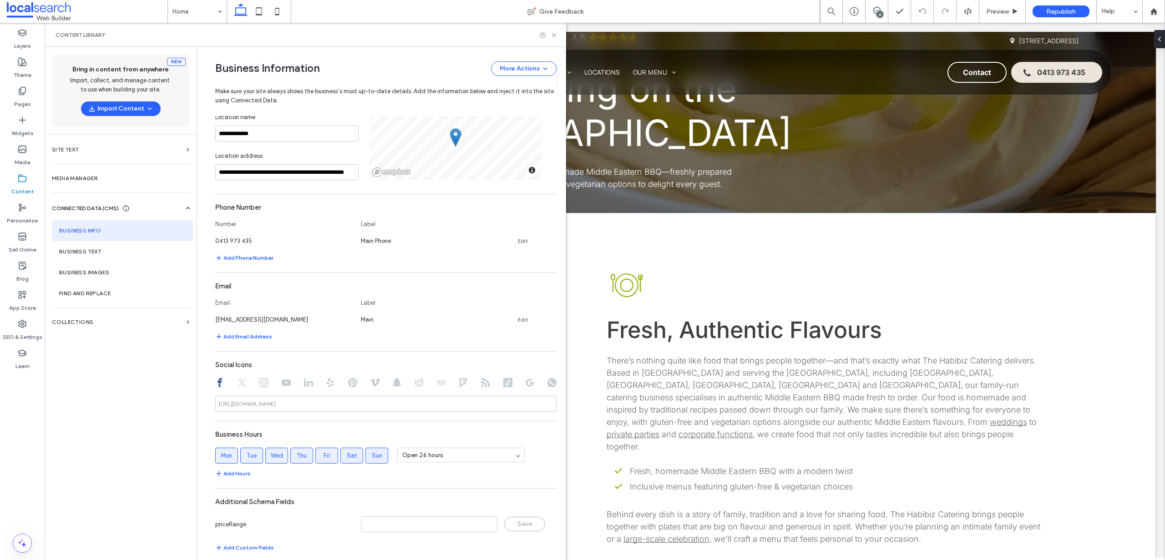
scroll to position [214, 0]
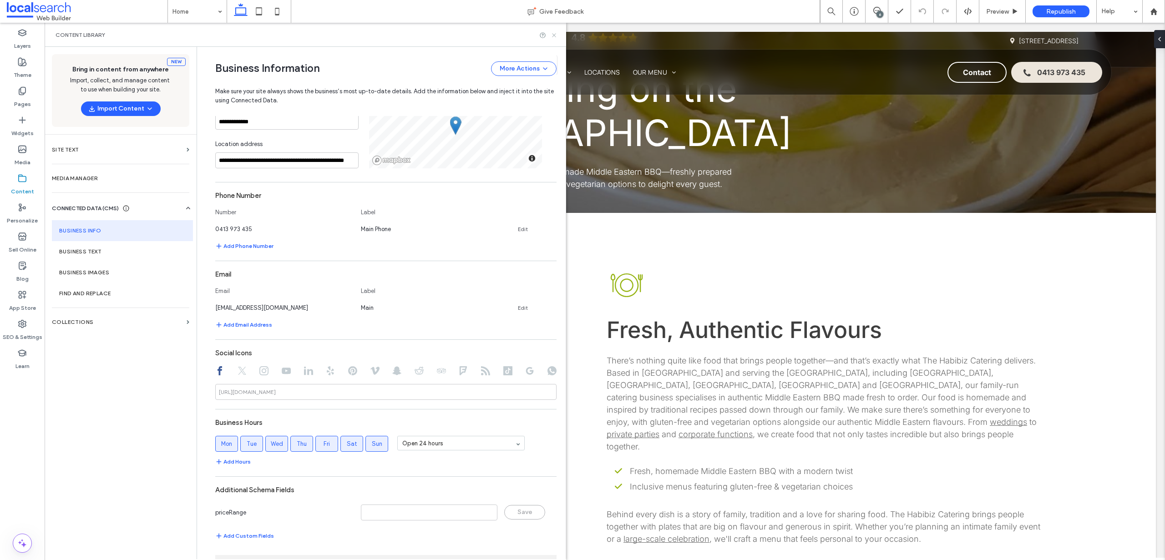
click at [556, 32] on icon at bounding box center [554, 35] width 7 height 7
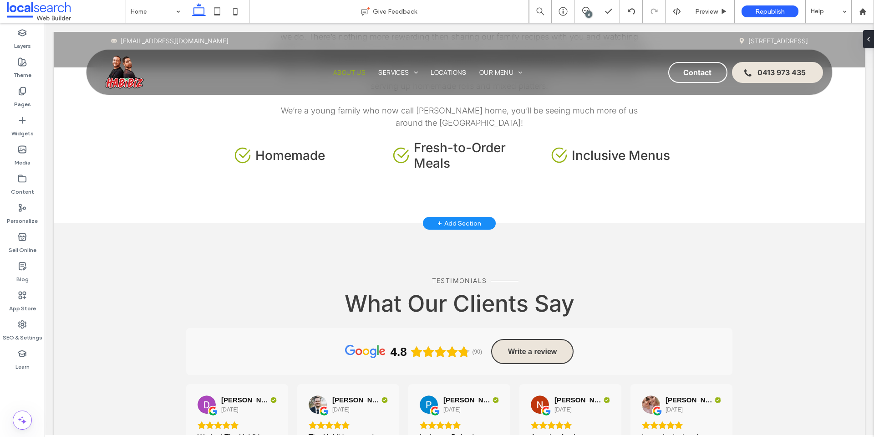
scroll to position [2084, 0]
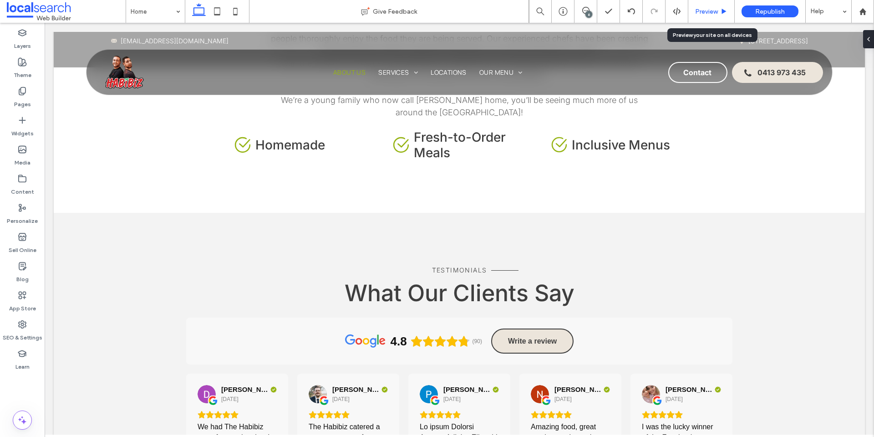
click at [709, 13] on span "Preview" at bounding box center [706, 12] width 23 height 8
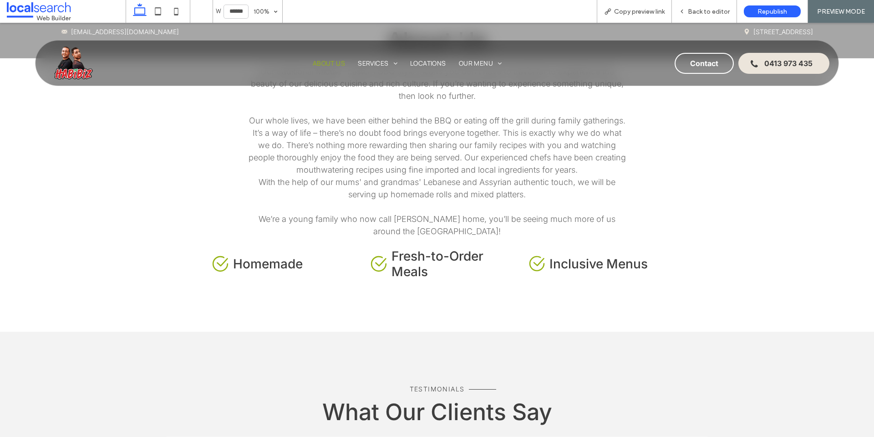
scroll to position [1892, 0]
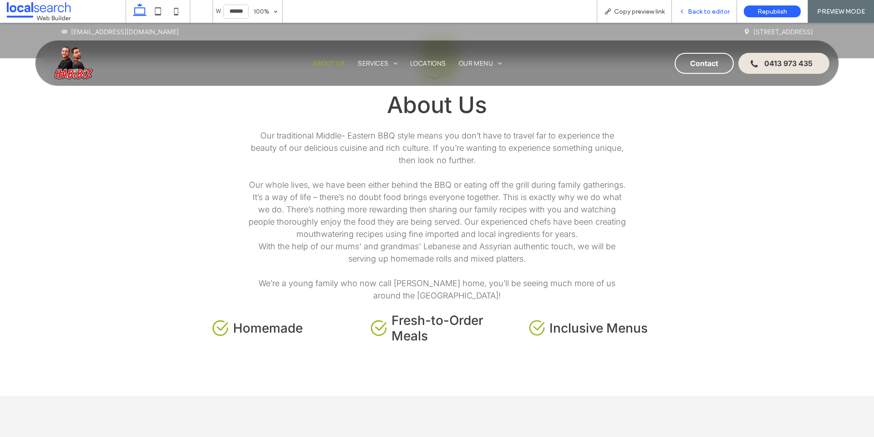
click at [703, 11] on span "Back to editor" at bounding box center [709, 12] width 42 height 8
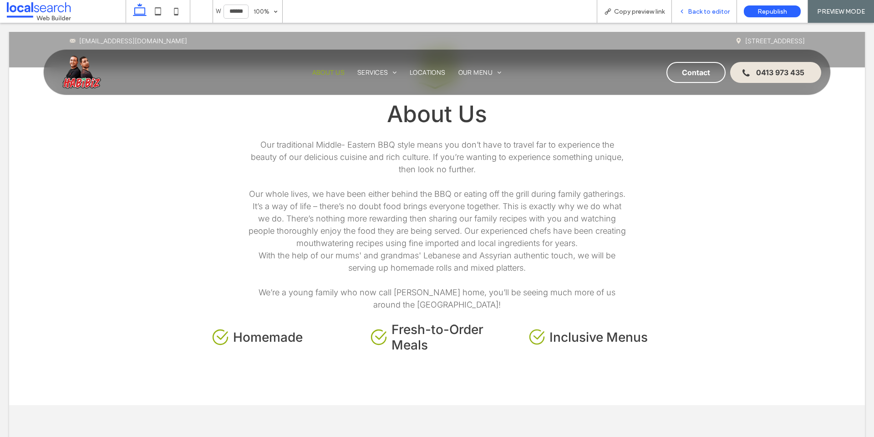
scroll to position [1901, 0]
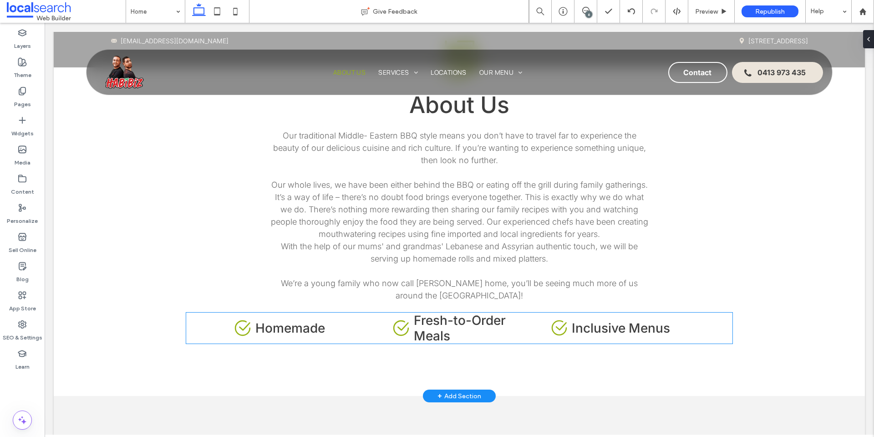
click at [475, 312] on span "Fresh-to-Order Meals" at bounding box center [460, 327] width 92 height 31
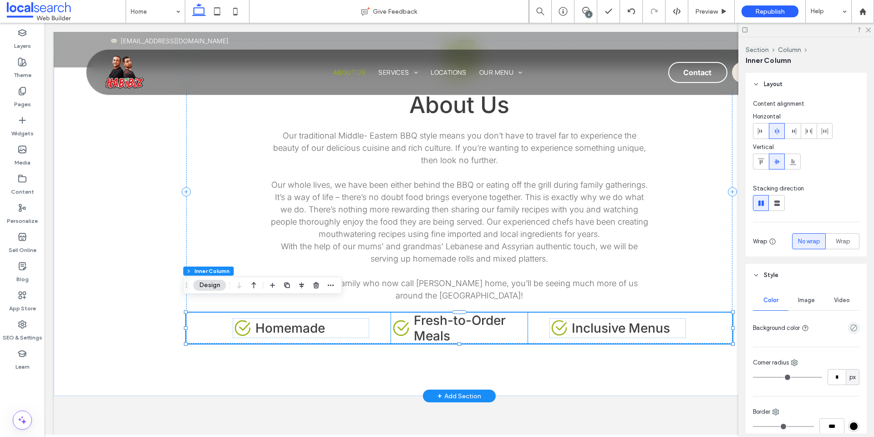
click at [471, 312] on span "Fresh-to-Order Meals" at bounding box center [460, 327] width 92 height 31
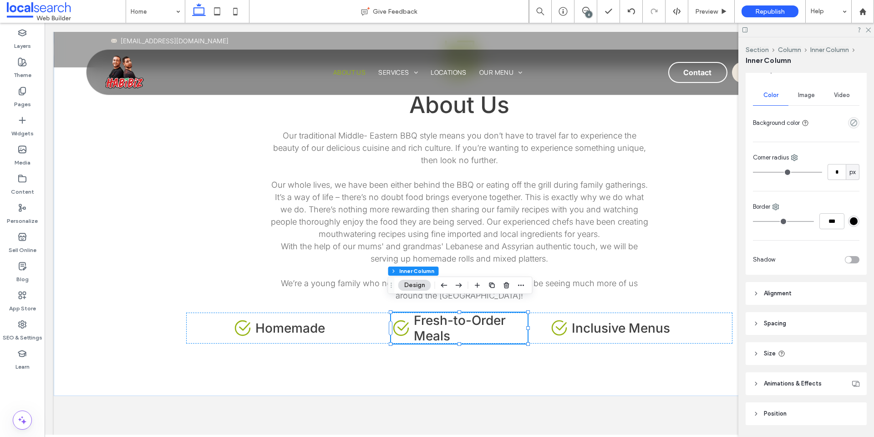
scroll to position [233, 0]
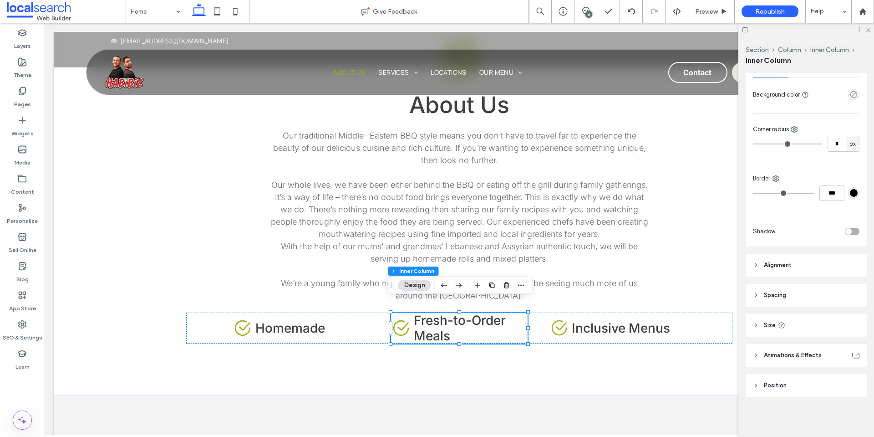
click at [783, 300] on header "Spacing" at bounding box center [806, 295] width 121 height 23
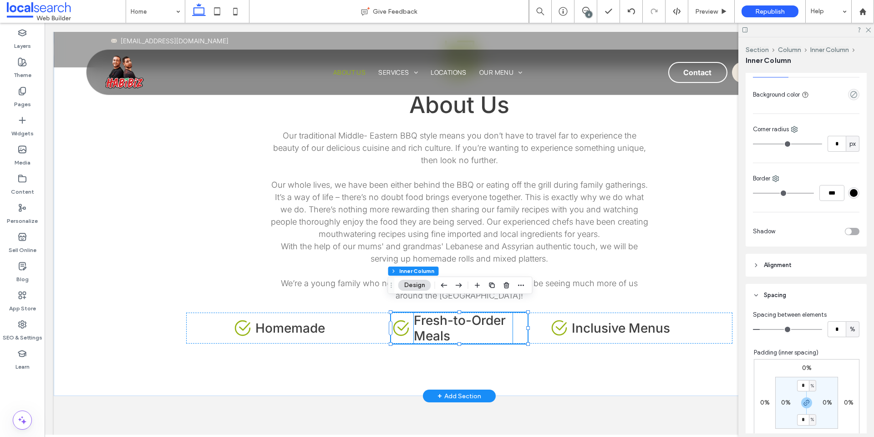
click at [465, 312] on span "Fresh-to-Order Meals" at bounding box center [460, 327] width 92 height 31
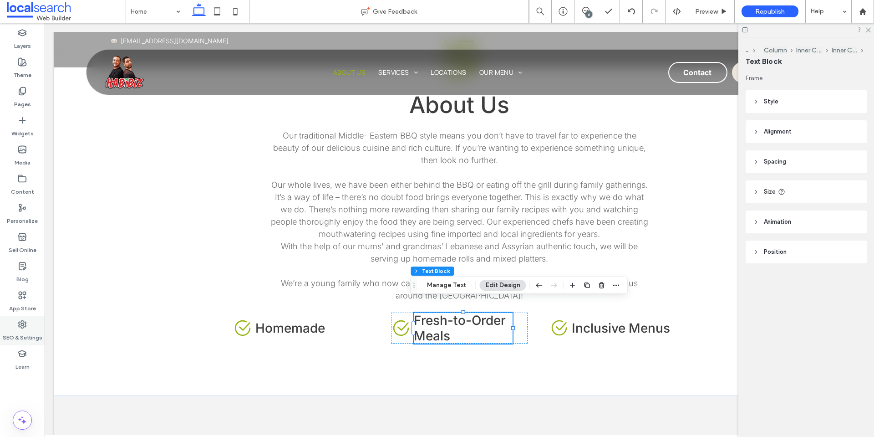
drag, startPoint x: 17, startPoint y: 329, endPoint x: 15, endPoint y: 324, distance: 4.9
click at [17, 329] on label "SEO & Settings" at bounding box center [23, 335] width 40 height 13
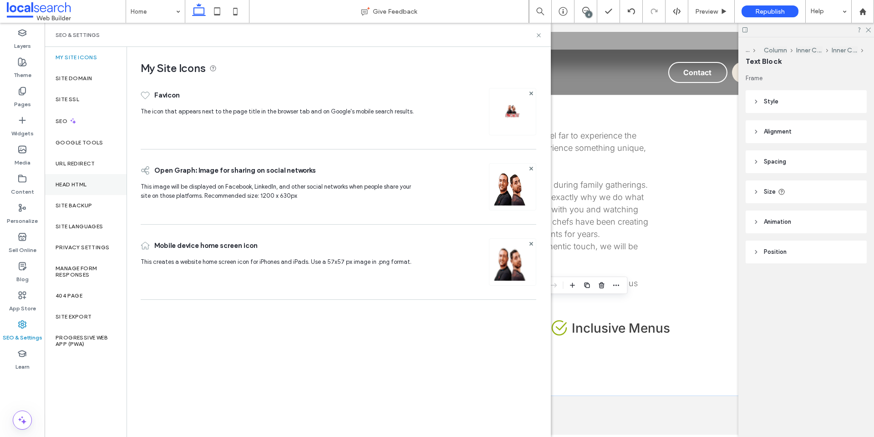
click at [89, 186] on div "Head HTML" at bounding box center [86, 184] width 82 height 21
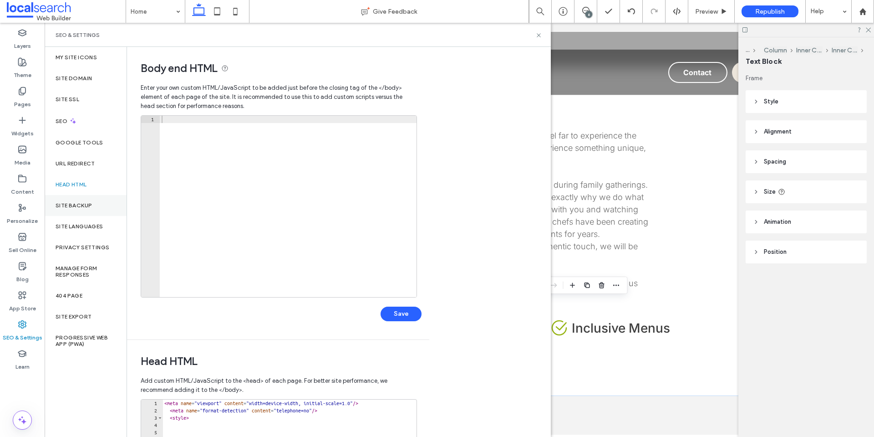
click at [86, 202] on label "Site Backup" at bounding box center [74, 205] width 36 height 6
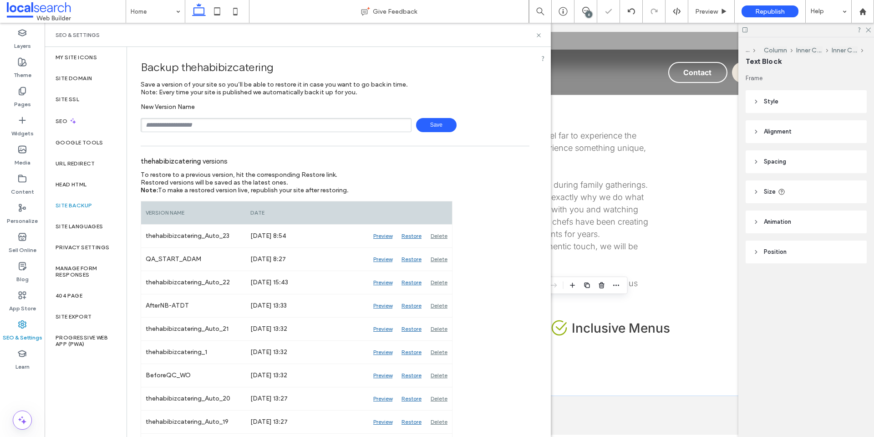
click at [240, 124] on input "text" at bounding box center [276, 125] width 271 height 14
type input "*********"
click at [539, 35] on use at bounding box center [539, 35] width 4 height 4
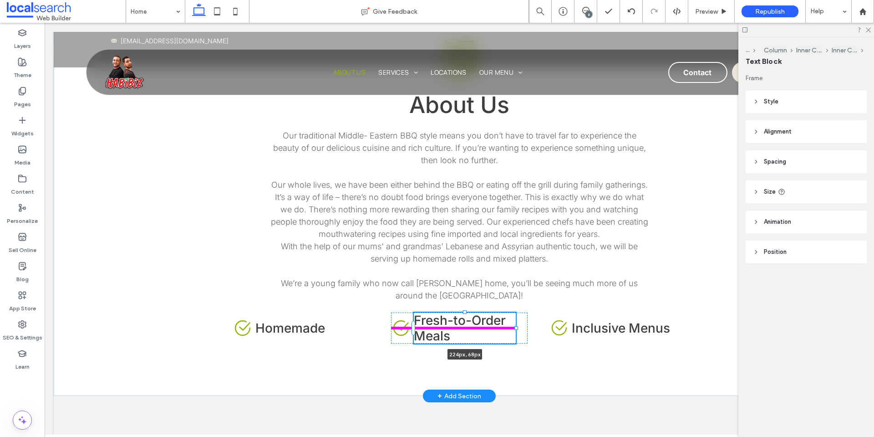
click at [514, 326] on div at bounding box center [516, 328] width 4 height 4
type input "***"
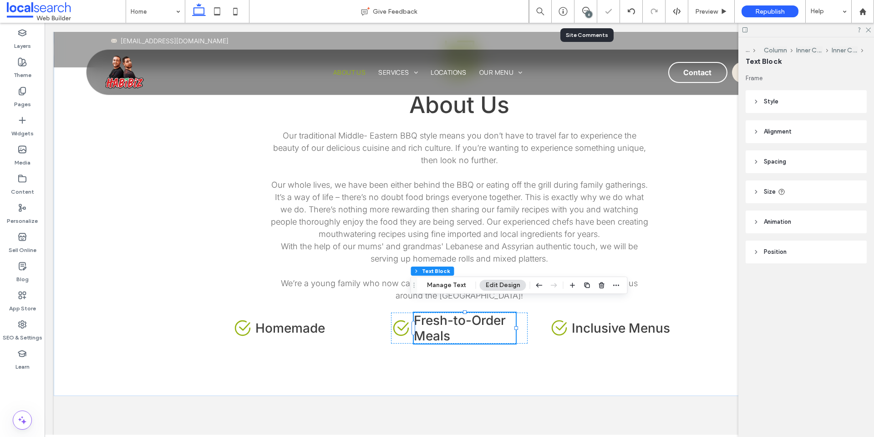
click at [580, 5] on div "6" at bounding box center [585, 11] width 23 height 23
click at [583, 9] on icon at bounding box center [585, 10] width 7 height 7
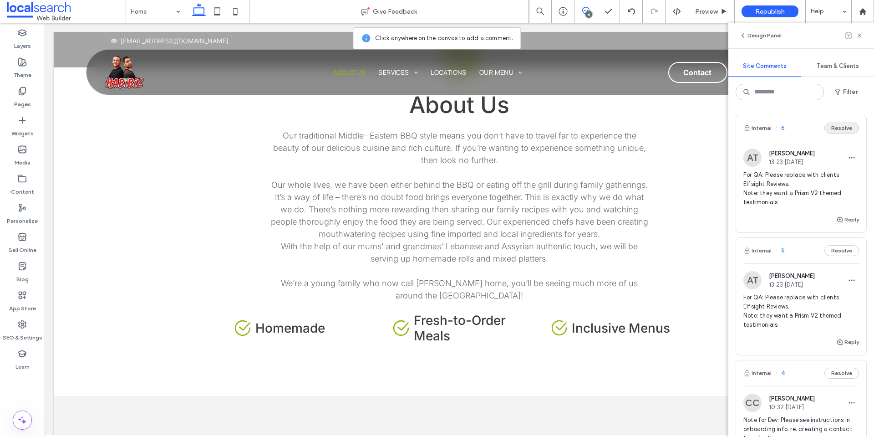
click at [842, 131] on button "Resolve" at bounding box center [841, 127] width 35 height 11
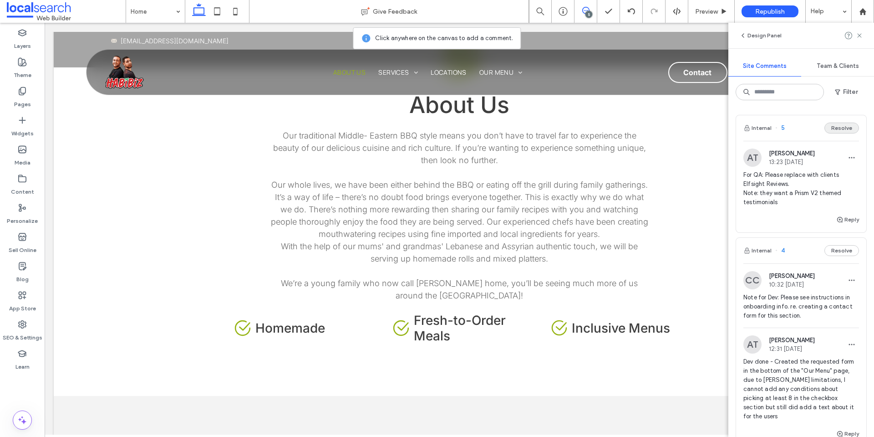
click at [834, 128] on button "Resolve" at bounding box center [841, 127] width 35 height 11
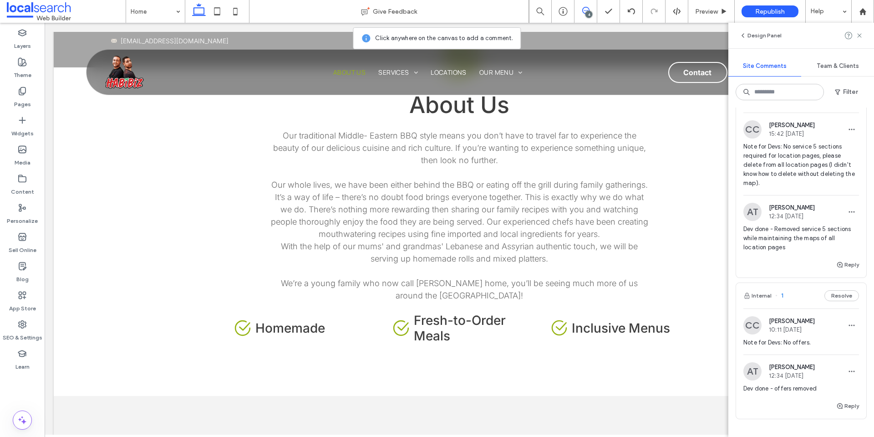
scroll to position [641, 0]
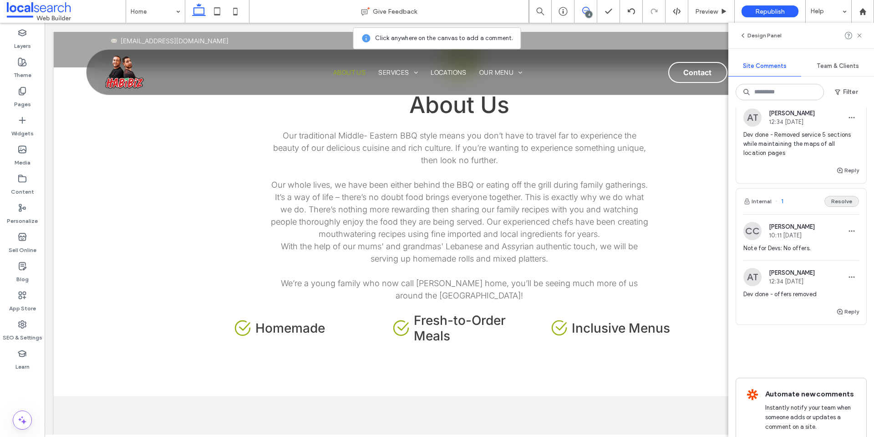
click at [844, 196] on button "Resolve" at bounding box center [841, 201] width 35 height 11
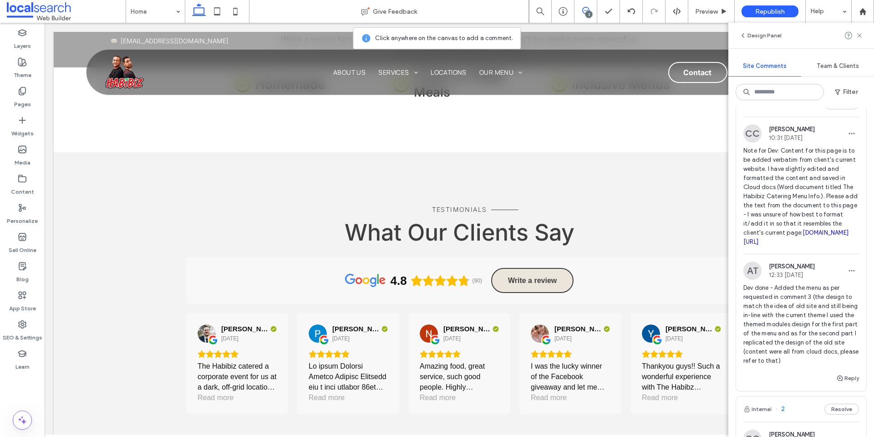
scroll to position [232, 0]
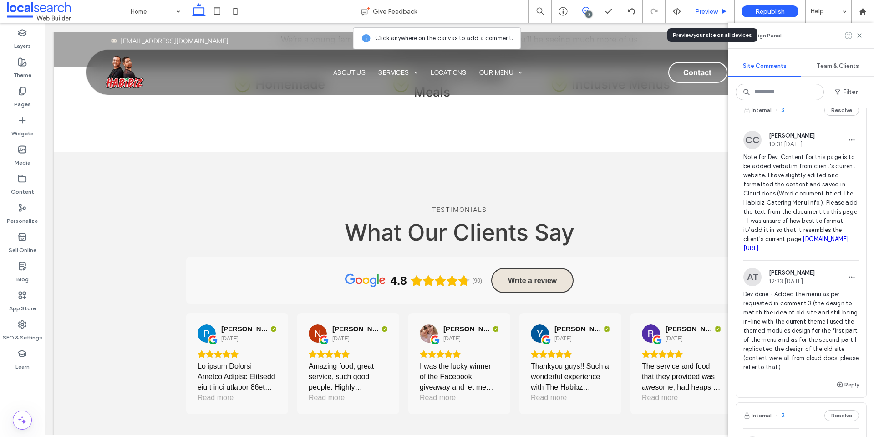
click at [713, 11] on span "Preview" at bounding box center [706, 12] width 23 height 8
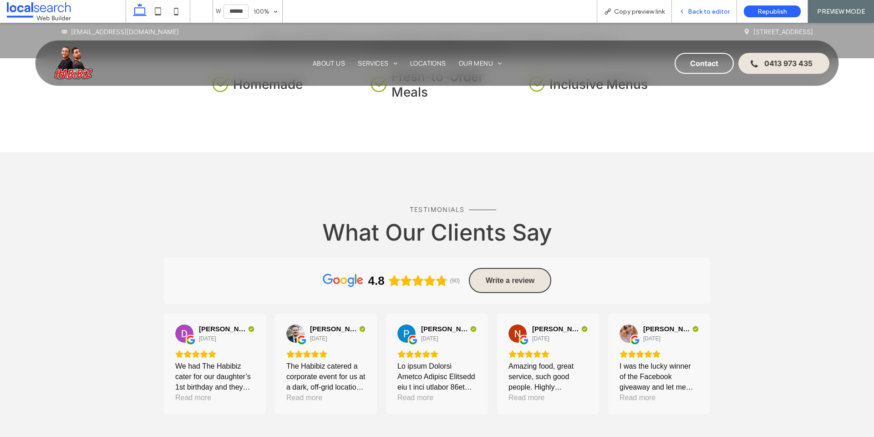
click at [706, 11] on span "Back to editor" at bounding box center [709, 12] width 42 height 8
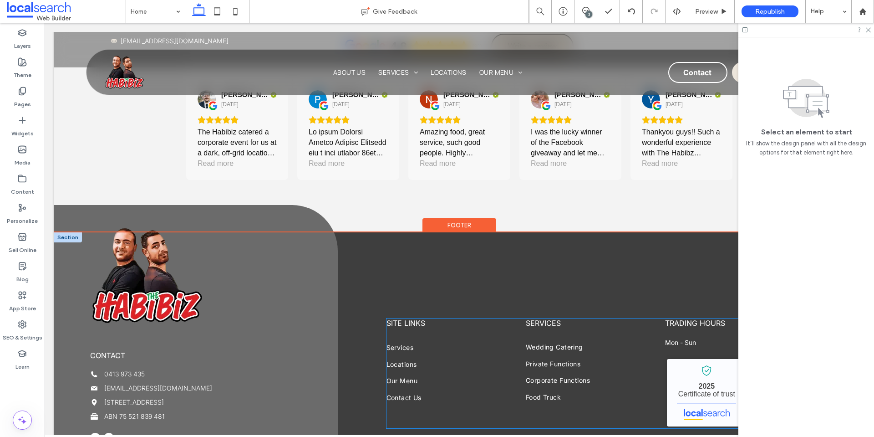
scroll to position [2456, 0]
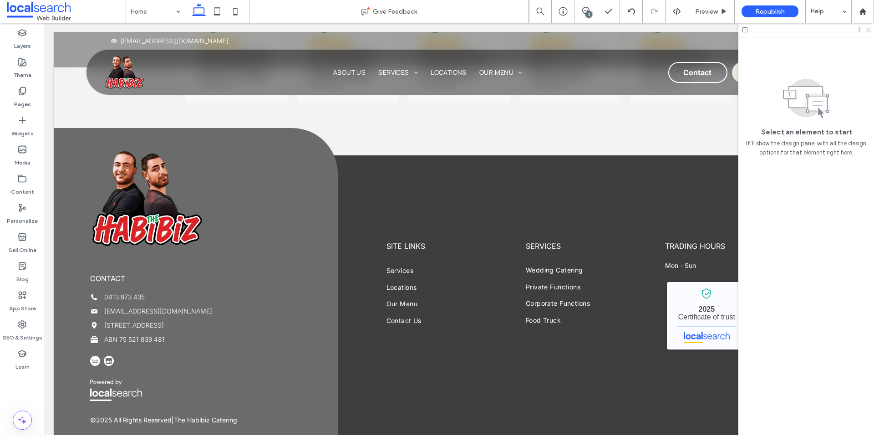
click at [868, 30] on use at bounding box center [868, 30] width 5 height 5
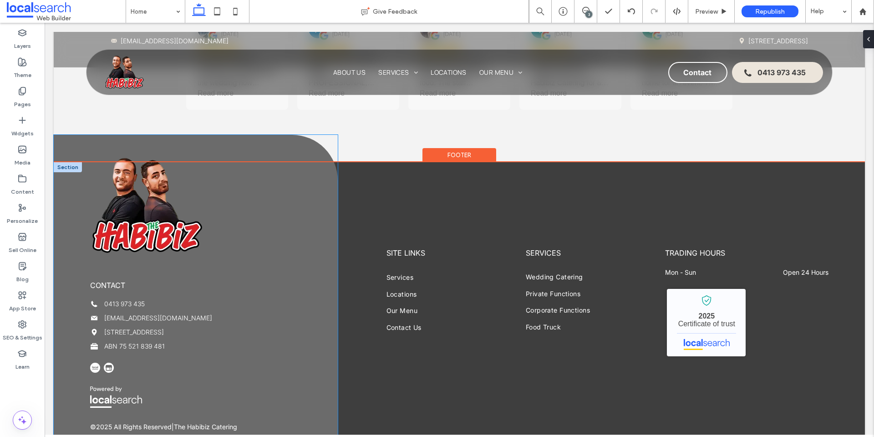
click at [151, 328] on link "756 Bulga Rd, Wingham NSW 2429" at bounding box center [134, 332] width 60 height 8
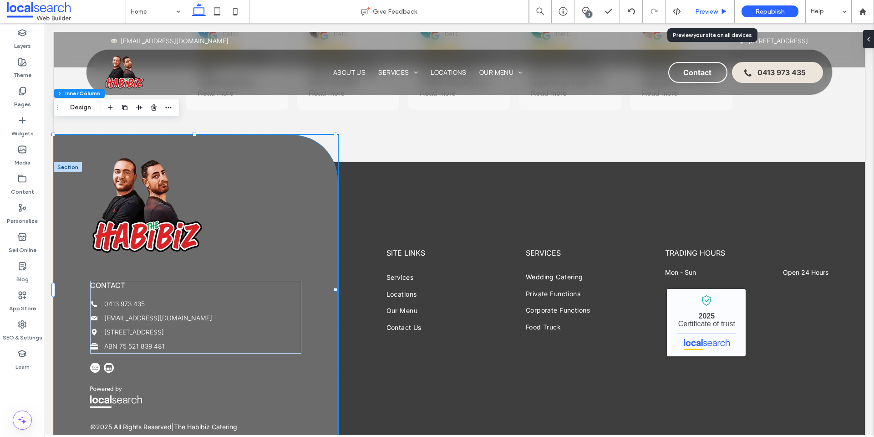
click at [704, 13] on span "Preview" at bounding box center [706, 12] width 23 height 8
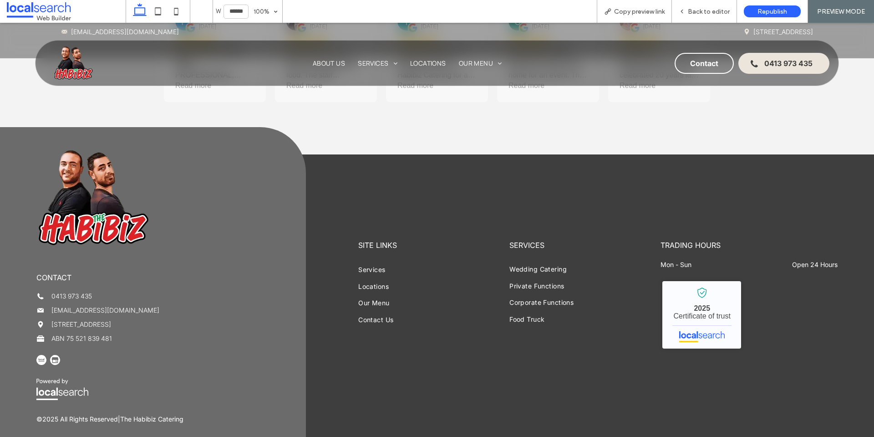
scroll to position [2435, 0]
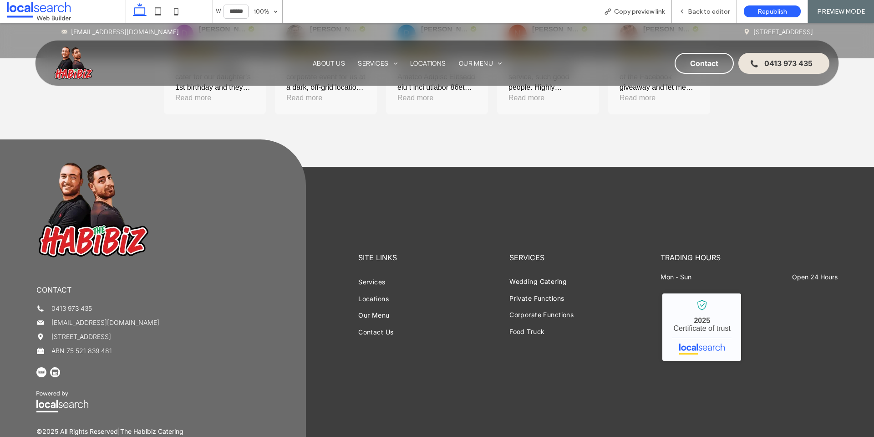
click at [111, 332] on link "756 Bulga Rd, Wingham NSW 2429" at bounding box center [81, 336] width 60 height 8
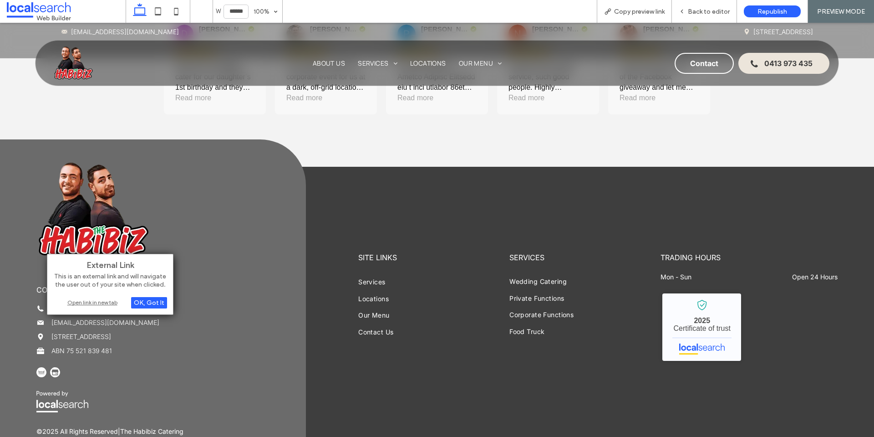
click at [113, 300] on div "Open link in new tab" at bounding box center [110, 302] width 114 height 10
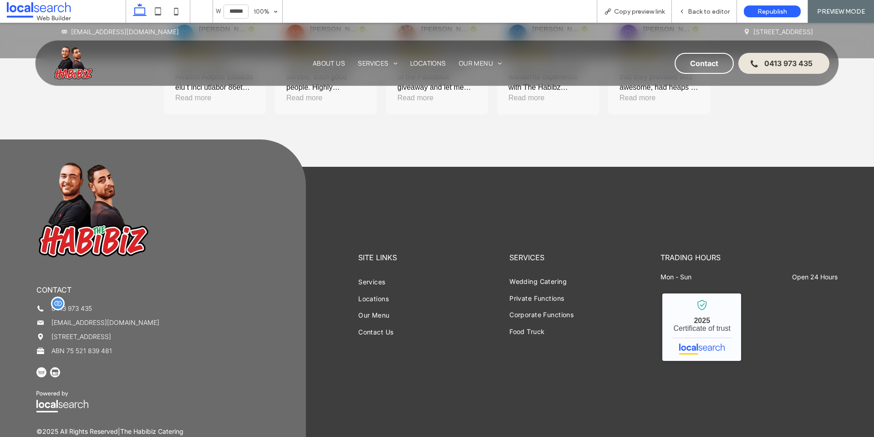
click at [74, 304] on span "0413 973 435" at bounding box center [71, 308] width 41 height 8
click at [179, 12] on icon at bounding box center [176, 11] width 18 height 18
type input "*****"
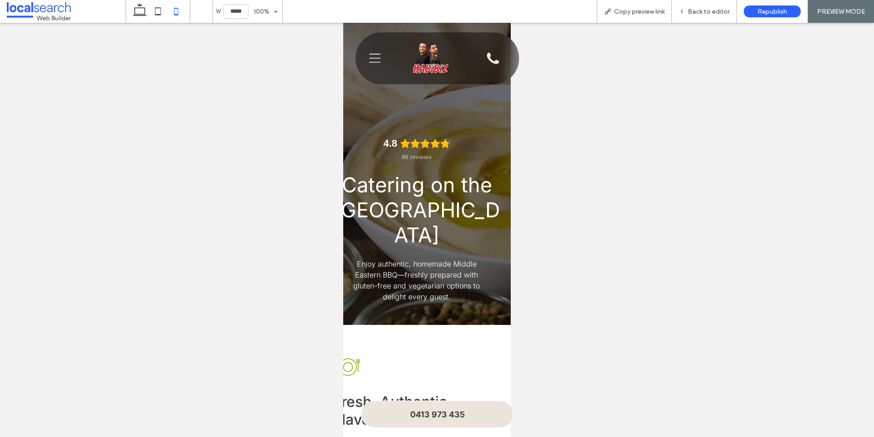
scroll to position [0, 0]
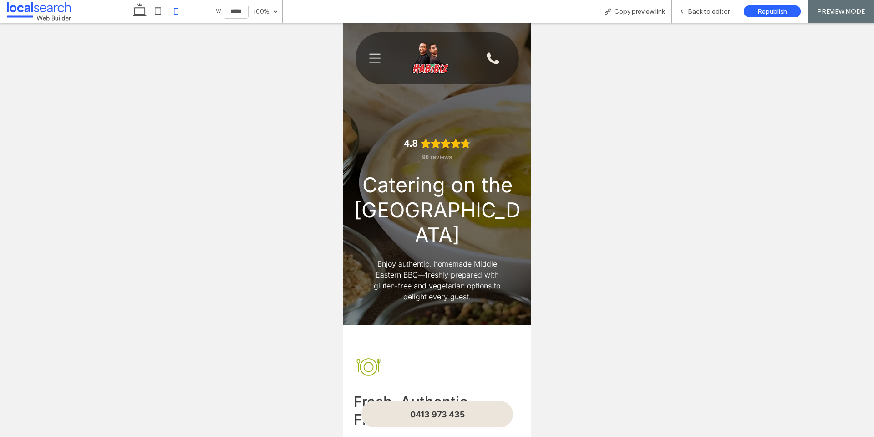
click at [370, 61] on icon "Menu Icon" at bounding box center [375, 58] width 12 height 14
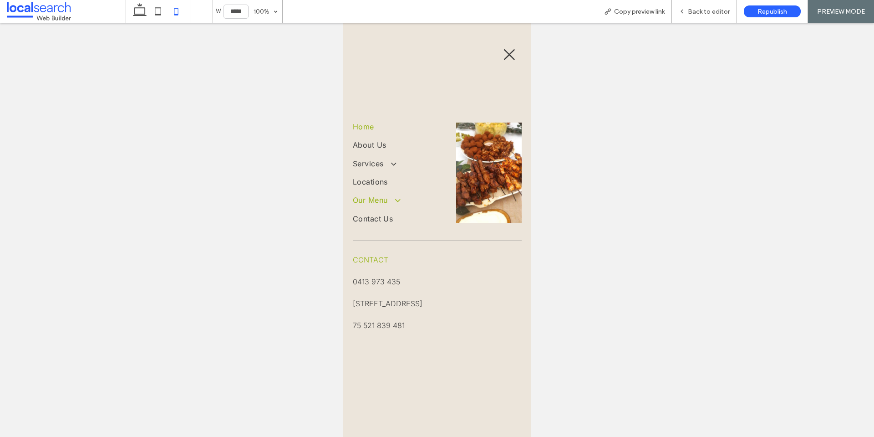
click at [397, 200] on span at bounding box center [393, 200] width 15 height 10
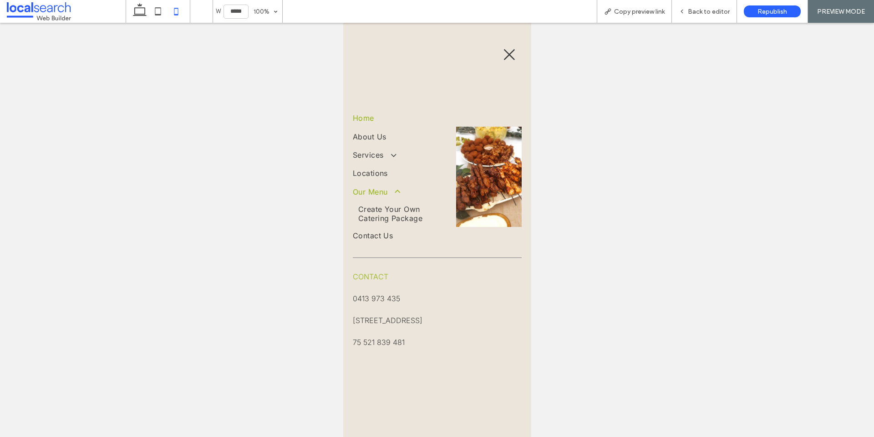
click at [400, 190] on span at bounding box center [393, 192] width 15 height 10
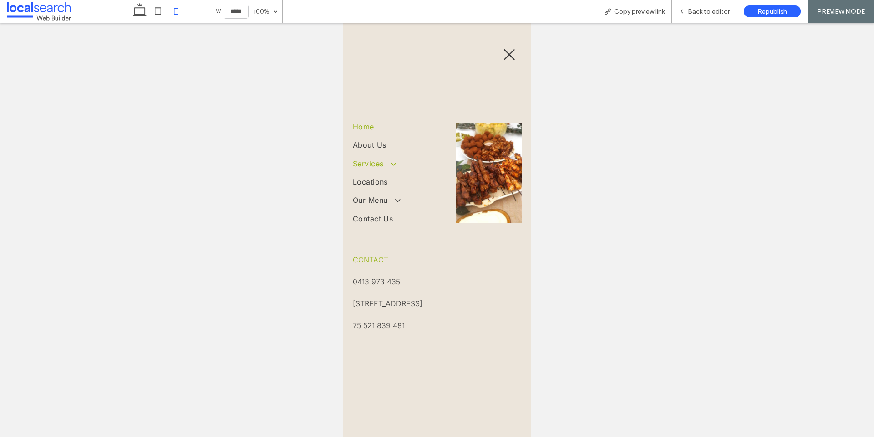
click at [392, 160] on span at bounding box center [388, 163] width 15 height 10
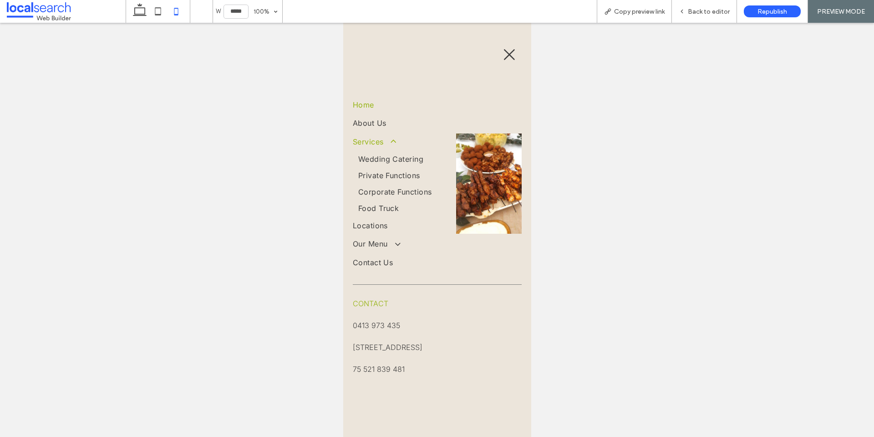
click at [396, 139] on span at bounding box center [388, 142] width 15 height 10
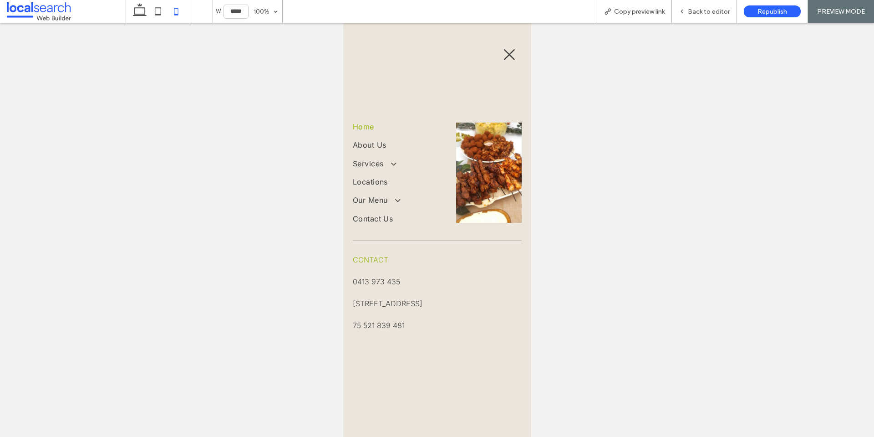
click at [406, 301] on link "756 Bulga Rd, Wingham NSW 2429" at bounding box center [387, 303] width 70 height 9
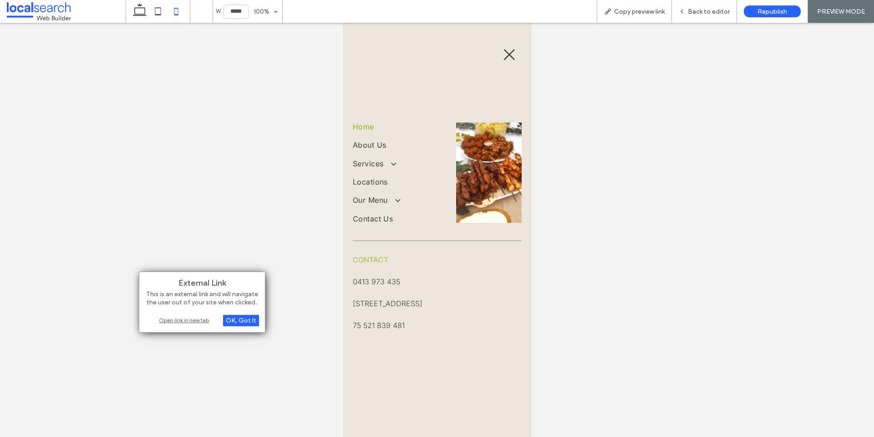
click at [198, 317] on div "Open link in new tab" at bounding box center [202, 320] width 114 height 10
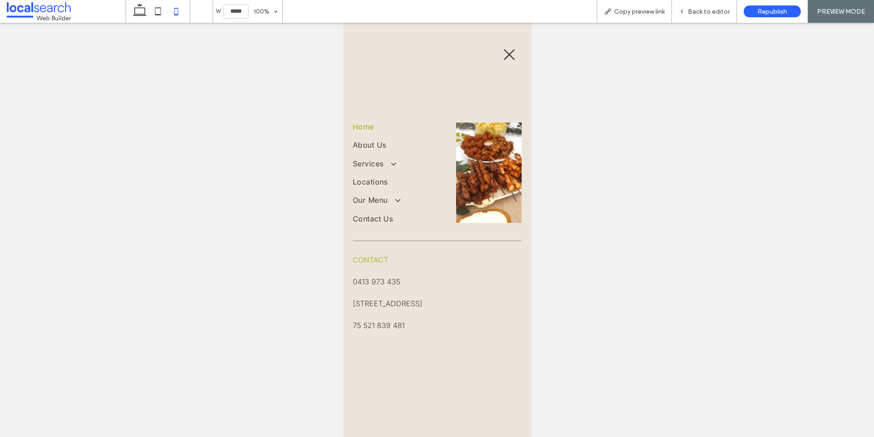
click at [507, 50] on icon "Close Icon" at bounding box center [509, 55] width 14 height 14
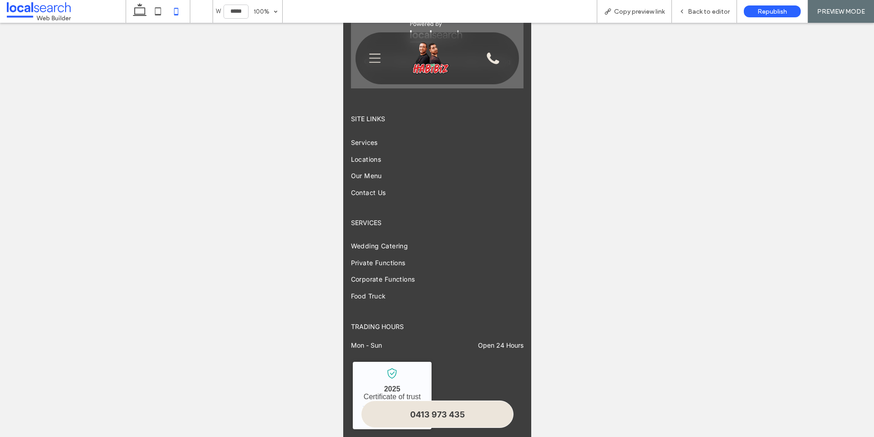
scroll to position [2322, 0]
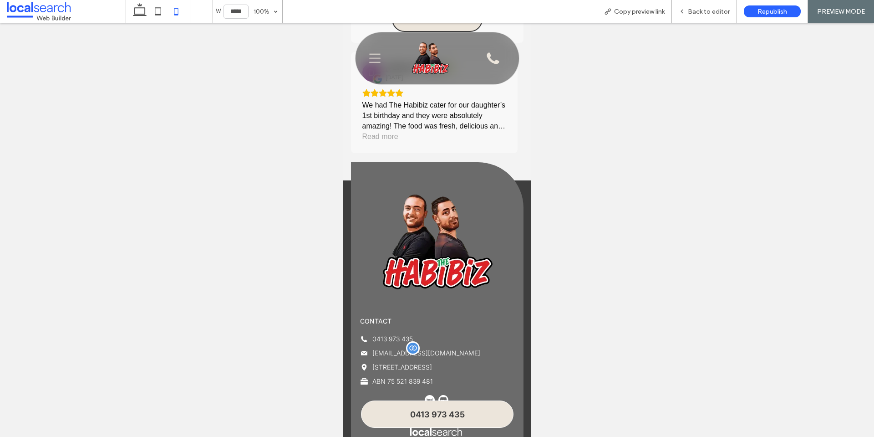
click at [414, 349] on span "foodie@thehabibiz.com.au" at bounding box center [426, 353] width 108 height 8
click at [418, 349] on span "foodie@thehabibiz.com.au" at bounding box center [426, 353] width 108 height 8
click at [413, 349] on span "foodie@thehabibiz.com.au" at bounding box center [426, 353] width 108 height 8
click at [708, 10] on span "Back to editor" at bounding box center [709, 12] width 42 height 8
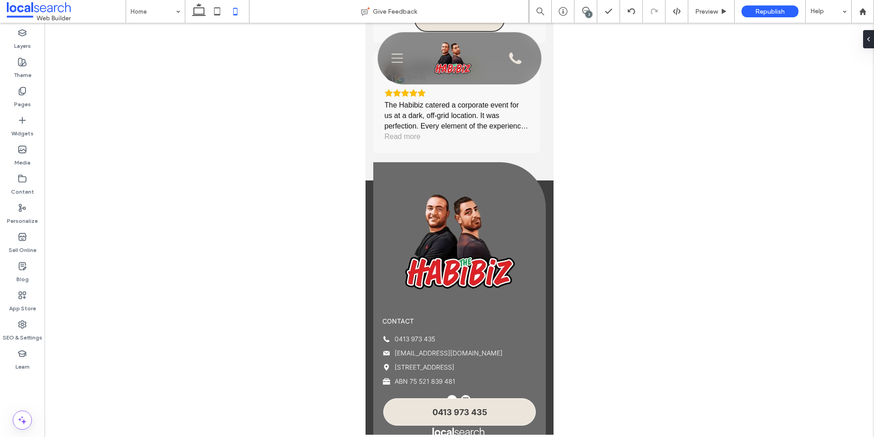
scroll to position [2421, 0]
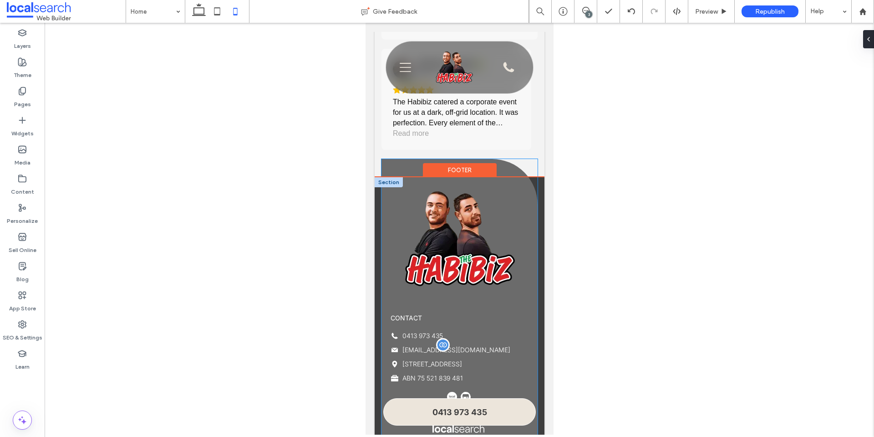
click at [452, 345] on span "foodie@thehabibiz.com.au" at bounding box center [456, 349] width 108 height 8
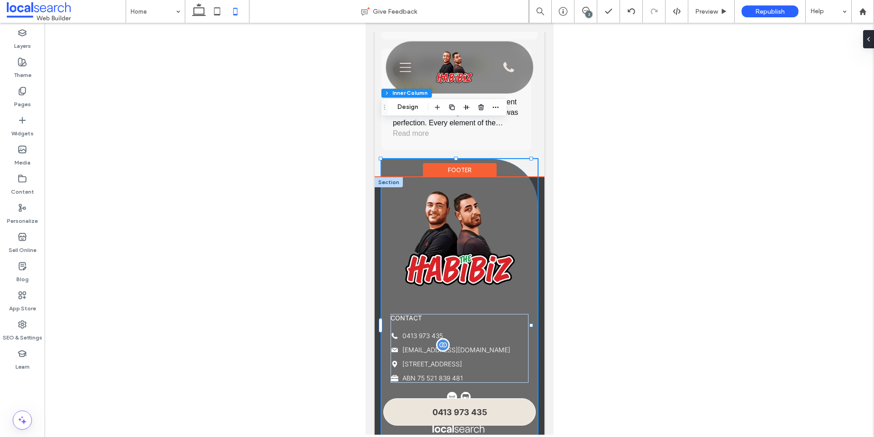
click at [459, 345] on span "foodie@thehabibiz.com.au" at bounding box center [456, 349] width 108 height 8
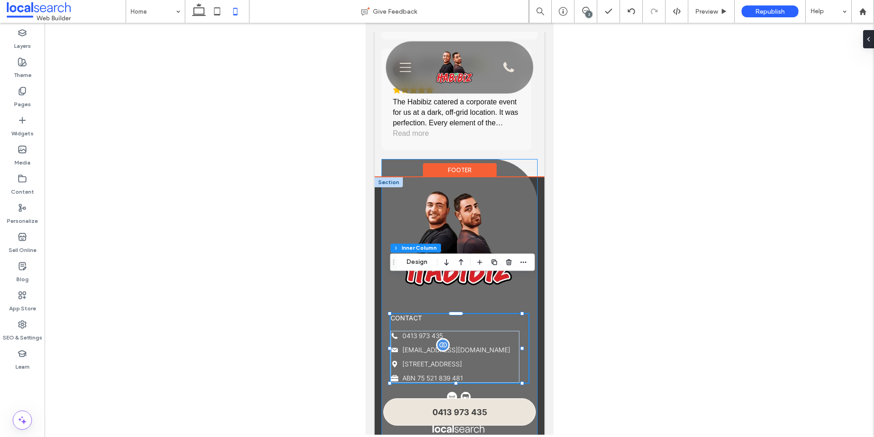
click at [459, 345] on span "foodie@thehabibiz.com.au" at bounding box center [456, 349] width 108 height 8
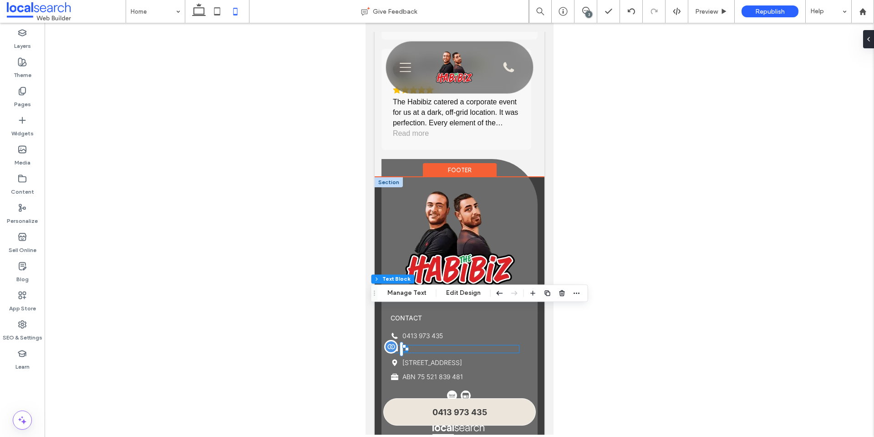
click at [459, 345] on div at bounding box center [454, 349] width 129 height 8
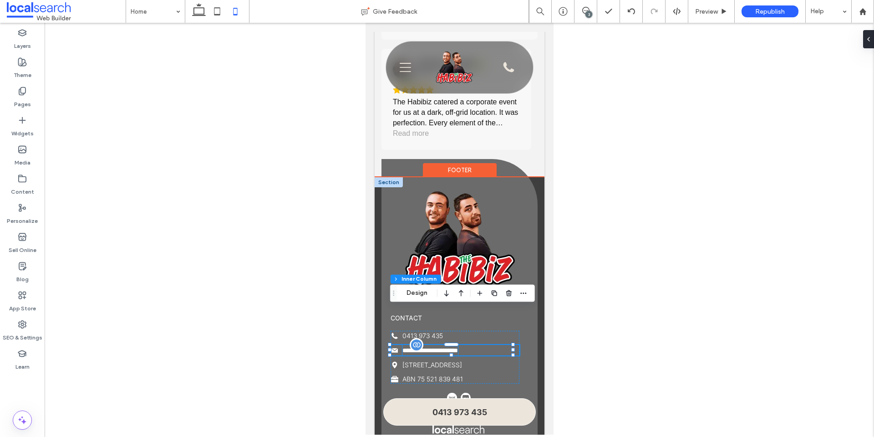
click at [457, 347] on span "**********" at bounding box center [430, 350] width 56 height 6
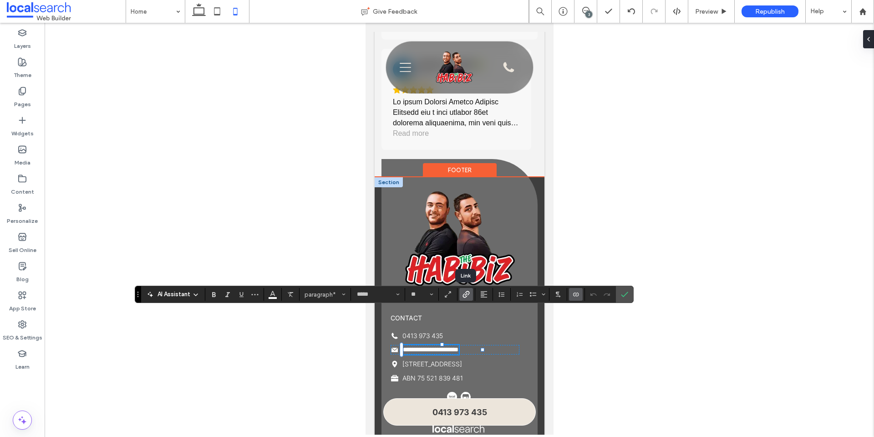
click at [464, 295] on icon "Link" at bounding box center [465, 293] width 7 height 7
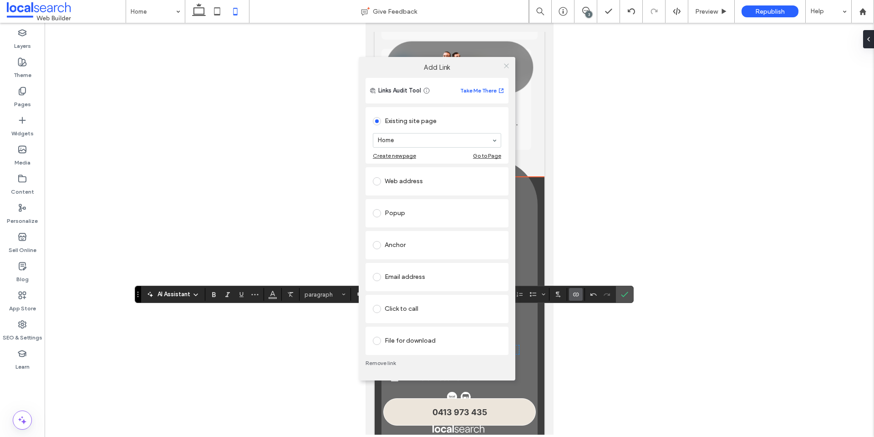
click at [508, 64] on icon at bounding box center [506, 65] width 7 height 7
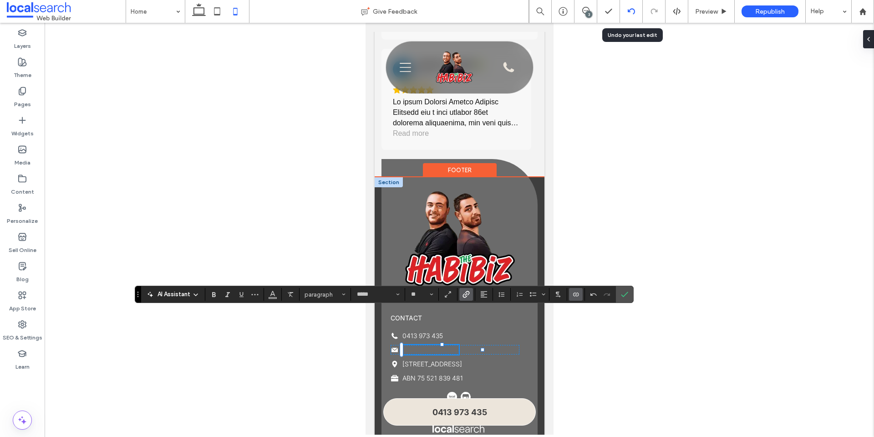
click at [632, 11] on icon at bounding box center [631, 11] width 7 height 7
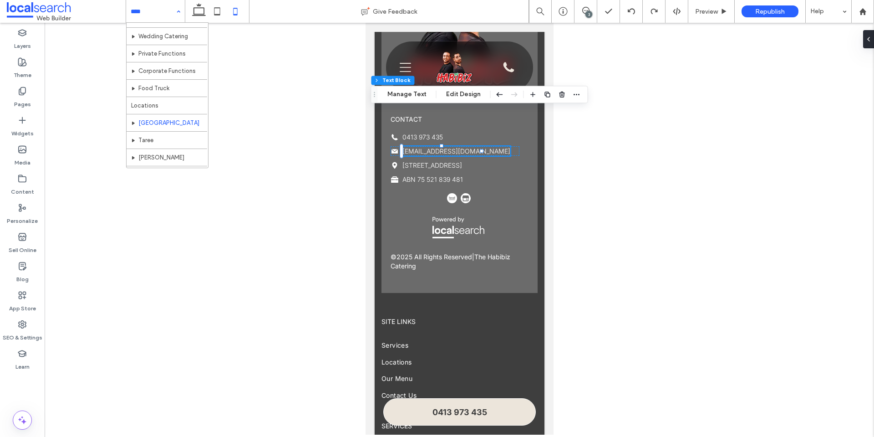
scroll to position [61, 0]
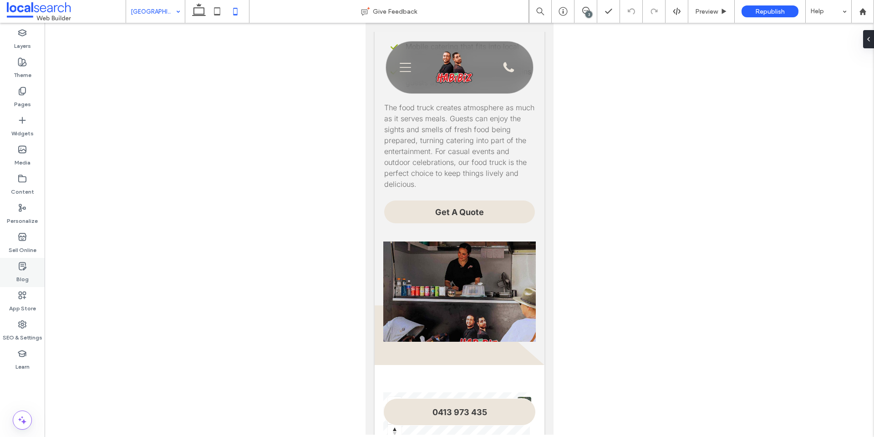
scroll to position [2510, 0]
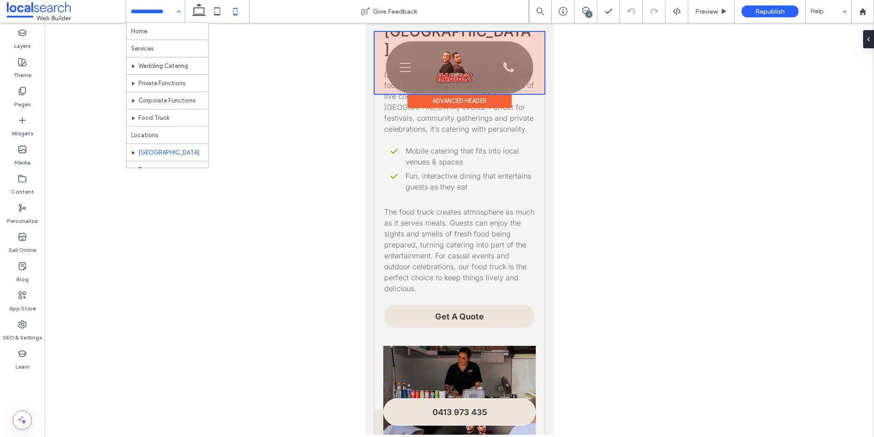
click at [467, 73] on div at bounding box center [459, 63] width 170 height 62
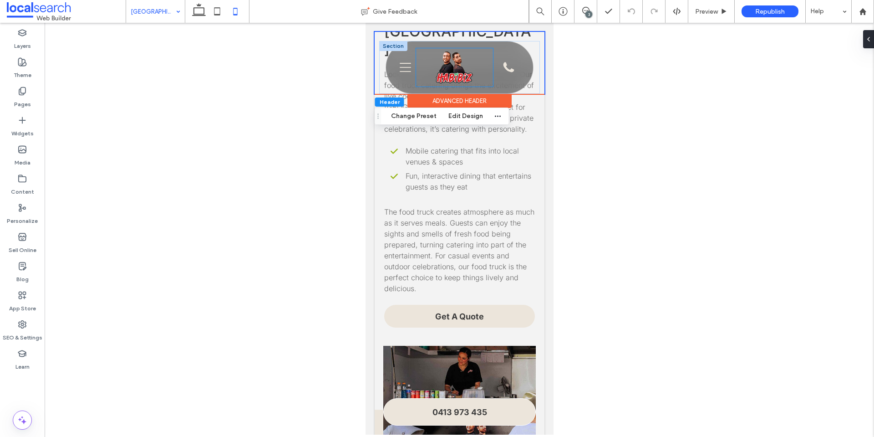
click at [458, 69] on img at bounding box center [454, 67] width 38 height 38
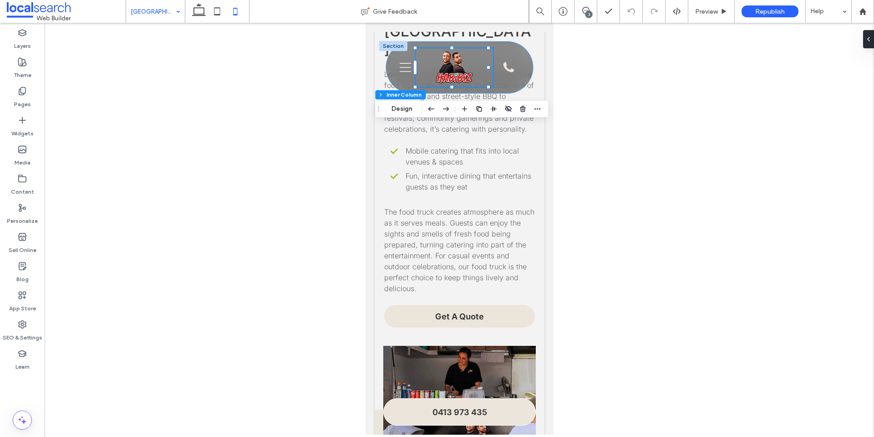
click at [697, 130] on div at bounding box center [459, 229] width 829 height 412
click at [198, 14] on use at bounding box center [199, 9] width 14 height 13
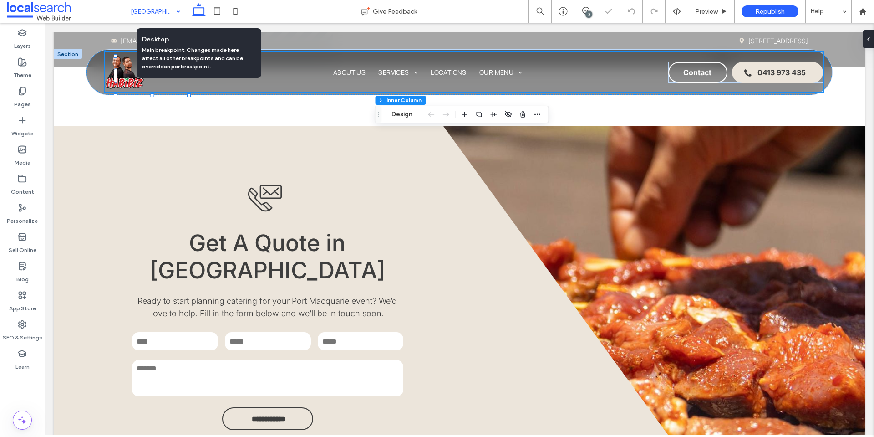
type input "***"
type input "*"
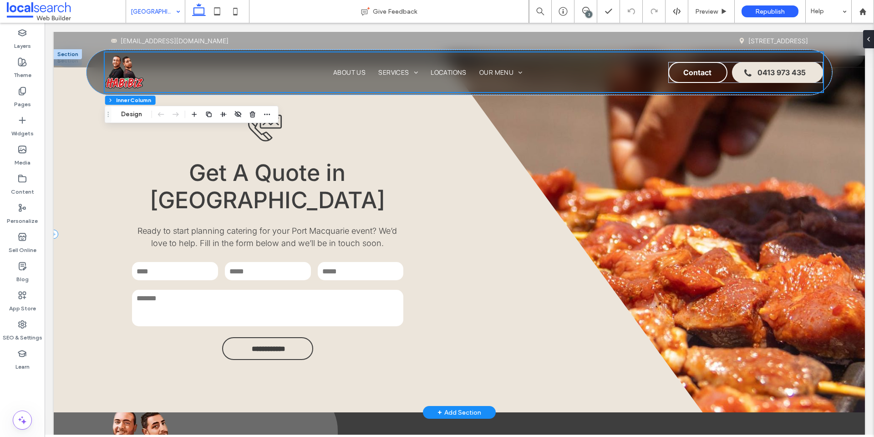
scroll to position [2588, 0]
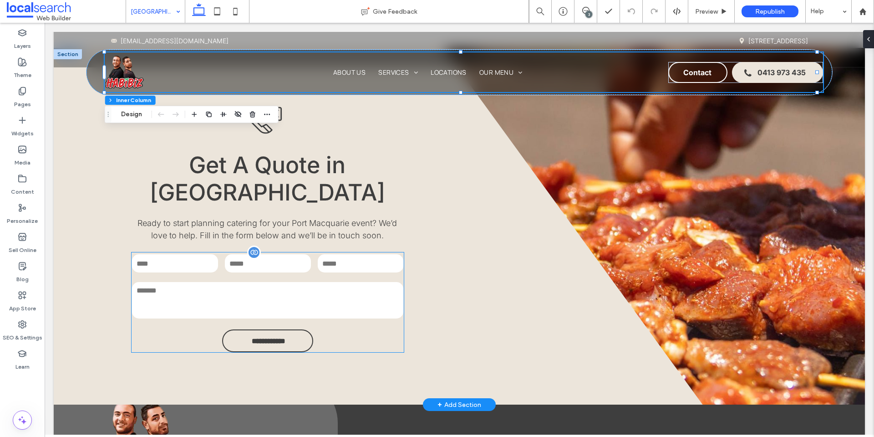
click at [305, 282] on textarea at bounding box center [267, 300] width 271 height 36
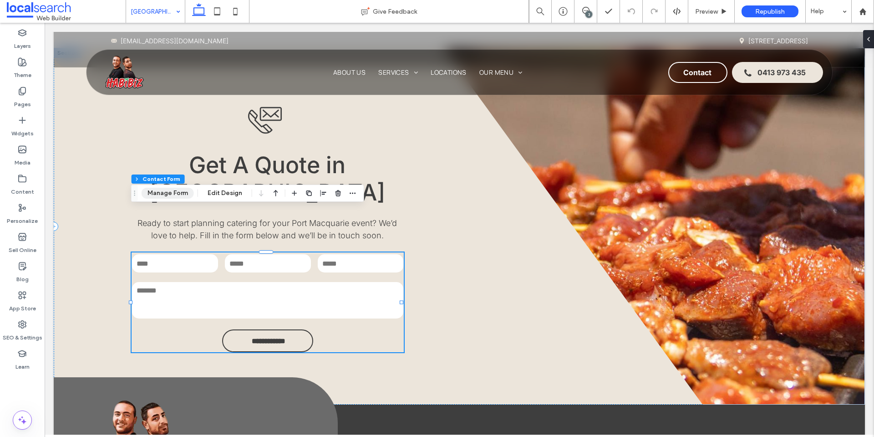
click at [173, 196] on button "Manage Form" at bounding box center [168, 193] width 52 height 11
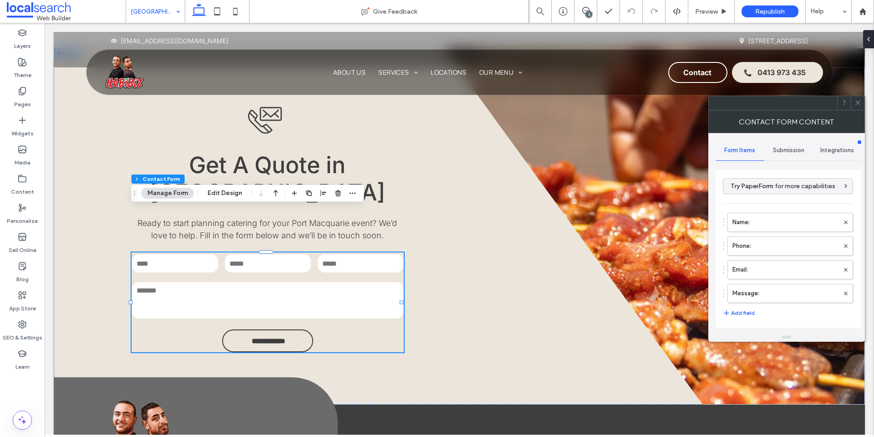
click at [786, 143] on div "Submission" at bounding box center [788, 150] width 49 height 20
click at [781, 193] on label "New submission notification" at bounding box center [789, 193] width 122 height 18
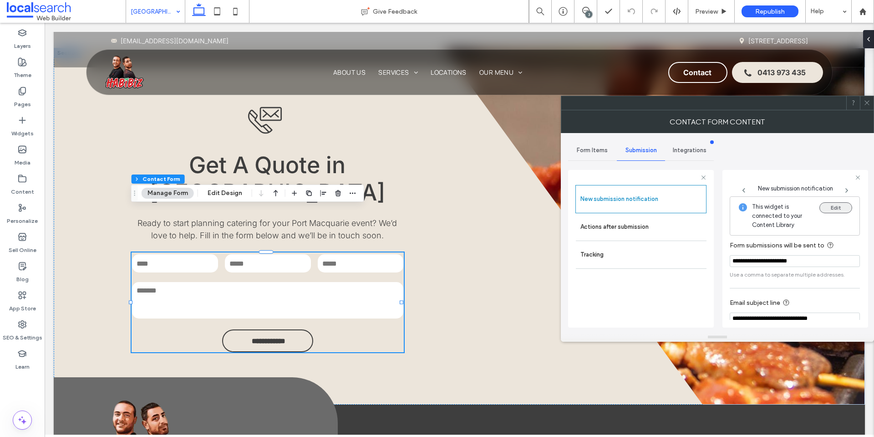
click at [833, 208] on button "Edit" at bounding box center [835, 207] width 33 height 11
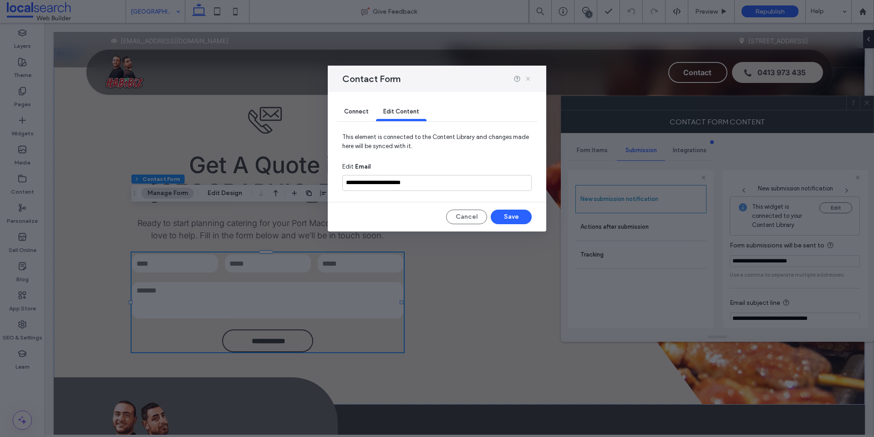
drag, startPoint x: 528, startPoint y: 78, endPoint x: 678, endPoint y: 71, distance: 149.5
click at [528, 78] on icon at bounding box center [527, 78] width 7 height 7
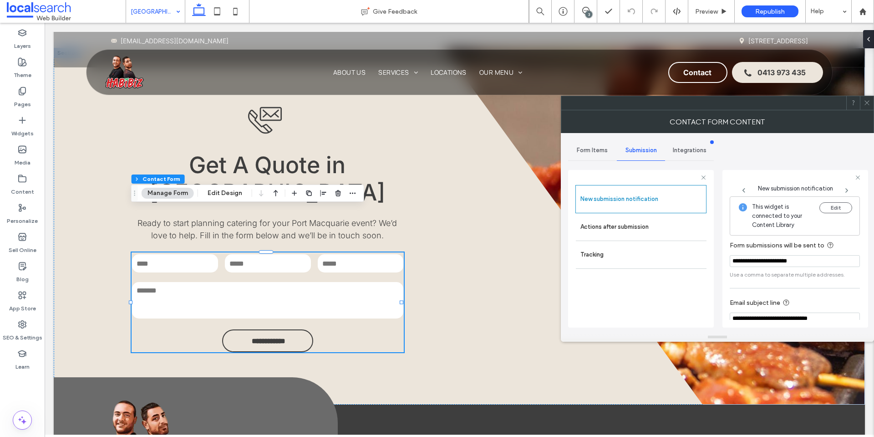
click at [600, 152] on span "Form Items" at bounding box center [592, 150] width 31 height 7
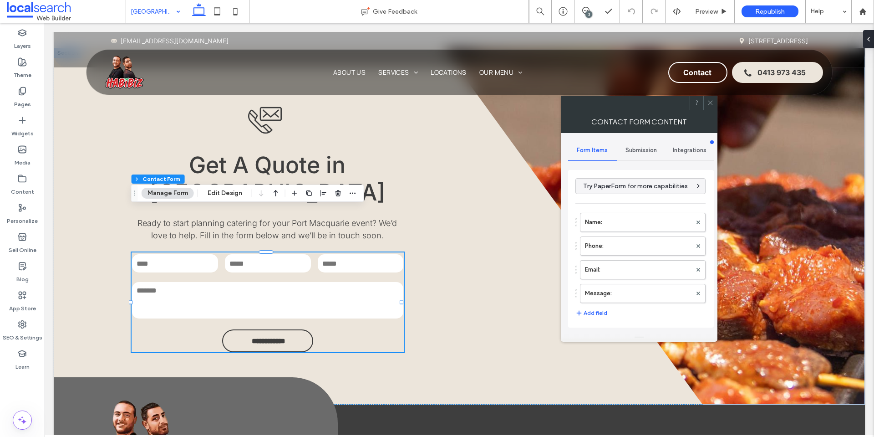
click at [710, 103] on icon at bounding box center [710, 102] width 7 height 7
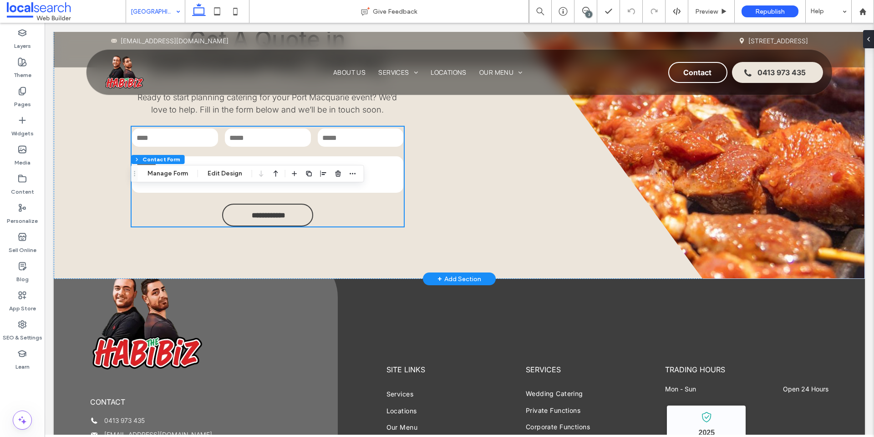
scroll to position [2798, 0]
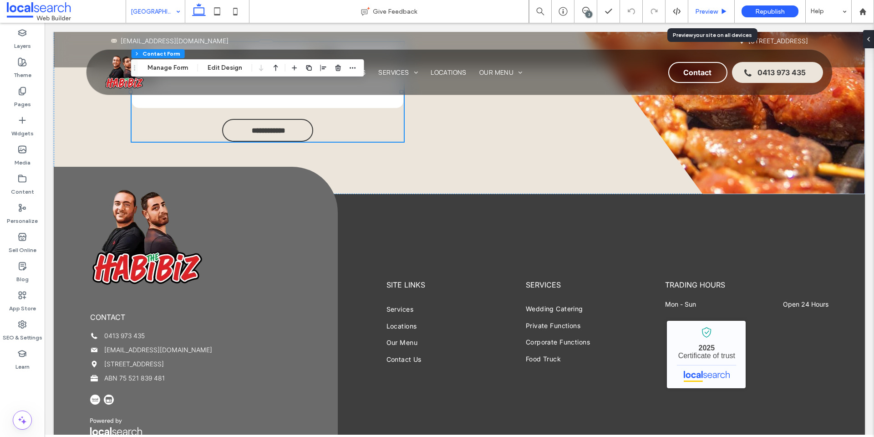
click at [719, 12] on div "Preview" at bounding box center [711, 12] width 46 height 8
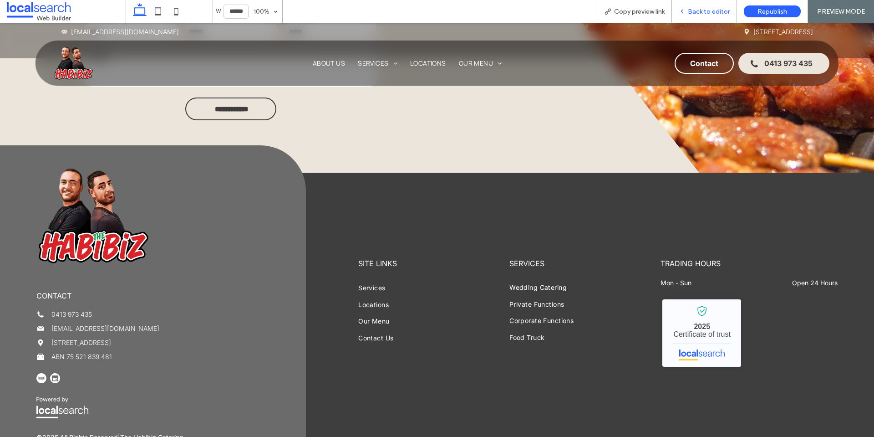
scroll to position [2741, 0]
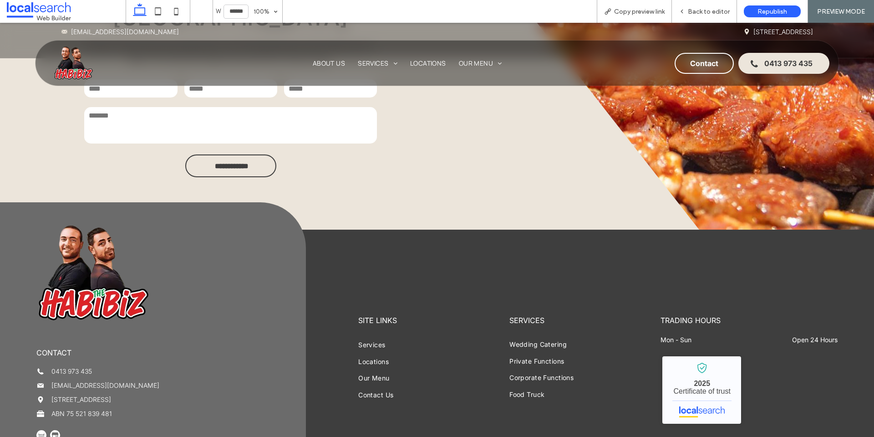
click at [41, 430] on img at bounding box center [41, 435] width 10 height 10
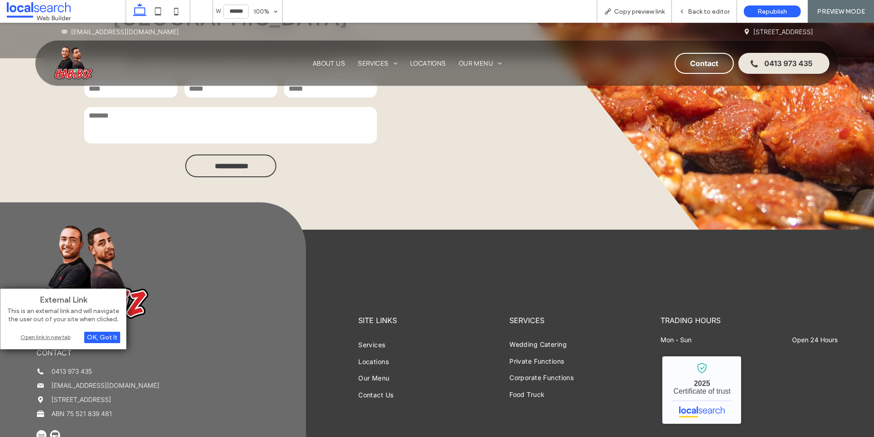
click at [47, 335] on div "Open link in new tab" at bounding box center [63, 337] width 114 height 10
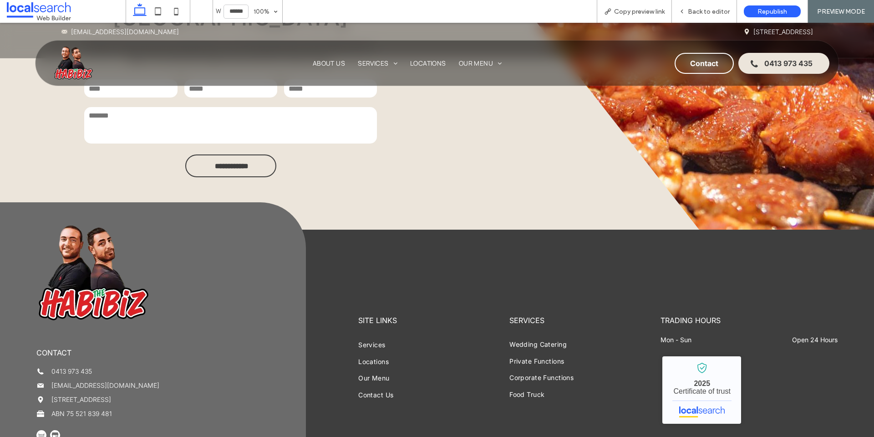
click at [58, 430] on img at bounding box center [55, 435] width 10 height 10
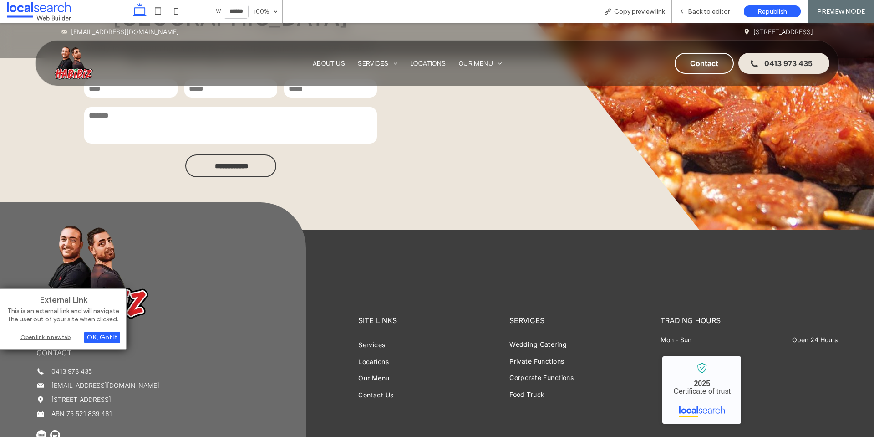
click at [61, 335] on div "Open link in new tab" at bounding box center [63, 337] width 114 height 10
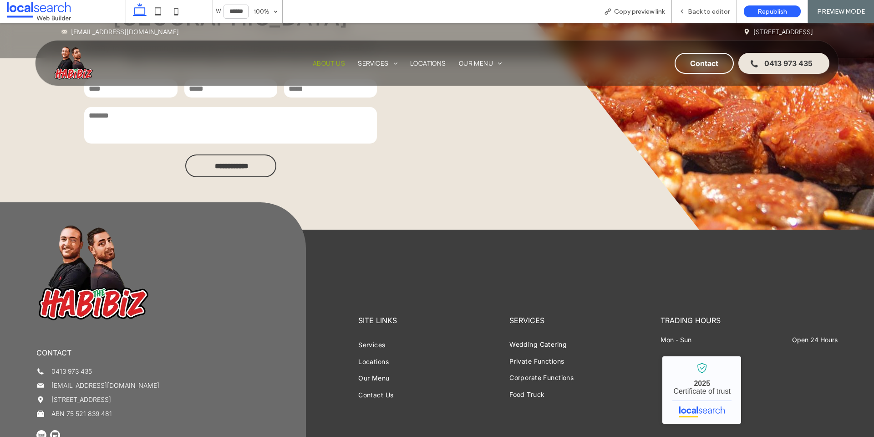
click at [330, 61] on span "About Us" at bounding box center [329, 63] width 32 height 9
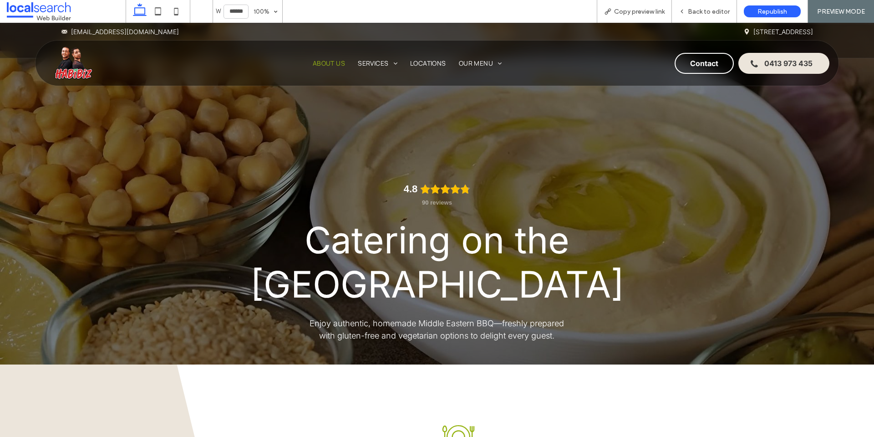
scroll to position [1782, 0]
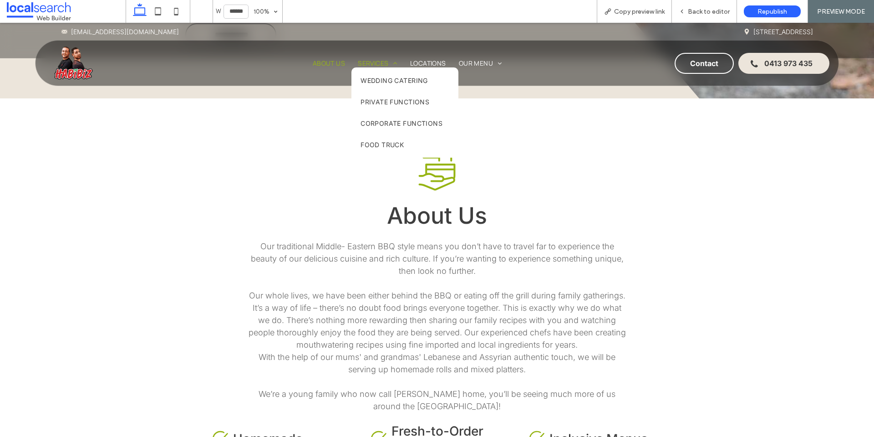
click at [374, 63] on span "Services" at bounding box center [378, 63] width 40 height 9
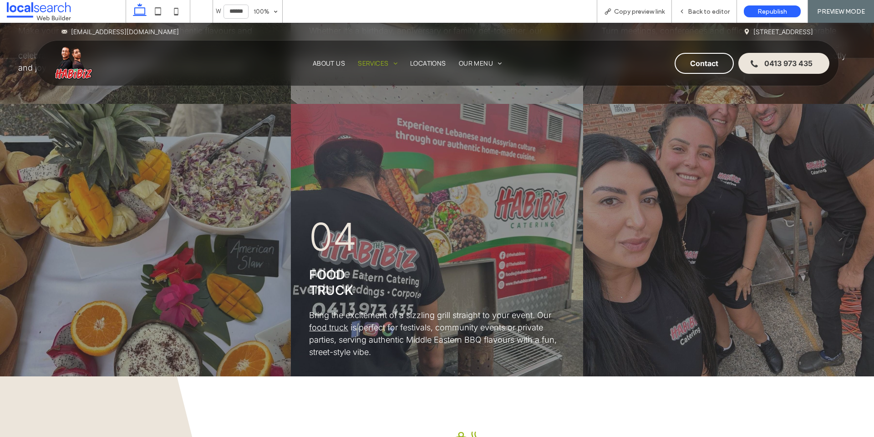
scroll to position [387, 0]
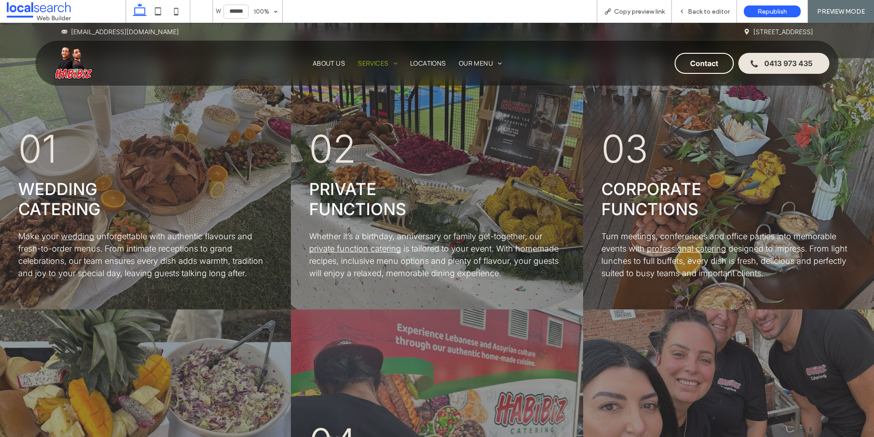
click at [362, 188] on span "Private Functions" at bounding box center [357, 199] width 97 height 40
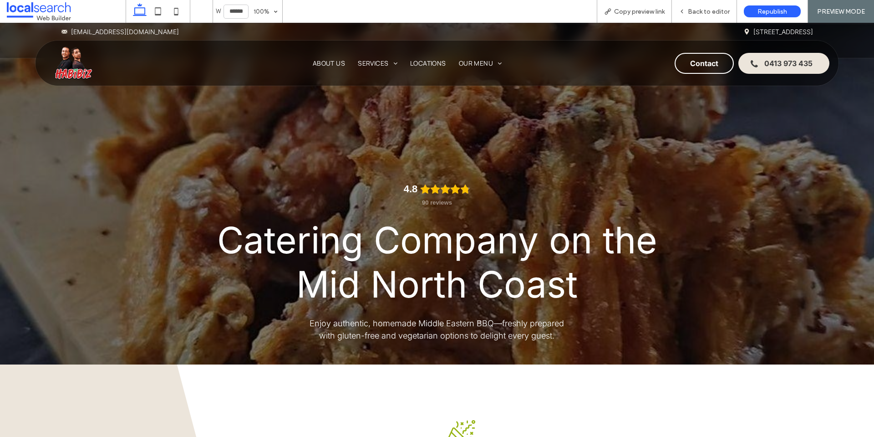
scroll to position [295, 0]
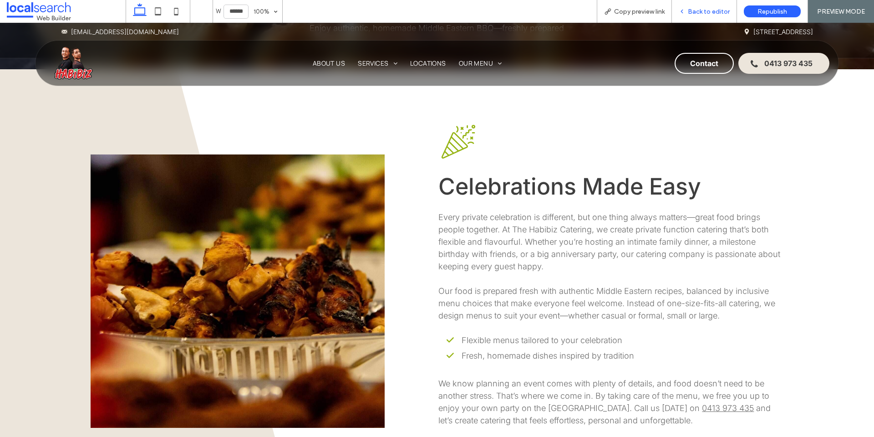
click at [721, 15] on span "Back to editor" at bounding box center [709, 12] width 42 height 8
click at [691, 10] on span "Back to editor" at bounding box center [709, 12] width 42 height 8
click at [834, 437] on div at bounding box center [437, 437] width 874 height 0
click at [708, 4] on div "Back to editor" at bounding box center [704, 11] width 65 height 23
click at [709, 10] on span "Back to editor" at bounding box center [709, 12] width 42 height 8
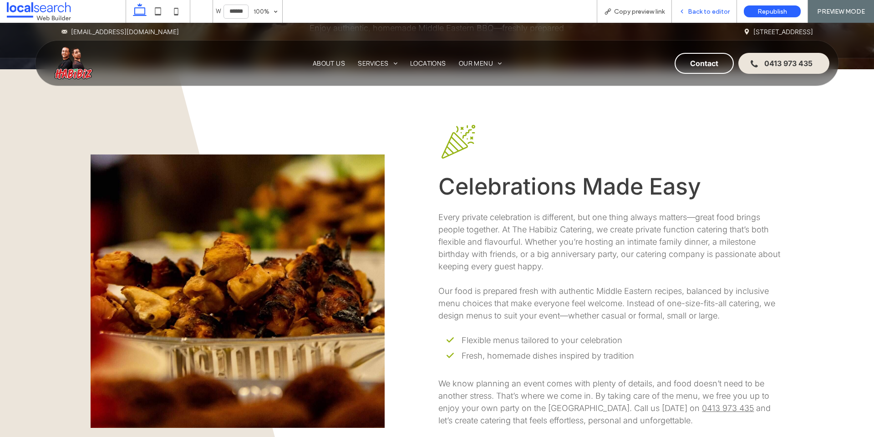
scroll to position [304, 0]
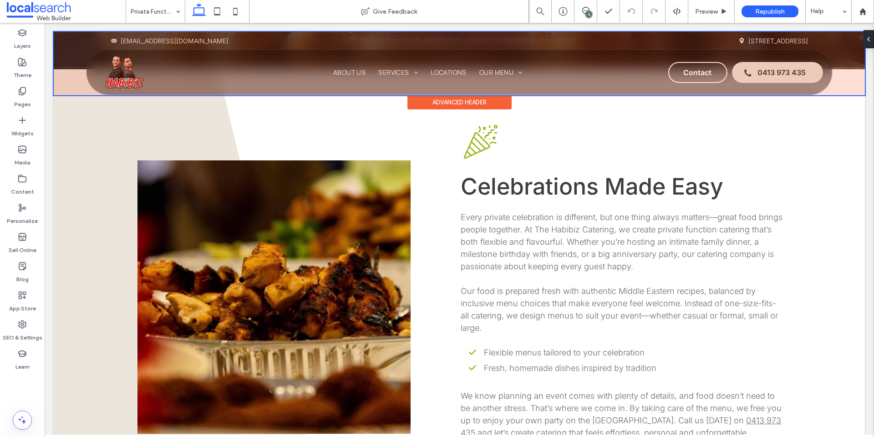
click at [392, 71] on div at bounding box center [459, 63] width 811 height 63
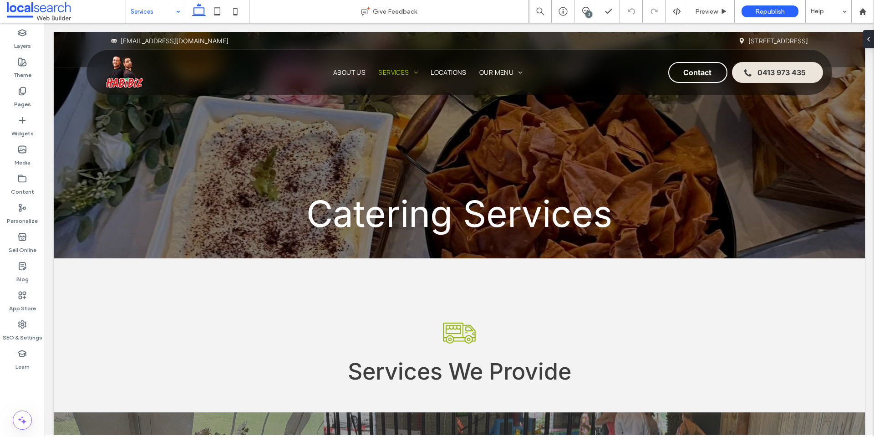
scroll to position [0, 0]
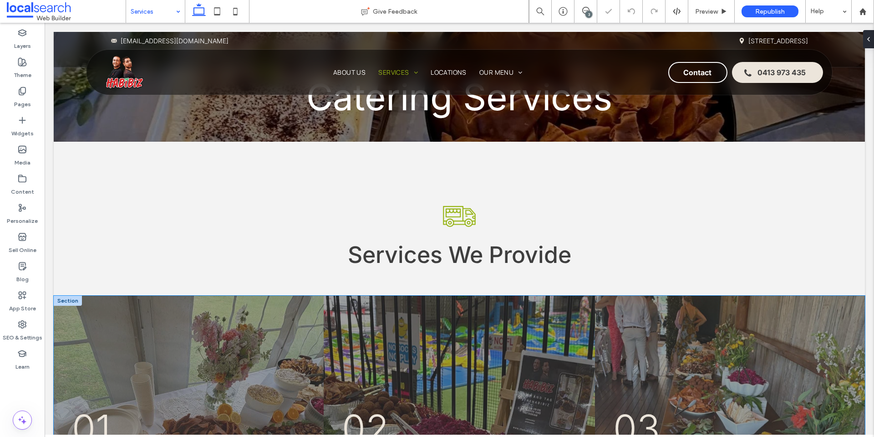
scroll to position [307, 0]
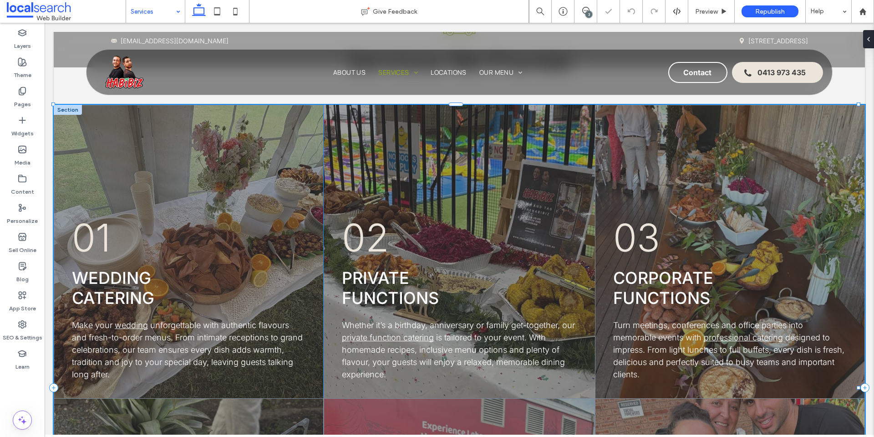
click at [381, 290] on span "Private Functions" at bounding box center [390, 288] width 97 height 40
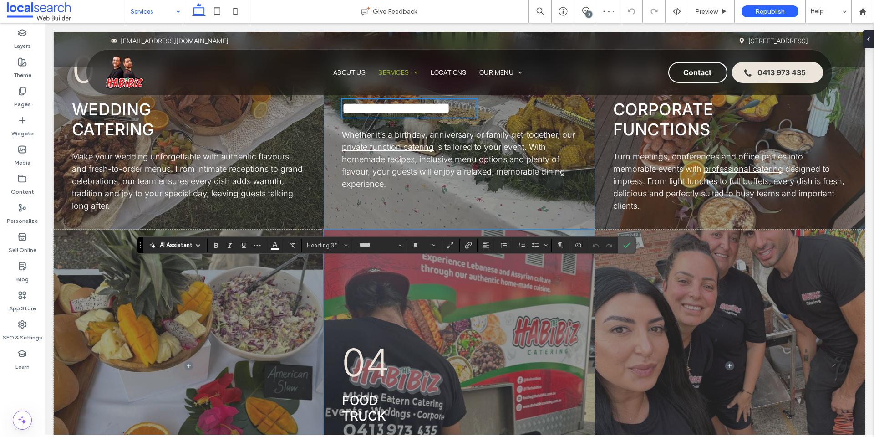
scroll to position [606, 0]
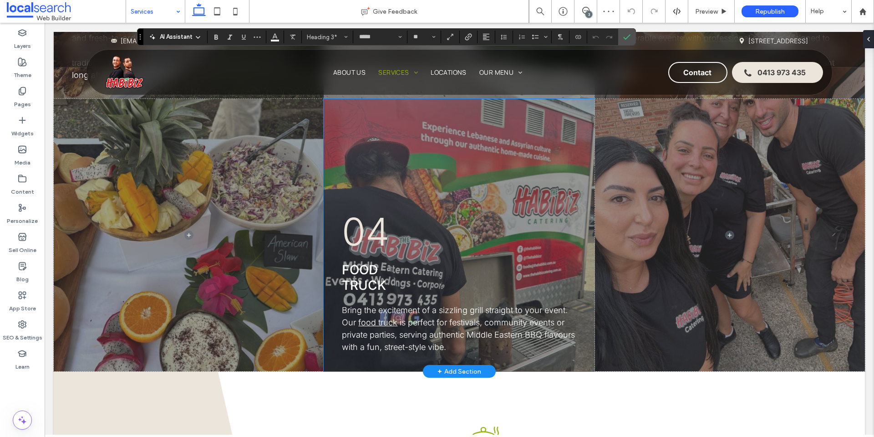
click at [368, 283] on span "Food Truck" at bounding box center [364, 277] width 44 height 31
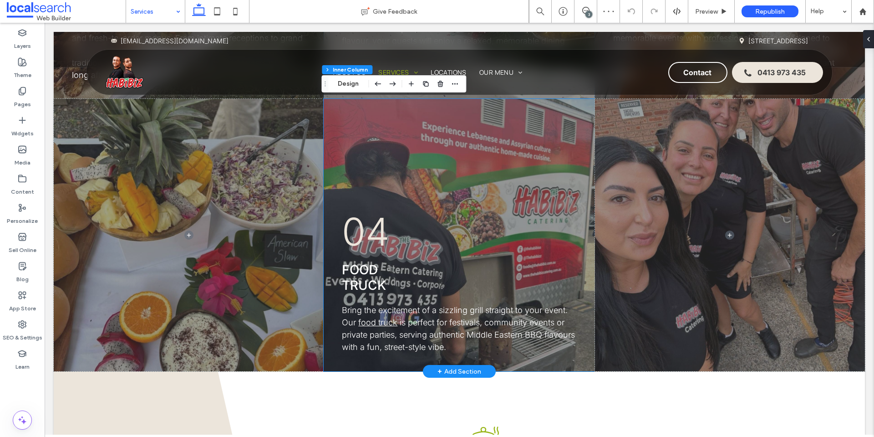
click at [368, 283] on span "Food Truck" at bounding box center [364, 277] width 44 height 31
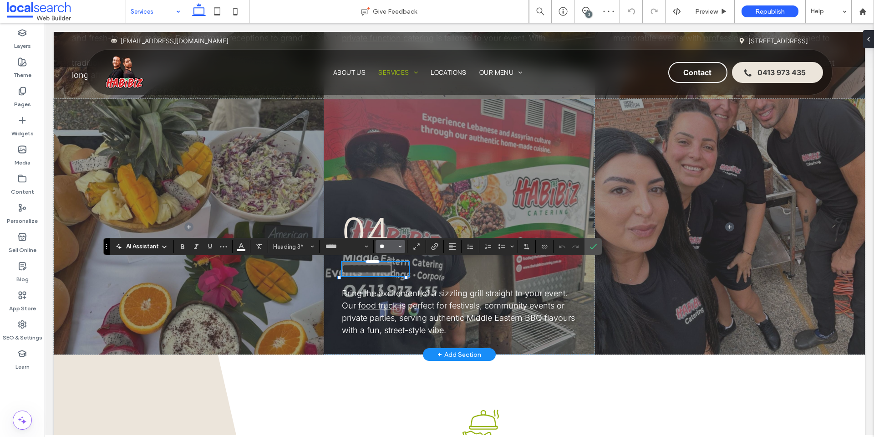
click at [391, 249] on input "**" at bounding box center [388, 246] width 18 height 7
type input "**"
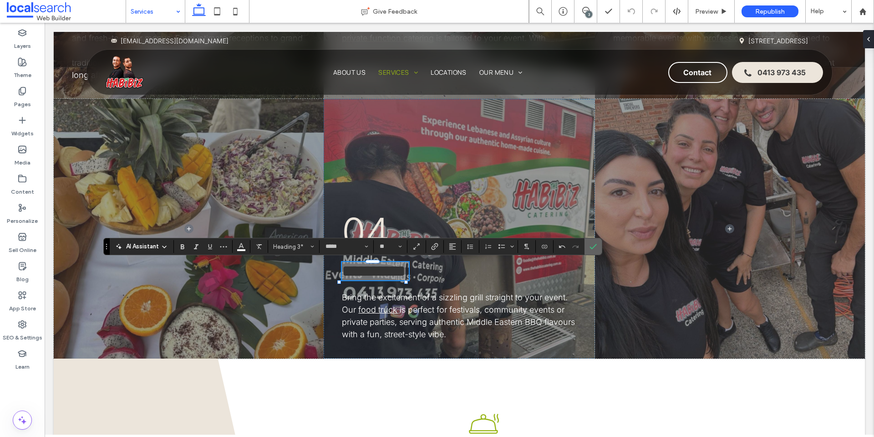
click at [594, 248] on icon "Confirm" at bounding box center [592, 246] width 7 height 7
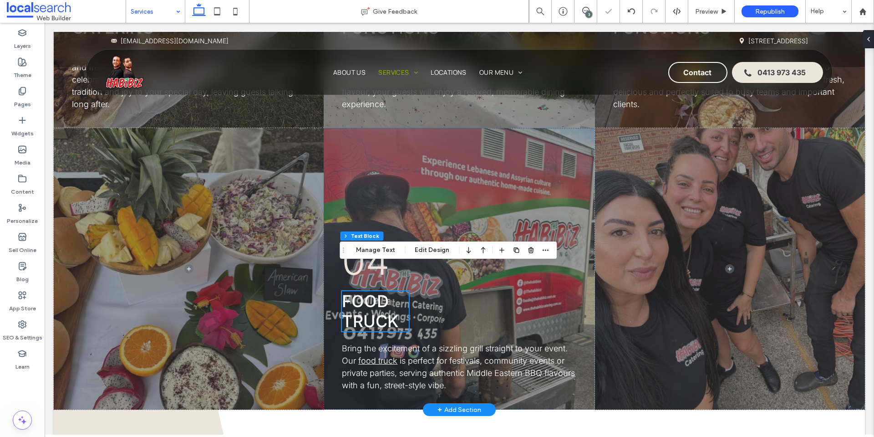
scroll to position [523, 0]
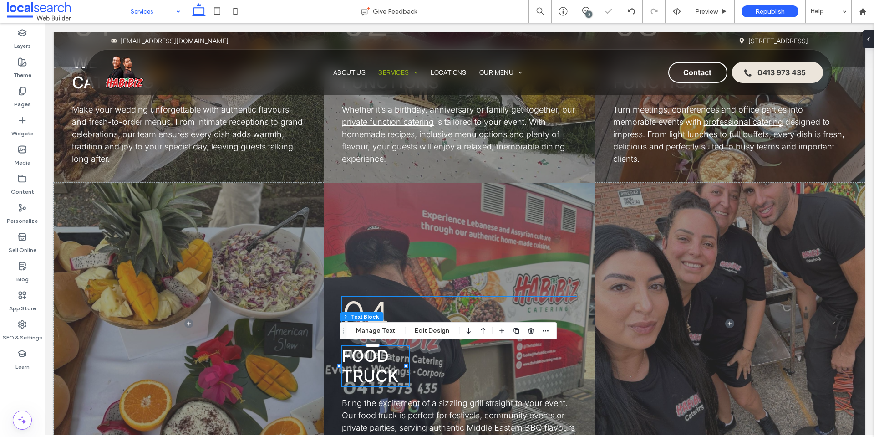
click at [381, 305] on span "04" at bounding box center [366, 315] width 48 height 46
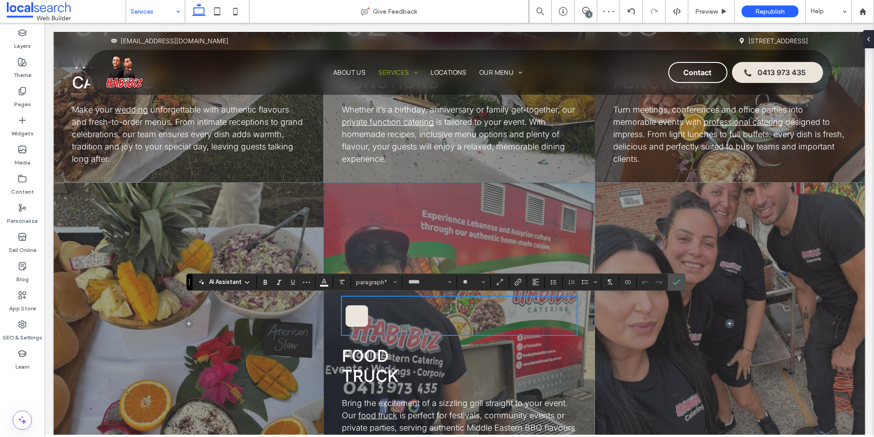
scroll to position [204, 0]
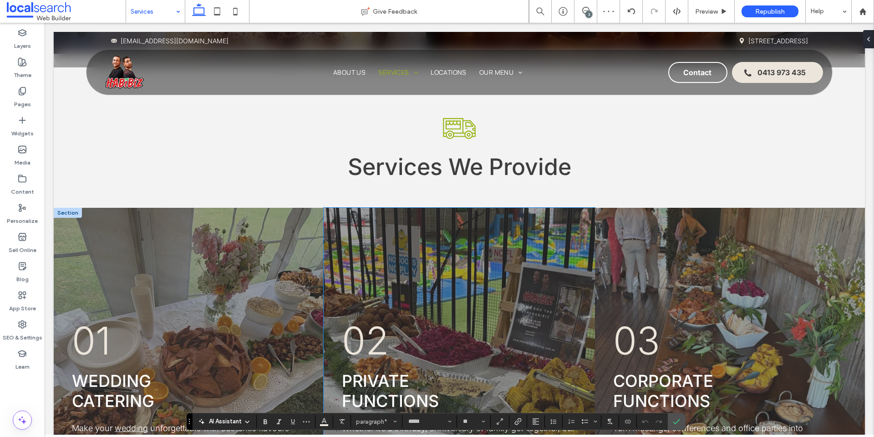
click at [359, 349] on span "02" at bounding box center [365, 340] width 47 height 46
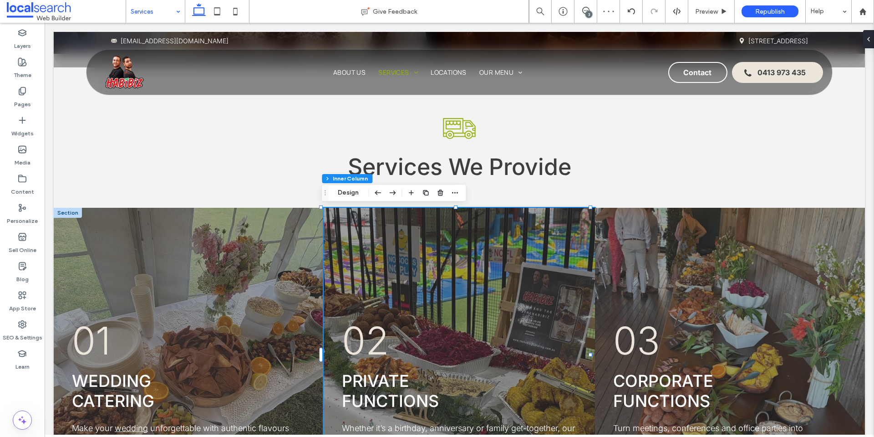
click at [359, 349] on span "02" at bounding box center [365, 340] width 47 height 46
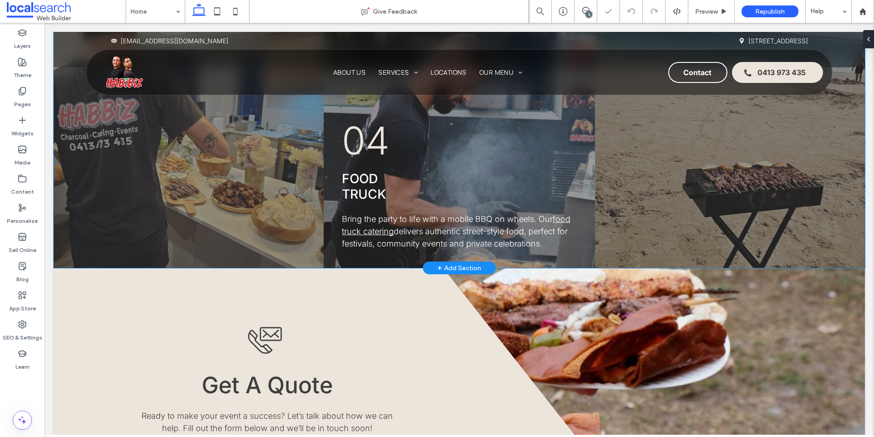
scroll to position [1146, 0]
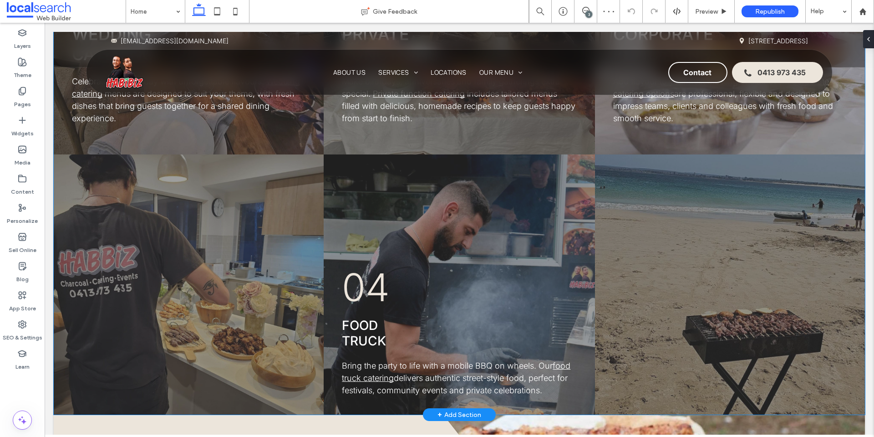
click at [366, 317] on span "Food Truck" at bounding box center [364, 332] width 44 height 31
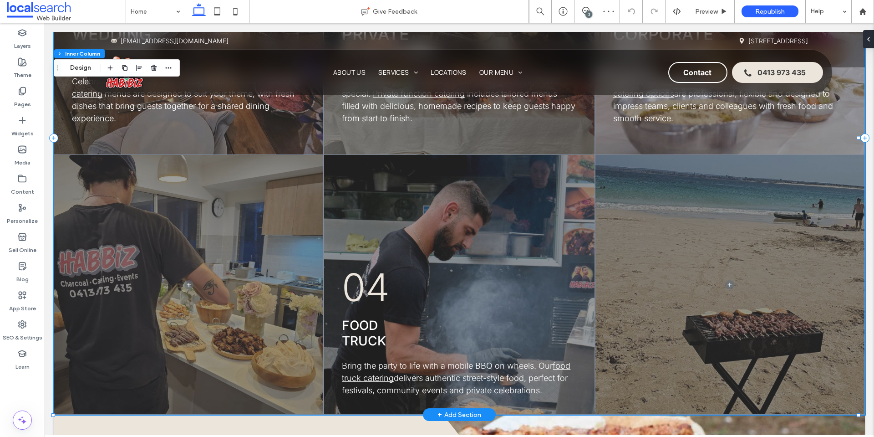
click at [367, 317] on span "Food Truck" at bounding box center [364, 332] width 44 height 31
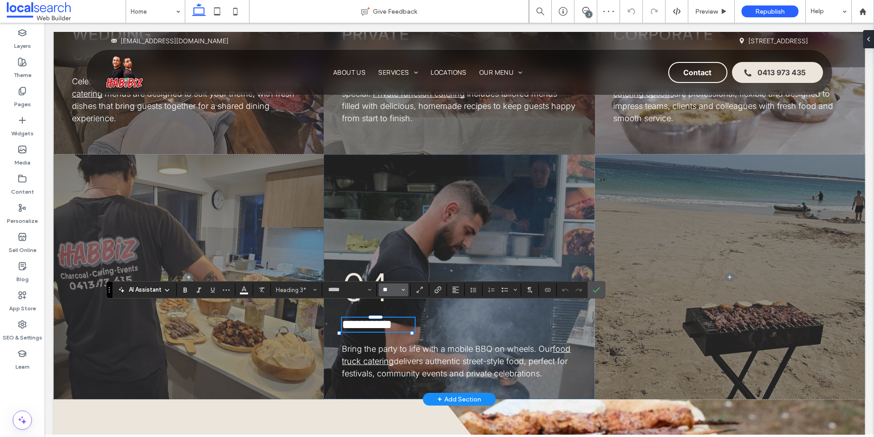
click at [386, 289] on input "**" at bounding box center [391, 289] width 18 height 7
type input "**"
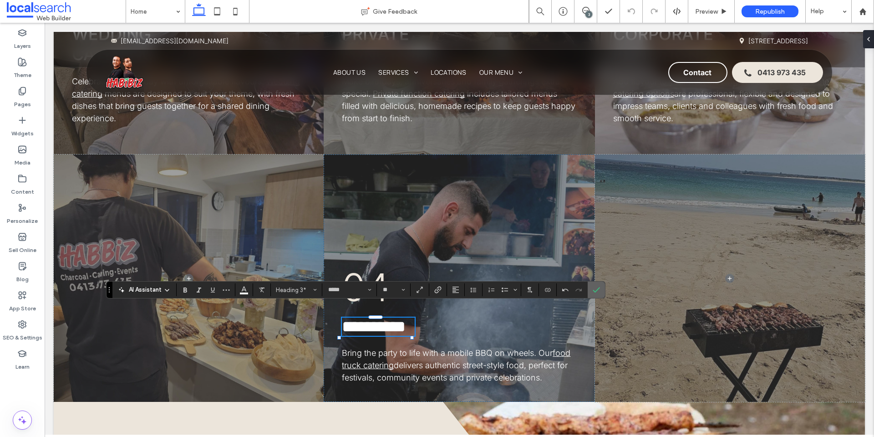
click at [596, 286] on icon "Confirm" at bounding box center [596, 289] width 7 height 7
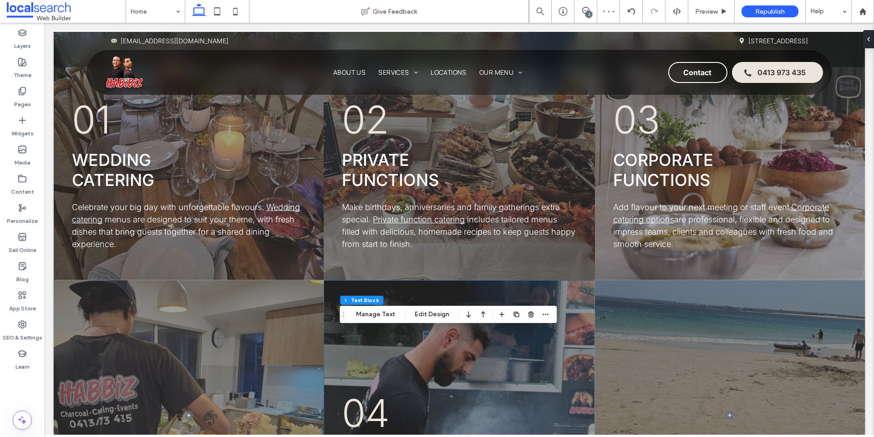
scroll to position [1137, 0]
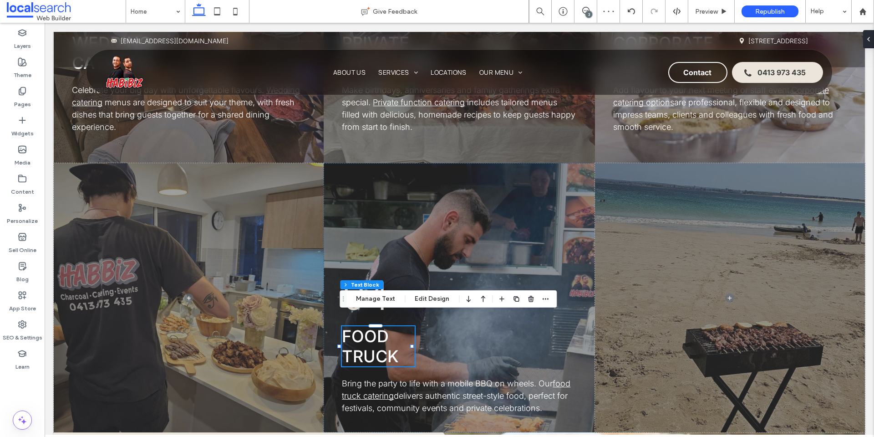
click span "Food Truck"
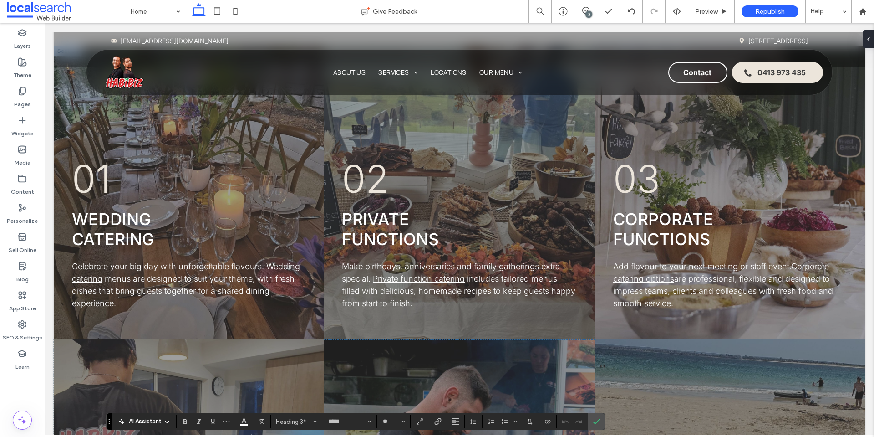
click at [664, 209] on span "Corporate Functions" at bounding box center [663, 229] width 100 height 40
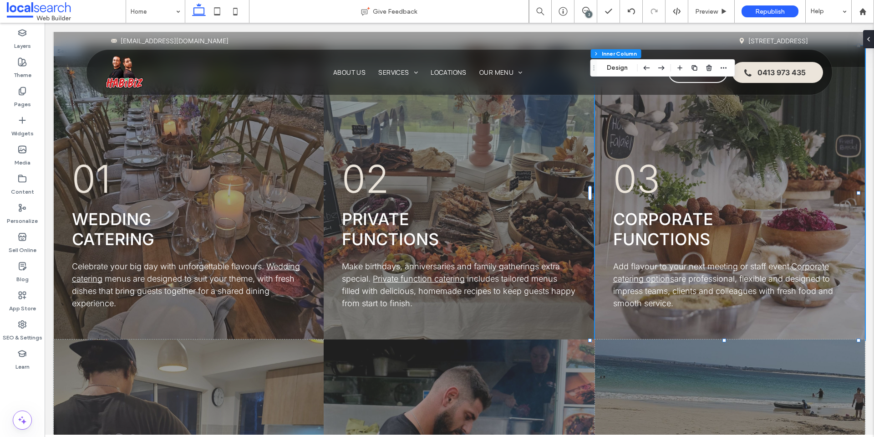
click at [664, 209] on span "Corporate Functions" at bounding box center [663, 229] width 100 height 40
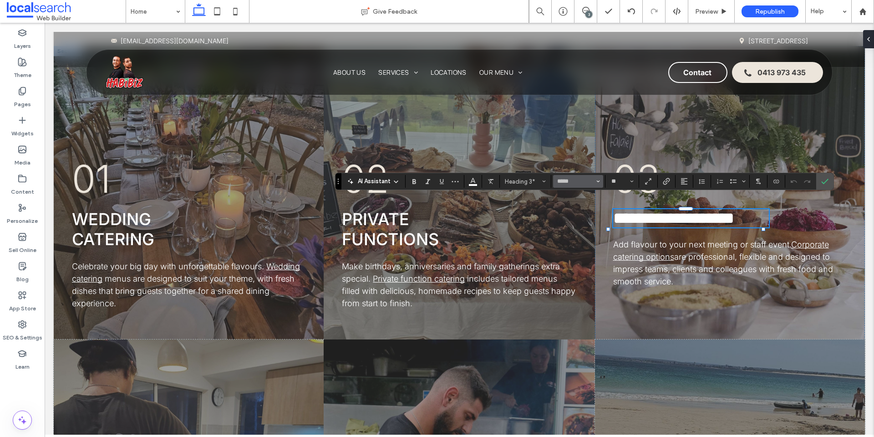
click at [601, 183] on button "*****" at bounding box center [578, 181] width 50 height 13
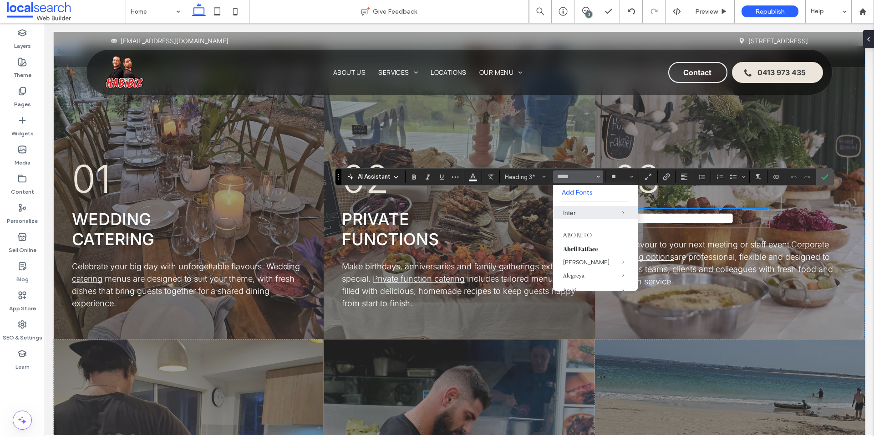
scroll to position [1143, 0]
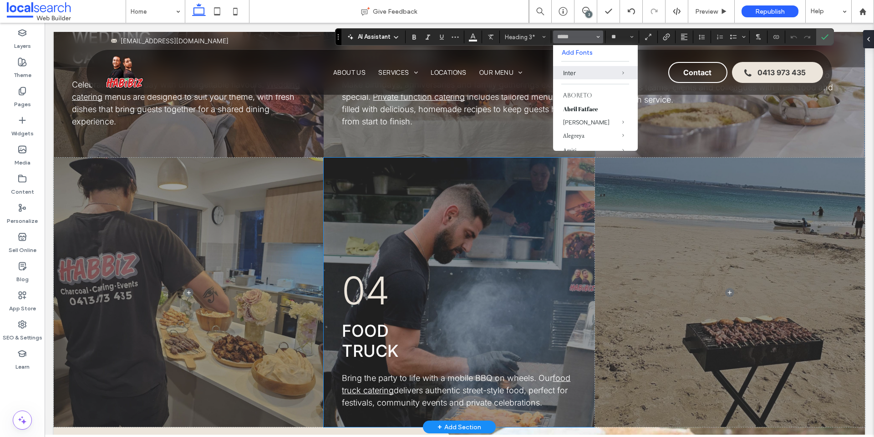
click at [379, 341] on span "Food Truck" at bounding box center [370, 340] width 57 height 40
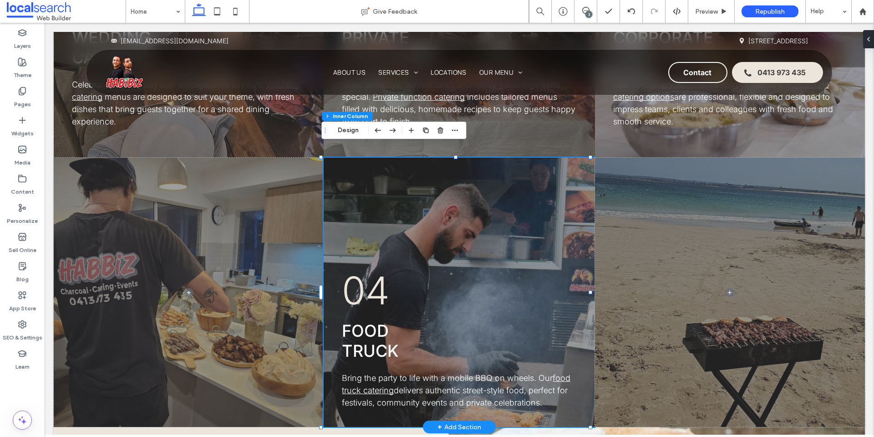
click at [379, 341] on span "Food Truck" at bounding box center [370, 340] width 57 height 40
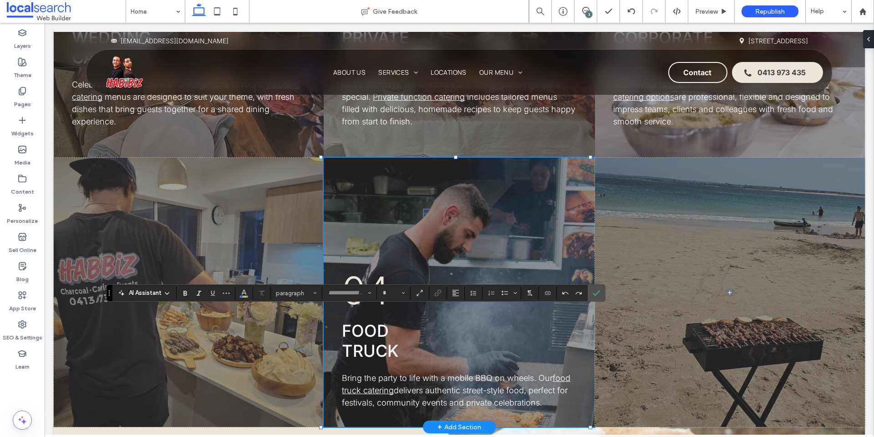
type input "*****"
type input "**"
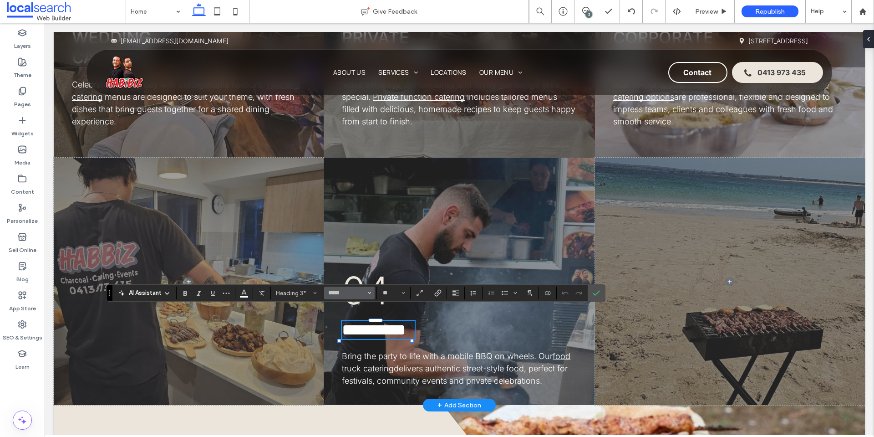
click at [369, 295] on span "Font & Font weight" at bounding box center [370, 293] width 4 height 12
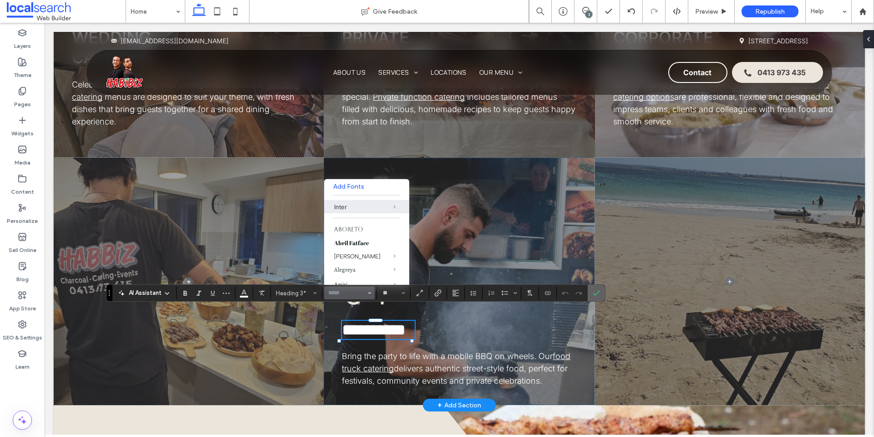
drag, startPoint x: 599, startPoint y: 293, endPoint x: 554, endPoint y: 270, distance: 50.5
click at [599, 293] on icon "Confirm" at bounding box center [596, 292] width 7 height 7
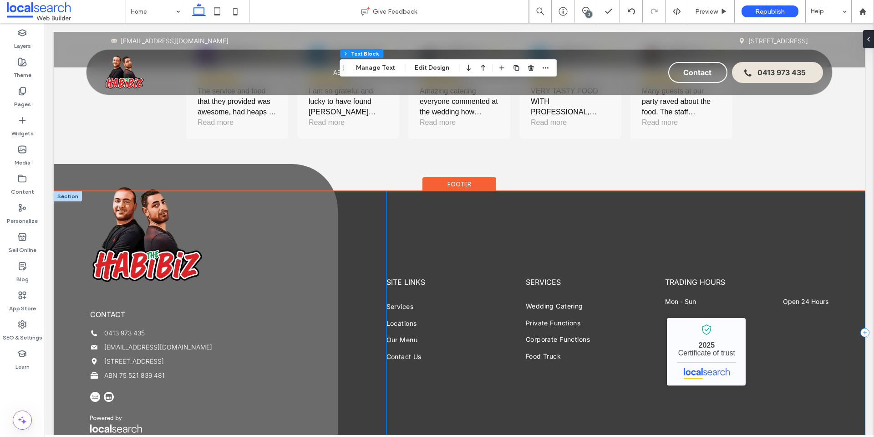
scroll to position [2458, 0]
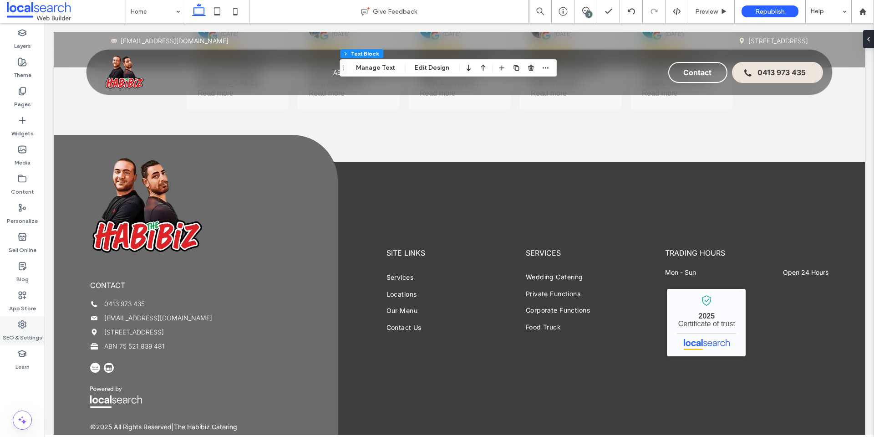
click at [21, 323] on use at bounding box center [22, 323] width 7 height 7
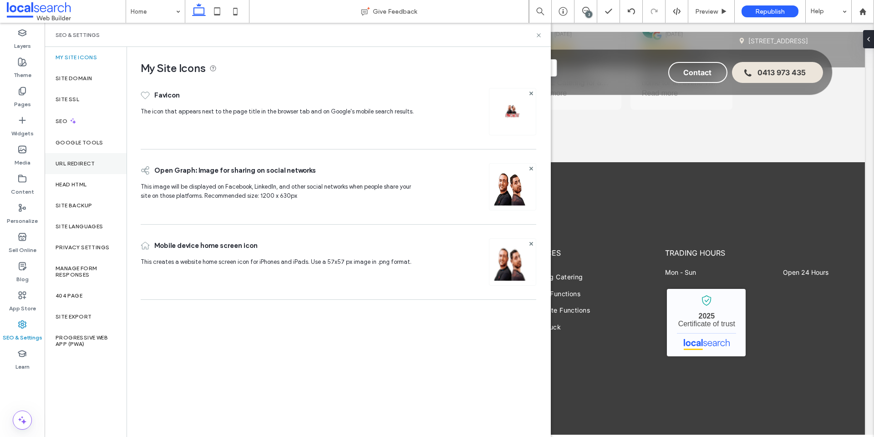
click at [75, 158] on div "URL Redirect" at bounding box center [86, 163] width 82 height 21
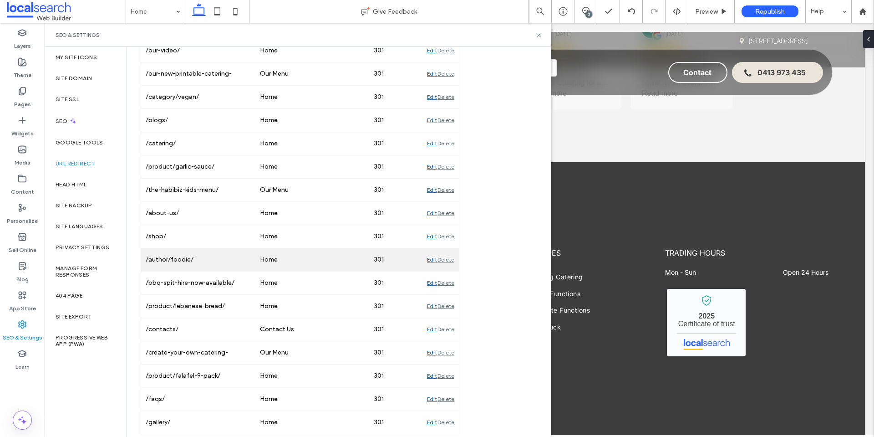
scroll to position [207, 0]
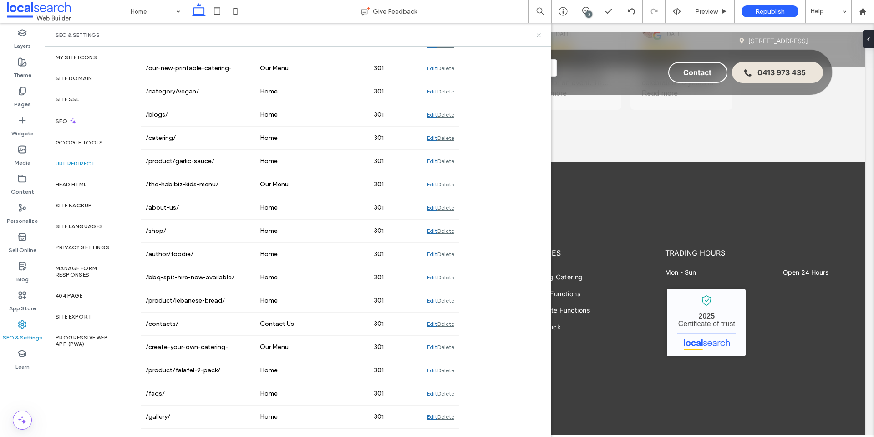
click at [539, 33] on icon at bounding box center [538, 35] width 7 height 7
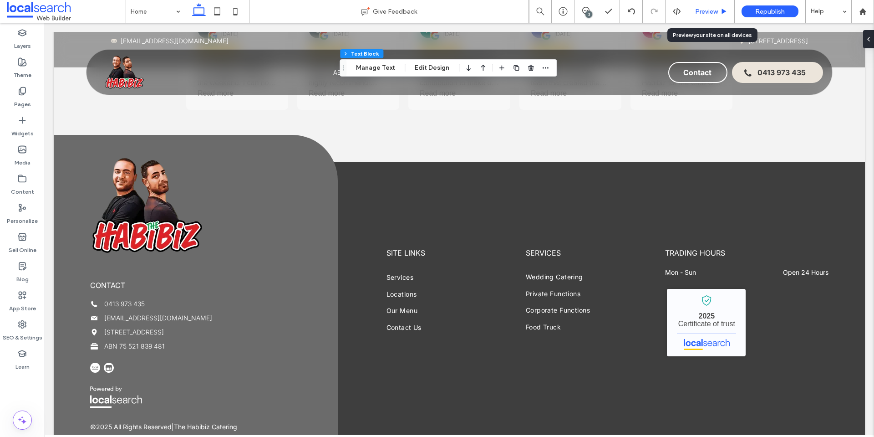
click at [716, 12] on span "Preview" at bounding box center [706, 12] width 23 height 8
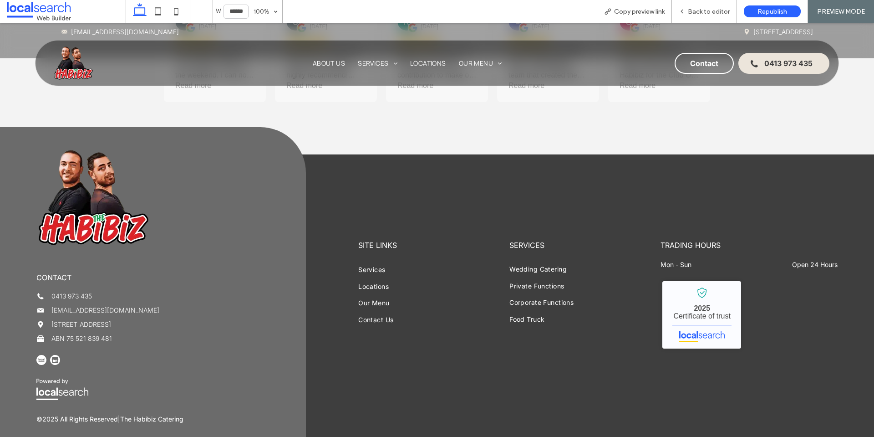
scroll to position [2444, 0]
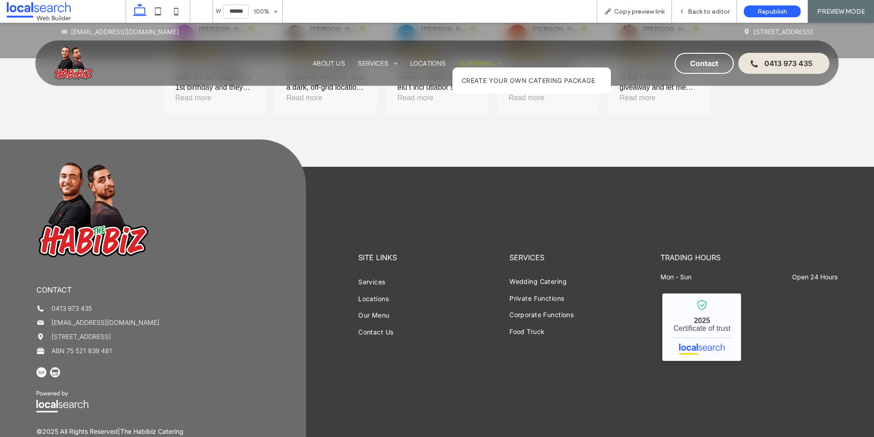
click at [483, 59] on span "Our Menu" at bounding box center [480, 63] width 43 height 9
click at [174, 14] on use at bounding box center [176, 11] width 4 height 7
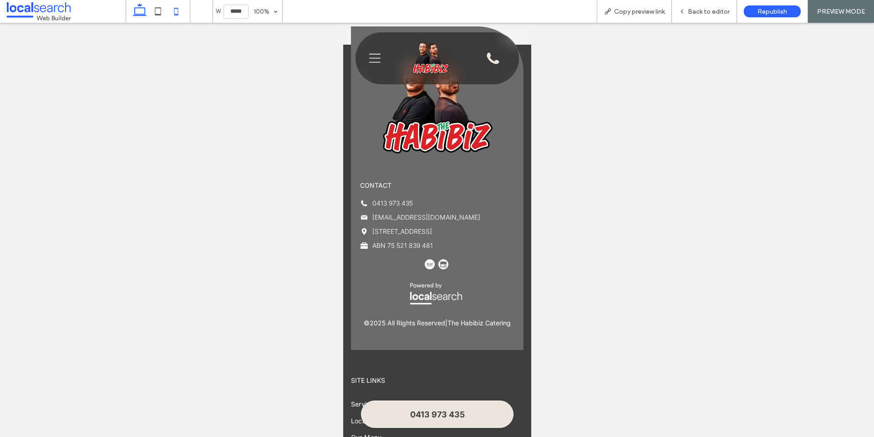
click at [145, 8] on use at bounding box center [140, 9] width 14 height 13
type input "******"
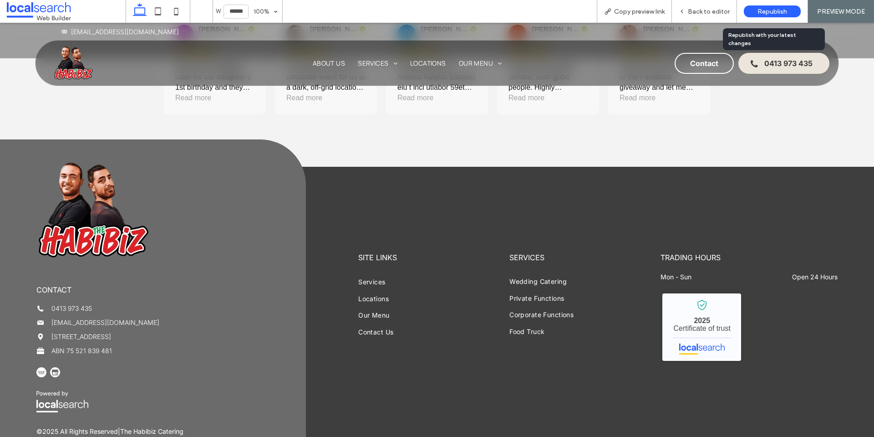
click at [785, 11] on span "Republish" at bounding box center [772, 12] width 30 height 8
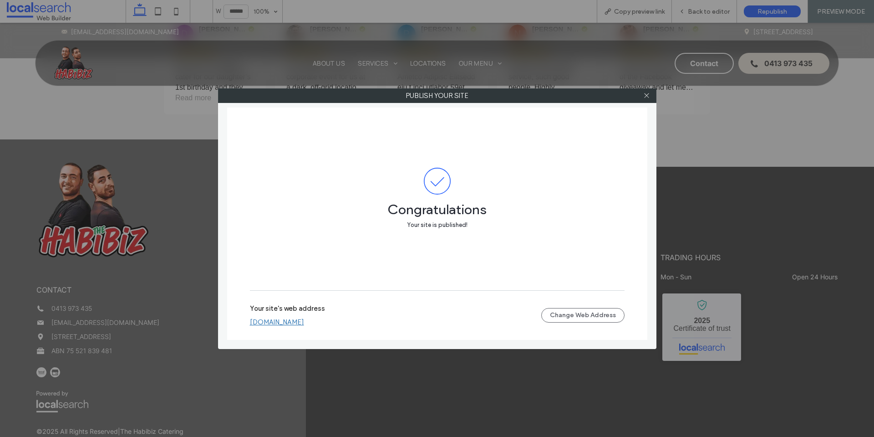
drag, startPoint x: 328, startPoint y: 321, endPoint x: 316, endPoint y: 322, distance: 12.3
click at [304, 322] on link "thehabibizcatering.webbuilder.localsearch.com.au" at bounding box center [277, 322] width 54 height 8
click at [649, 95] on icon at bounding box center [646, 95] width 7 height 7
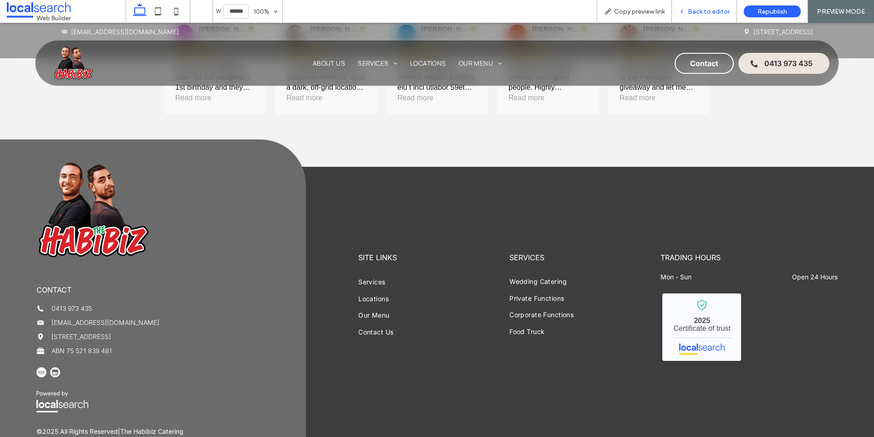
click at [715, 17] on div "Back to editor" at bounding box center [704, 11] width 65 height 23
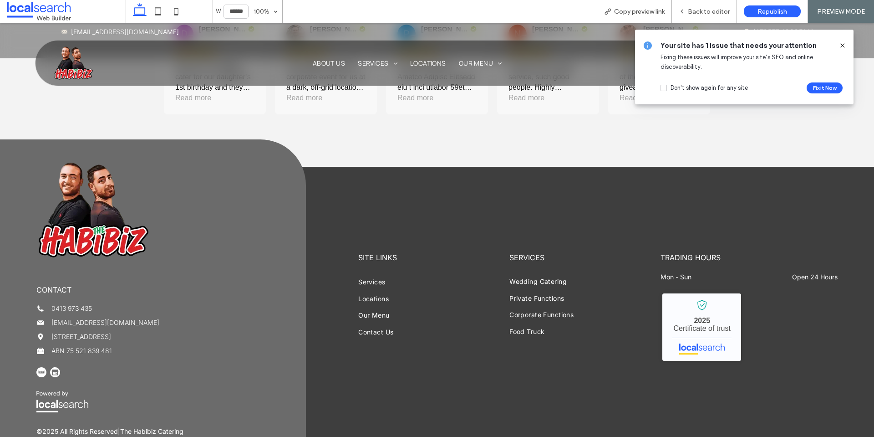
click at [844, 45] on icon at bounding box center [842, 45] width 7 height 7
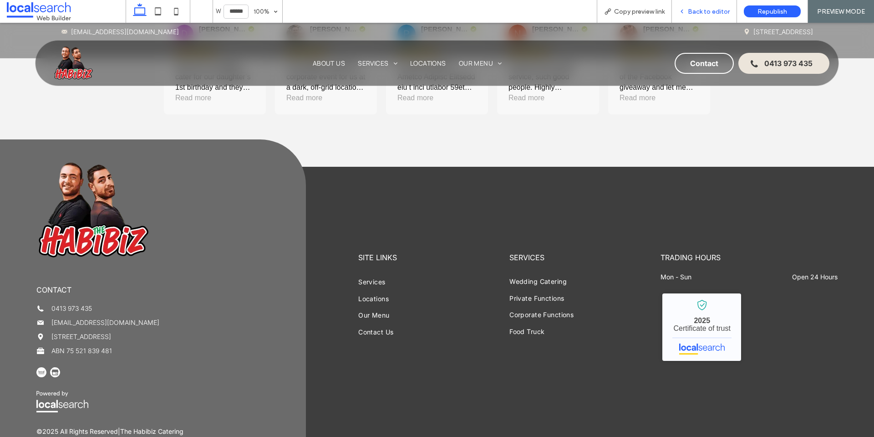
click at [700, 7] on div "Back to editor" at bounding box center [704, 11] width 65 height 23
click at [702, 14] on span "Back to editor" at bounding box center [709, 12] width 42 height 8
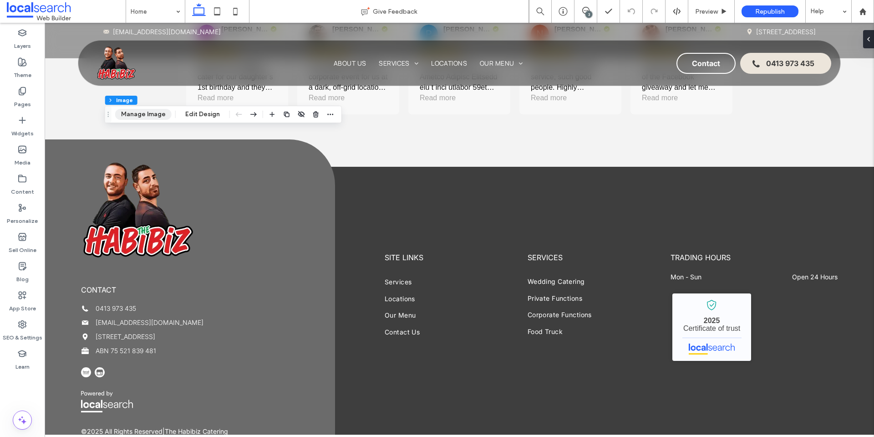
click at [143, 116] on button "Manage Image" at bounding box center [143, 114] width 56 height 11
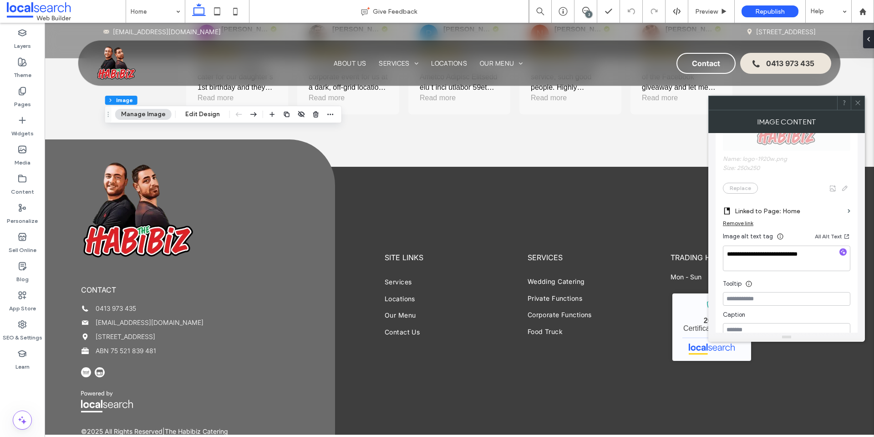
scroll to position [200, 0]
drag, startPoint x: 787, startPoint y: 251, endPoint x: 819, endPoint y: 254, distance: 32.0
click at [789, 251] on textarea "**********" at bounding box center [786, 257] width 127 height 25
drag, startPoint x: 819, startPoint y: 256, endPoint x: 708, endPoint y: 256, distance: 111.5
click at [708, 256] on div "**********" at bounding box center [786, 232] width 157 height 199
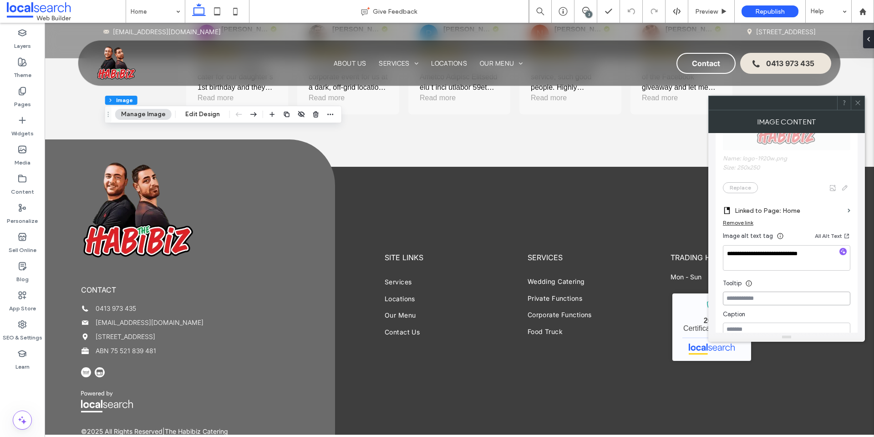
click at [749, 295] on input at bounding box center [786, 298] width 127 height 14
paste input "**********"
type input "**********"
click at [859, 101] on icon at bounding box center [857, 102] width 7 height 7
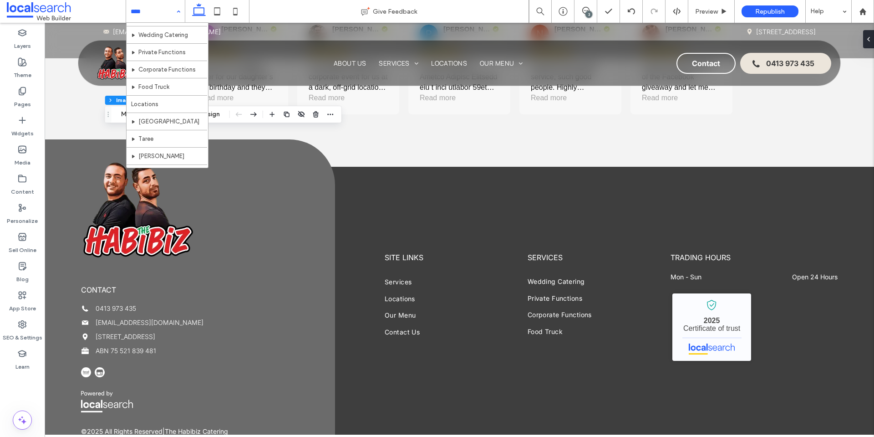
scroll to position [61, 0]
click at [23, 93] on use at bounding box center [22, 91] width 6 height 8
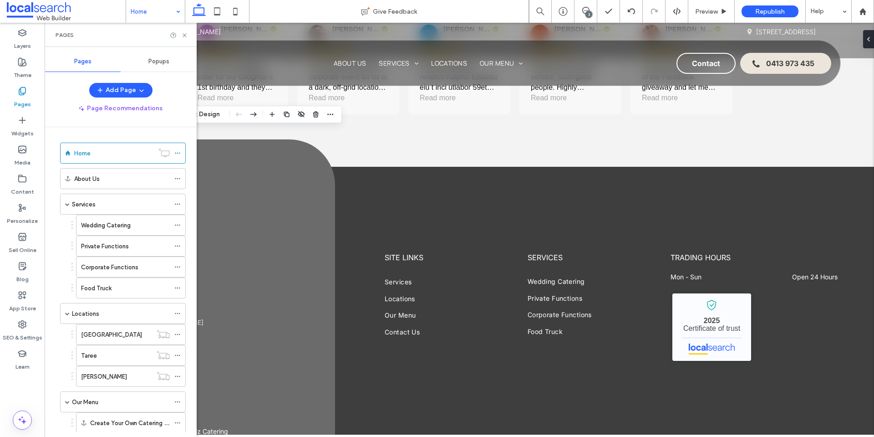
click at [147, 58] on div "Popups" at bounding box center [159, 61] width 76 height 20
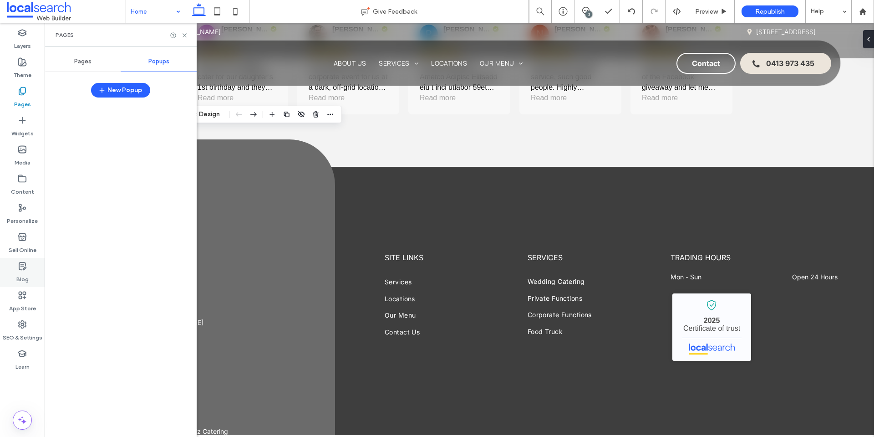
click at [29, 267] on div "Blog" at bounding box center [22, 272] width 45 height 29
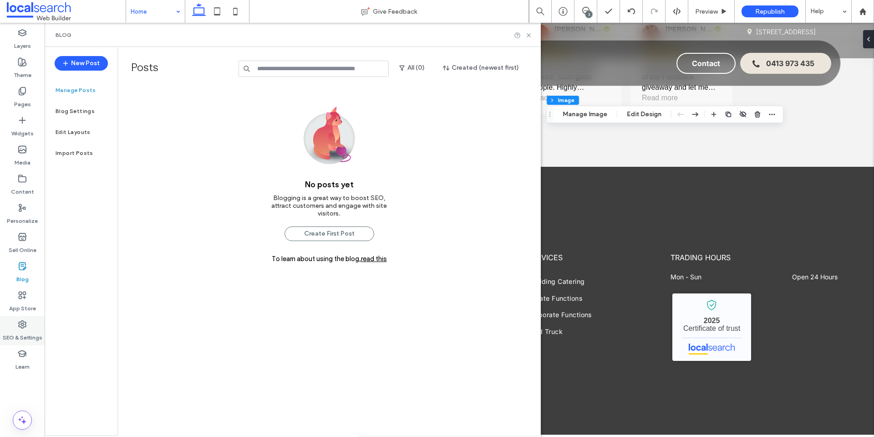
click at [20, 323] on icon at bounding box center [22, 324] width 9 height 9
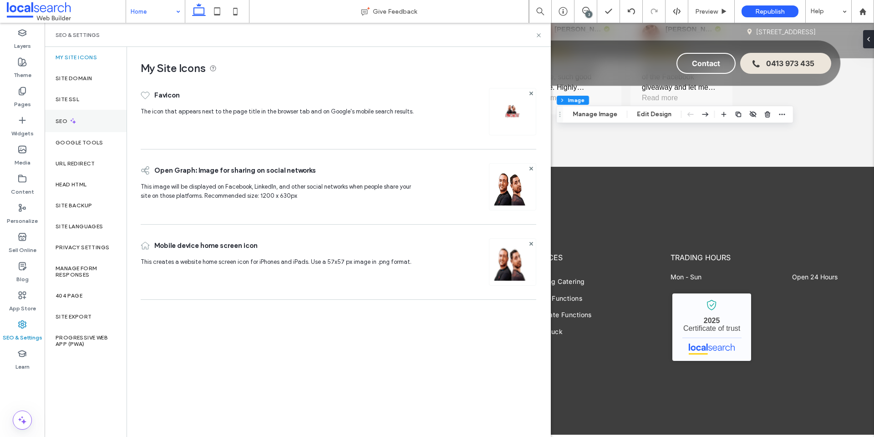
click at [63, 117] on div "SEO" at bounding box center [86, 121] width 82 height 22
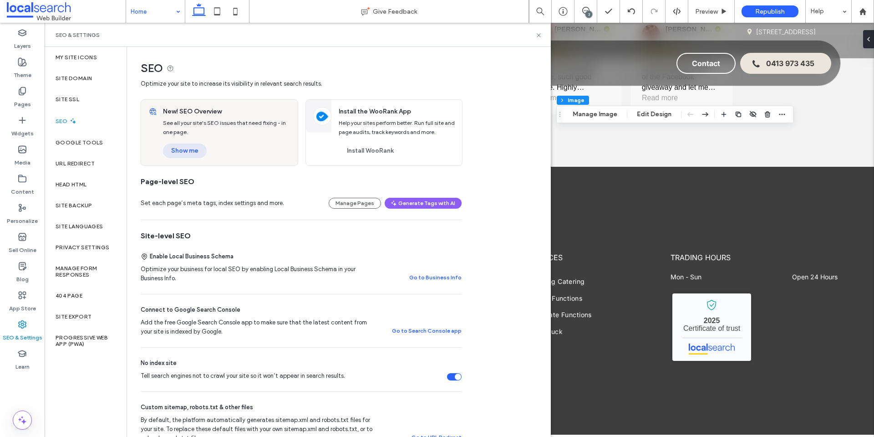
click at [175, 143] on button "Show me" at bounding box center [185, 150] width 44 height 15
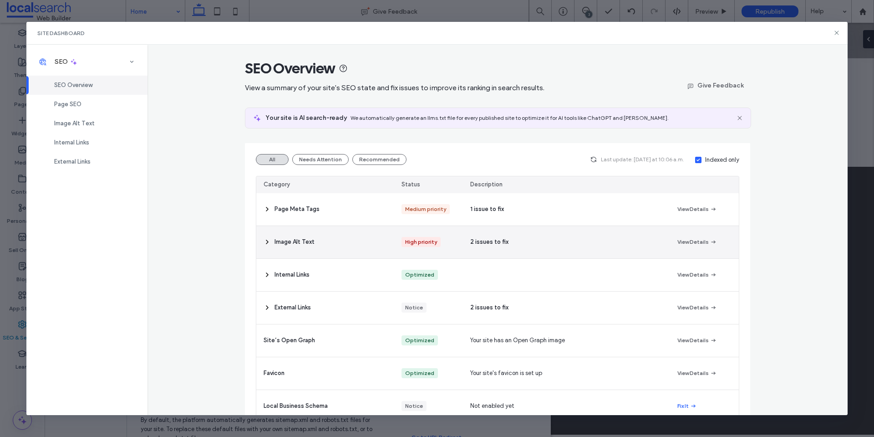
click at [288, 240] on span "Image Alt Text" at bounding box center [294, 241] width 40 height 9
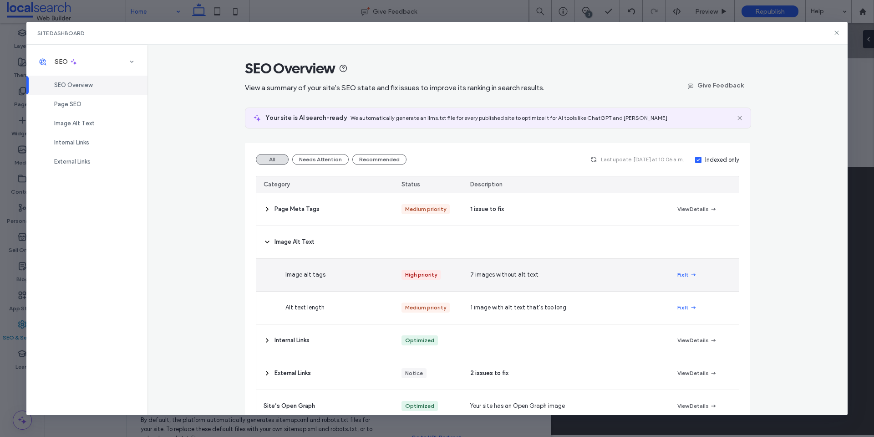
click at [321, 275] on div "Image alt tags" at bounding box center [347, 275] width 138 height 32
click at [311, 275] on span "Image alt tags" at bounding box center [305, 274] width 40 height 9
click at [681, 274] on button "Fix It" at bounding box center [687, 274] width 20 height 11
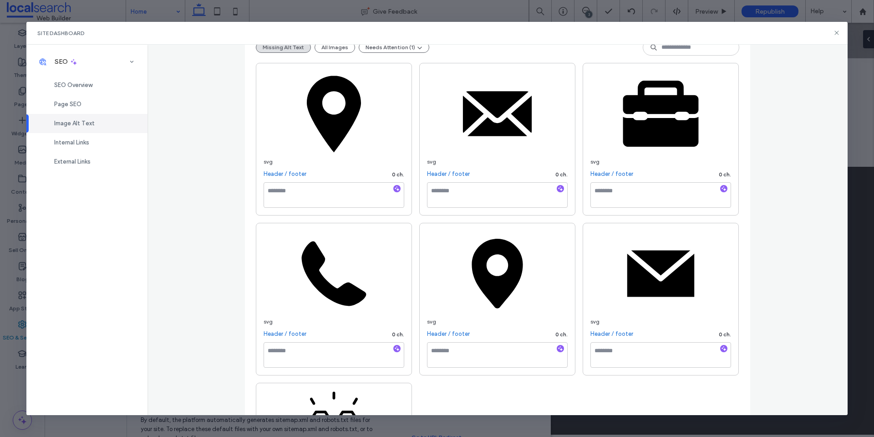
scroll to position [108, 0]
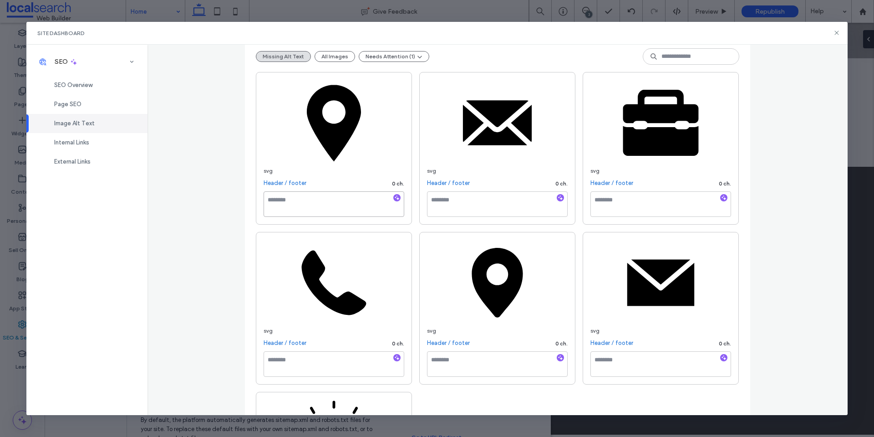
click at [302, 208] on textarea at bounding box center [334, 203] width 141 height 25
type textarea "*******"
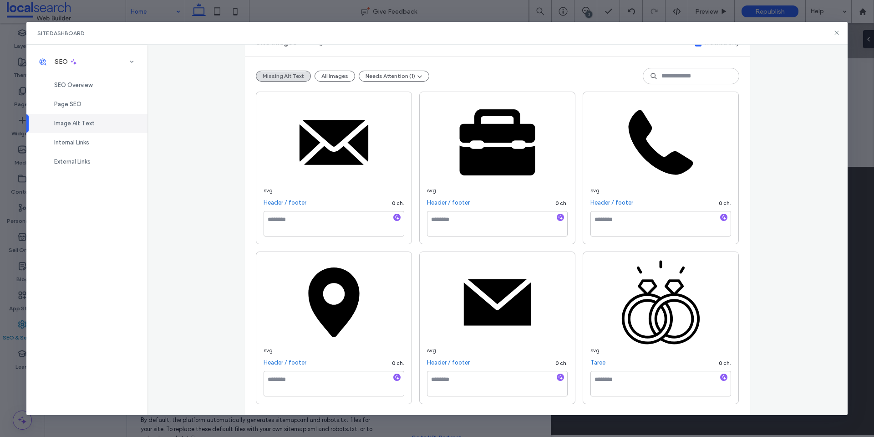
scroll to position [88, 0]
click at [490, 222] on textarea at bounding box center [497, 223] width 141 height 25
click at [310, 221] on textarea at bounding box center [334, 223] width 141 height 25
type textarea "*****"
click at [440, 221] on textarea at bounding box center [497, 223] width 141 height 25
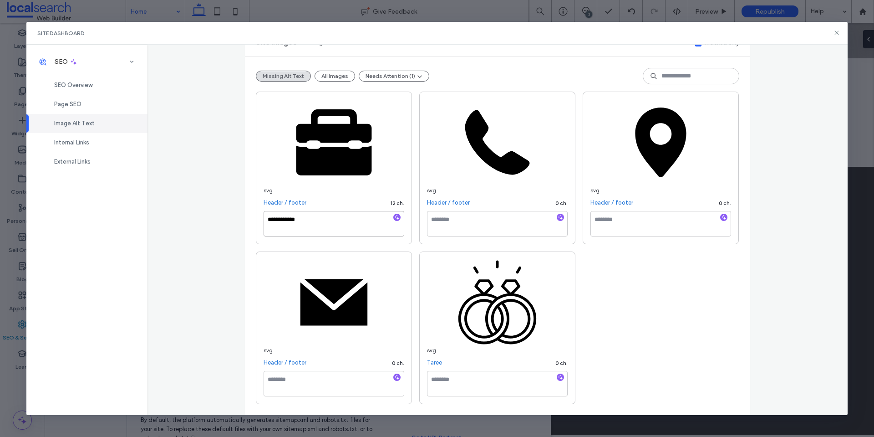
type textarea "**********"
click at [501, 225] on textarea at bounding box center [497, 223] width 141 height 25
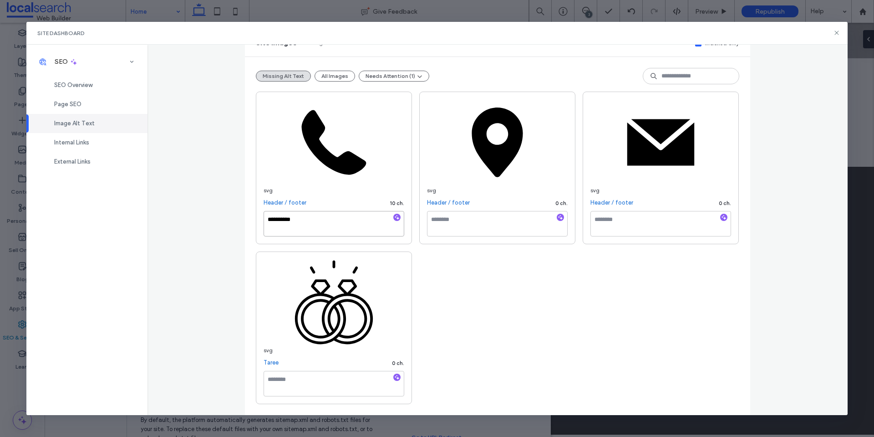
type textarea "**********"
click at [467, 221] on textarea at bounding box center [497, 223] width 141 height 25
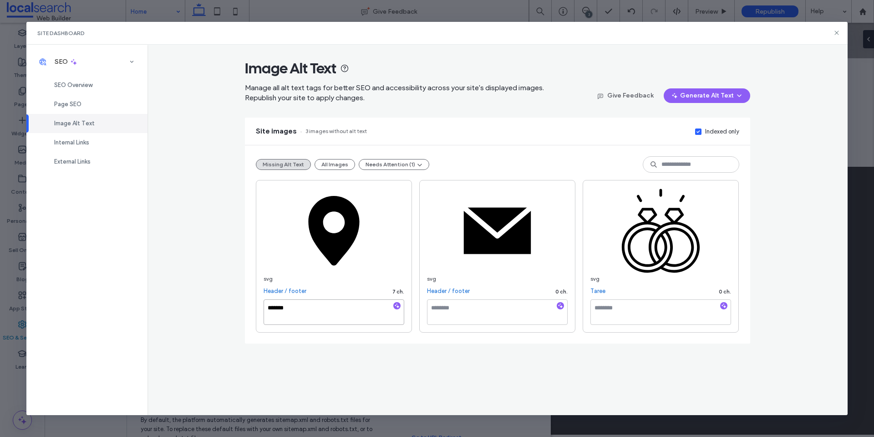
type textarea "*******"
click at [489, 305] on textarea at bounding box center [497, 311] width 141 height 25
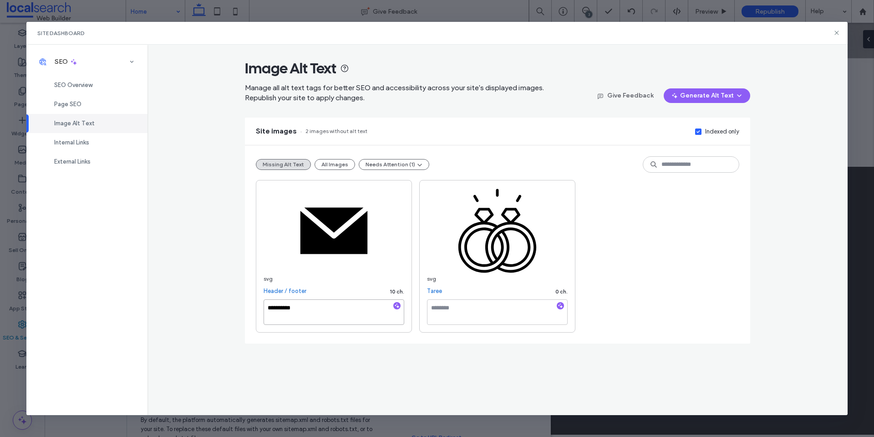
type textarea "**********"
click at [515, 303] on textarea at bounding box center [497, 311] width 141 height 25
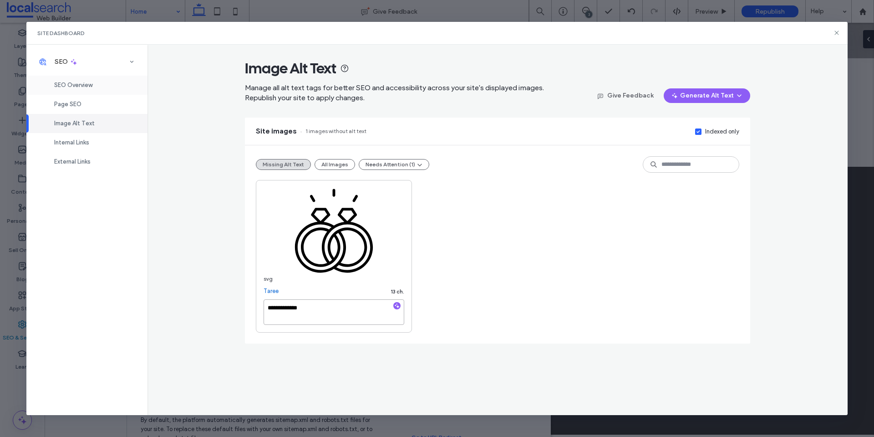
type textarea "**********"
click at [88, 81] on span "SEO Overview" at bounding box center [73, 84] width 38 height 7
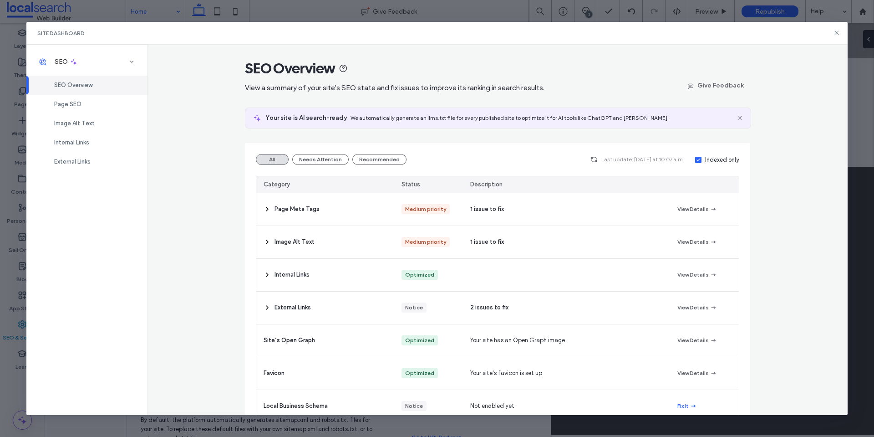
click at [264, 210] on icon at bounding box center [267, 208] width 7 height 7
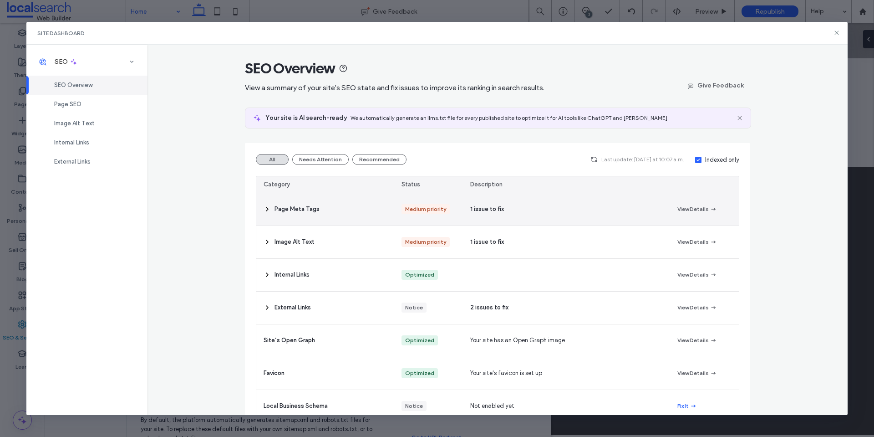
click at [264, 210] on icon at bounding box center [267, 208] width 7 height 7
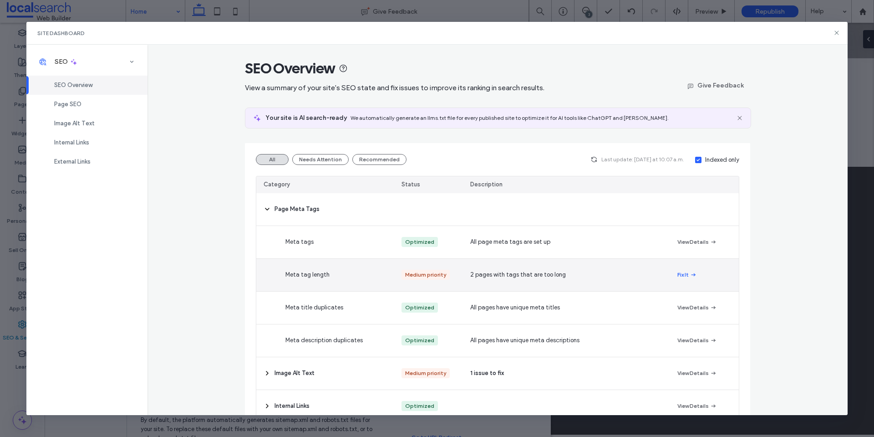
click at [315, 276] on span "Meta tag length" at bounding box center [307, 274] width 44 height 9
click at [541, 273] on span "2 pages with tags that are too long" at bounding box center [518, 274] width 96 height 9
click at [680, 276] on button "Fix It" at bounding box center [687, 274] width 20 height 11
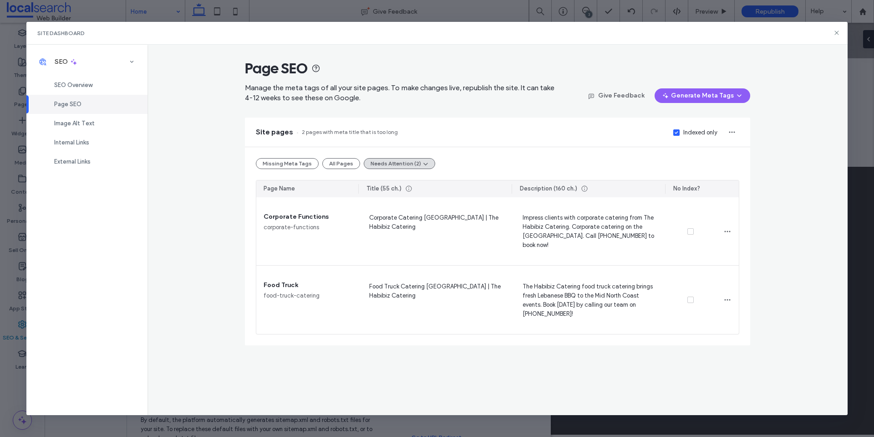
click at [86, 103] on div "Page SEO" at bounding box center [86, 104] width 121 height 19
click at [69, 104] on span "Page SEO" at bounding box center [67, 104] width 27 height 7
click at [69, 103] on span "Page SEO" at bounding box center [67, 104] width 27 height 7
click at [80, 85] on span "SEO Overview" at bounding box center [73, 84] width 38 height 7
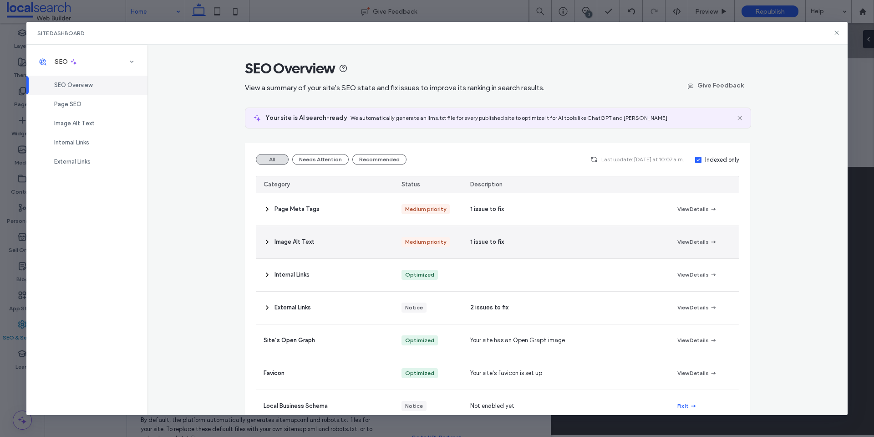
click at [264, 243] on icon at bounding box center [267, 241] width 7 height 7
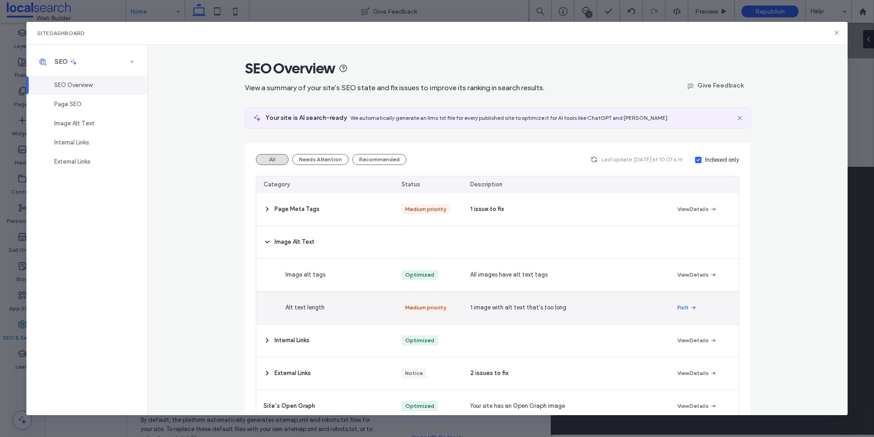
click at [300, 304] on span "Alt text length" at bounding box center [304, 307] width 39 height 9
click at [681, 307] on button "Fix It" at bounding box center [687, 307] width 20 height 11
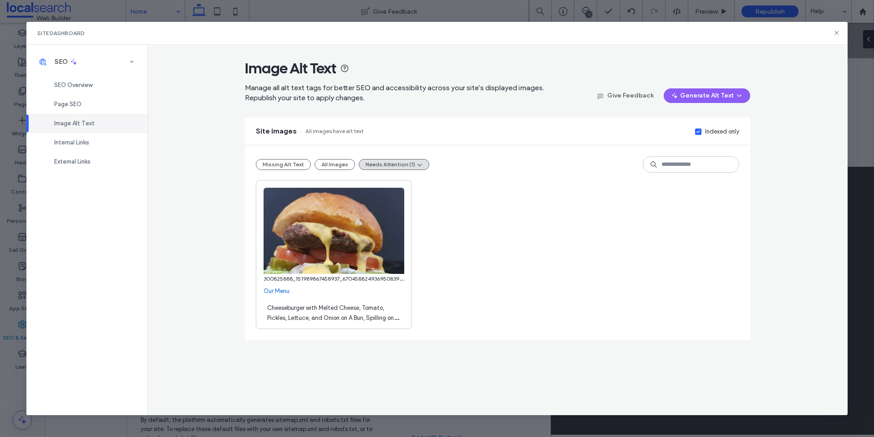
click at [355, 312] on div "Cheeseburger with Melted Cheese, Tomato, Pickles, Lettuce, and Onion on A Bun, …" at bounding box center [334, 311] width 141 height 25
click at [363, 313] on textarea "**********" at bounding box center [334, 311] width 141 height 25
drag, startPoint x: 327, startPoint y: 308, endPoint x: 282, endPoint y: 314, distance: 45.5
click at [282, 314] on textarea "**********" at bounding box center [334, 311] width 141 height 25
click at [284, 320] on textarea "**********" at bounding box center [334, 311] width 141 height 25
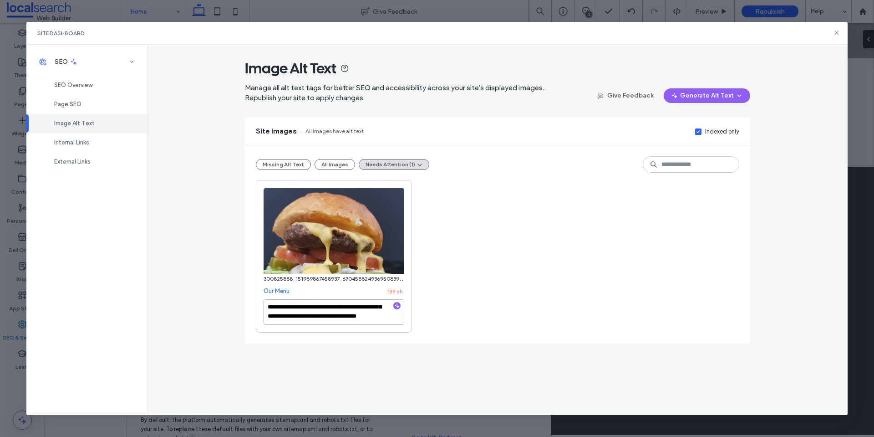
scroll to position [18, 0]
drag, startPoint x: 278, startPoint y: 307, endPoint x: 335, endPoint y: 311, distance: 56.6
click at [335, 311] on textarea "**********" at bounding box center [334, 311] width 141 height 25
type textarea "**********"
click at [522, 264] on div "**********" at bounding box center [497, 256] width 483 height 152
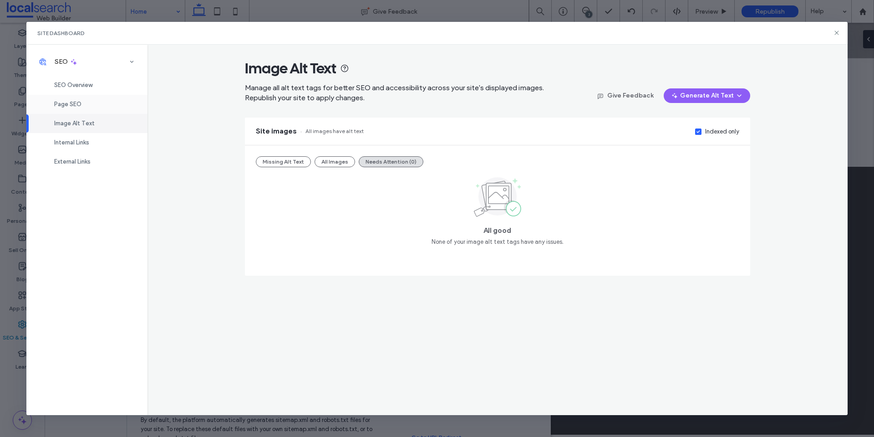
click at [84, 97] on div "Page SEO" at bounding box center [86, 104] width 121 height 19
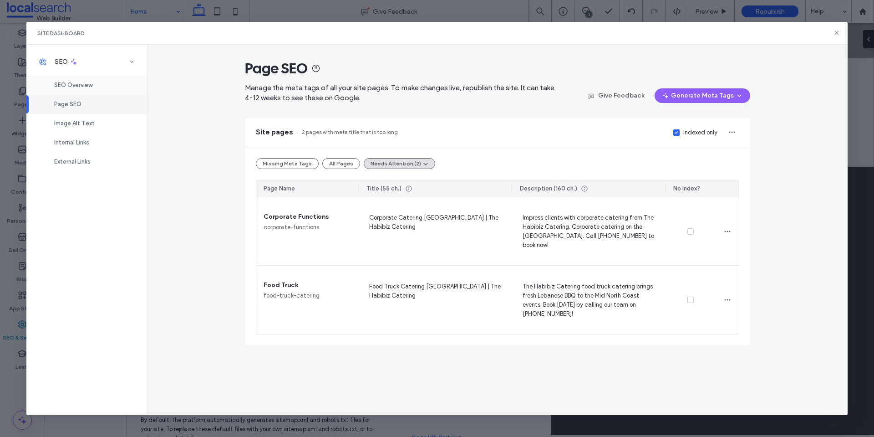
click at [91, 86] on span "SEO Overview" at bounding box center [73, 84] width 38 height 7
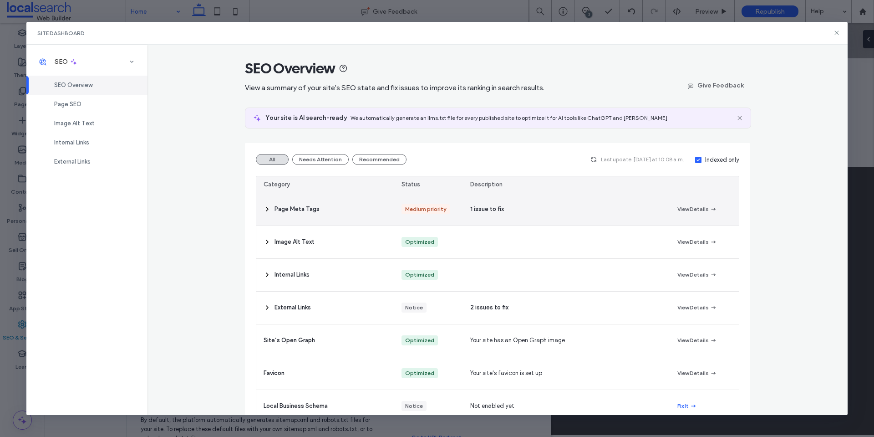
click at [257, 208] on div "Page Meta Tags" at bounding box center [325, 209] width 138 height 32
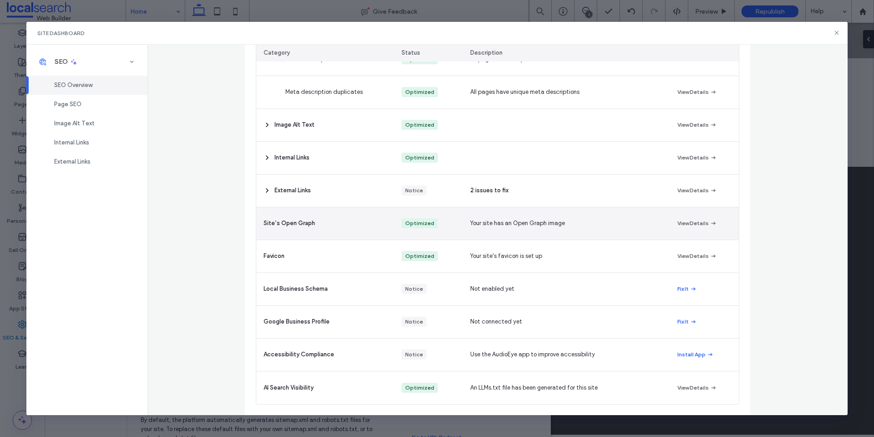
scroll to position [249, 0]
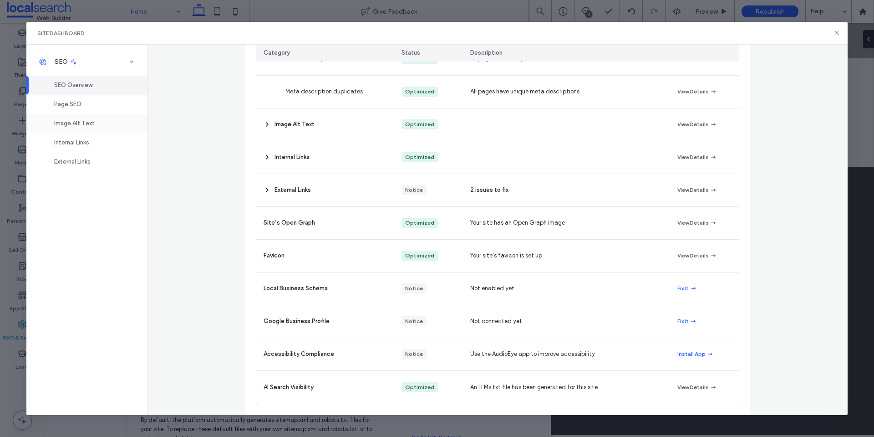
click at [62, 127] on div "Image Alt Text" at bounding box center [86, 123] width 121 height 19
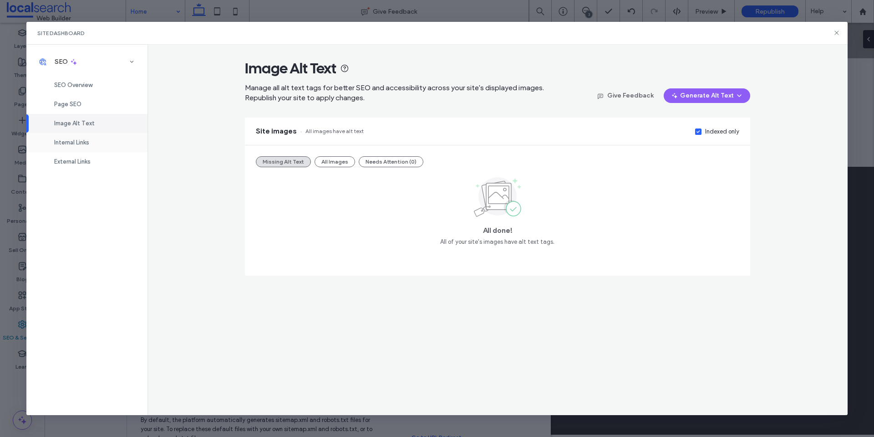
click at [89, 141] on span "Internal Links" at bounding box center [71, 142] width 35 height 7
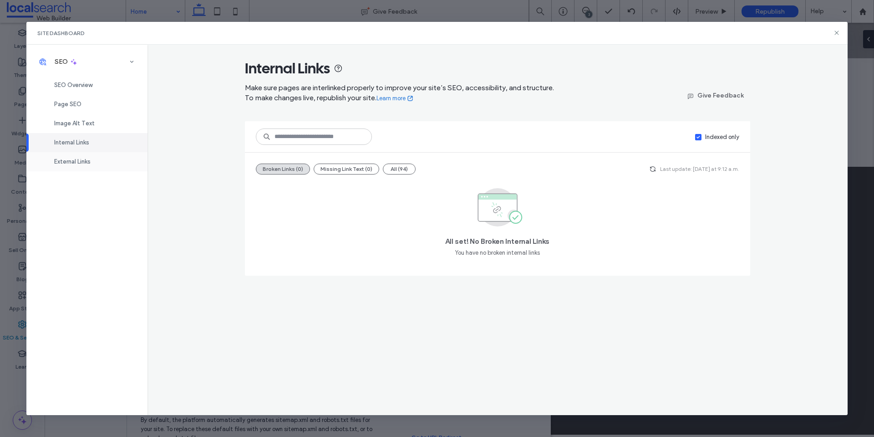
click at [82, 155] on div "External Links" at bounding box center [86, 161] width 121 height 19
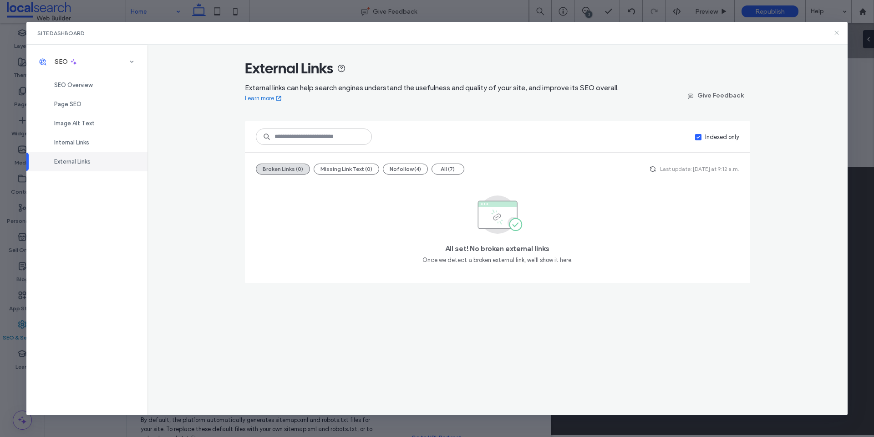
click at [839, 33] on icon at bounding box center [836, 32] width 7 height 7
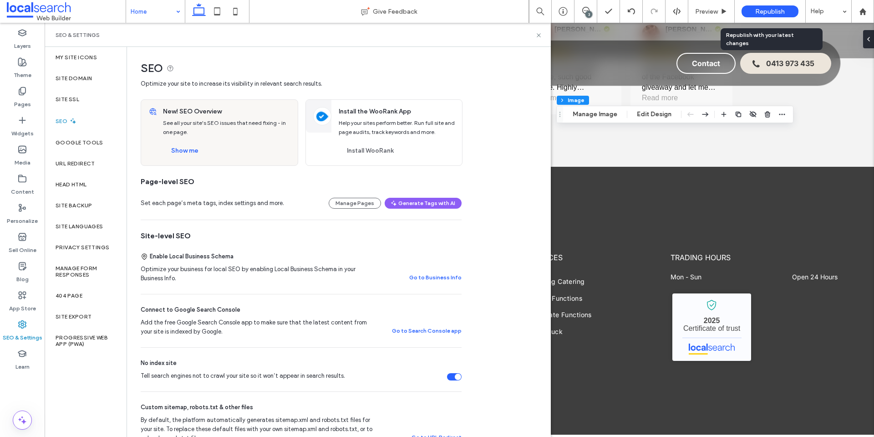
click at [765, 11] on span "Republish" at bounding box center [770, 12] width 30 height 8
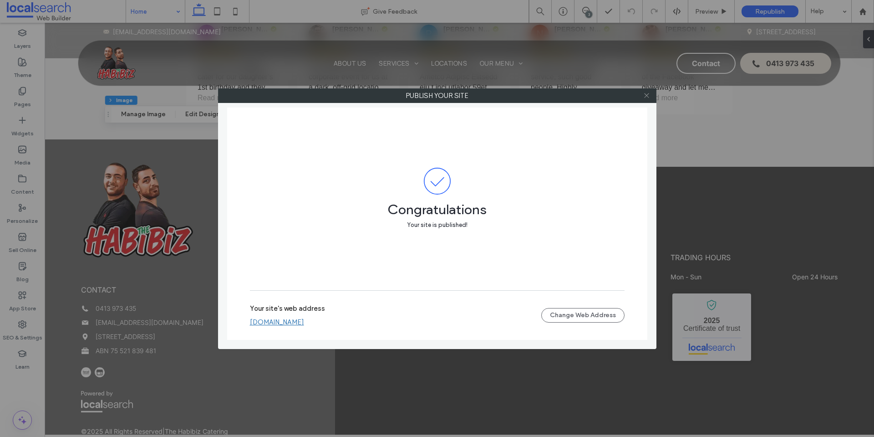
click at [648, 97] on use at bounding box center [646, 95] width 5 height 5
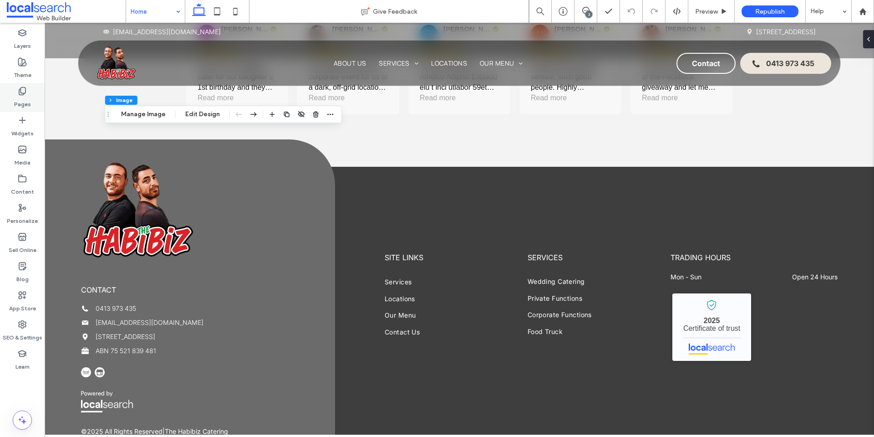
click at [21, 100] on label "Pages" at bounding box center [22, 102] width 17 height 13
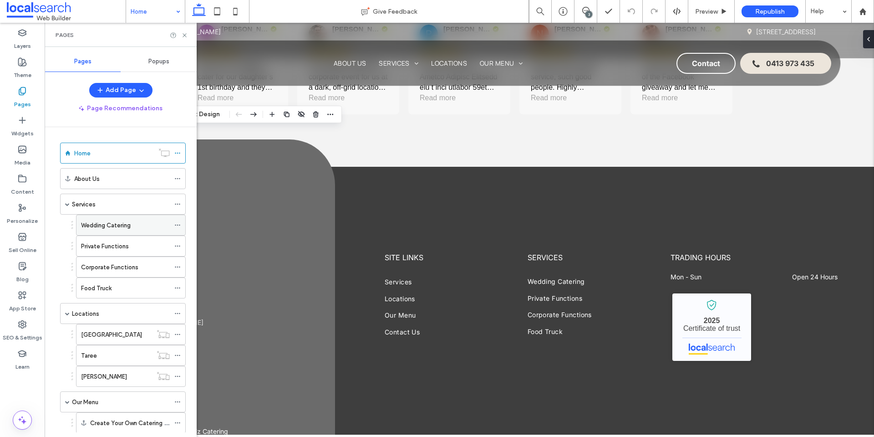
drag, startPoint x: 25, startPoint y: 330, endPoint x: 95, endPoint y: 214, distance: 135.0
click at [25, 330] on label "SEO & Settings" at bounding box center [23, 335] width 40 height 13
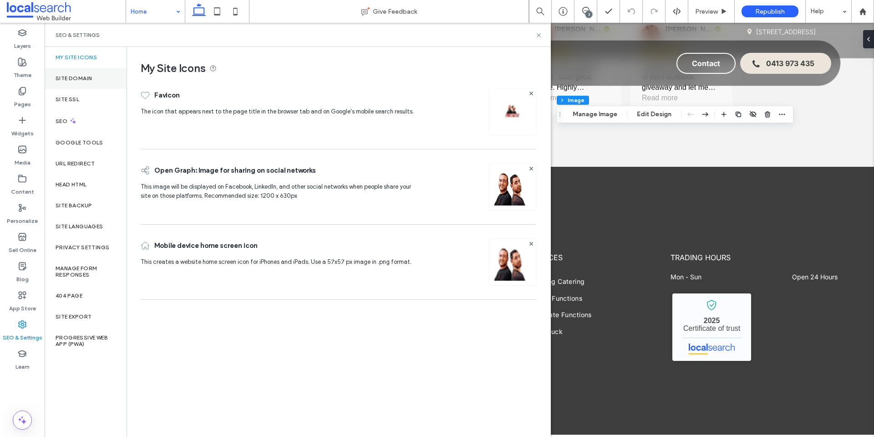
click at [95, 71] on div "Site Domain" at bounding box center [86, 78] width 82 height 21
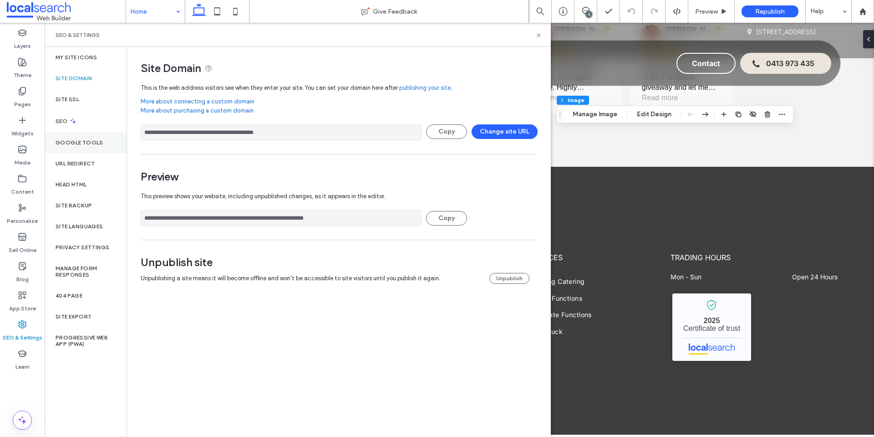
drag, startPoint x: 356, startPoint y: 133, endPoint x: 125, endPoint y: 133, distance: 230.8
click at [125, 133] on div "**********" at bounding box center [298, 242] width 506 height 390
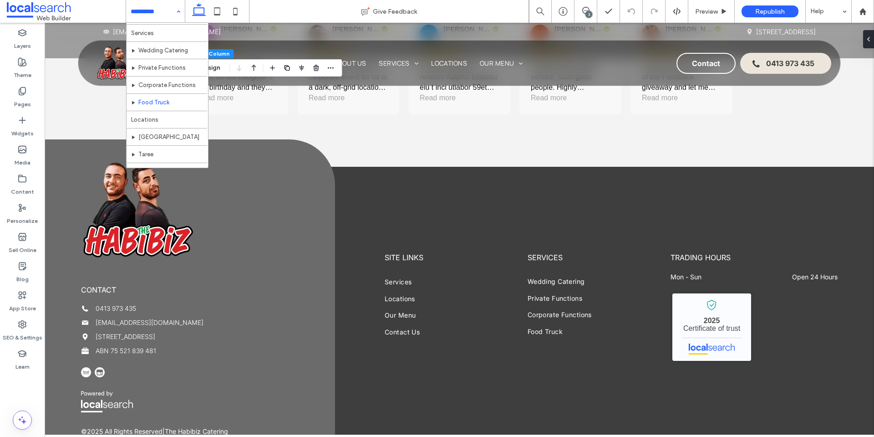
scroll to position [61, 0]
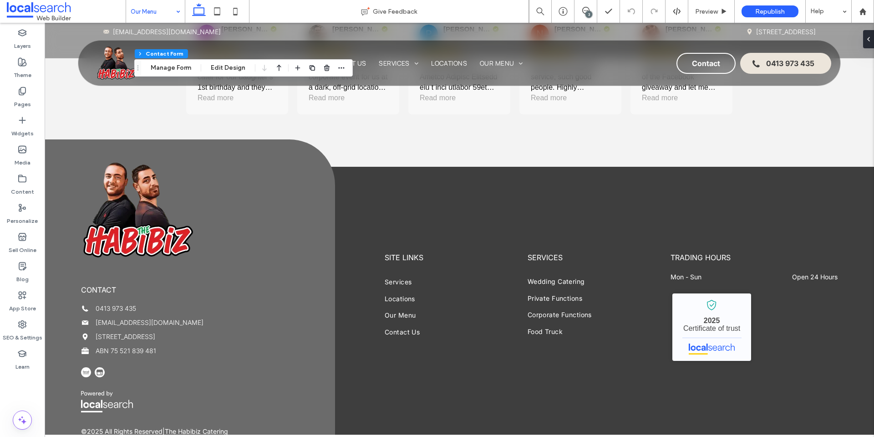
type input "**"
type input "*"
type input "***"
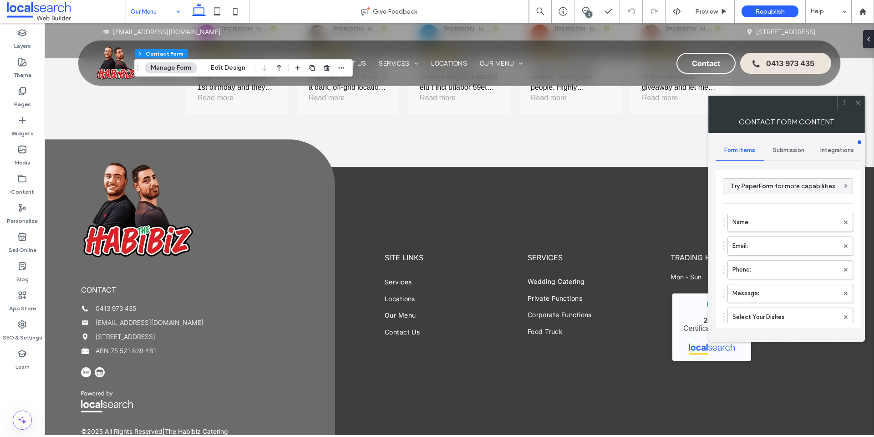
click at [793, 151] on span "Submission" at bounding box center [788, 150] width 31 height 7
click at [793, 198] on label "New submission notification" at bounding box center [789, 193] width 122 height 18
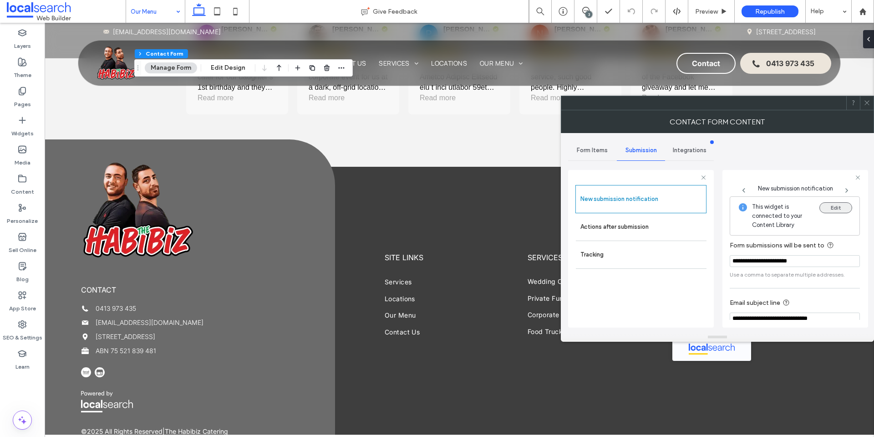
click at [838, 206] on button "Edit" at bounding box center [835, 207] width 33 height 11
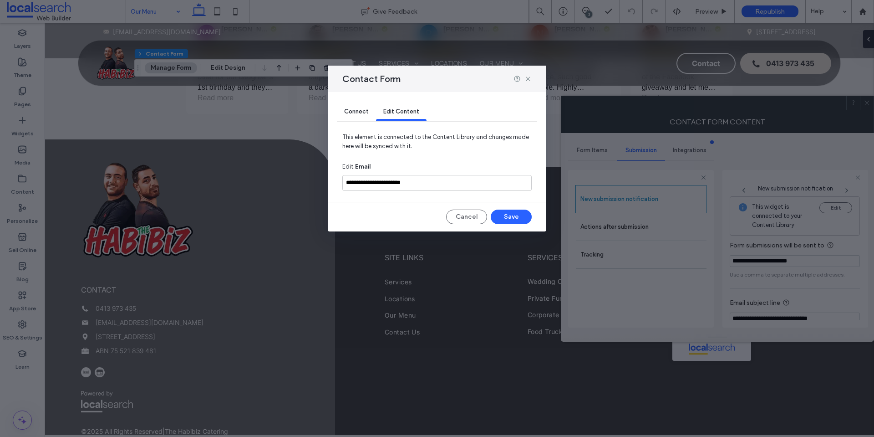
click at [532, 80] on div "Contact Form" at bounding box center [437, 79] width 218 height 26
click at [531, 80] on icon at bounding box center [527, 78] width 7 height 7
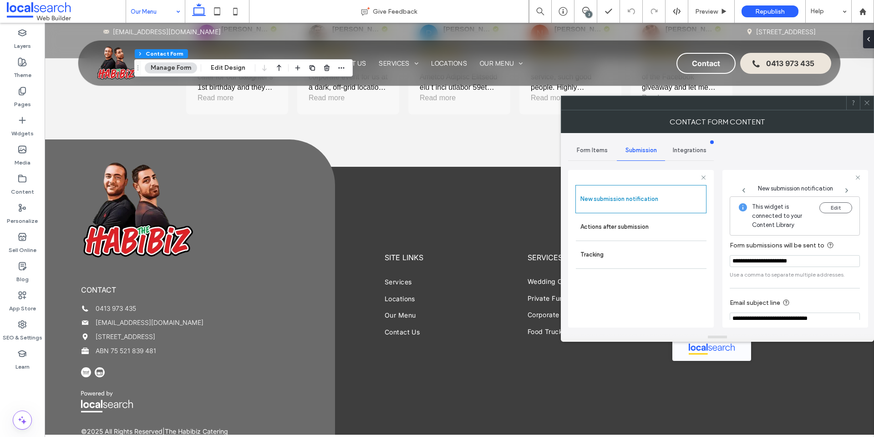
click at [584, 147] on span "Form Items" at bounding box center [592, 150] width 31 height 7
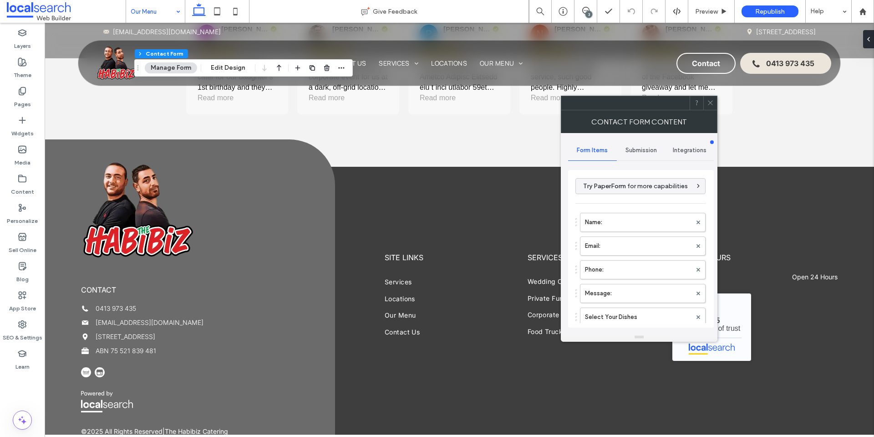
click at [710, 105] on icon at bounding box center [710, 102] width 7 height 7
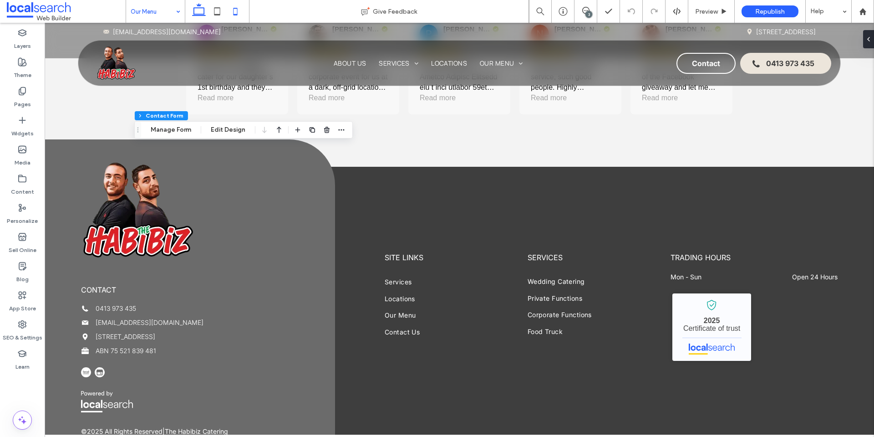
click at [237, 11] on use at bounding box center [236, 11] width 4 height 7
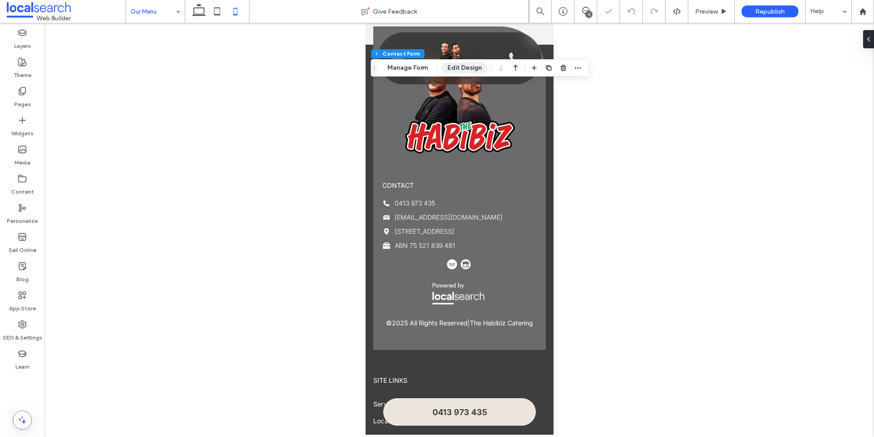
click at [453, 73] on button "Edit Design" at bounding box center [465, 67] width 46 height 11
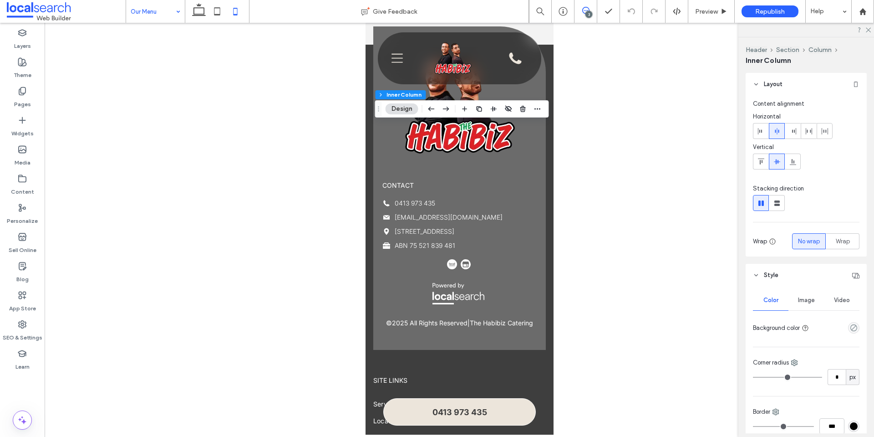
click at [584, 8] on icon at bounding box center [585, 10] width 7 height 7
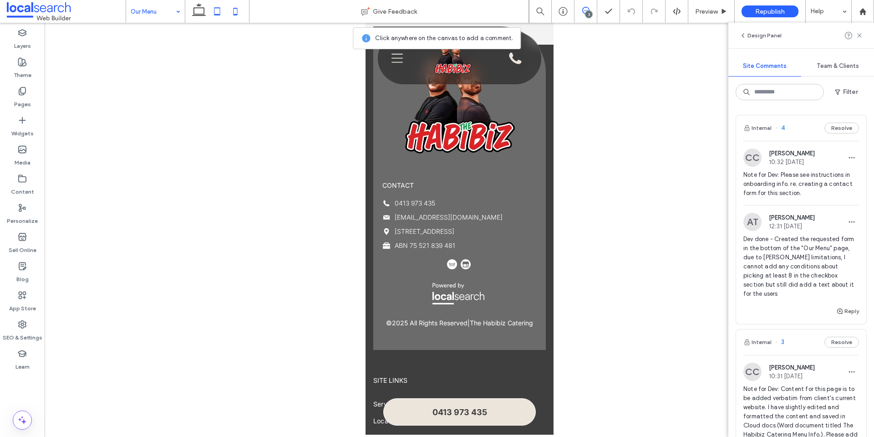
click at [217, 15] on icon at bounding box center [217, 11] width 18 height 18
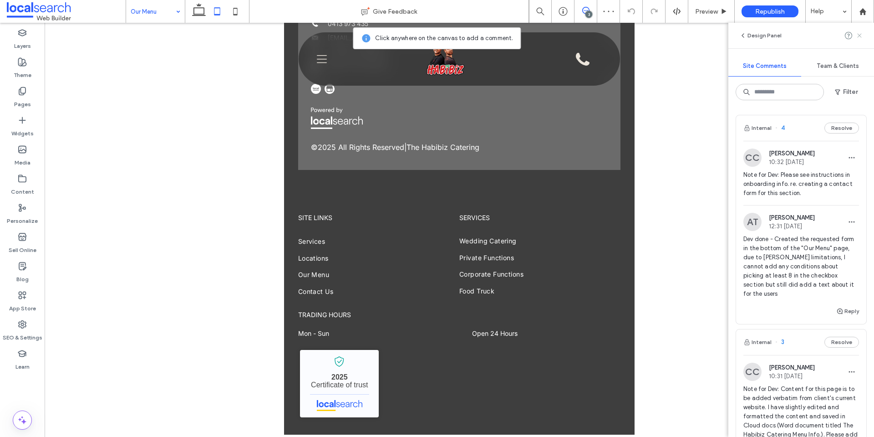
click at [859, 36] on use at bounding box center [859, 35] width 4 height 4
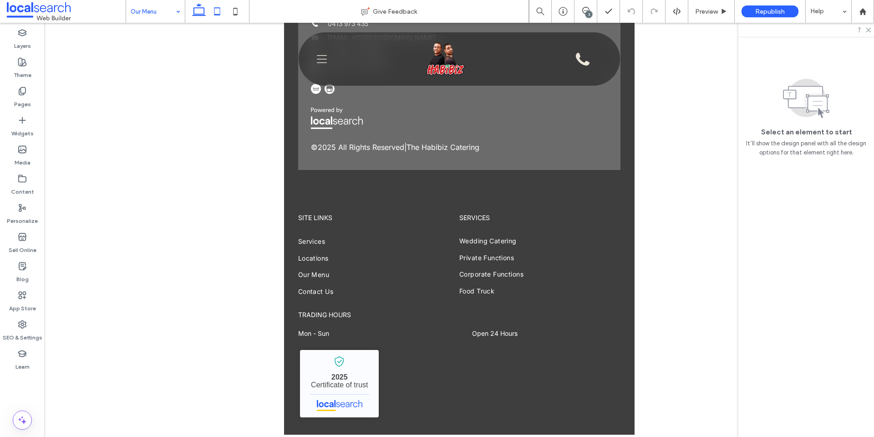
click at [202, 15] on use at bounding box center [199, 9] width 14 height 13
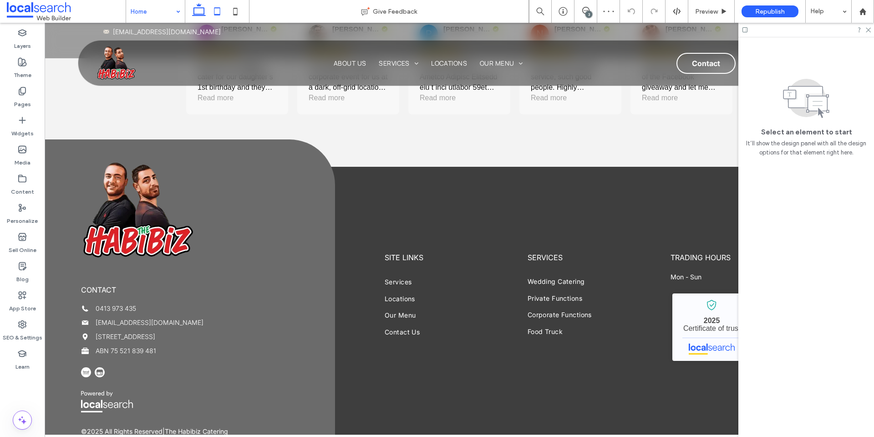
click at [215, 11] on icon at bounding box center [217, 11] width 18 height 18
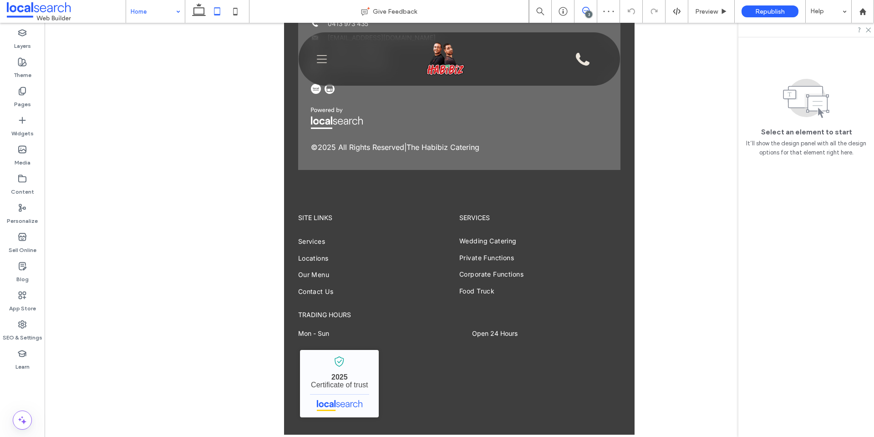
drag, startPoint x: 582, startPoint y: 8, endPoint x: 576, endPoint y: 12, distance: 6.9
click at [582, 8] on icon at bounding box center [585, 10] width 7 height 7
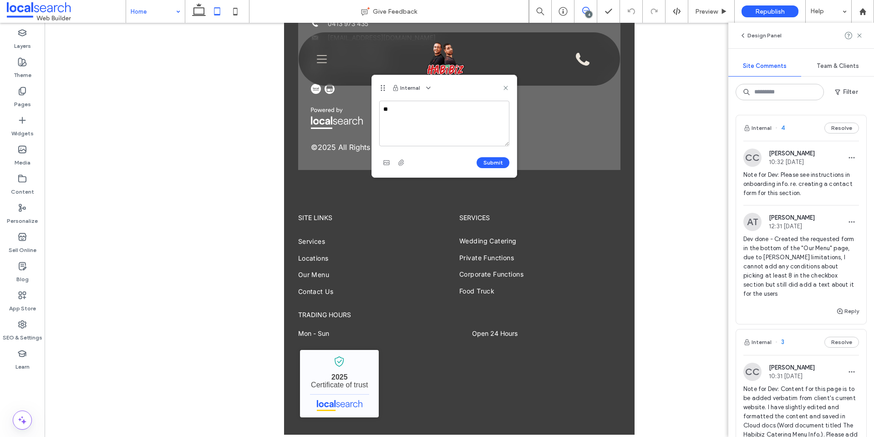
type textarea "*"
type textarea "**********"
click at [499, 163] on button "Submit" at bounding box center [493, 162] width 33 height 11
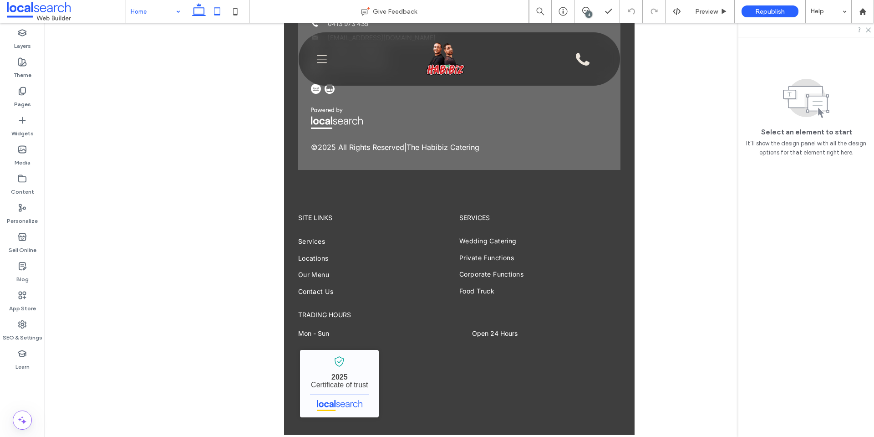
click at [198, 10] on icon at bounding box center [199, 11] width 18 height 18
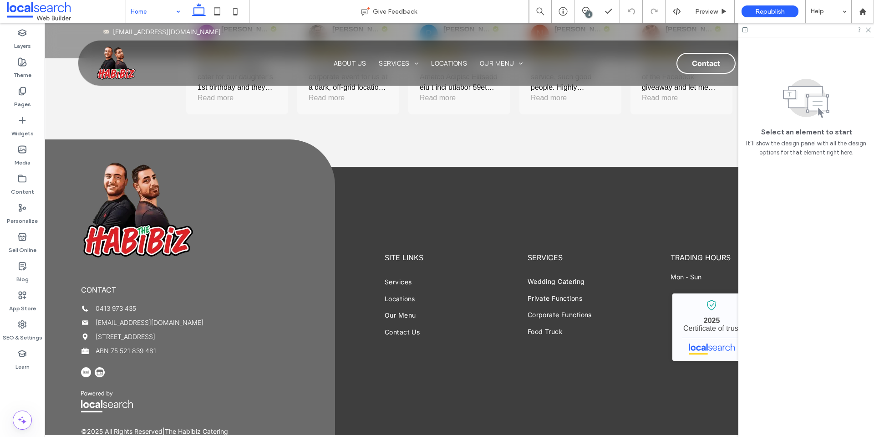
click at [589, 11] on div "4" at bounding box center [588, 14] width 7 height 7
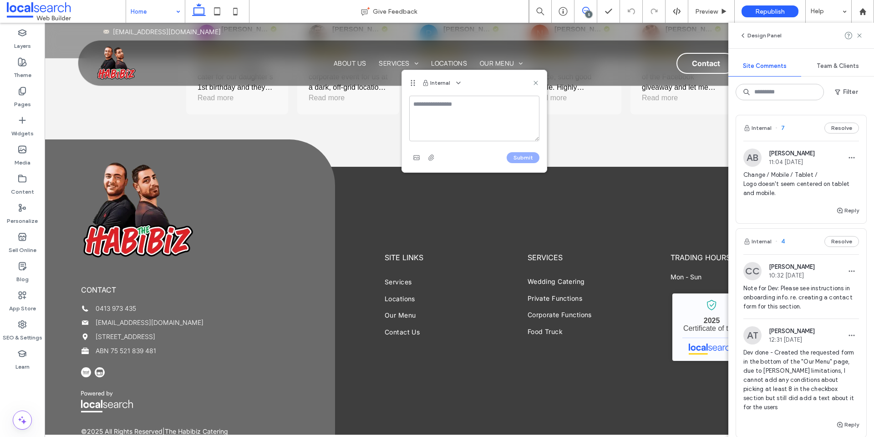
click at [451, 119] on textarea at bounding box center [474, 119] width 130 height 46
type textarea "*"
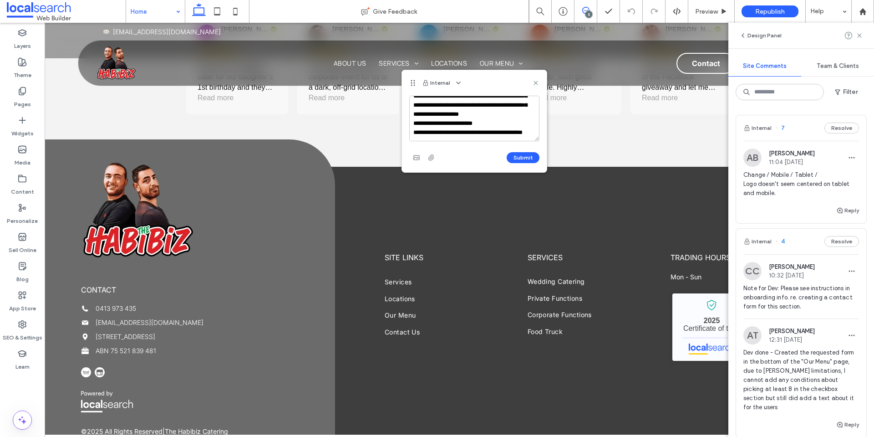
scroll to position [30, 0]
drag, startPoint x: 508, startPoint y: 113, endPoint x: 500, endPoint y: 117, distance: 8.6
click at [500, 117] on textarea "**********" at bounding box center [474, 119] width 130 height 46
click at [499, 119] on textarea "**********" at bounding box center [474, 119] width 130 height 46
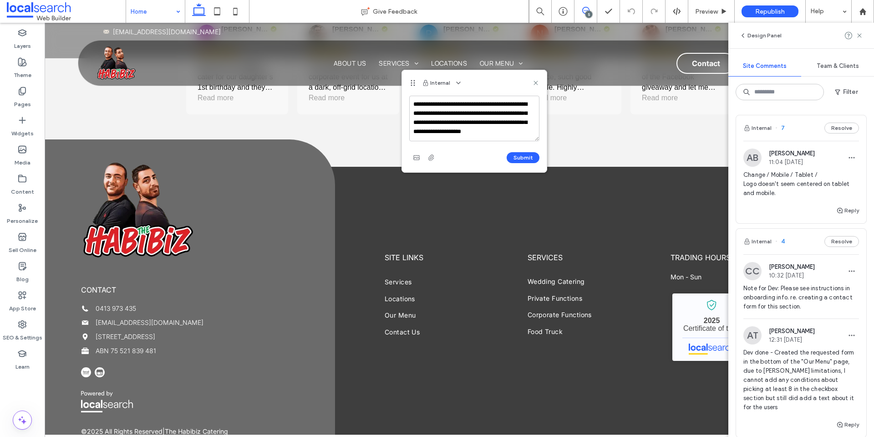
click at [411, 104] on textarea "**********" at bounding box center [474, 119] width 130 height 46
type textarea "**********"
click at [521, 155] on button "Submit" at bounding box center [523, 157] width 33 height 11
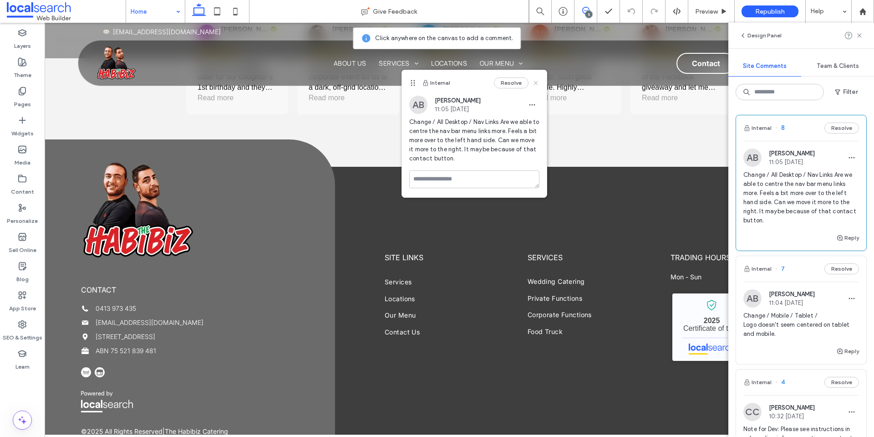
click at [538, 81] on icon at bounding box center [535, 82] width 7 height 7
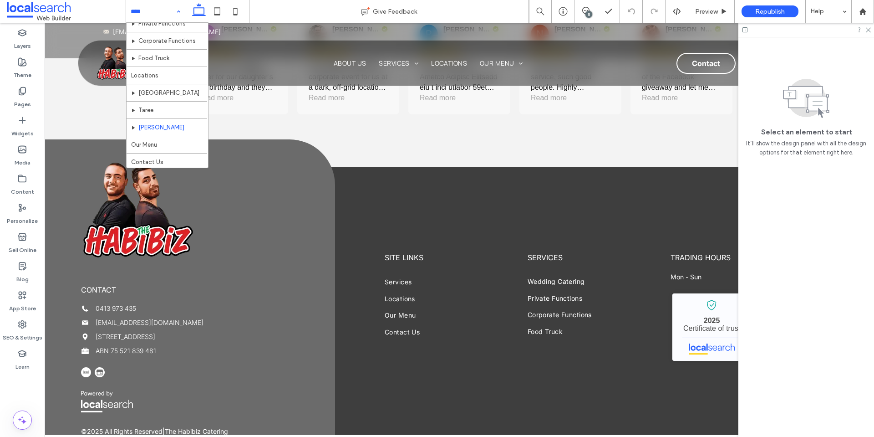
scroll to position [61, 0]
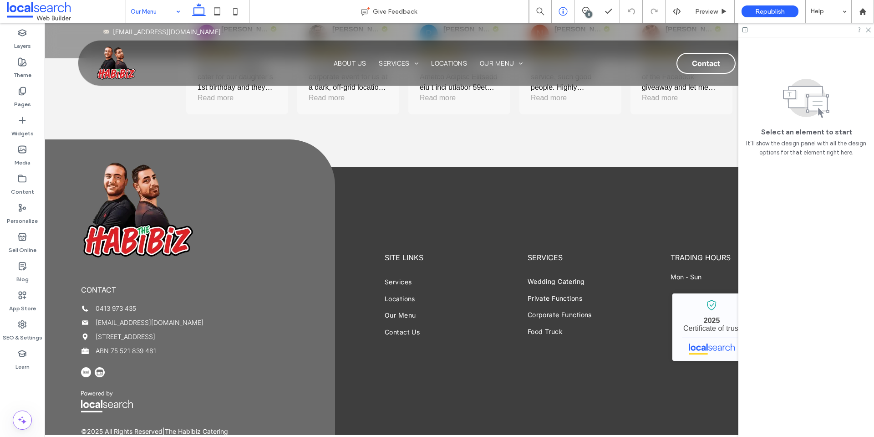
drag, startPoint x: 582, startPoint y: 10, endPoint x: 569, endPoint y: 16, distance: 14.9
click at [583, 10] on icon at bounding box center [585, 10] width 7 height 7
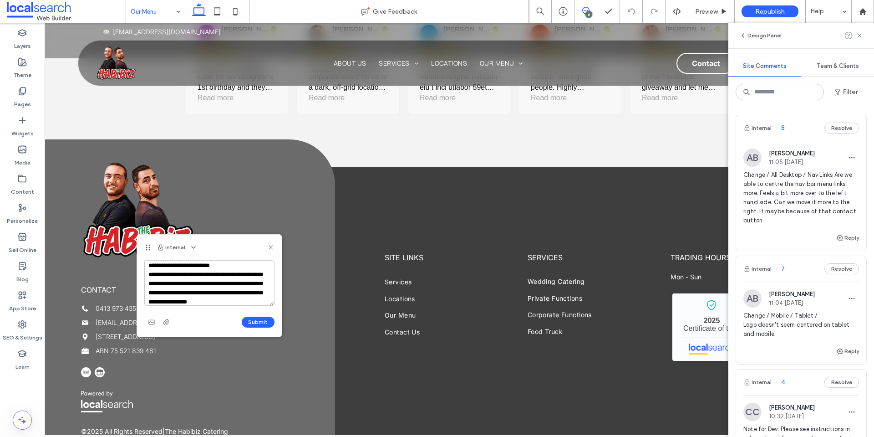
scroll to position [12, 0]
type textarea "**********"
click at [270, 323] on button "Submit" at bounding box center [258, 321] width 33 height 11
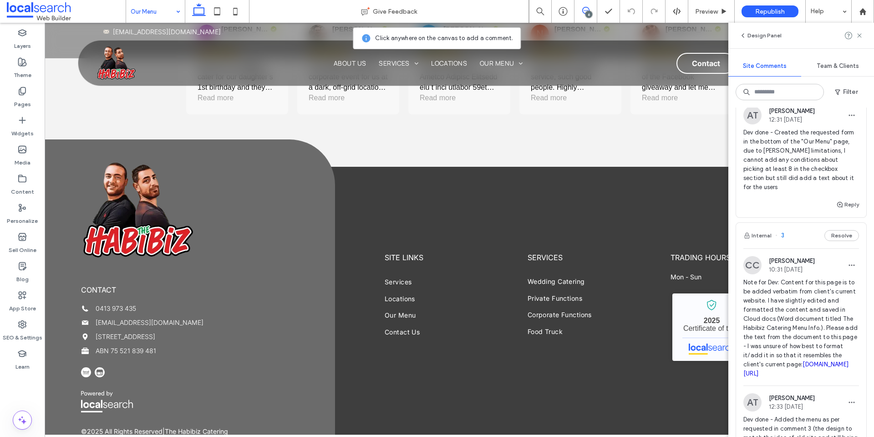
scroll to position [622, 0]
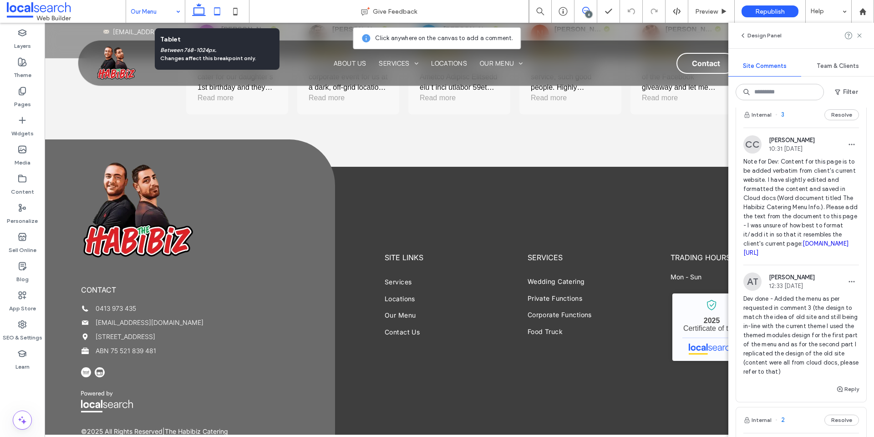
click at [214, 12] on use at bounding box center [217, 11] width 6 height 8
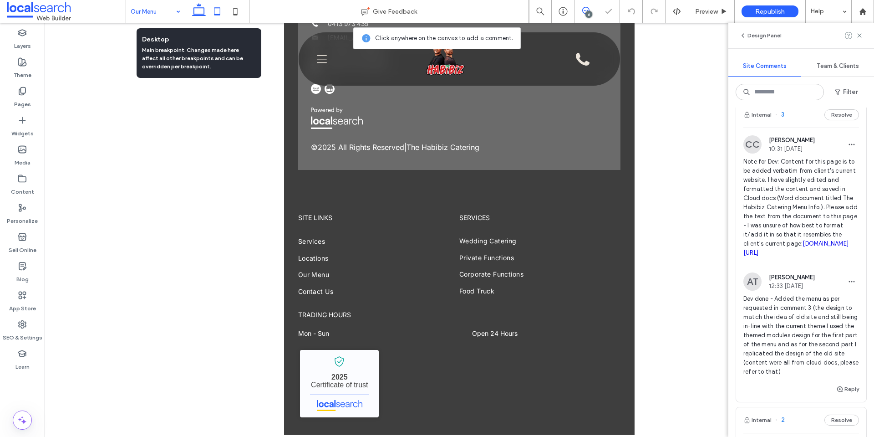
click at [200, 11] on icon at bounding box center [199, 11] width 18 height 18
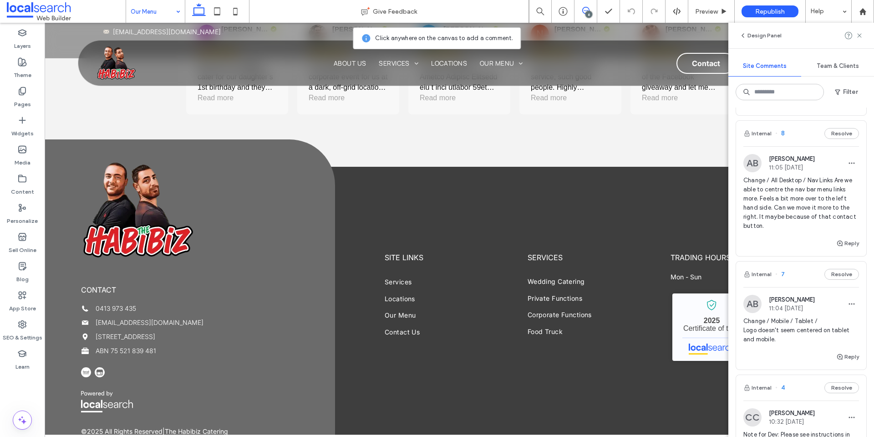
scroll to position [142, 0]
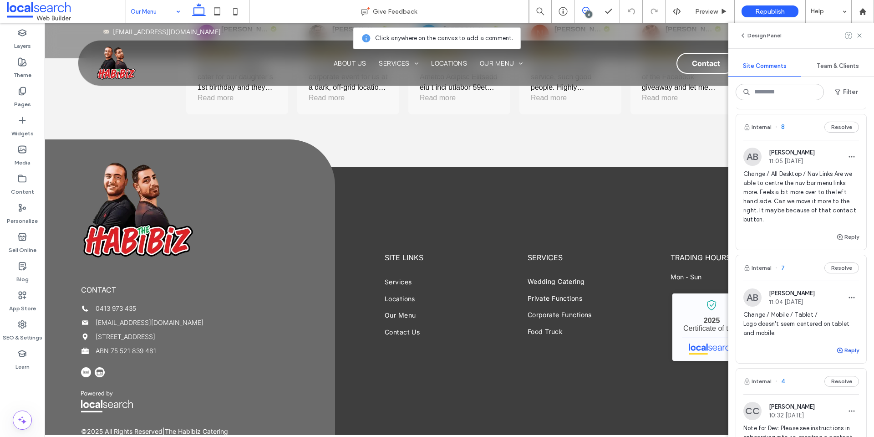
click at [846, 351] on button "Reply" at bounding box center [847, 350] width 23 height 11
click at [753, 406] on use "button" at bounding box center [750, 406] width 6 height 5
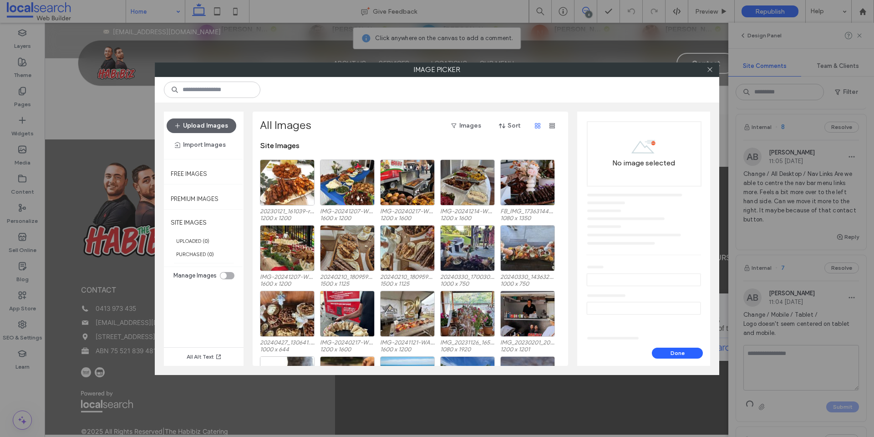
click at [218, 121] on div at bounding box center [437, 218] width 874 height 437
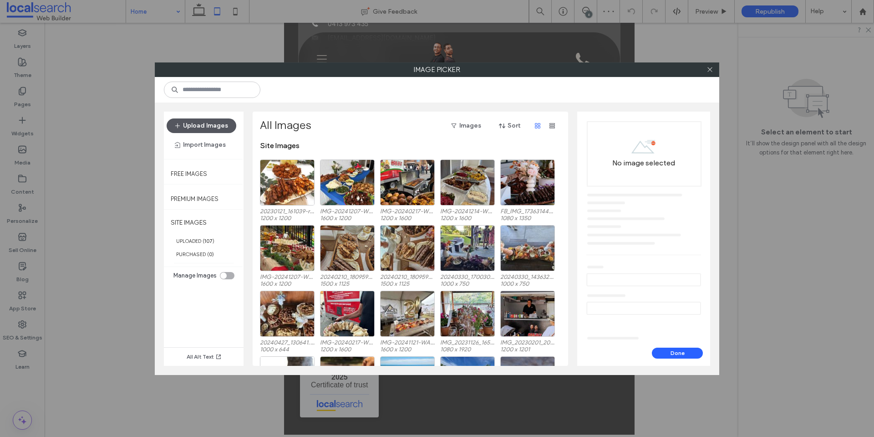
click at [216, 123] on button "Upload Images" at bounding box center [202, 125] width 70 height 15
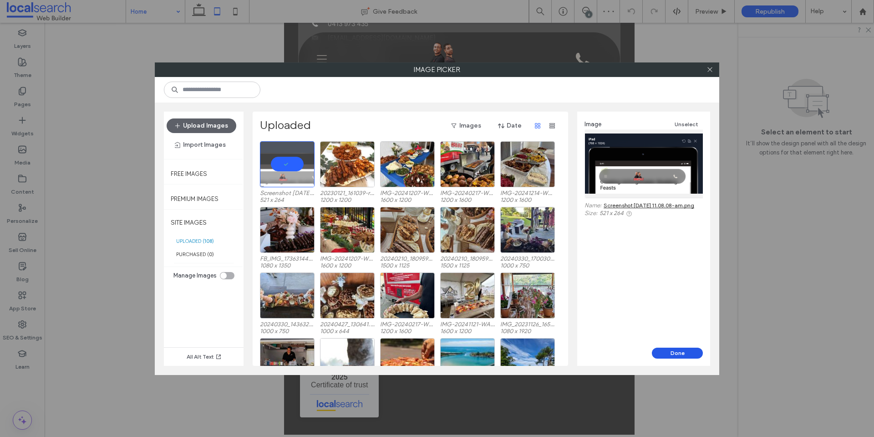
click at [680, 354] on button "Done" at bounding box center [677, 352] width 51 height 11
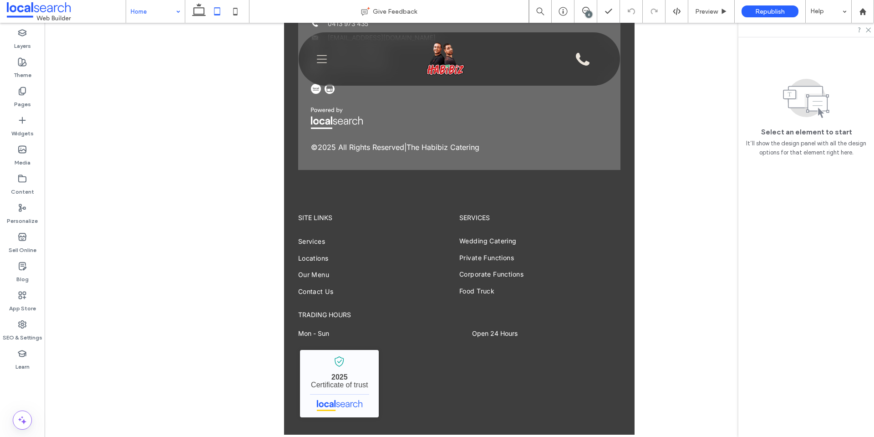
click at [589, 11] on div "6" at bounding box center [588, 14] width 7 height 7
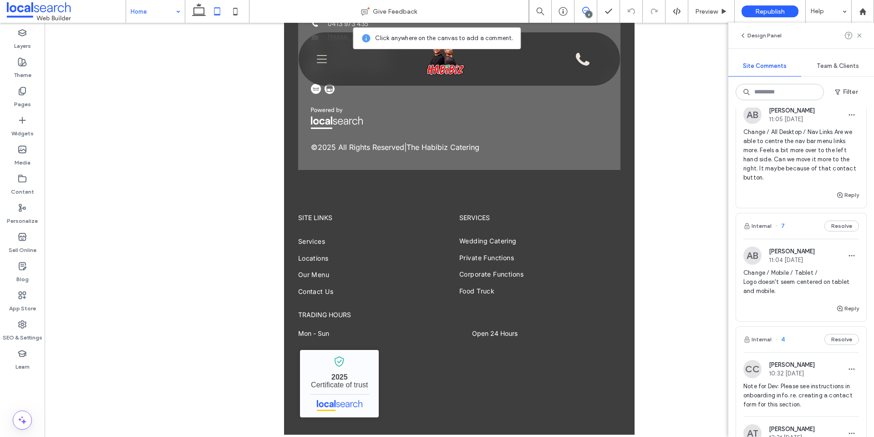
scroll to position [157, 0]
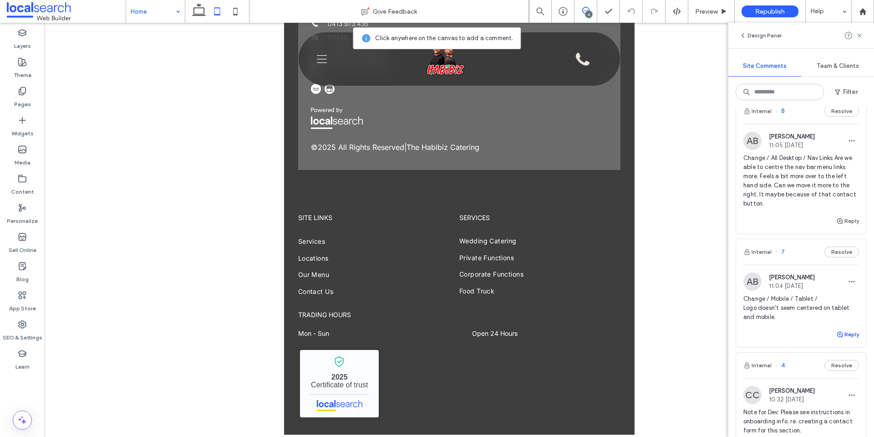
click at [848, 334] on button "Reply" at bounding box center [847, 334] width 23 height 11
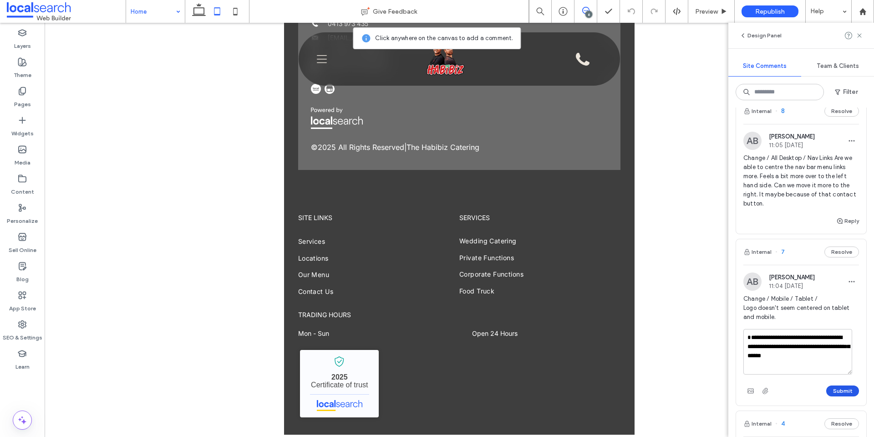
click at [836, 395] on button "Submit" at bounding box center [842, 390] width 33 height 11
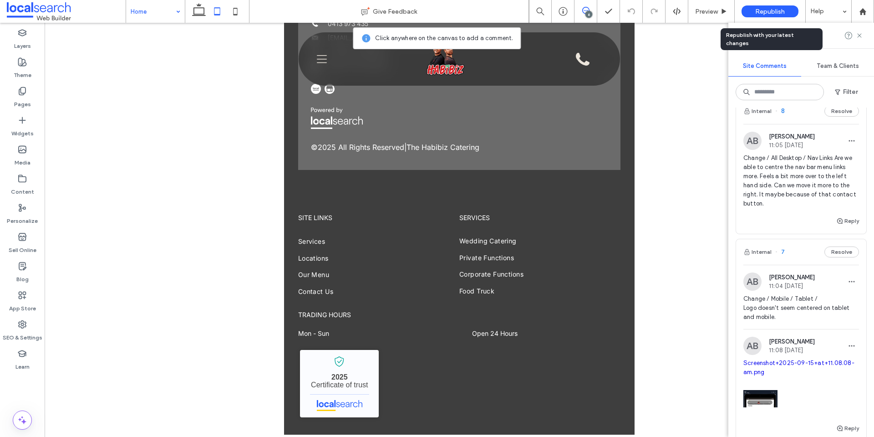
click at [773, 9] on span "Republish" at bounding box center [770, 12] width 30 height 8
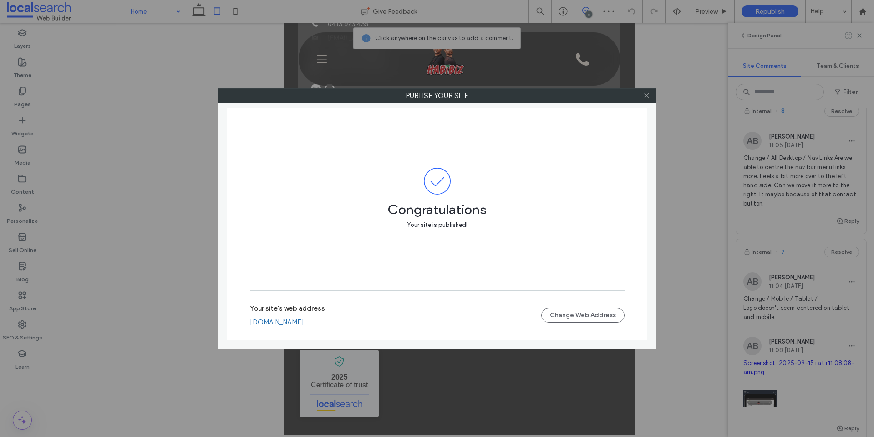
click at [649, 98] on icon at bounding box center [646, 95] width 7 height 7
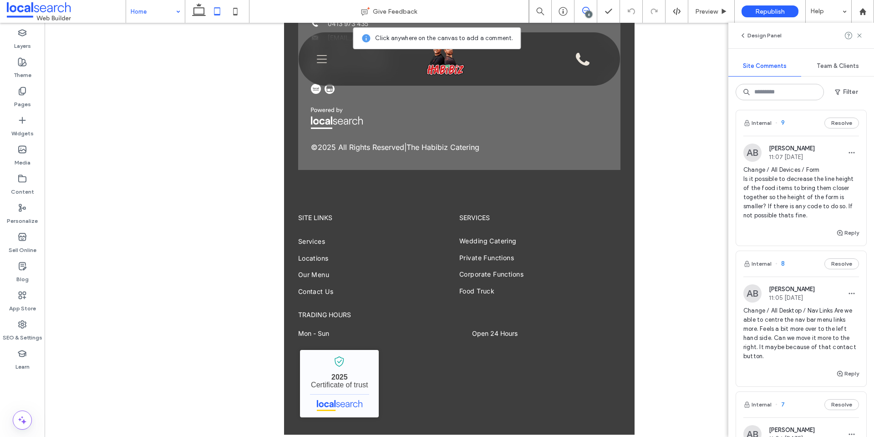
scroll to position [0, 0]
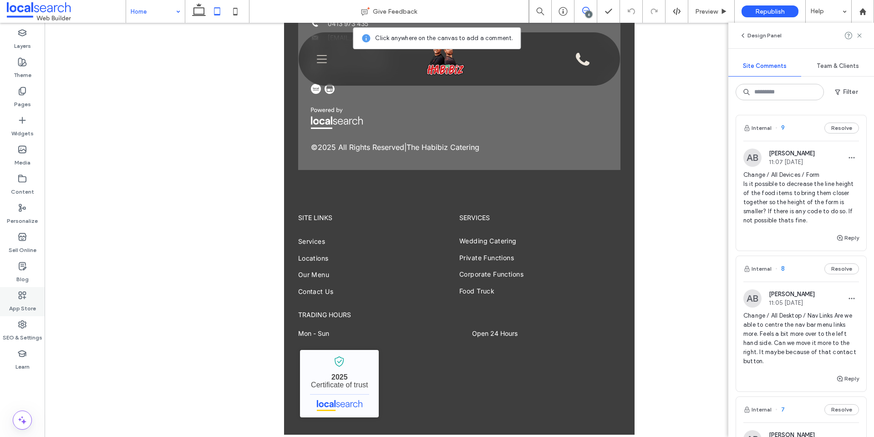
click at [19, 318] on div "SEO & Settings" at bounding box center [22, 330] width 45 height 29
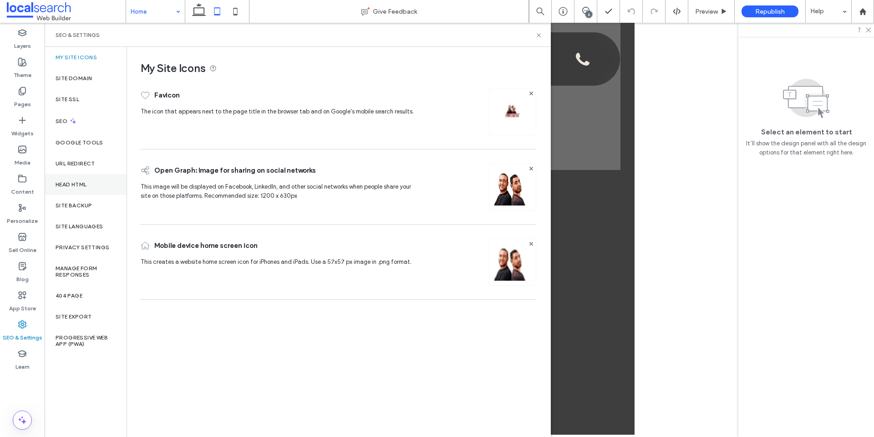
click at [68, 194] on div "Head HTML" at bounding box center [86, 184] width 82 height 21
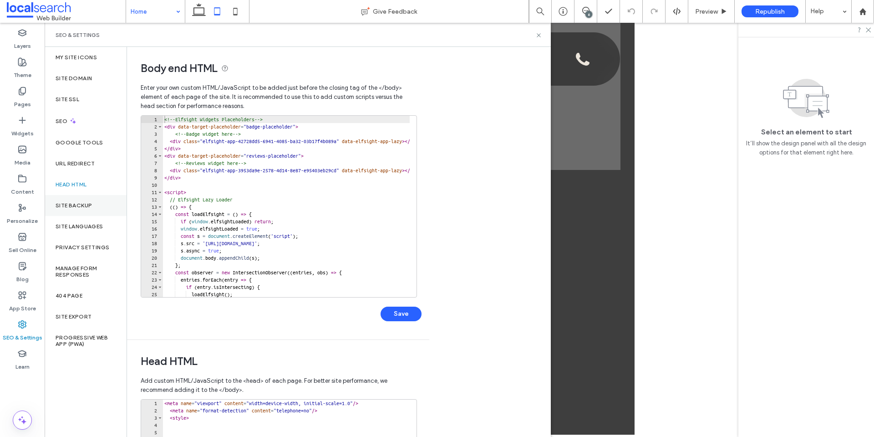
click at [68, 201] on div "Site Backup" at bounding box center [86, 205] width 82 height 21
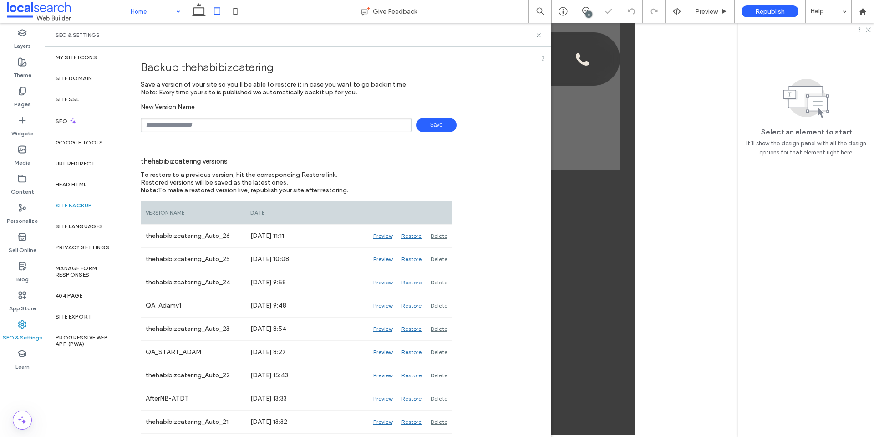
click at [229, 124] on input "text" at bounding box center [276, 125] width 271 height 14
type input "**********"
click at [431, 124] on span "Save" at bounding box center [436, 125] width 41 height 14
click at [538, 33] on icon at bounding box center [538, 35] width 7 height 7
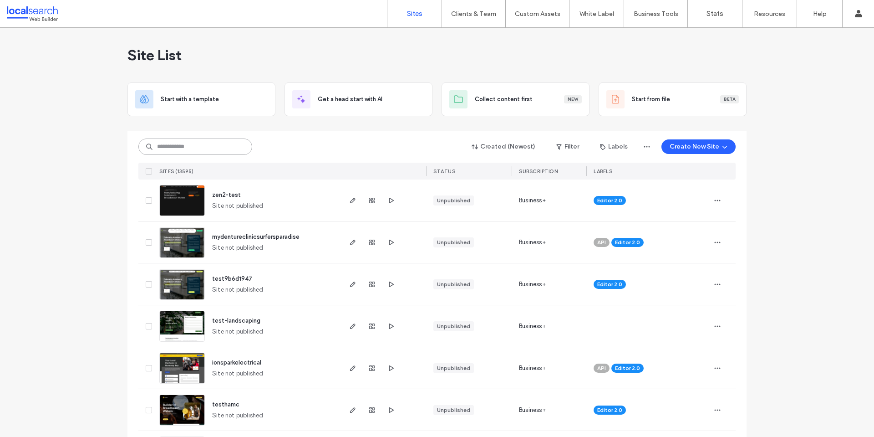
click at [205, 142] on input at bounding box center [195, 146] width 114 height 16
paste input "********"
type input "********"
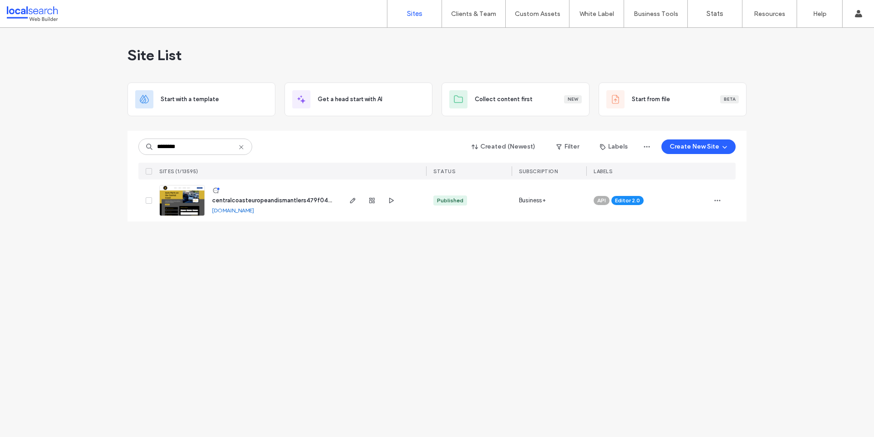
click at [175, 203] on img at bounding box center [182, 216] width 45 height 62
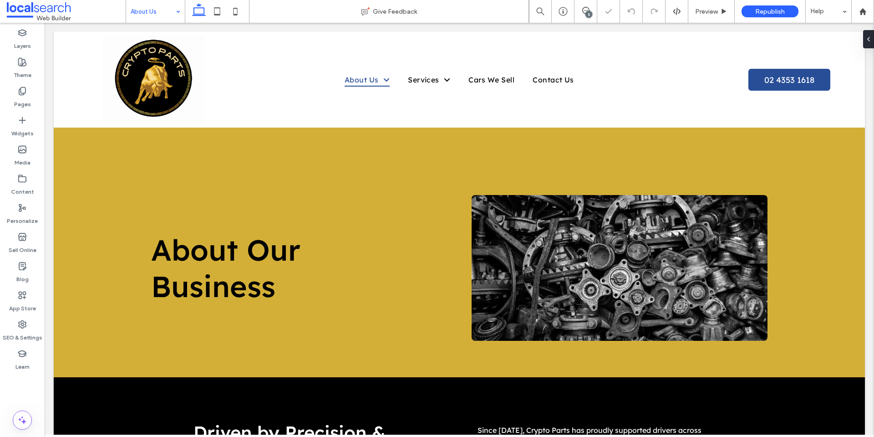
click at [155, 16] on input at bounding box center [153, 11] width 45 height 23
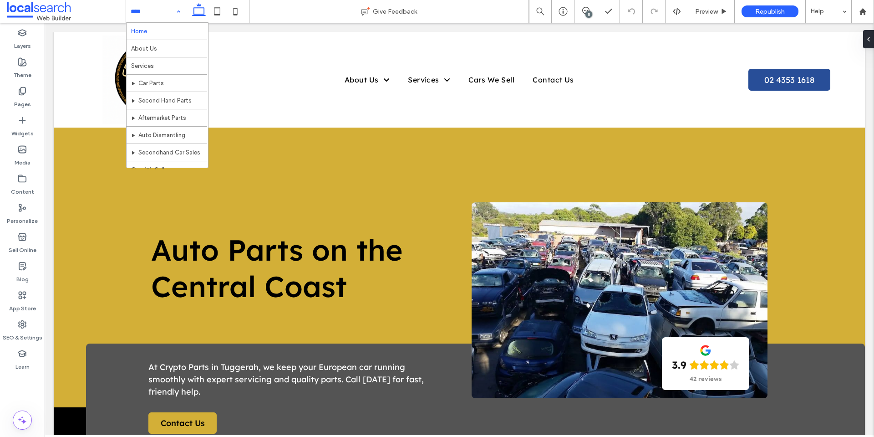
click at [165, 10] on input at bounding box center [153, 11] width 45 height 23
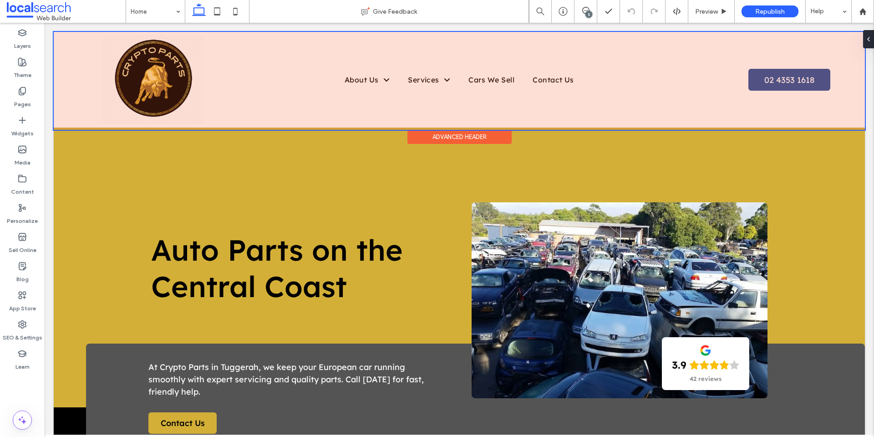
click at [465, 135] on div "Advanced Header" at bounding box center [459, 137] width 104 height 14
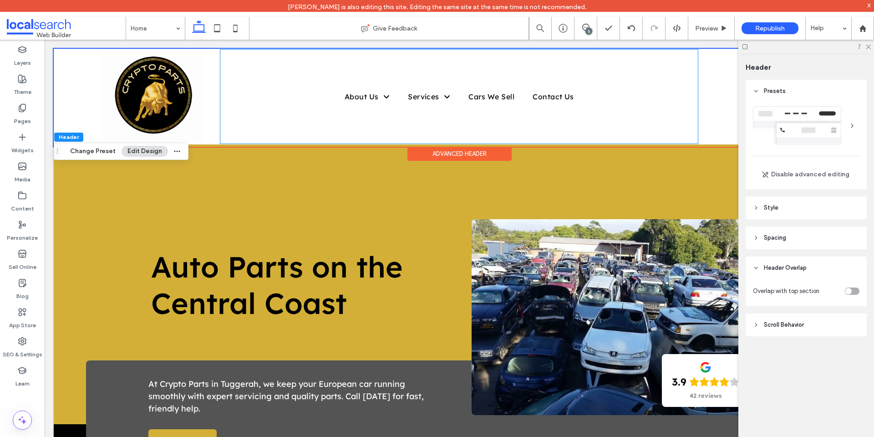
click at [445, 135] on div "Home About Us Terms and Conditions Services Car Parts Second Hand Parts Afterma…" at bounding box center [459, 97] width 478 height 94
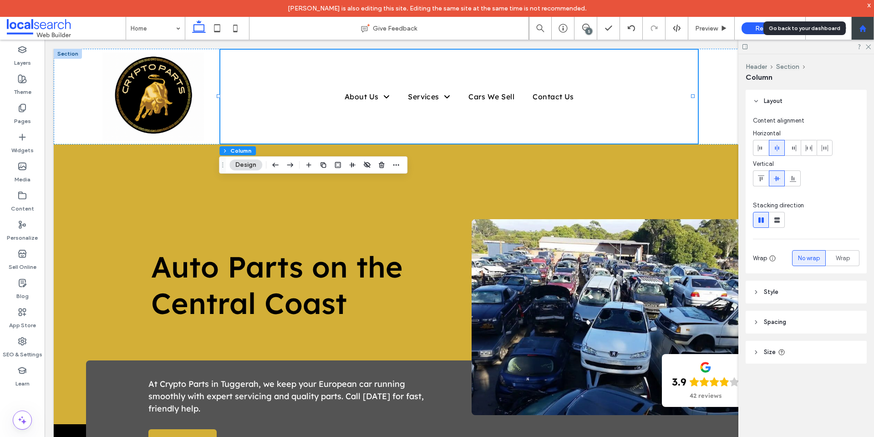
click at [862, 25] on use at bounding box center [862, 28] width 7 height 7
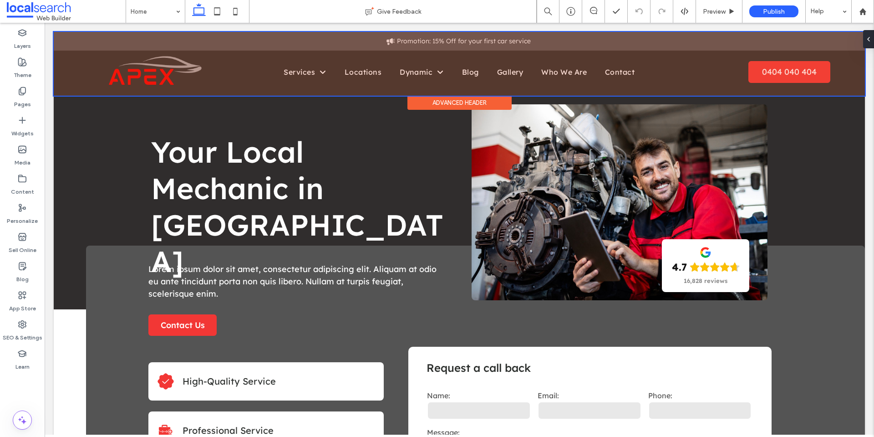
click at [434, 104] on div "Advanced Header" at bounding box center [459, 103] width 104 height 14
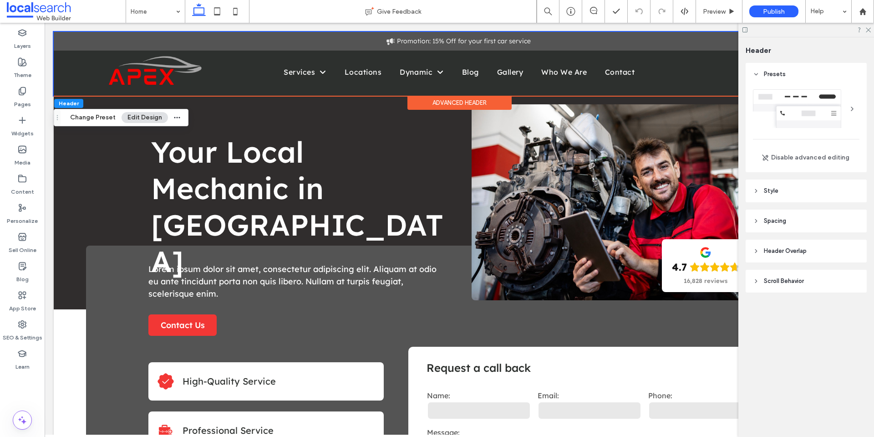
click at [768, 226] on header "Spacing" at bounding box center [806, 220] width 121 height 23
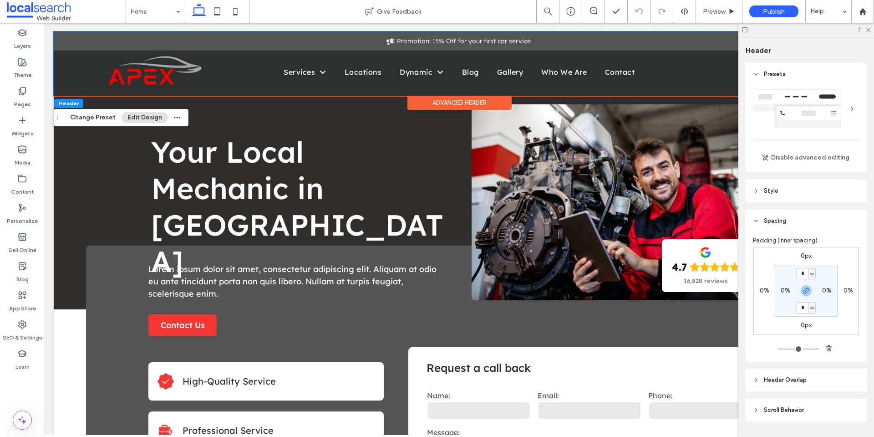
click at [768, 223] on span "Spacing" at bounding box center [775, 220] width 22 height 9
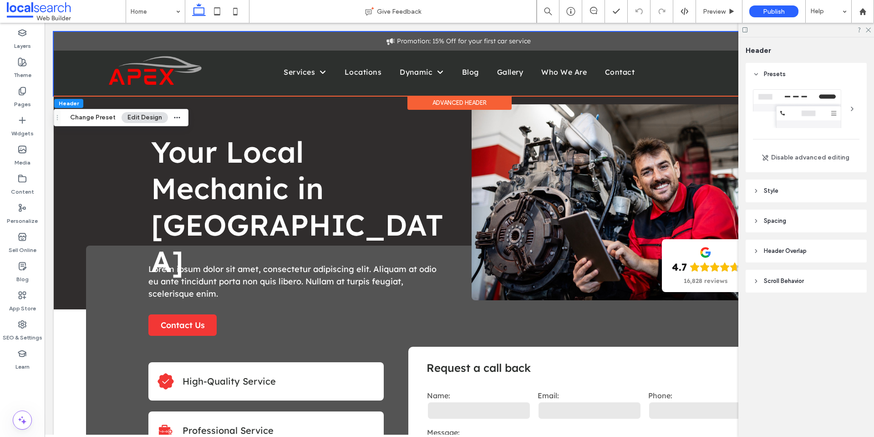
click at [777, 248] on span "Header Overlap" at bounding box center [785, 250] width 43 height 9
click at [18, 327] on icon at bounding box center [22, 324] width 9 height 9
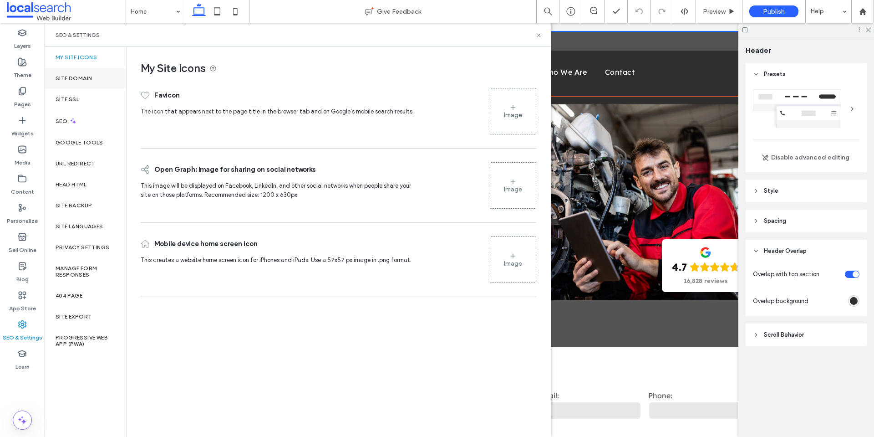
click at [93, 78] on div "Site Domain" at bounding box center [86, 78] width 82 height 21
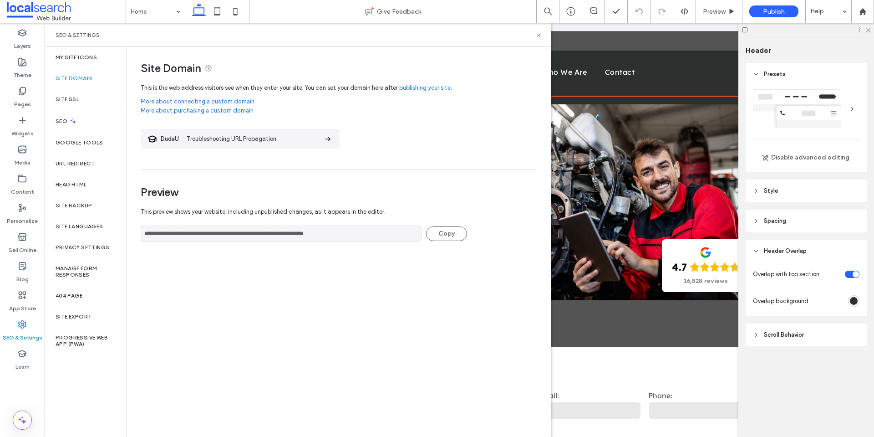
click at [226, 239] on input "**********" at bounding box center [281, 233] width 281 height 16
click at [227, 239] on input "**********" at bounding box center [281, 233] width 281 height 16
click at [536, 33] on icon at bounding box center [538, 35] width 7 height 7
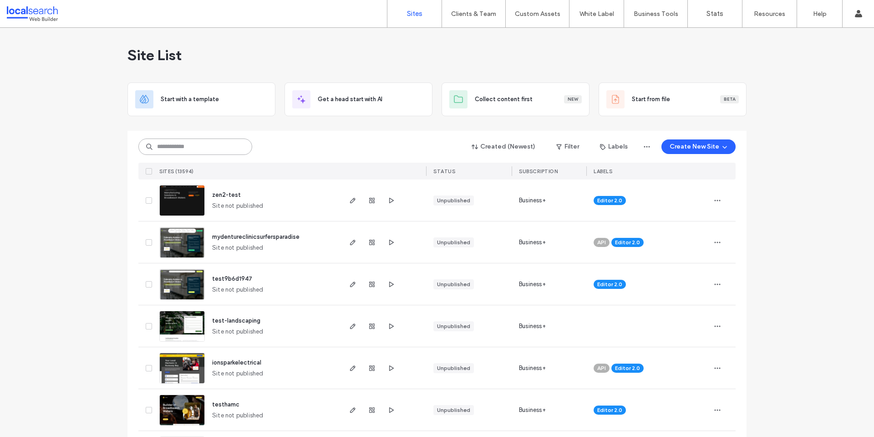
click at [177, 144] on input at bounding box center [195, 146] width 114 height 16
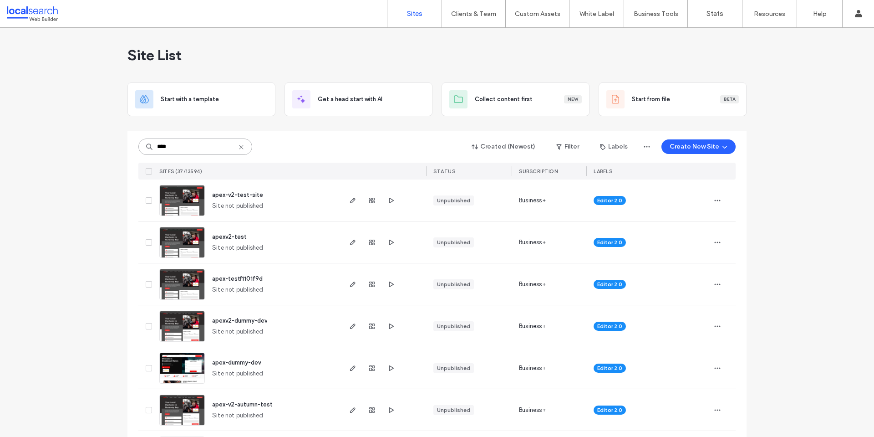
type input "****"
click at [187, 201] on img at bounding box center [182, 216] width 45 height 62
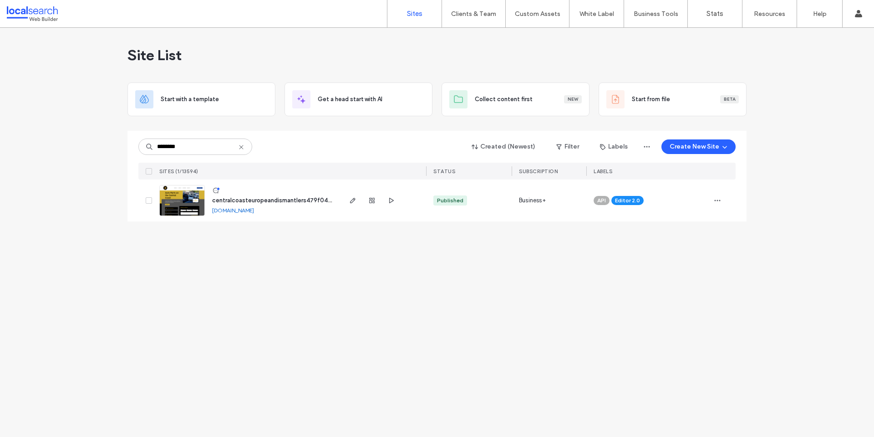
click at [174, 207] on img at bounding box center [182, 216] width 45 height 62
click at [176, 201] on img at bounding box center [182, 216] width 45 height 62
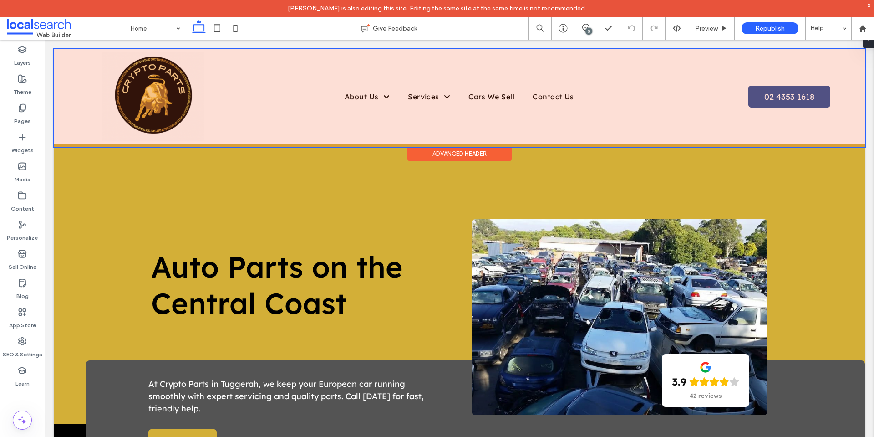
click at [472, 151] on div "Advanced Header" at bounding box center [459, 154] width 104 height 14
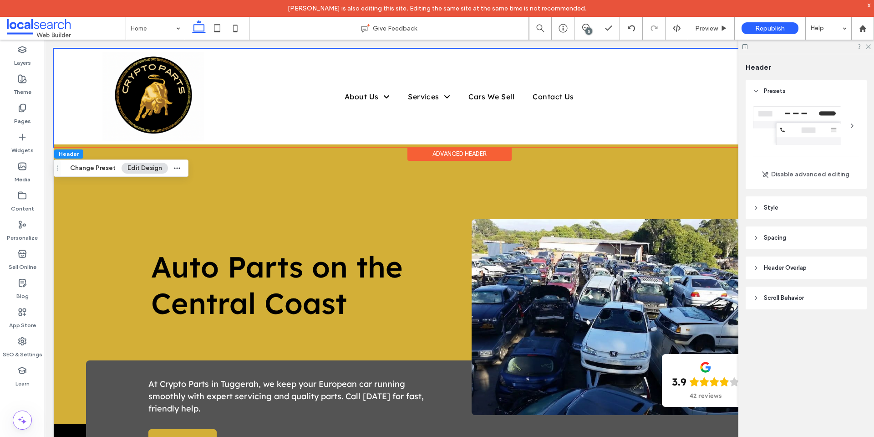
click at [758, 272] on header "Header Overlap" at bounding box center [806, 267] width 121 height 23
click at [852, 290] on div "toggle" at bounding box center [852, 290] width 15 height 7
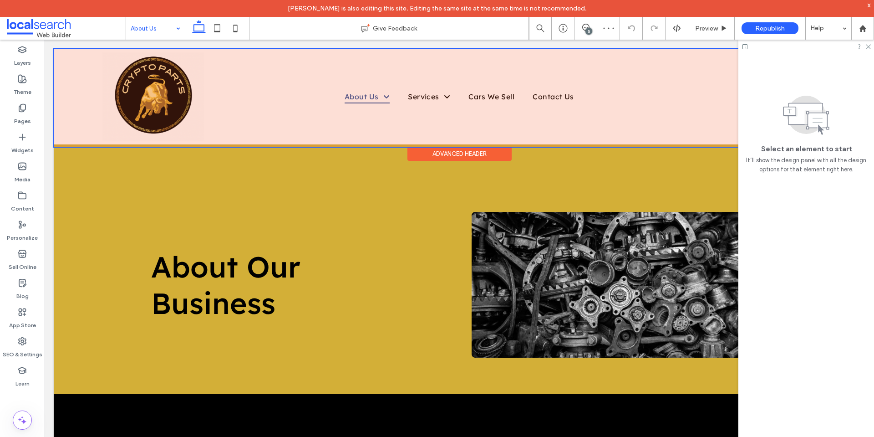
click at [473, 151] on div "Advanced Header" at bounding box center [459, 154] width 104 height 14
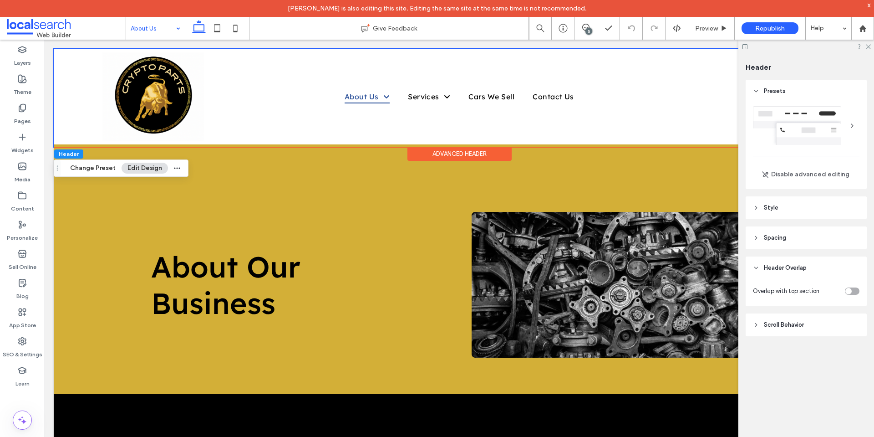
click at [850, 290] on div "toggle" at bounding box center [848, 291] width 6 height 6
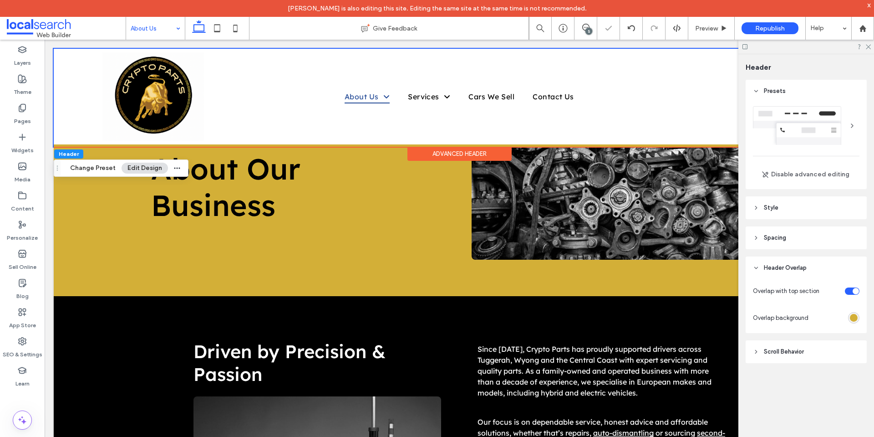
click at [871, 48] on div at bounding box center [806, 47] width 136 height 14
click at [867, 45] on use at bounding box center [868, 47] width 5 height 5
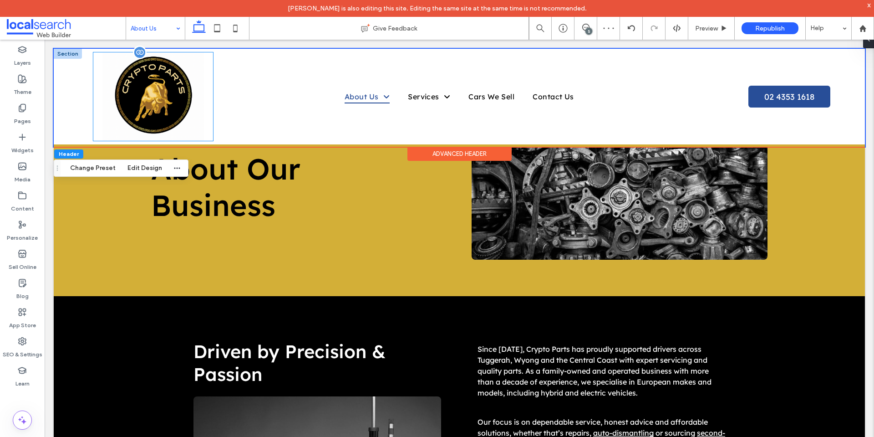
click at [169, 111] on img at bounding box center [153, 96] width 102 height 88
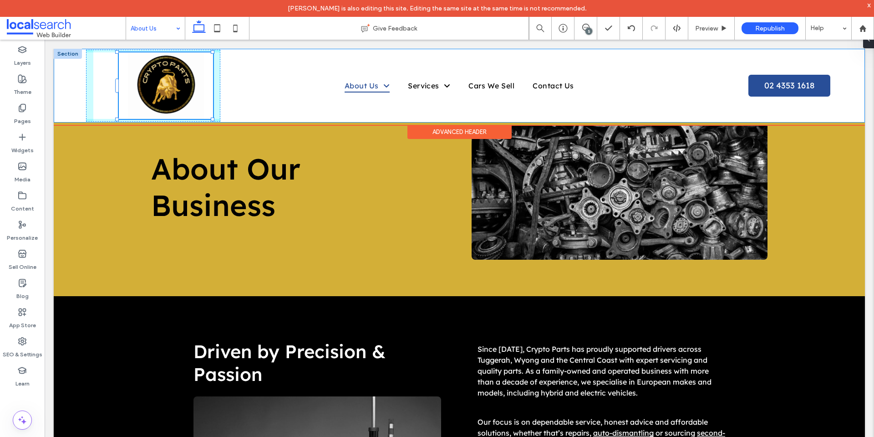
drag, startPoint x: 212, startPoint y: 140, endPoint x: 170, endPoint y: 63, distance: 87.6
click at [170, 63] on div "208px , 2234px Home About Us Terms and Conditions Services Car Parts Second Han…" at bounding box center [459, 86] width 811 height 74
type input "***"
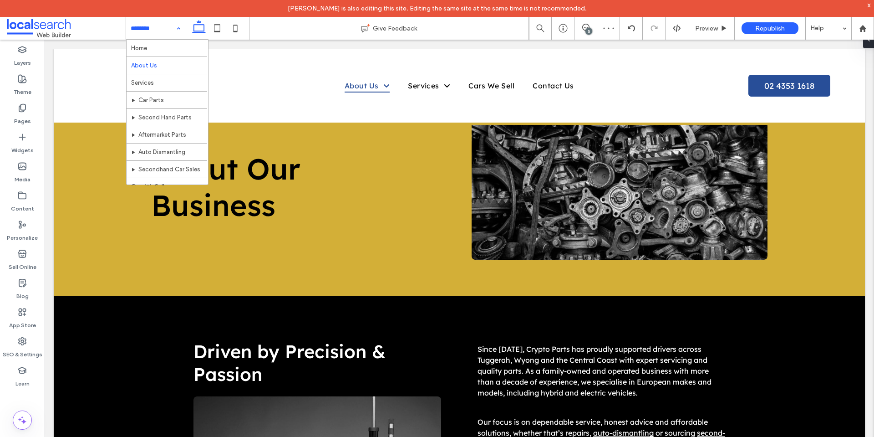
click at [148, 27] on input at bounding box center [153, 28] width 45 height 23
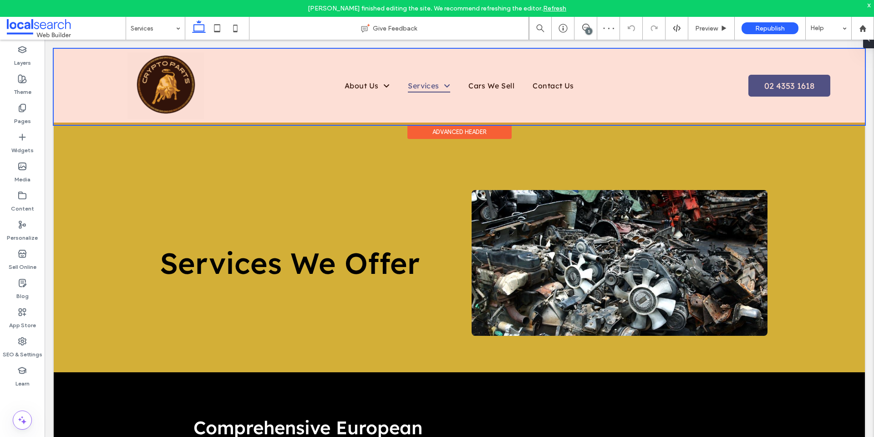
click at [439, 131] on div "Advanced Header" at bounding box center [459, 132] width 104 height 14
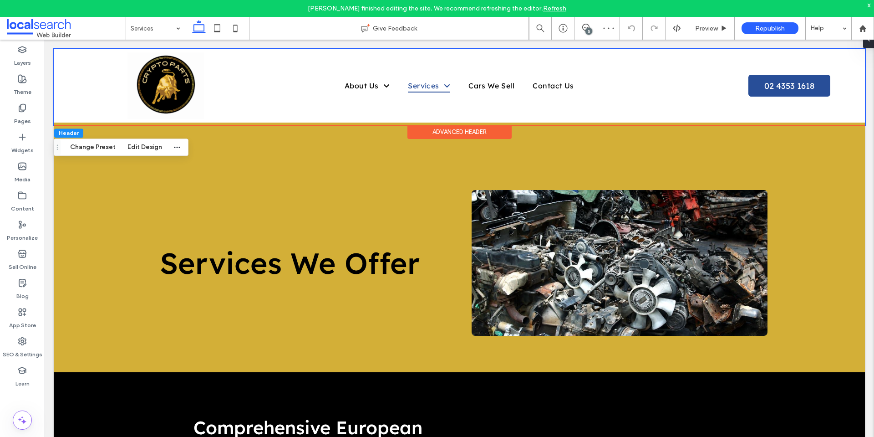
click at [484, 135] on div "Advanced Header" at bounding box center [459, 132] width 104 height 14
click at [868, 44] on span at bounding box center [864, 39] width 7 height 18
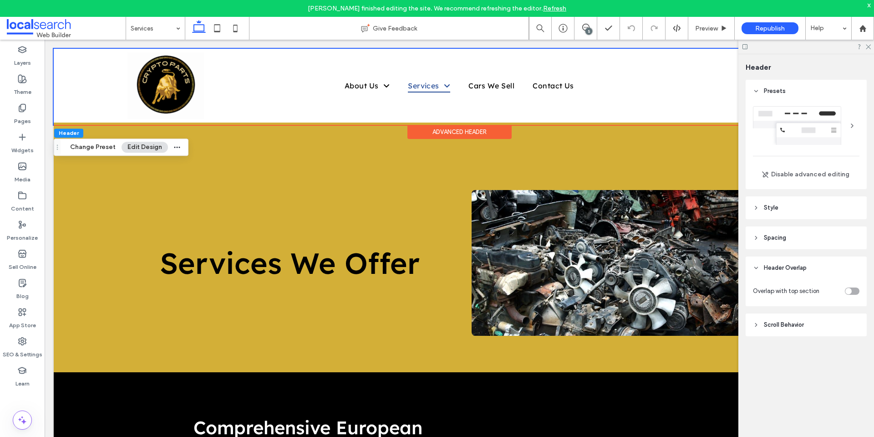
click at [859, 288] on div at bounding box center [841, 291] width 36 height 16
click at [857, 289] on div "toggle" at bounding box center [852, 290] width 15 height 7
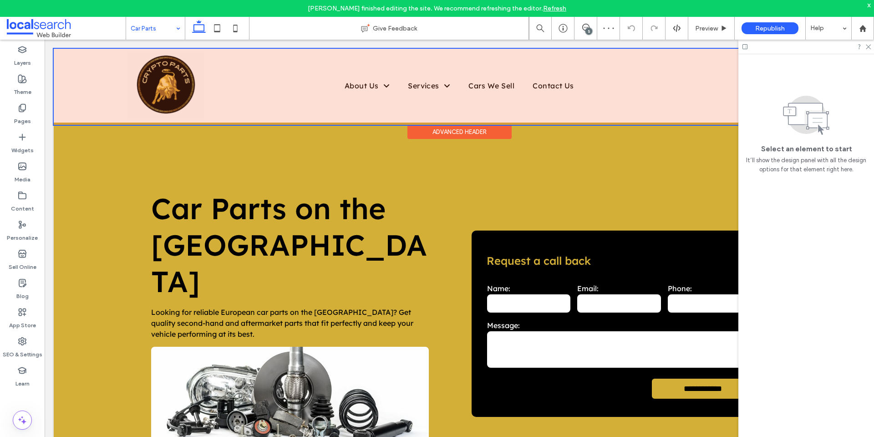
click at [464, 128] on div "Advanced Header" at bounding box center [459, 132] width 104 height 14
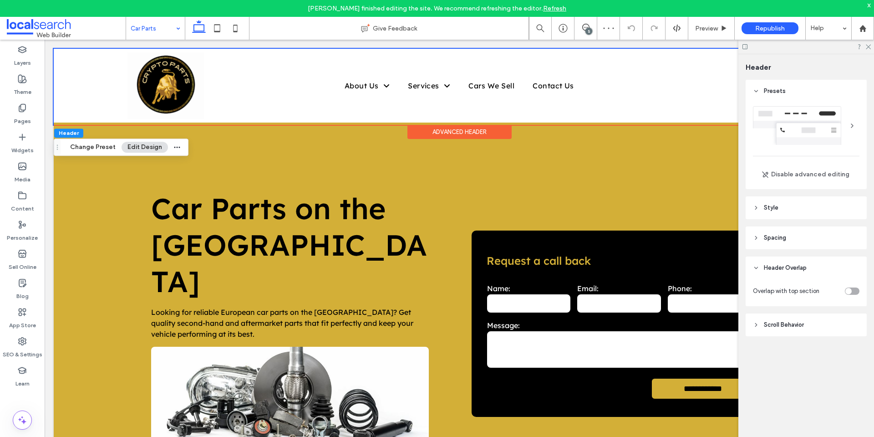
click at [848, 289] on div "toggle" at bounding box center [848, 291] width 6 height 6
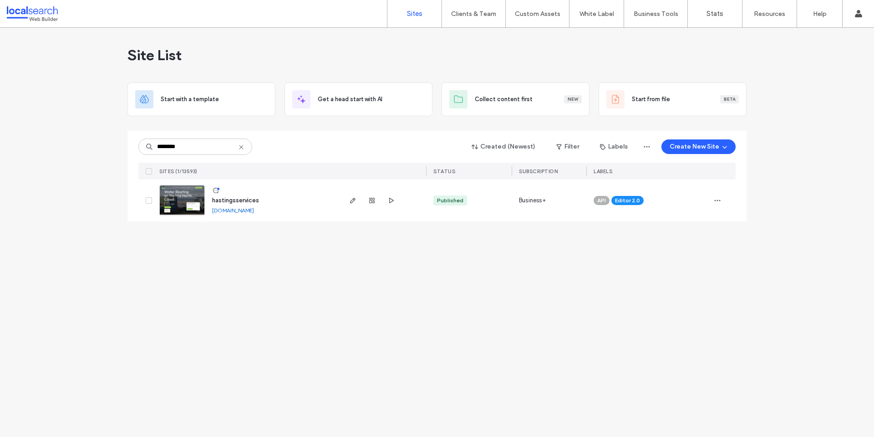
click at [178, 201] on img at bounding box center [182, 216] width 45 height 62
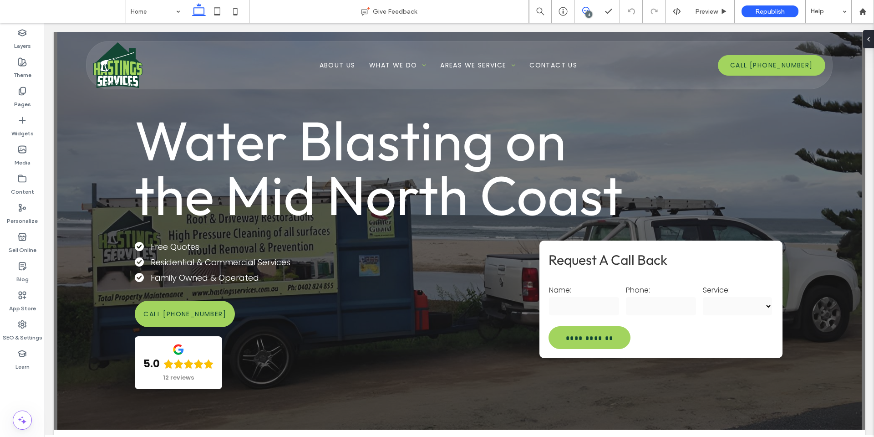
click at [584, 11] on icon at bounding box center [585, 10] width 7 height 7
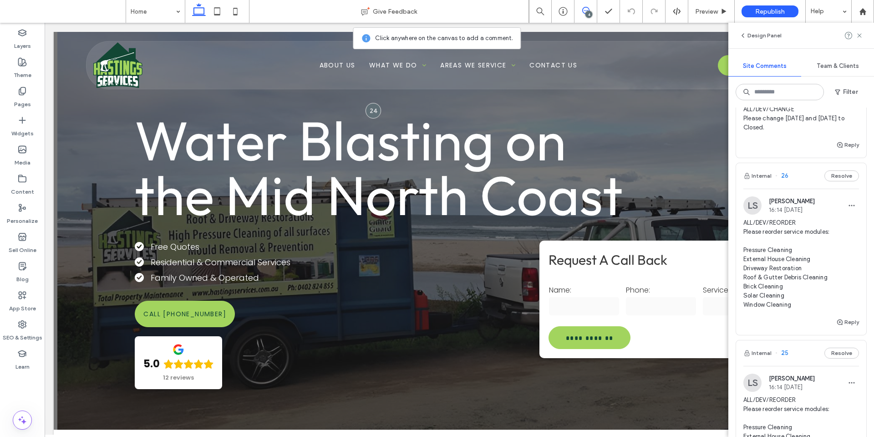
scroll to position [70, 0]
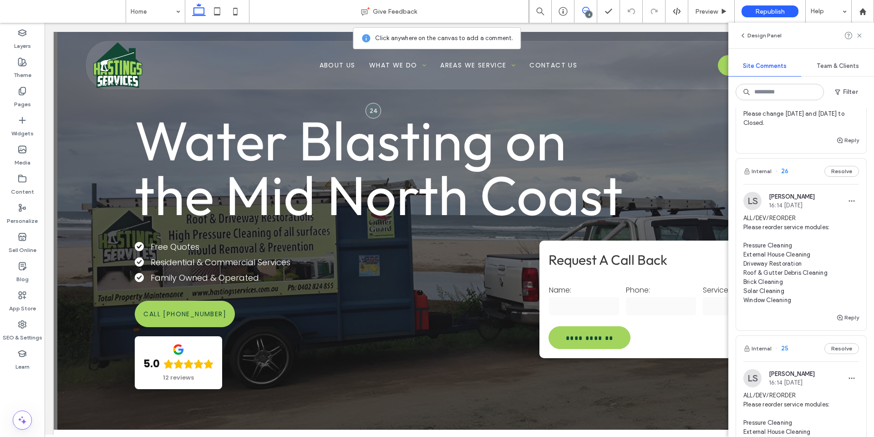
click at [772, 248] on span "ALL/DEV/REORDER Please reorder service modules: Pressure Cleaning External Hous…" at bounding box center [801, 258] width 116 height 91
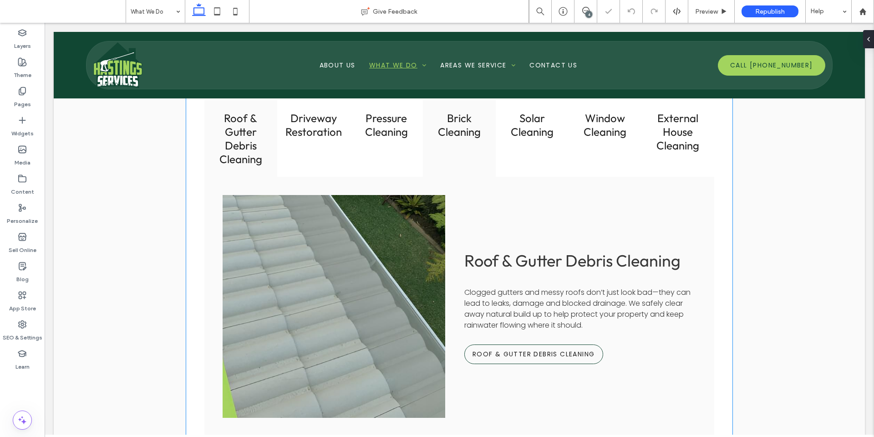
click at [459, 158] on div "Brick Cleaning" at bounding box center [459, 138] width 73 height 76
click at [461, 159] on div "Brick Cleaning" at bounding box center [459, 138] width 73 height 76
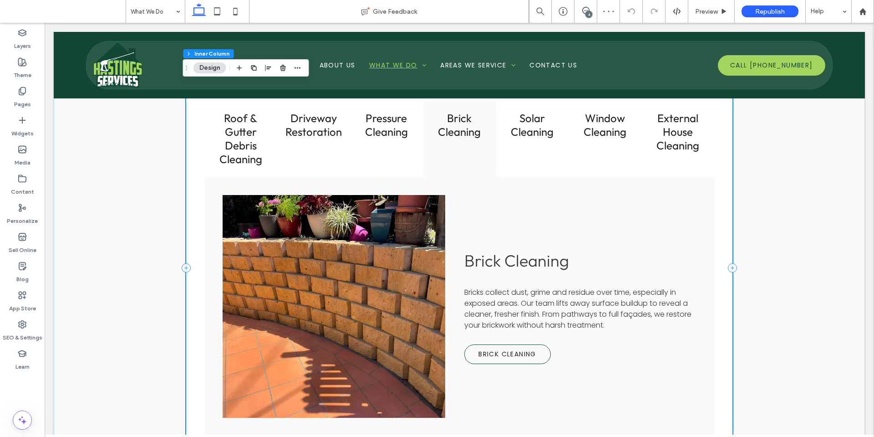
type input "**"
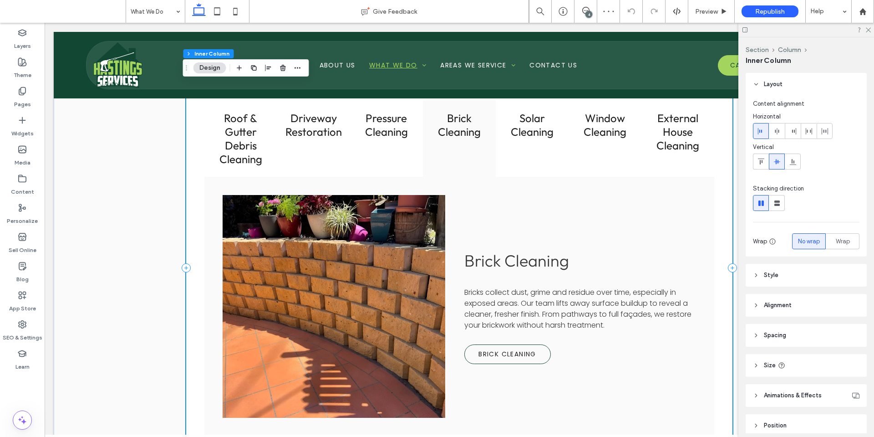
click at [461, 159] on div "Brick Cleaning" at bounding box center [459, 138] width 73 height 76
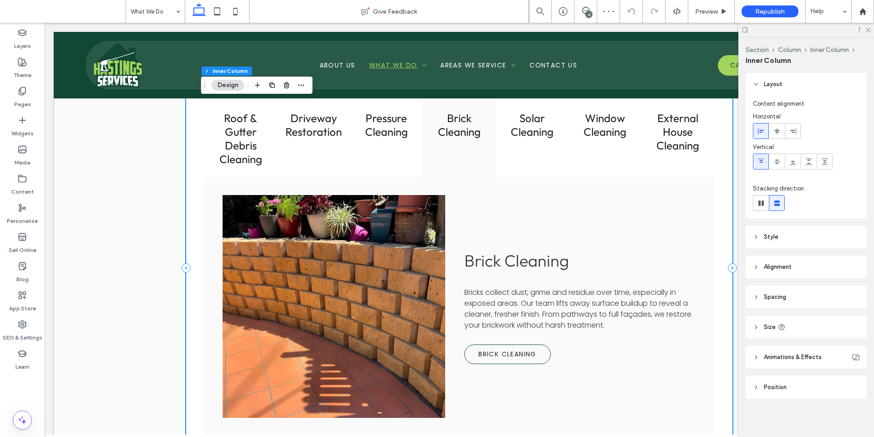
click at [461, 159] on div "Brick Cleaning" at bounding box center [459, 138] width 73 height 76
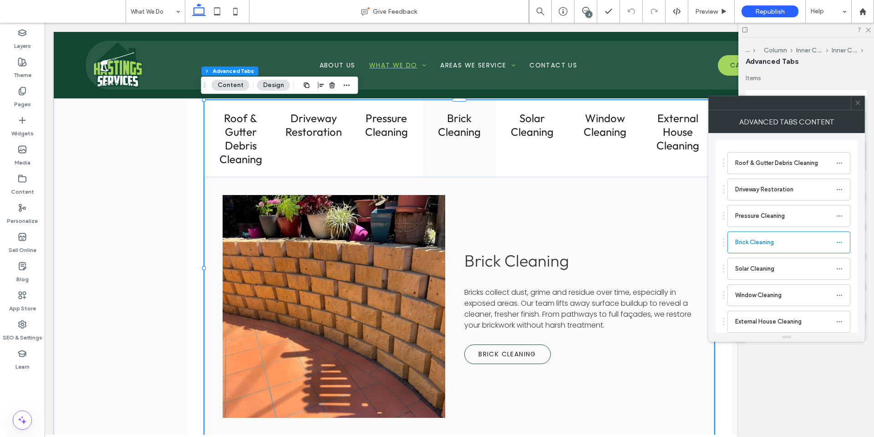
click at [857, 106] on span at bounding box center [857, 103] width 7 height 14
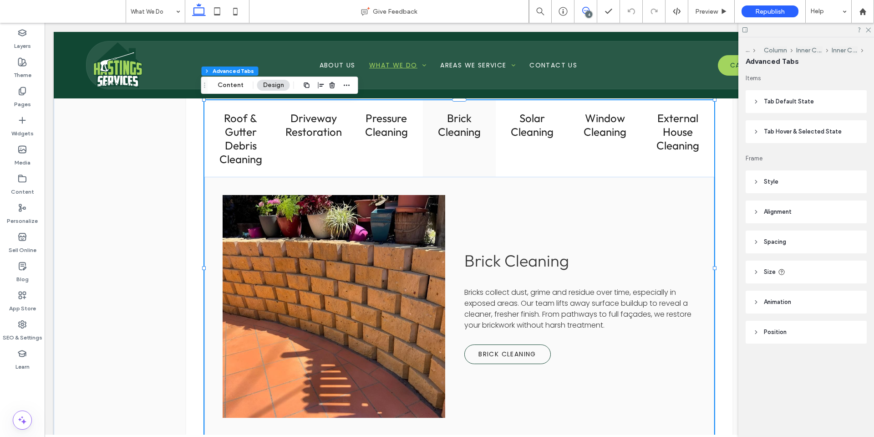
click at [583, 14] on icon at bounding box center [585, 10] width 7 height 7
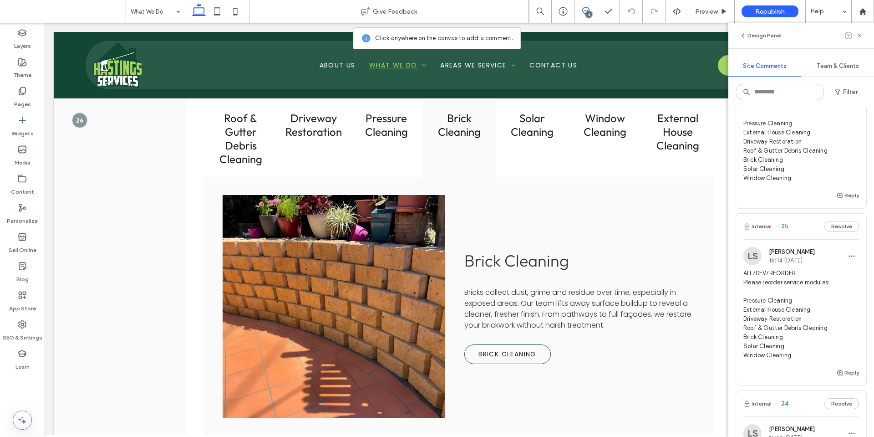
scroll to position [304, 0]
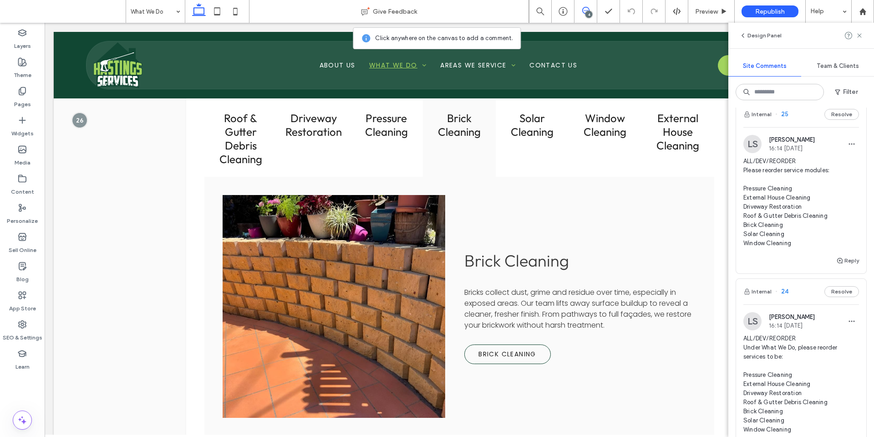
click at [795, 172] on span "ALL/DEV/REORDER Please reorder service modules: Pressure Cleaning External Hous…" at bounding box center [801, 202] width 116 height 91
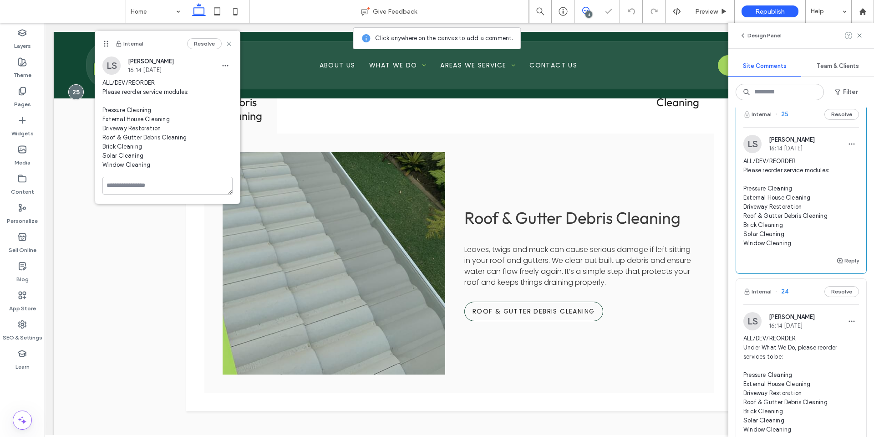
click at [780, 356] on span "ALL/DEV/REORDER Under What We Do, please reorder services to be: Pressure Clean…" at bounding box center [801, 384] width 116 height 100
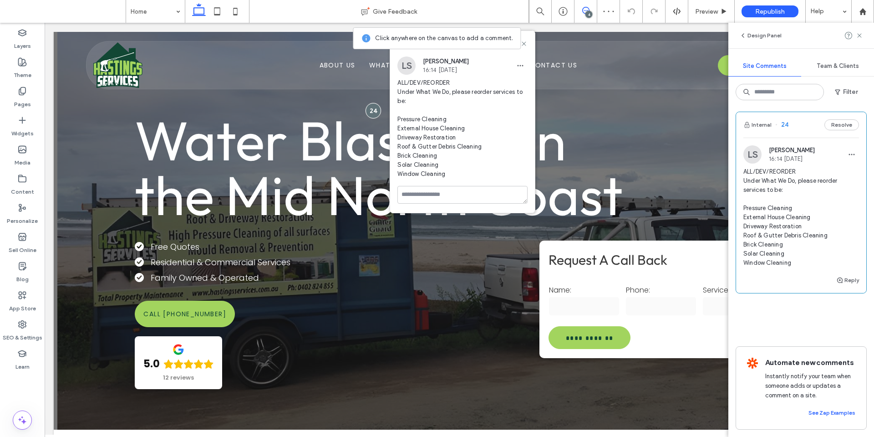
scroll to position [481, 0]
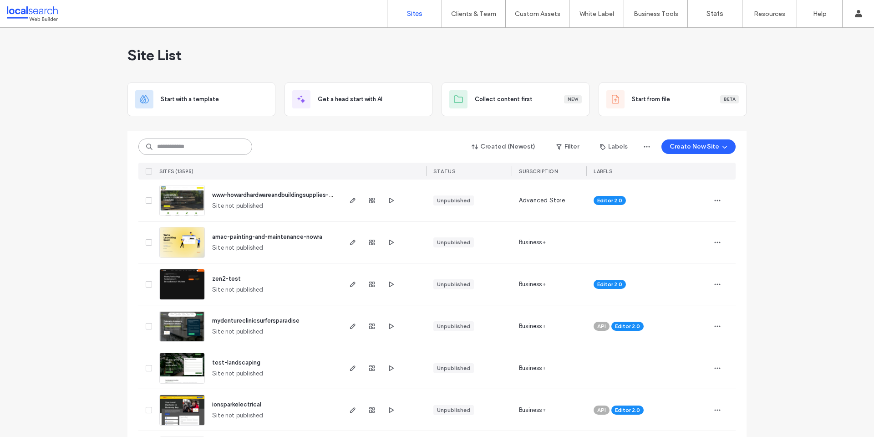
drag, startPoint x: 161, startPoint y: 150, endPoint x: 165, endPoint y: 149, distance: 4.6
click at [162, 150] on input at bounding box center [195, 146] width 114 height 16
paste input "********"
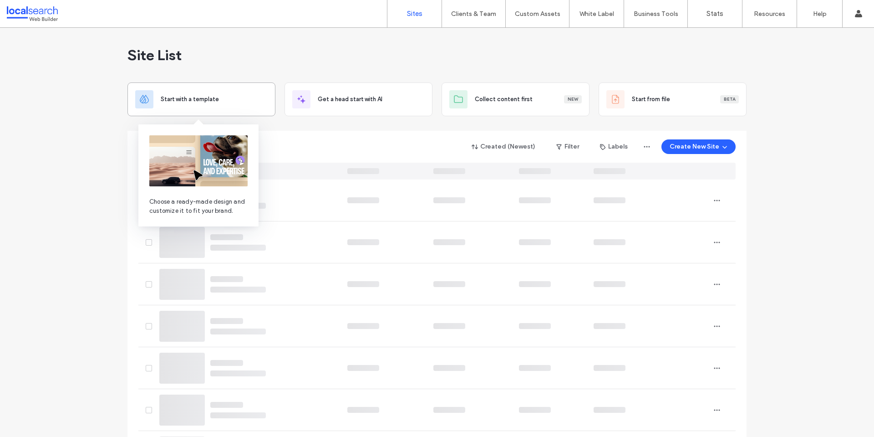
type input "********"
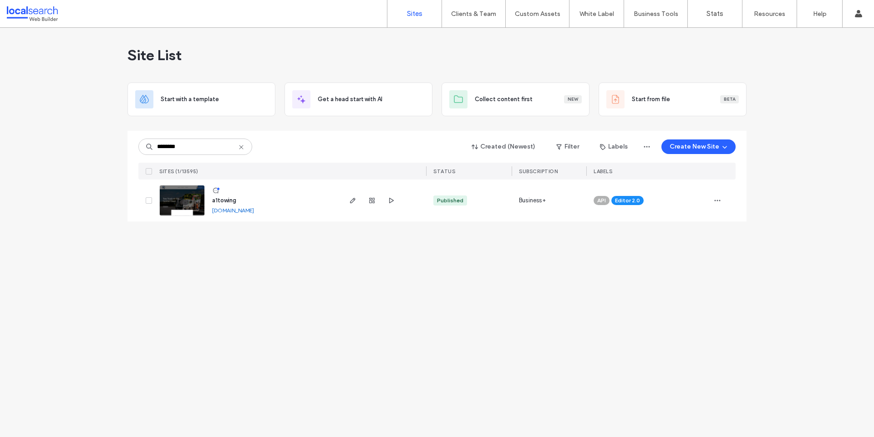
click at [355, 280] on div "Site List Start with a template Get a head start with AI Collect content first …" at bounding box center [437, 232] width 874 height 409
click at [188, 202] on img at bounding box center [182, 216] width 45 height 62
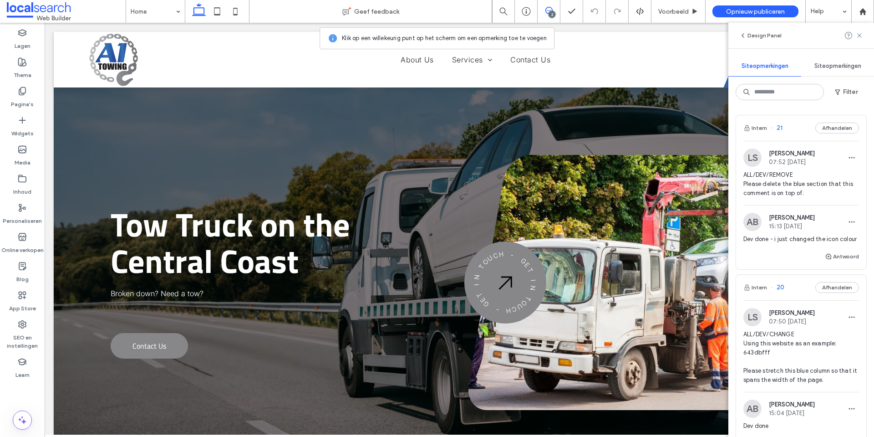
click at [774, 194] on span "ALL/DEV/REMOVE Please delete the blue section that this comment is on top of." at bounding box center [801, 183] width 116 height 27
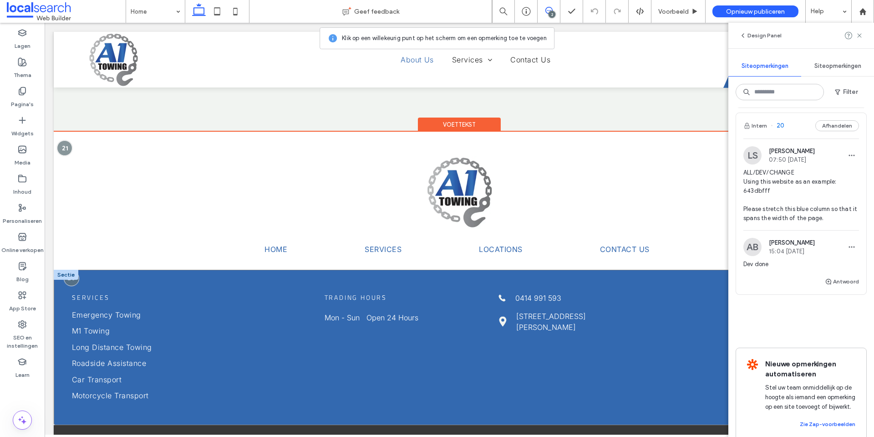
scroll to position [1879, 0]
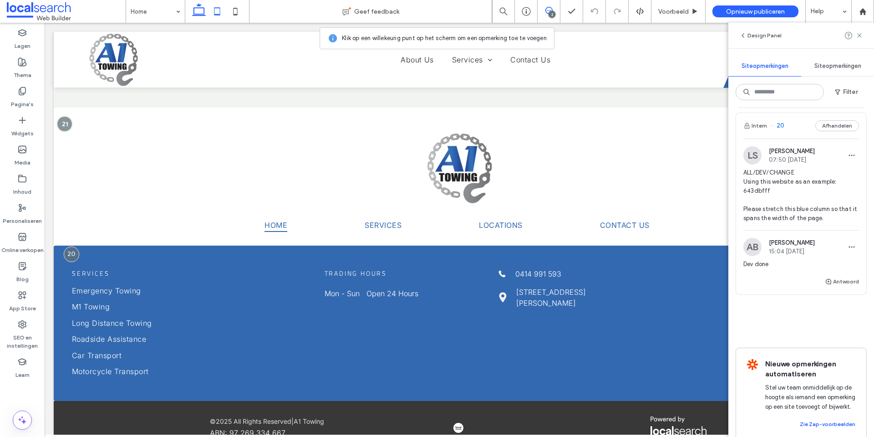
click at [222, 8] on icon at bounding box center [217, 11] width 18 height 18
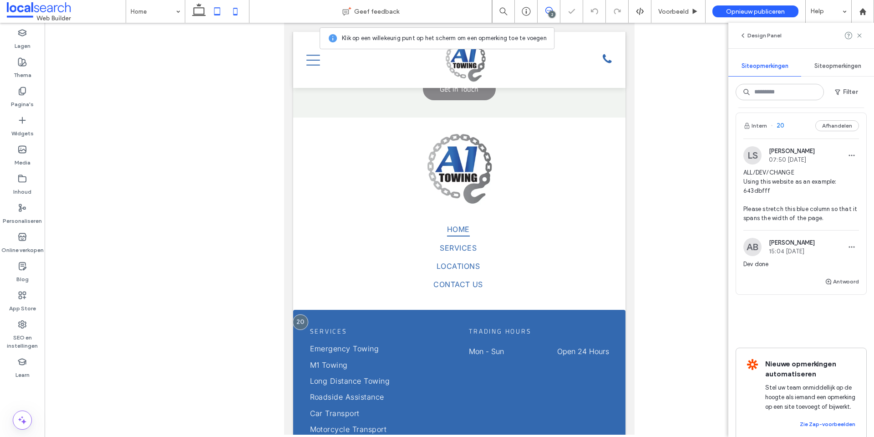
click at [235, 11] on icon at bounding box center [235, 11] width 18 height 18
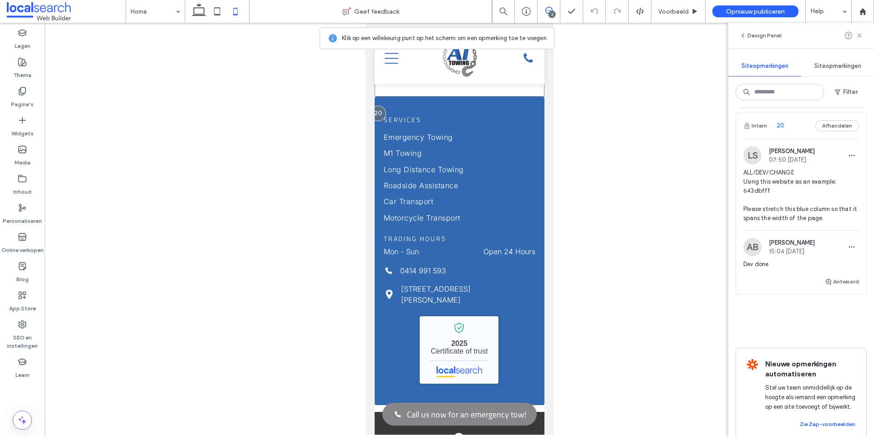
scroll to position [1991, 0]
